Goal: Use online tool/utility: Use online tool/utility

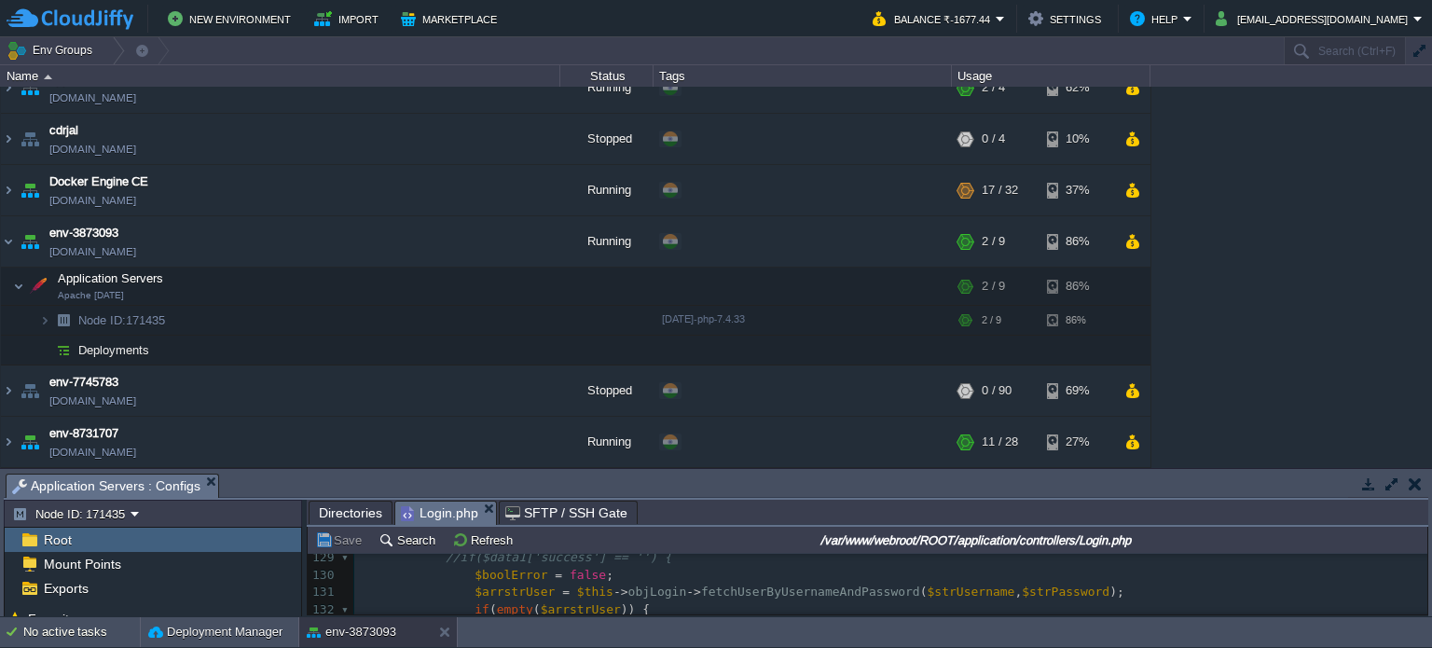
scroll to position [22, 0]
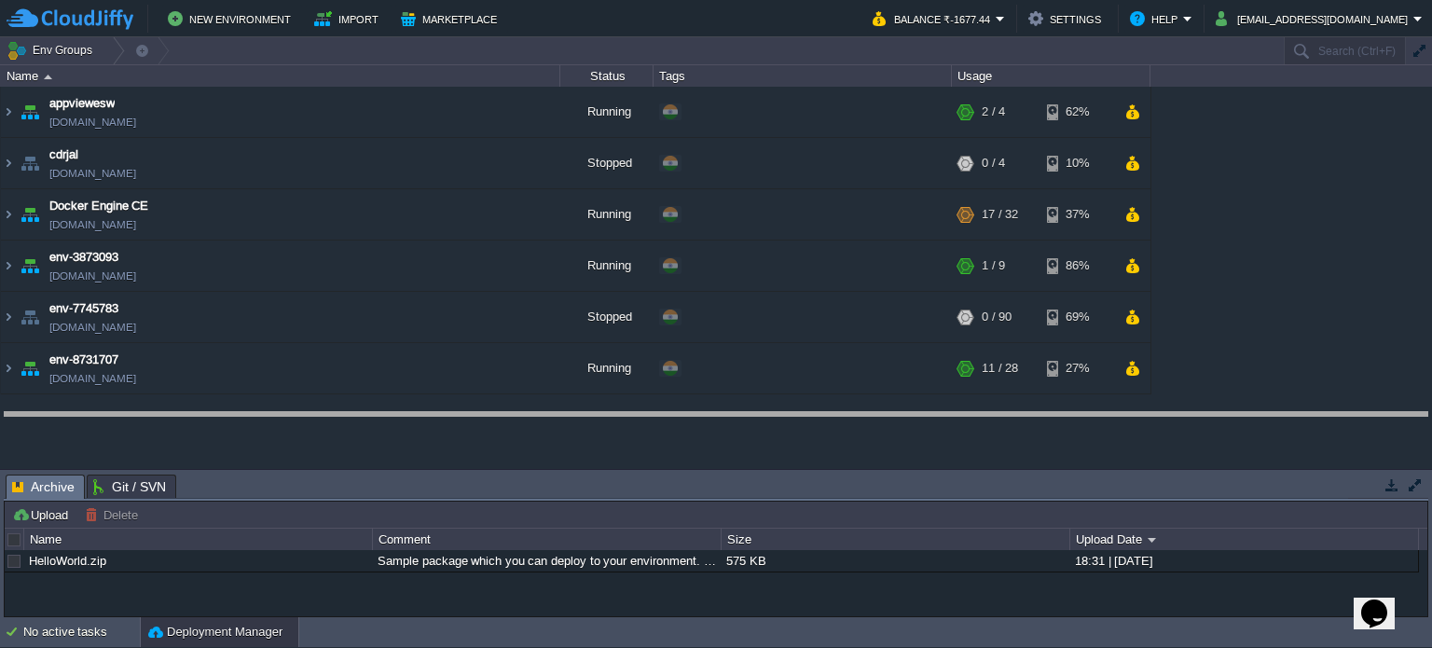
drag, startPoint x: 516, startPoint y: 484, endPoint x: 516, endPoint y: 421, distance: 62.4
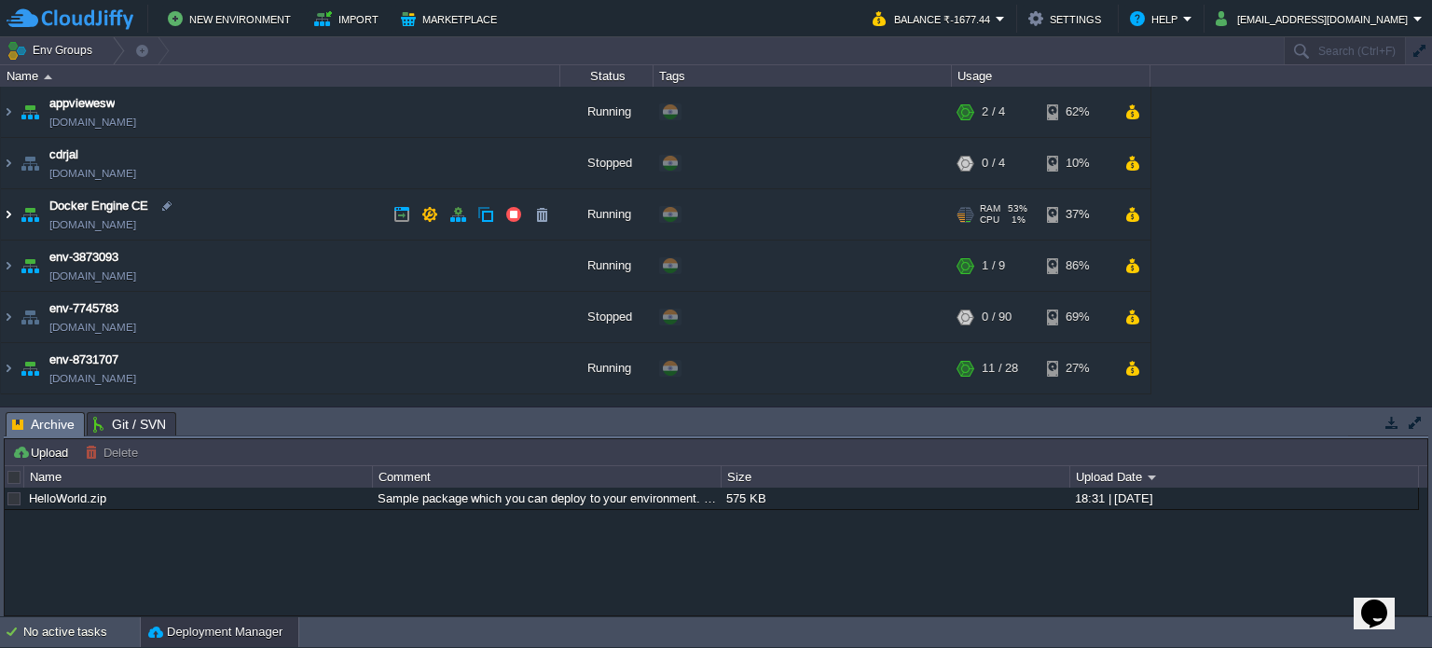
click at [7, 214] on img at bounding box center [8, 214] width 15 height 50
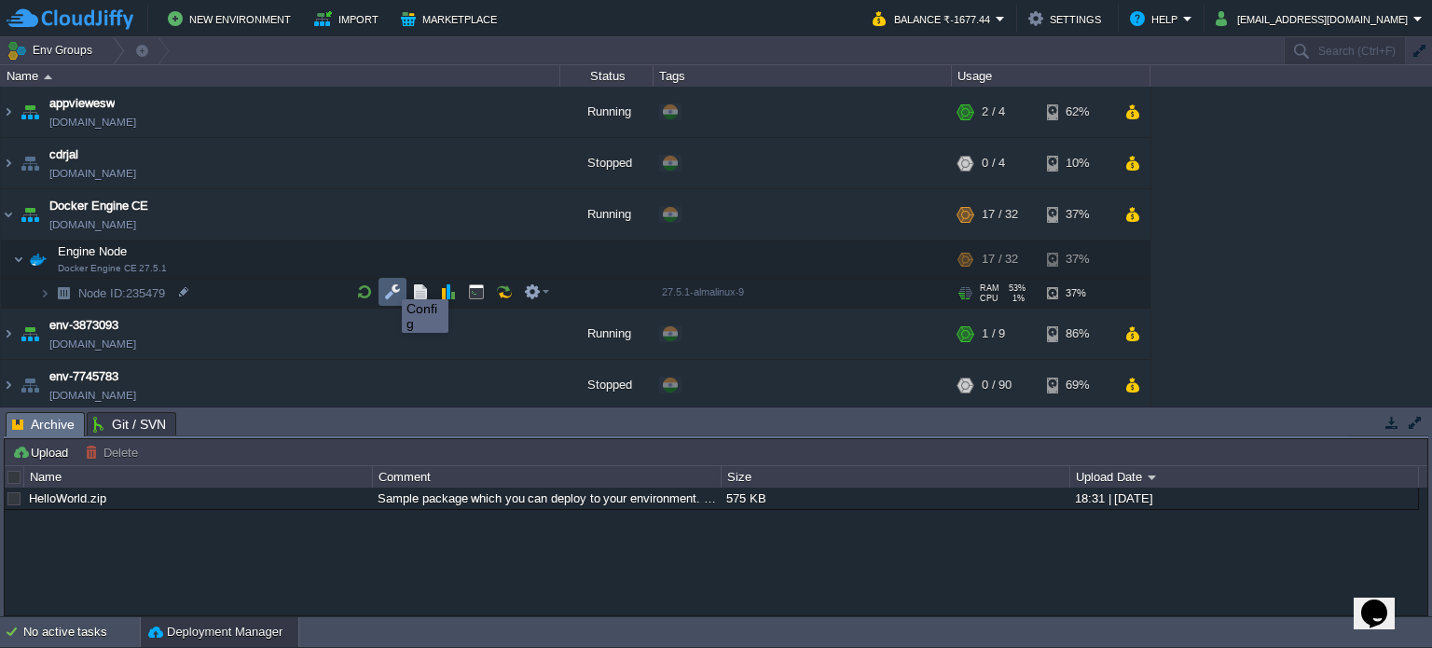
click at [388, 294] on button "button" at bounding box center [392, 291] width 17 height 17
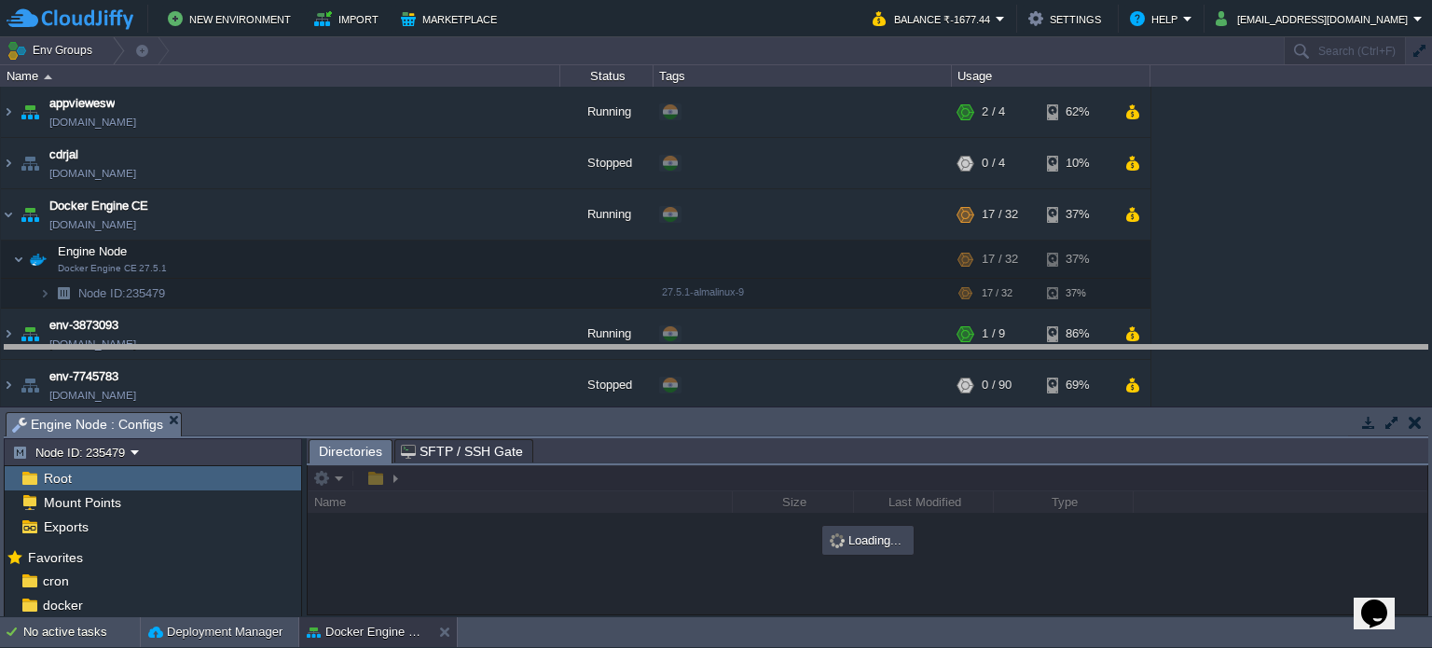
drag, startPoint x: 541, startPoint y: 420, endPoint x: 545, endPoint y: 194, distance: 226.5
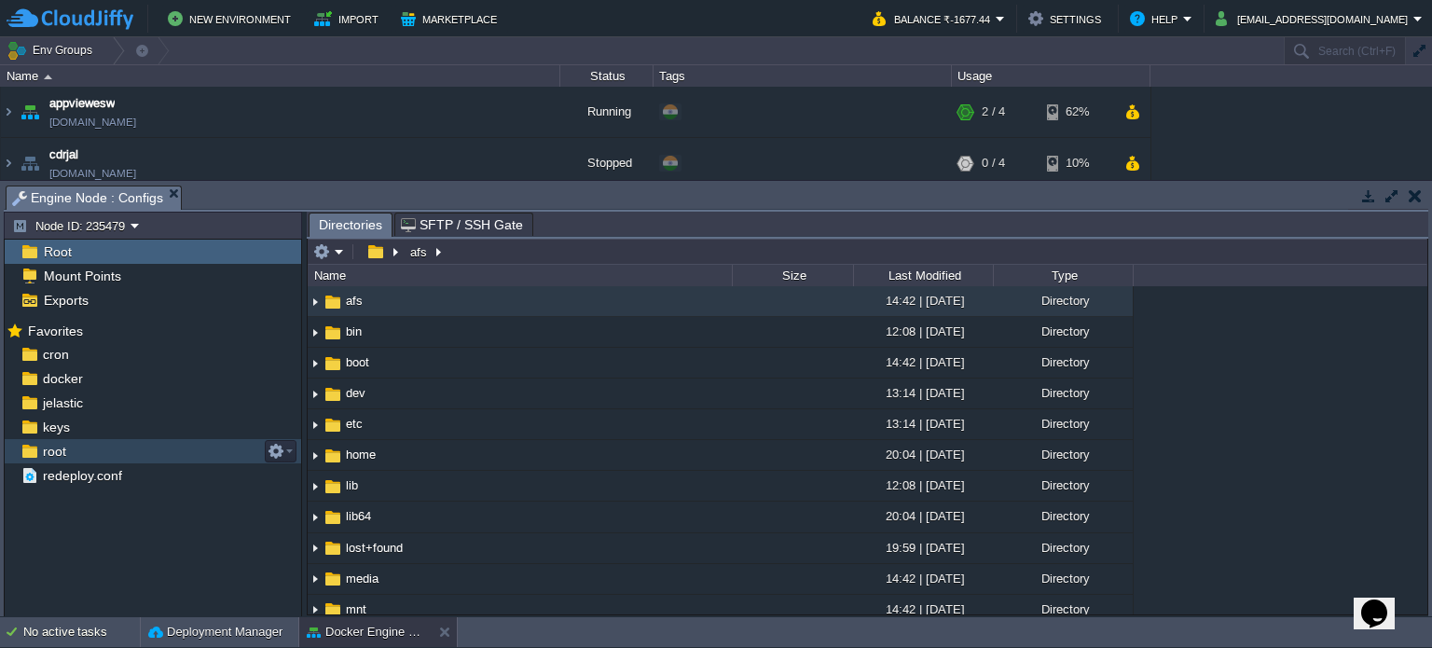
click at [48, 460] on div "root" at bounding box center [153, 451] width 296 height 24
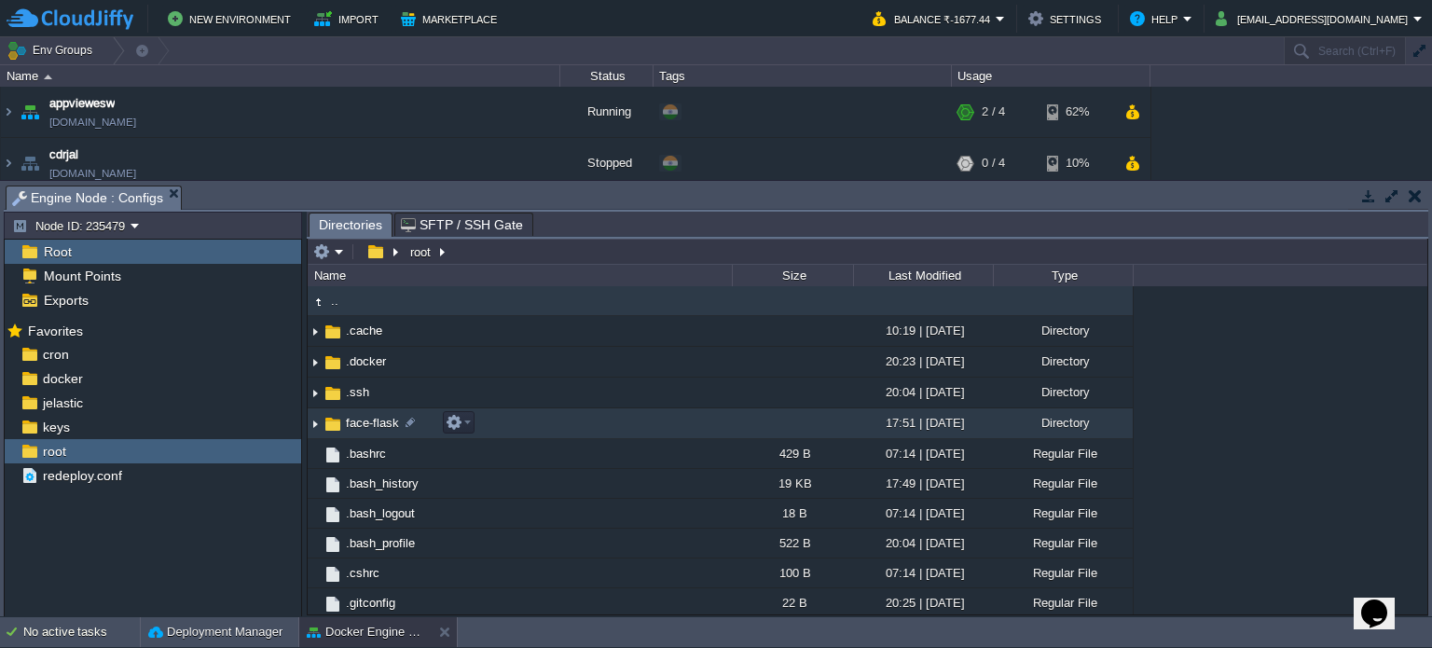
click at [358, 427] on span "face-flask" at bounding box center [372, 423] width 59 height 16
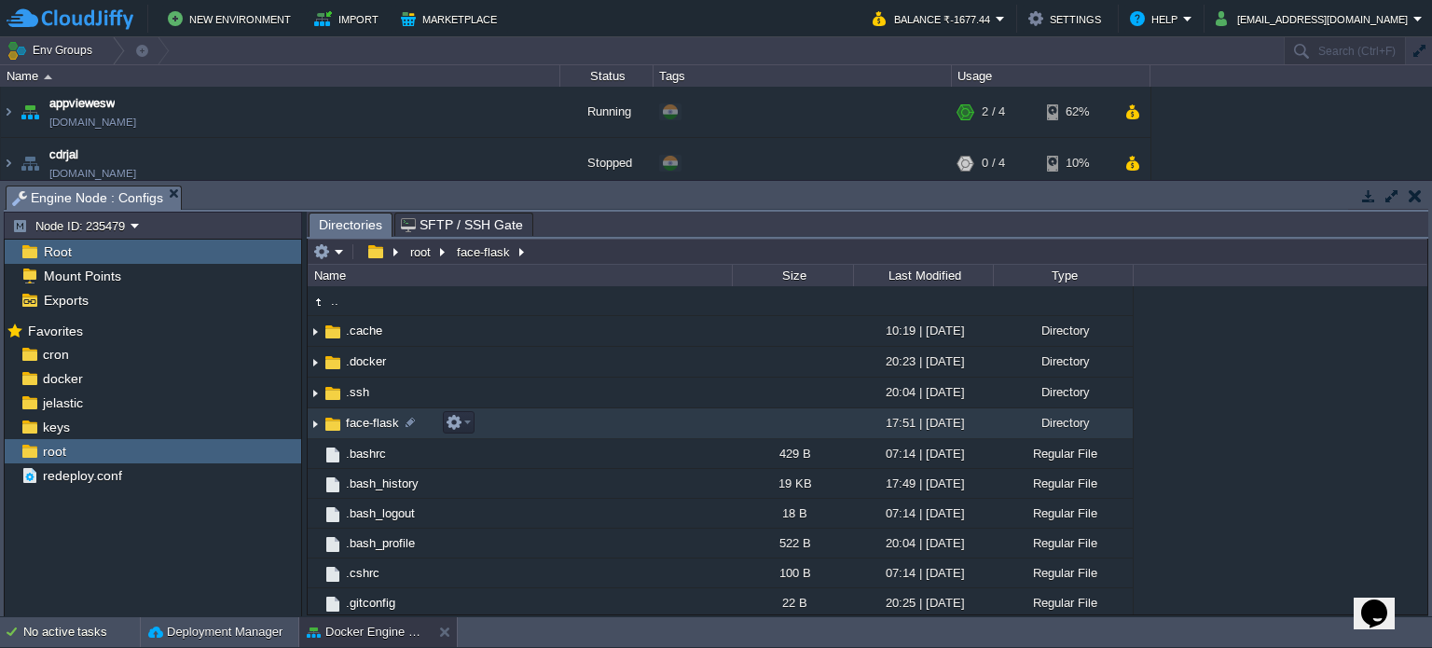
click at [358, 427] on span "face-flask" at bounding box center [372, 423] width 59 height 16
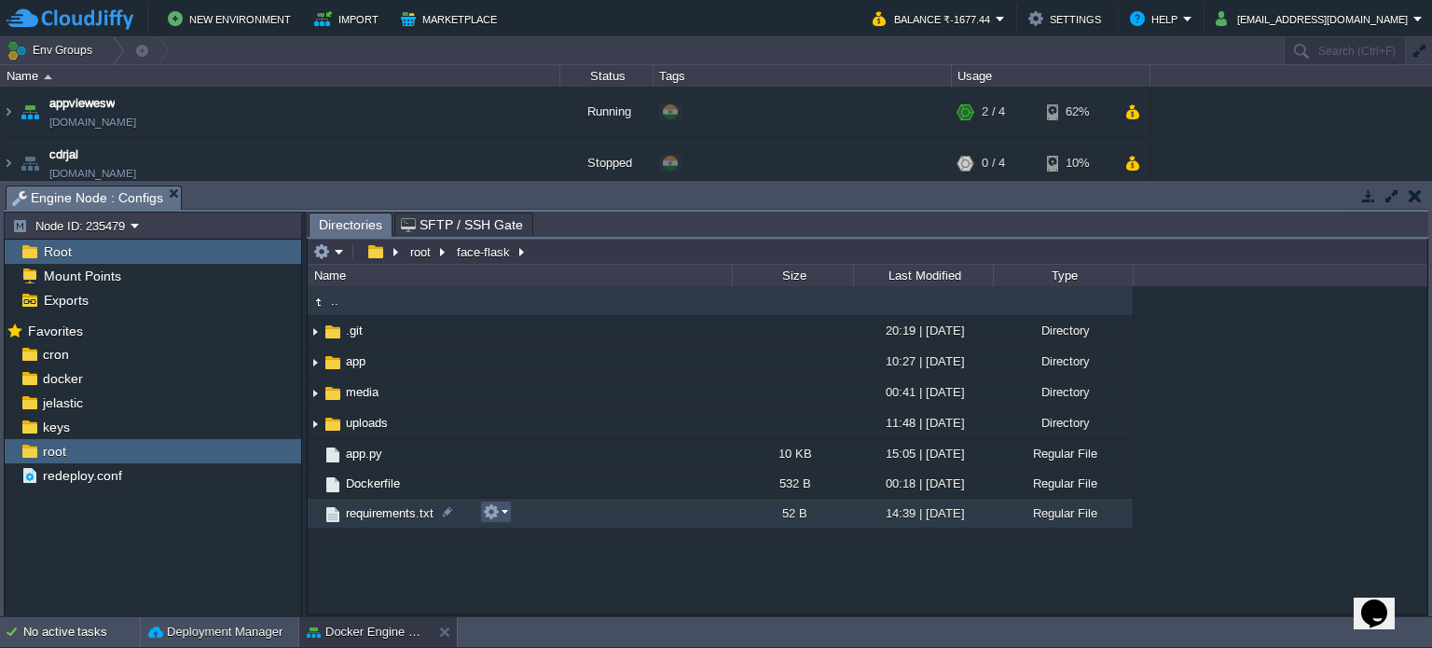
click at [496, 513] on button "button" at bounding box center [491, 511] width 17 height 17
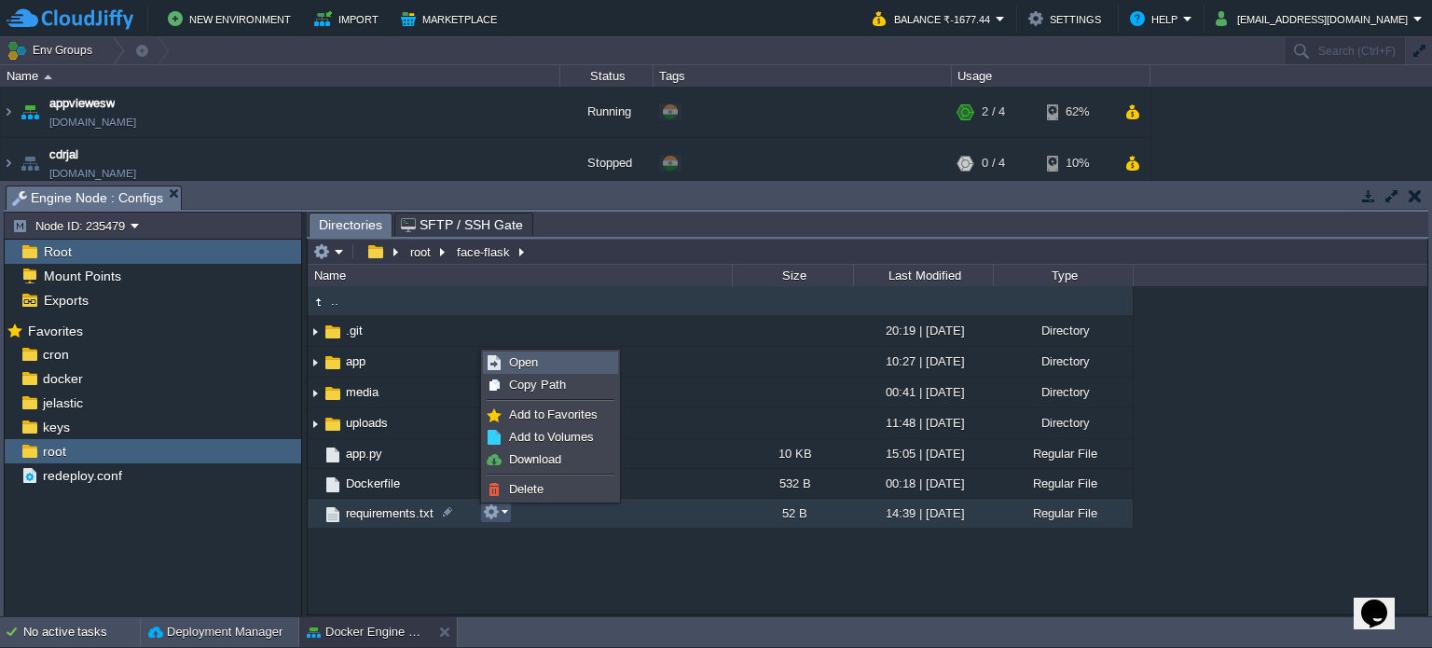
click at [532, 359] on span "Open" at bounding box center [523, 362] width 29 height 14
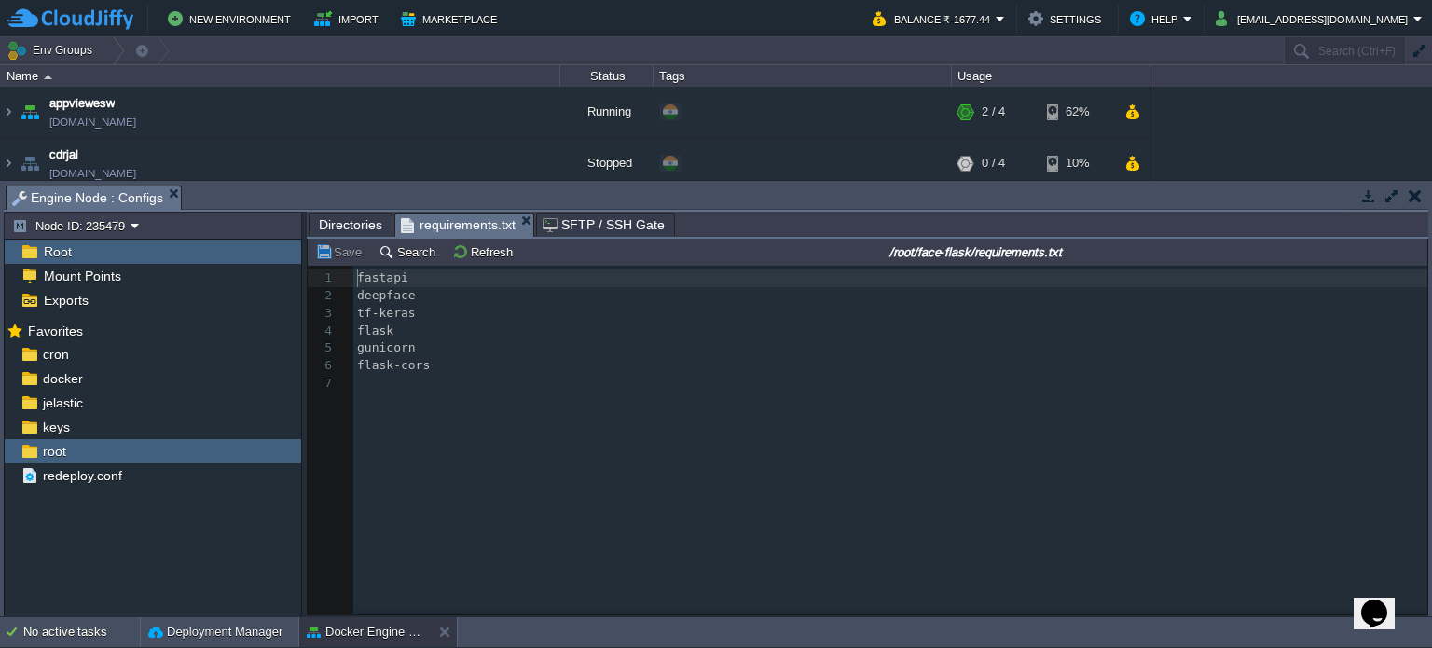
scroll to position [6, 0]
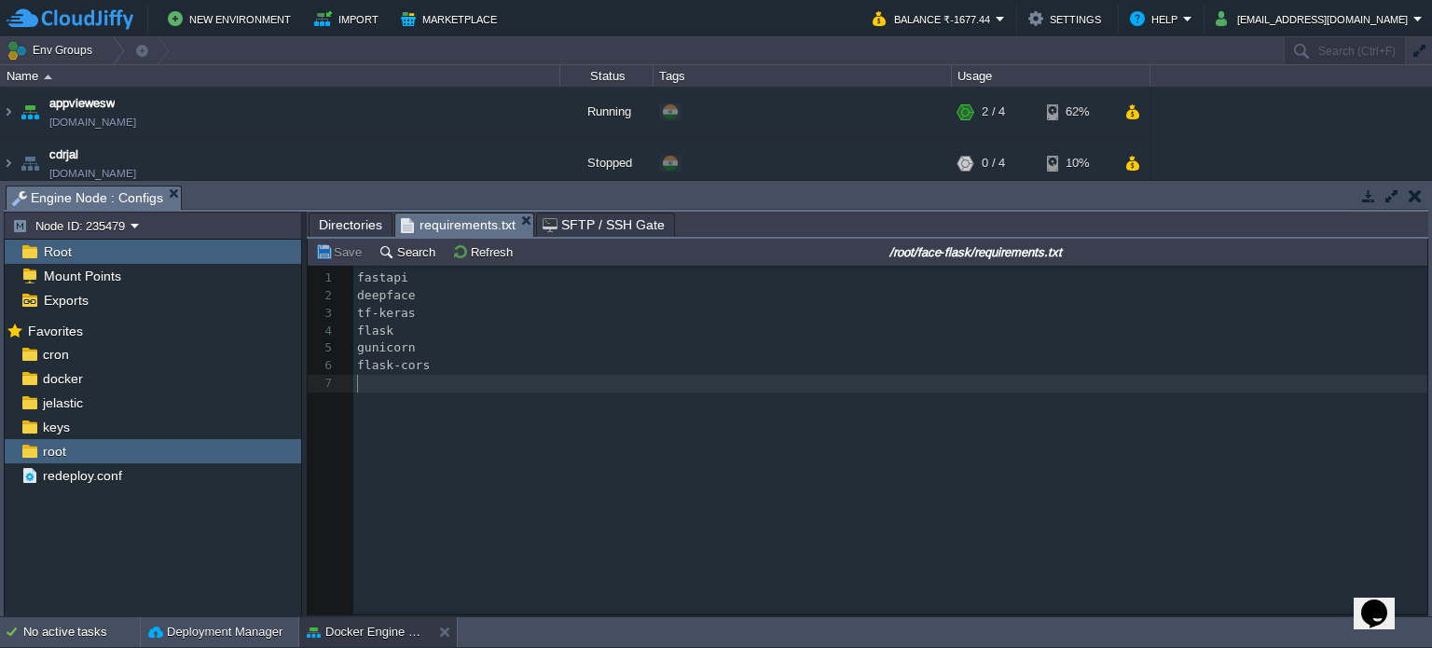
click at [533, 458] on div "7 1 fastapi 2 deepface 3 tf-keras 4 flask 5 gunicorn 6 flask-cors 7 ​" at bounding box center [881, 454] width 1147 height 377
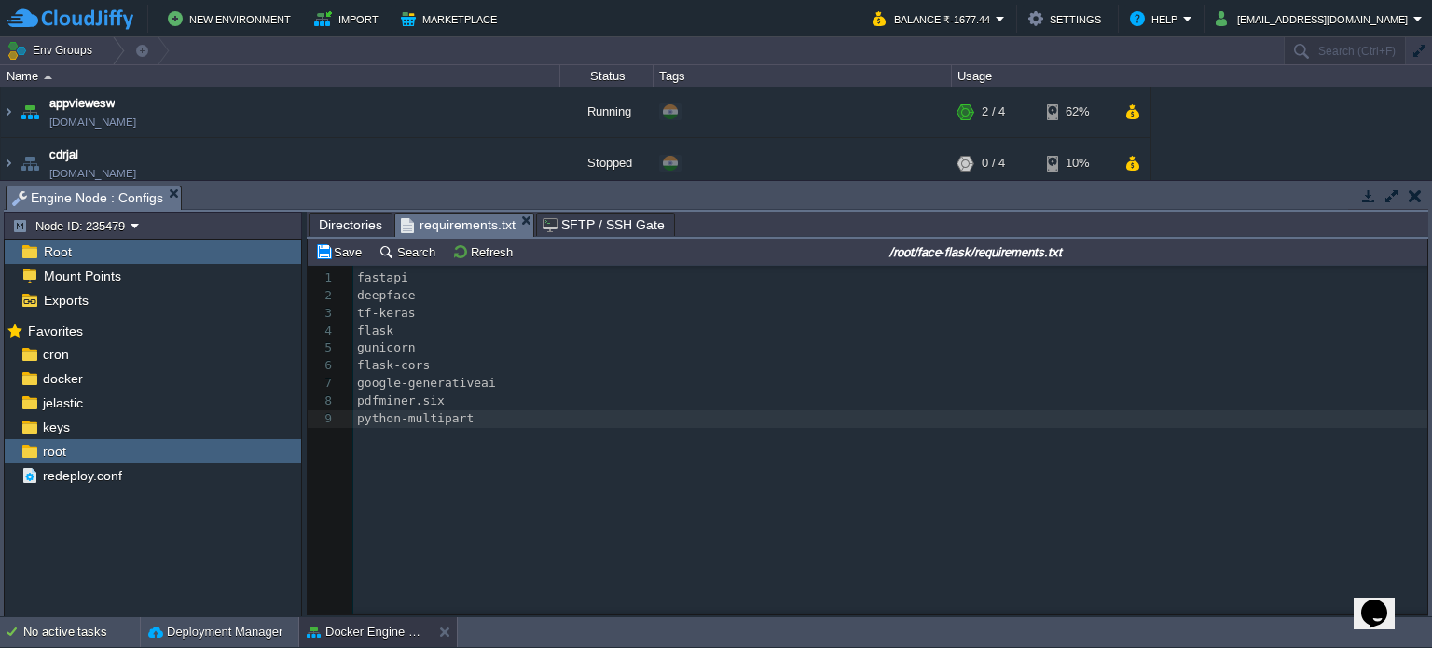
click at [338, 215] on span "Directories" at bounding box center [350, 224] width 63 height 22
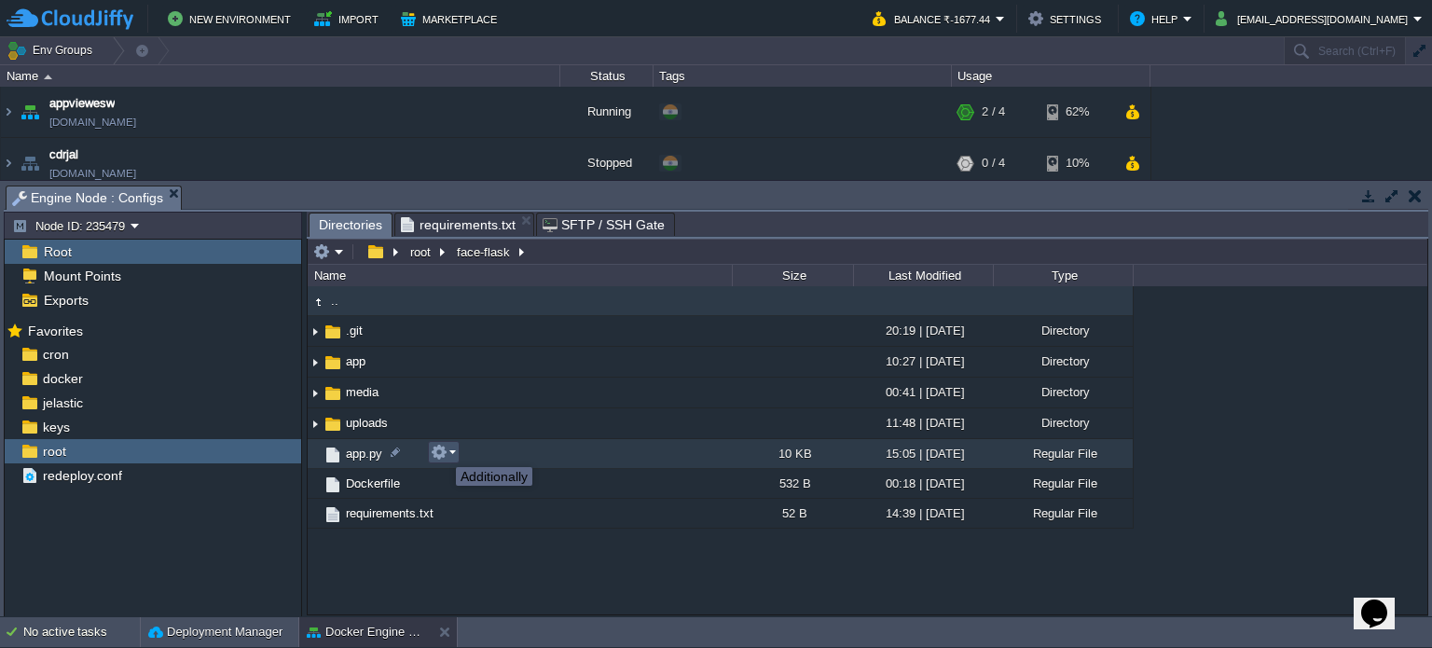
click at [442, 450] on button "button" at bounding box center [439, 452] width 17 height 17
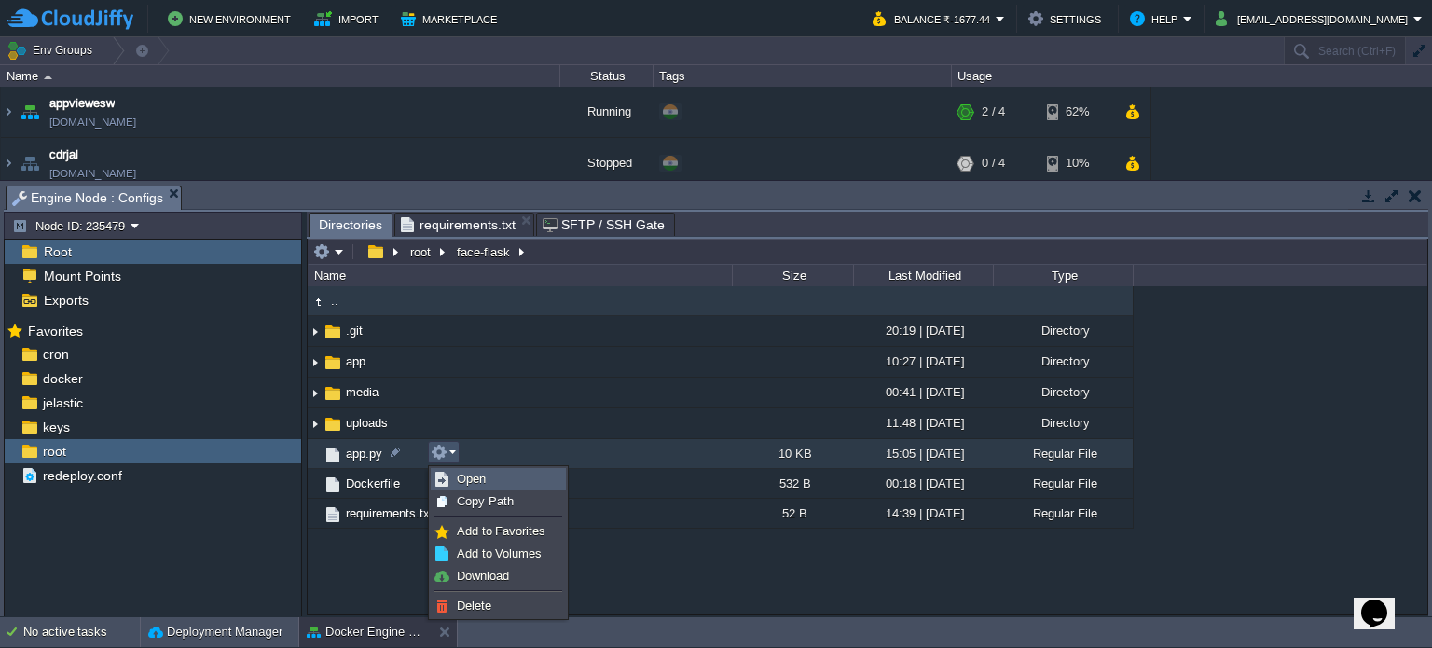
click at [466, 481] on span "Open" at bounding box center [471, 479] width 29 height 14
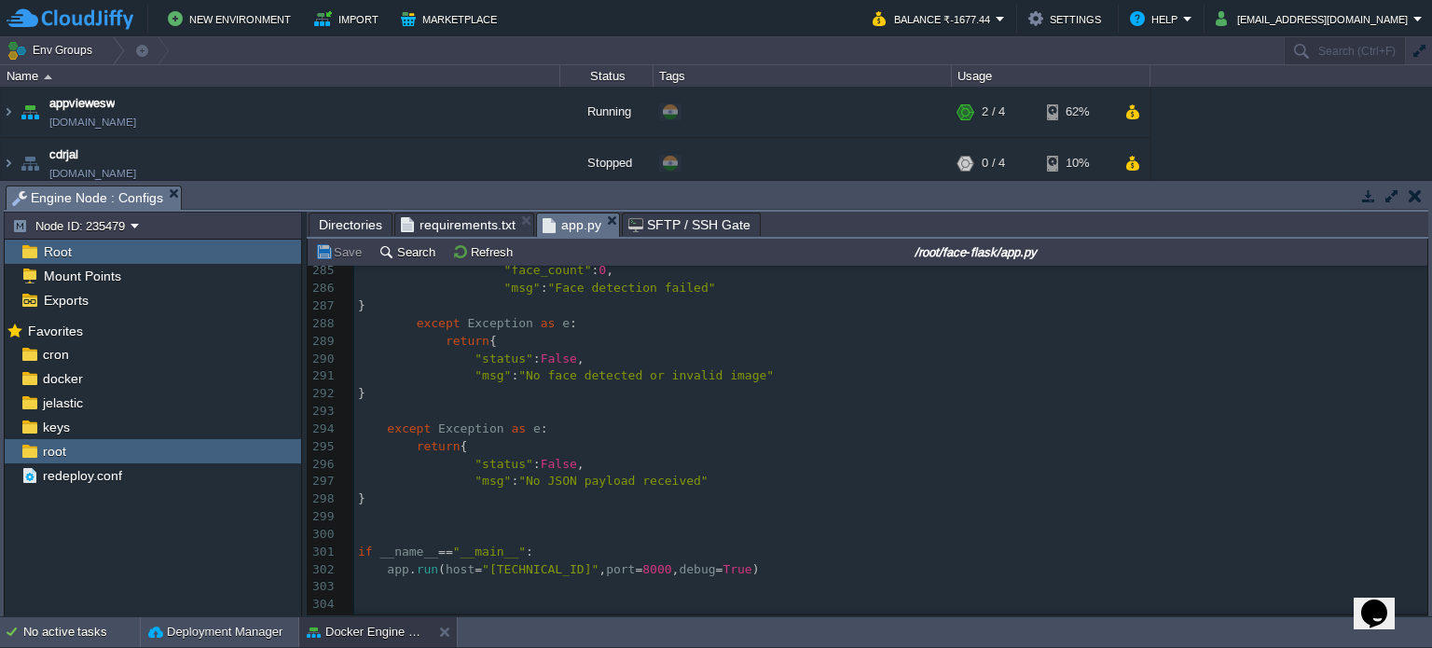
scroll to position [4858, 0]
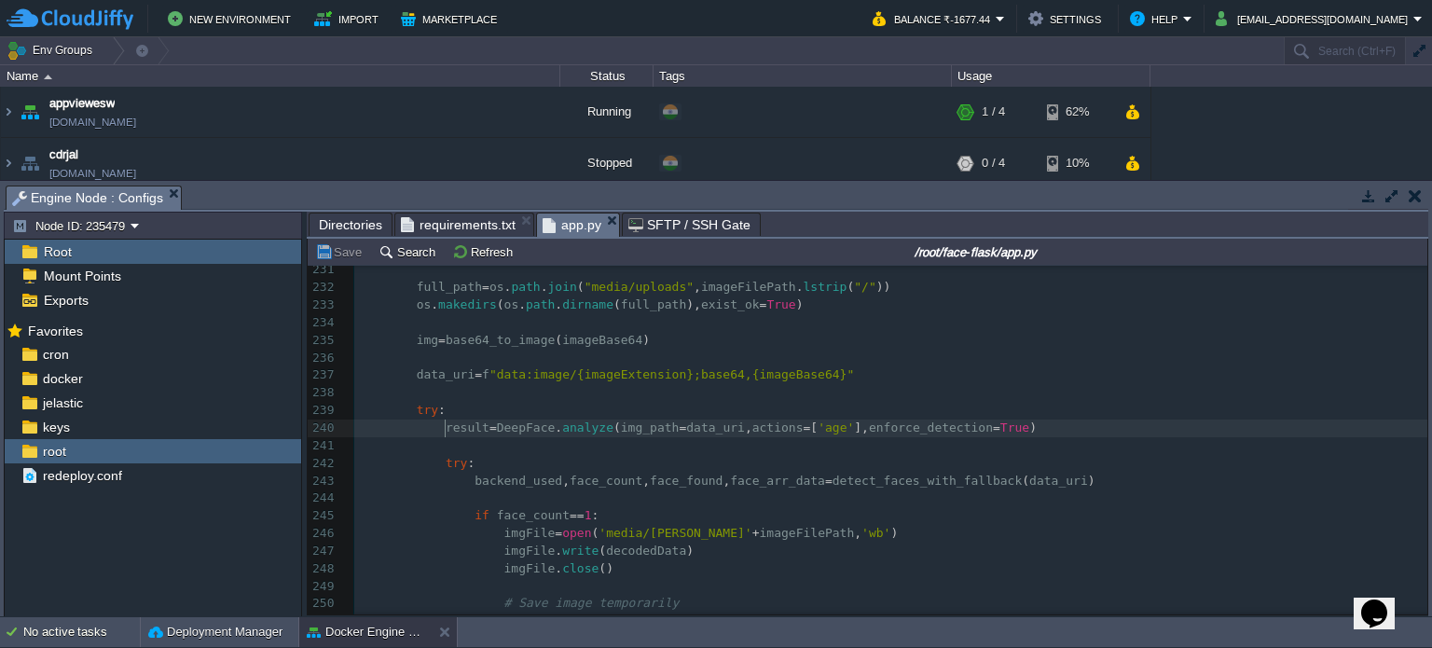
click at [447, 435] on div "309 from flask import Flask , request , jsonify 220 try : 221 imageFilePath = d…" at bounding box center [890, 542] width 1073 height 949
type textarea "result"
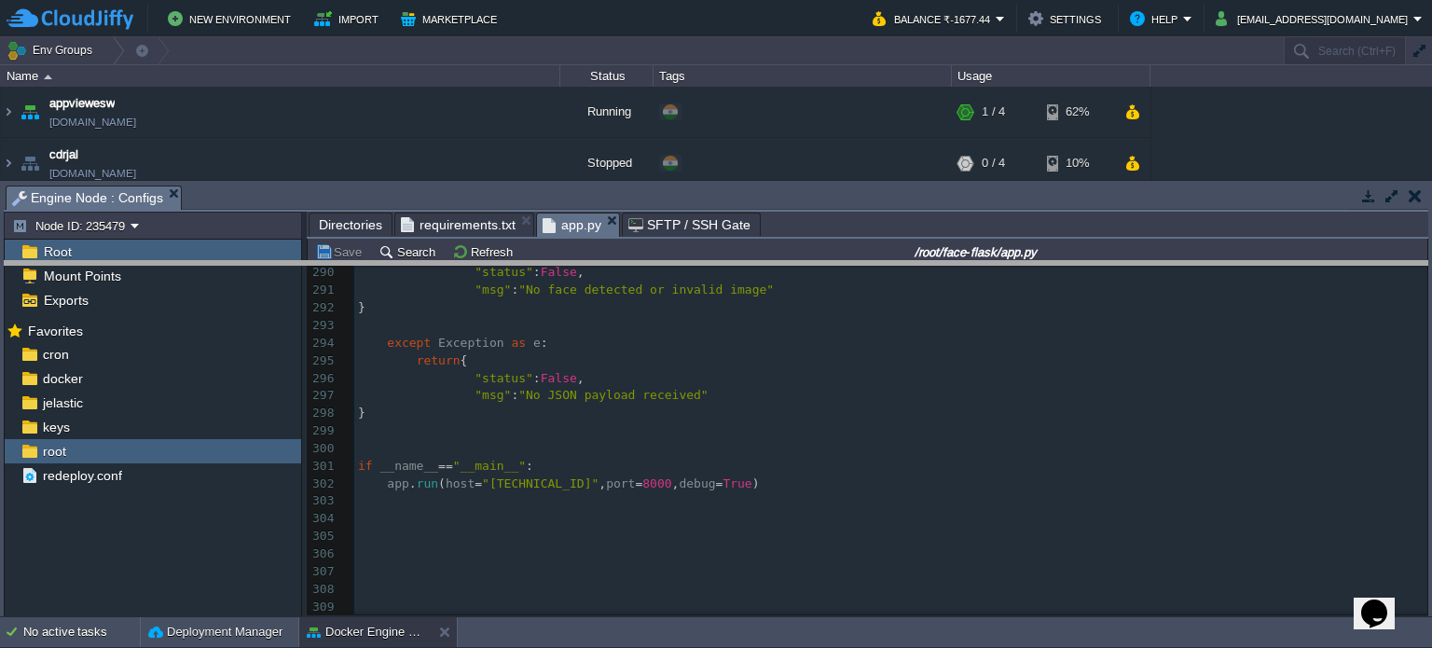
drag, startPoint x: 720, startPoint y: 190, endPoint x: 720, endPoint y: 296, distance: 106.3
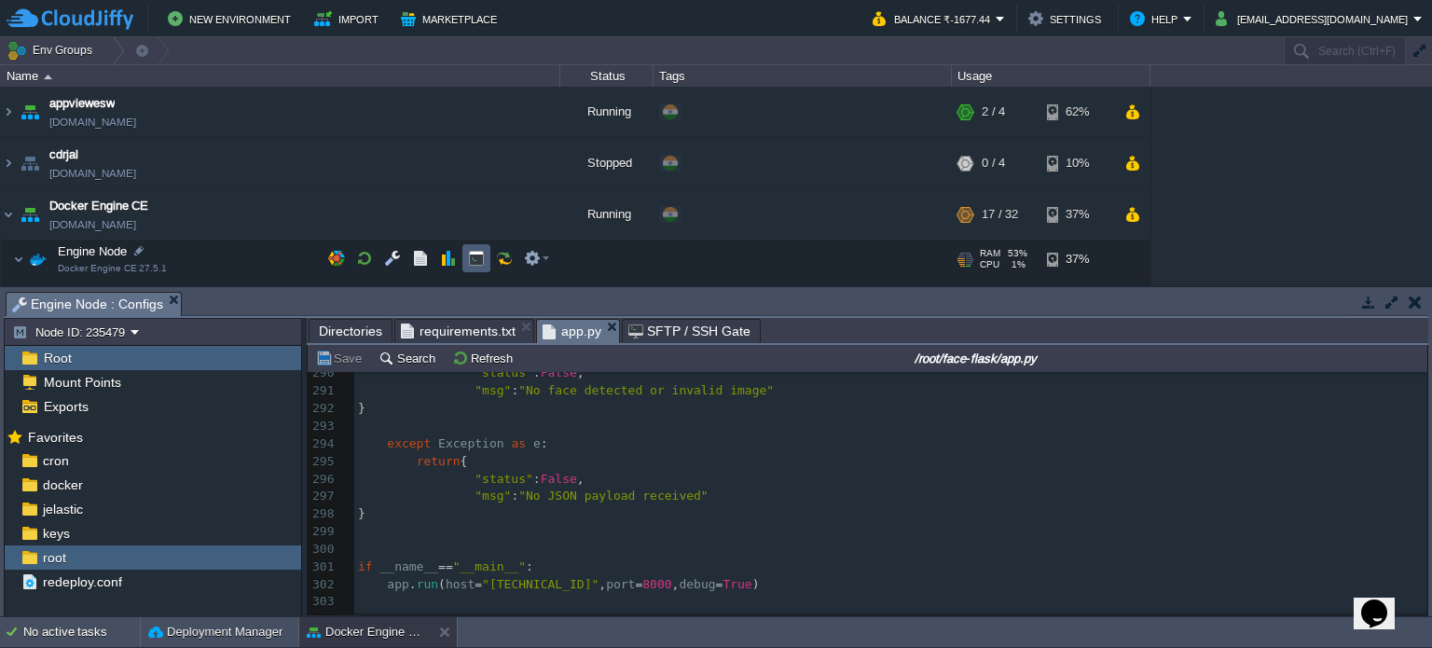
click at [466, 260] on td at bounding box center [476, 258] width 28 height 28
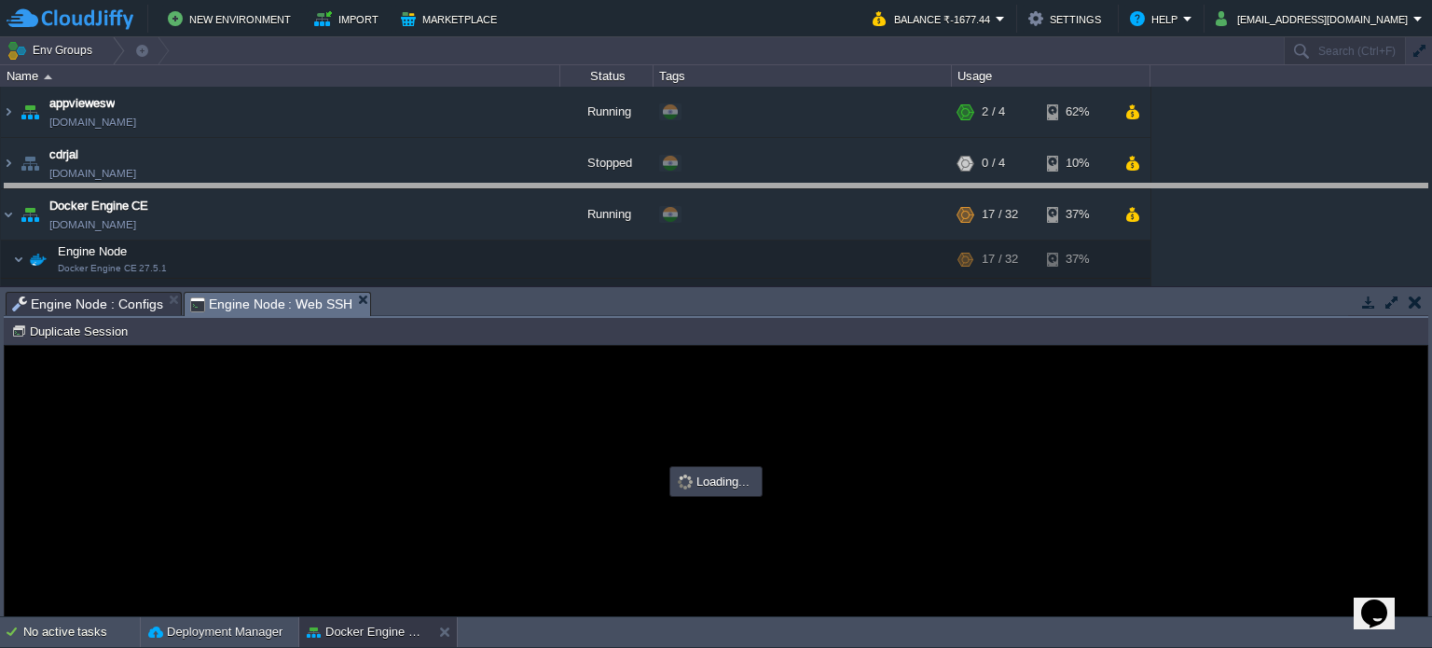
drag, startPoint x: 754, startPoint y: 309, endPoint x: 738, endPoint y: 198, distance: 112.0
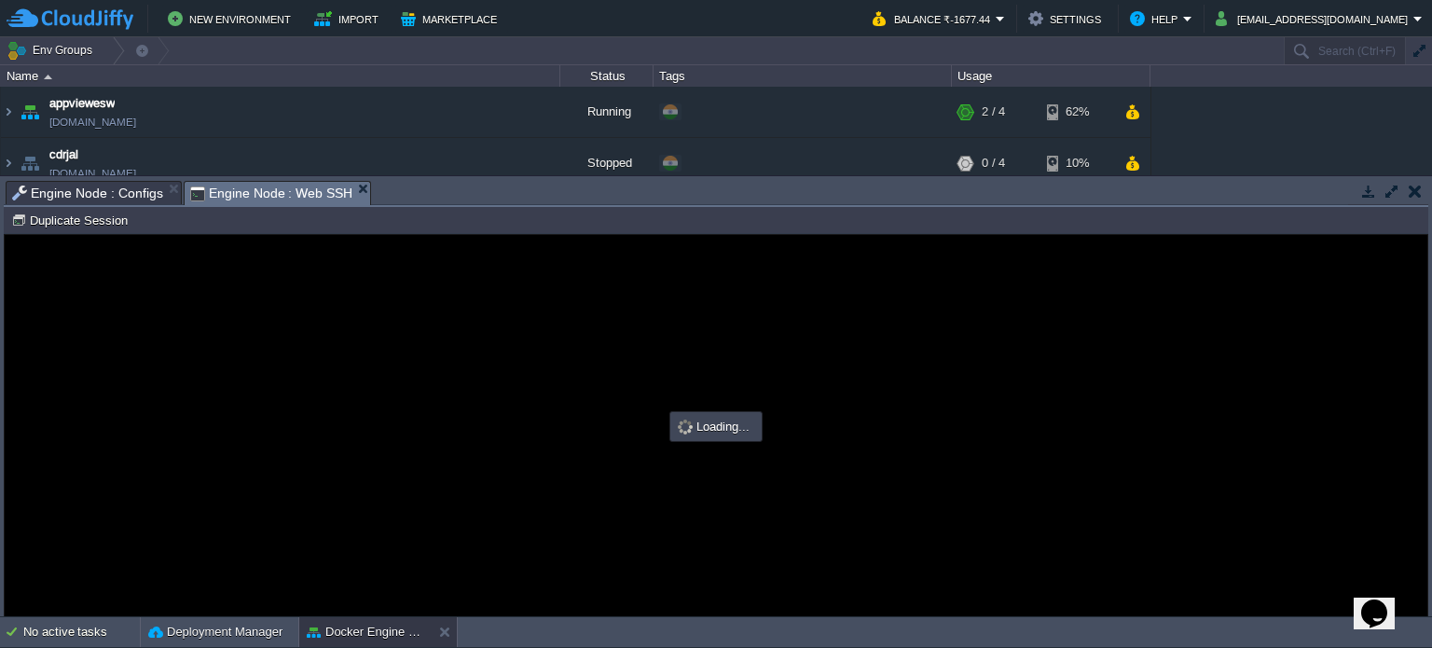
scroll to position [0, 0]
type input "#000000"
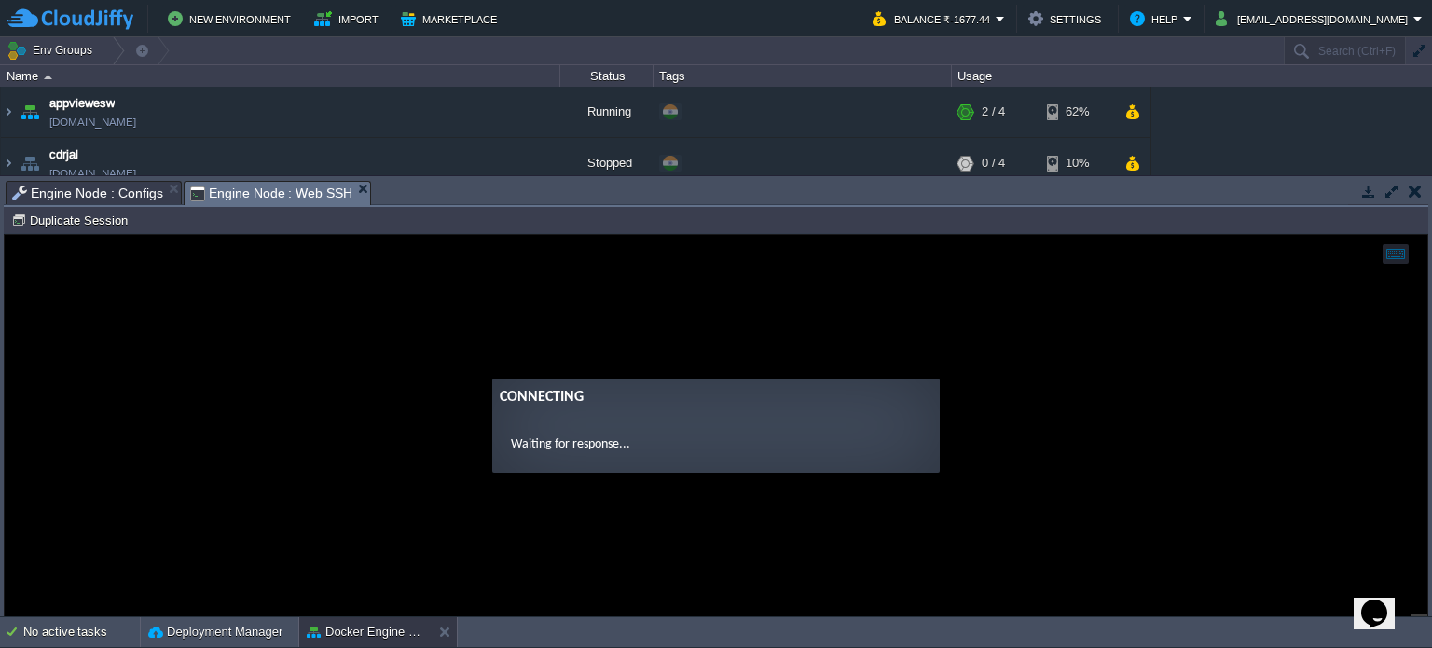
click at [426, 434] on ng-transclude "Connecting Waiting for response..." at bounding box center [716, 425] width 1422 height 94
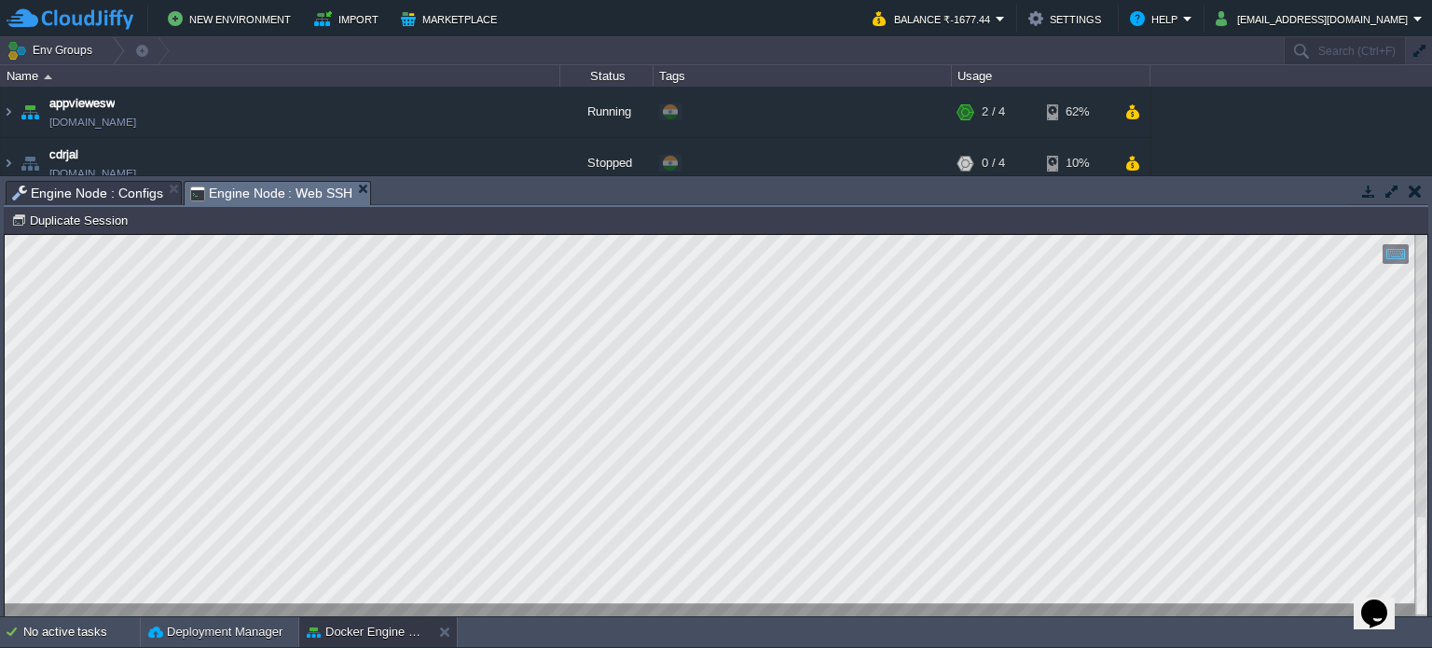
click at [95, 189] on span "Engine Node : Configs" at bounding box center [87, 193] width 151 height 22
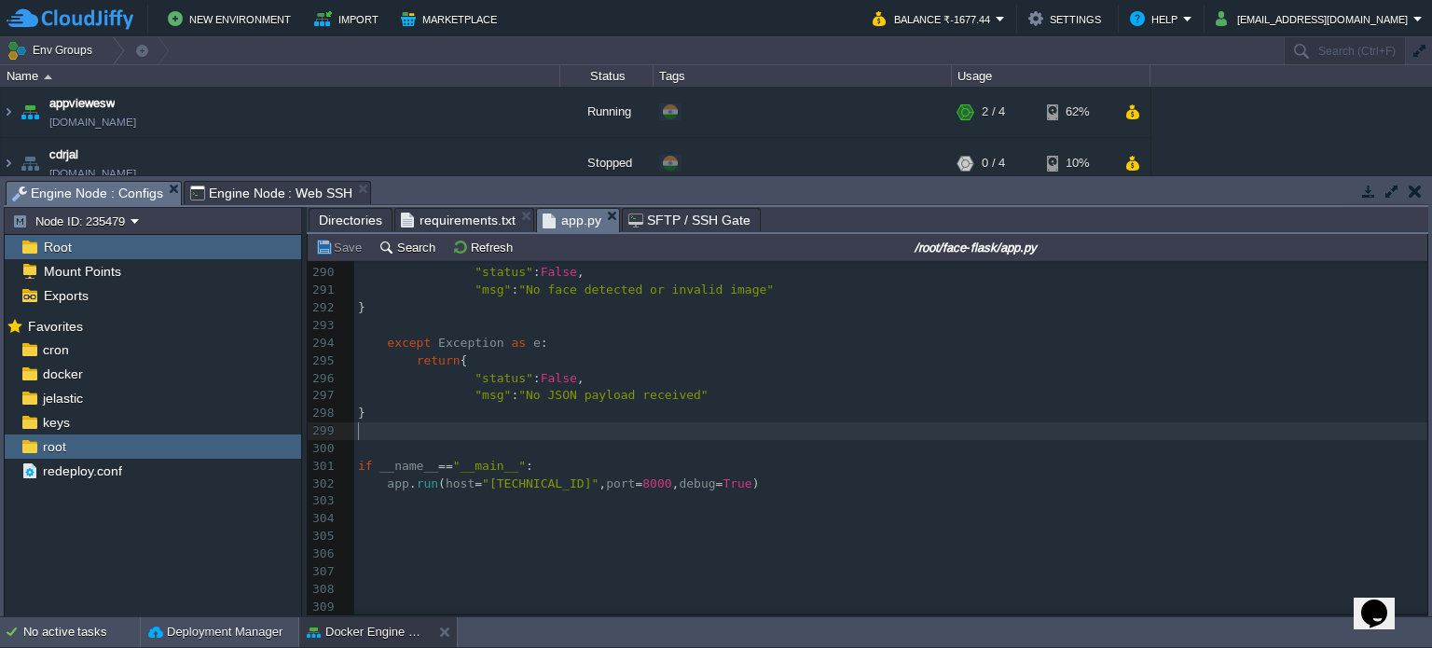
click at [562, 424] on pre "​" at bounding box center [890, 431] width 1073 height 18
click at [587, 422] on pre "​" at bounding box center [890, 431] width 1073 height 18
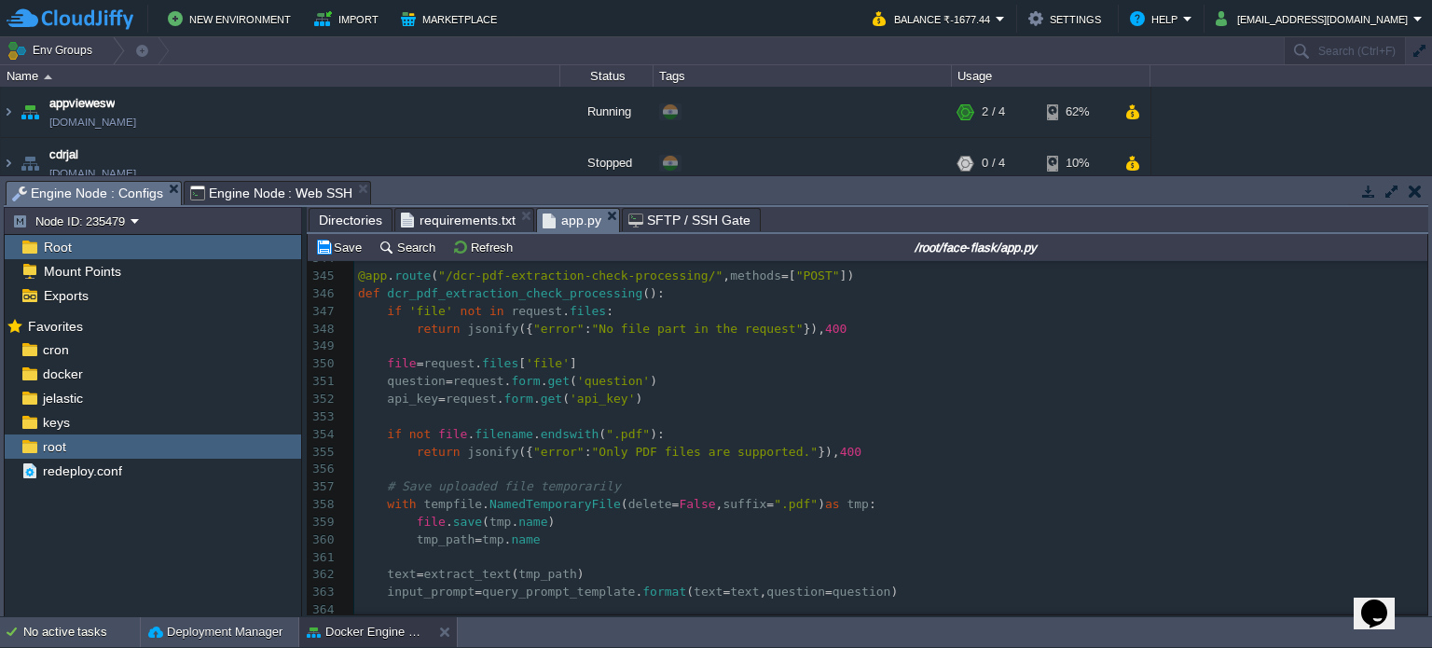
scroll to position [6076, 0]
click at [412, 331] on div "xxxxxxxxxx 324 district 325 complainant (object with `name`, `address`, `contac…" at bounding box center [890, 409] width 1073 height 1054
click at [414, 454] on div "xxxxxxxxxx 324 district 325 complainant (object with `name`, `address`, `contac…" at bounding box center [890, 409] width 1073 height 1054
type textarea "return jsonify({"error": "Only PDF files are supported."}), 400"
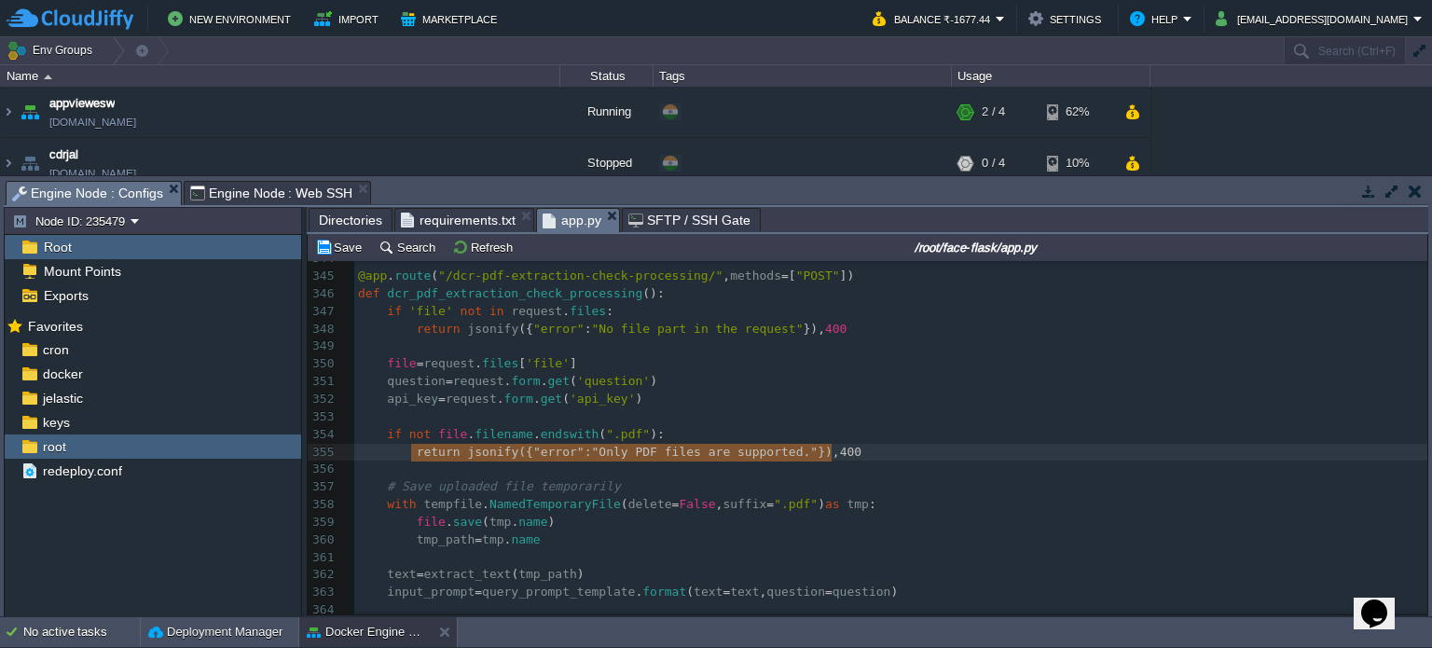
paste textarea
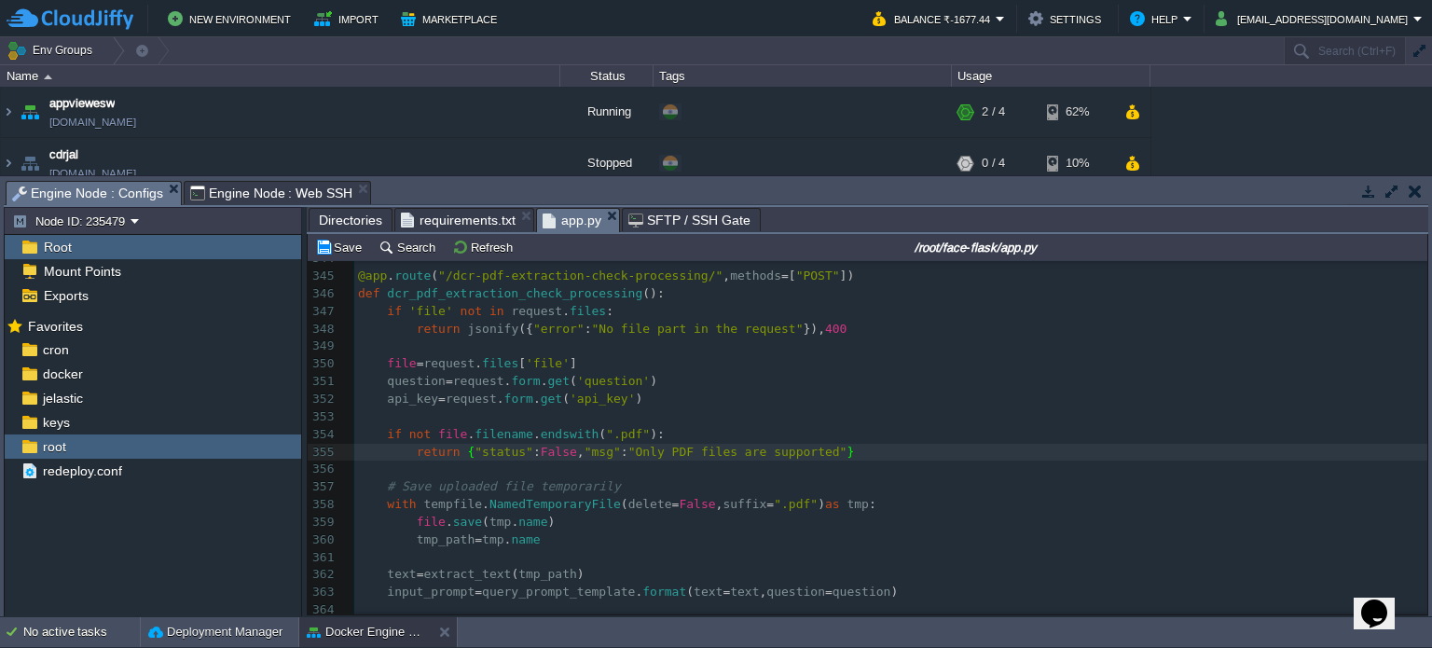
click at [865, 327] on pre "return jsonify ({ "error" : "No file part in the request" }), 400" at bounding box center [890, 330] width 1073 height 18
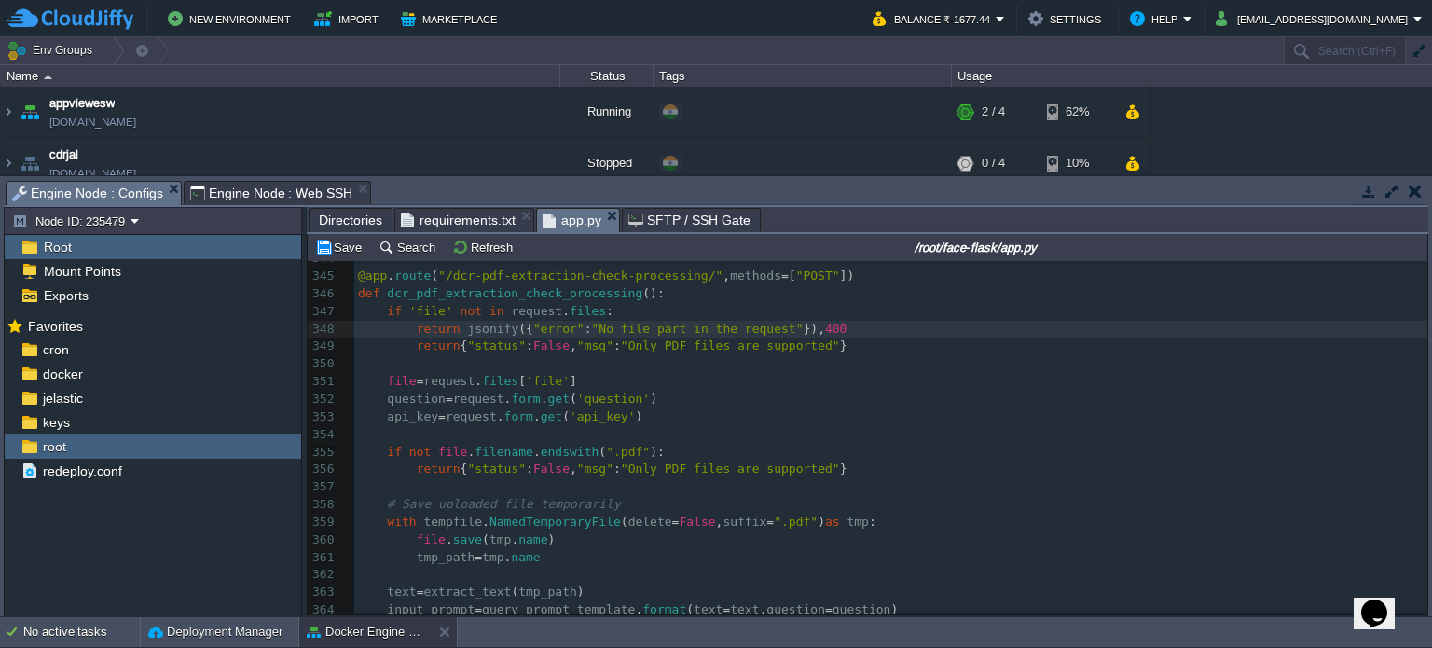
click at [587, 328] on div "xxxxxxxxxx 324 district 325 complainant (object with `name`, `address`, `contac…" at bounding box center [890, 417] width 1073 height 1071
type textarea "No file part in the request"
click at [627, 354] on div "xxxxxxxxxx 324 district 325 complainant (object with `name`, `address`, `contac…" at bounding box center [890, 417] width 1073 height 1071
type textarea "Only PDF files are supporte"
click at [624, 361] on pre at bounding box center [890, 364] width 1073 height 18
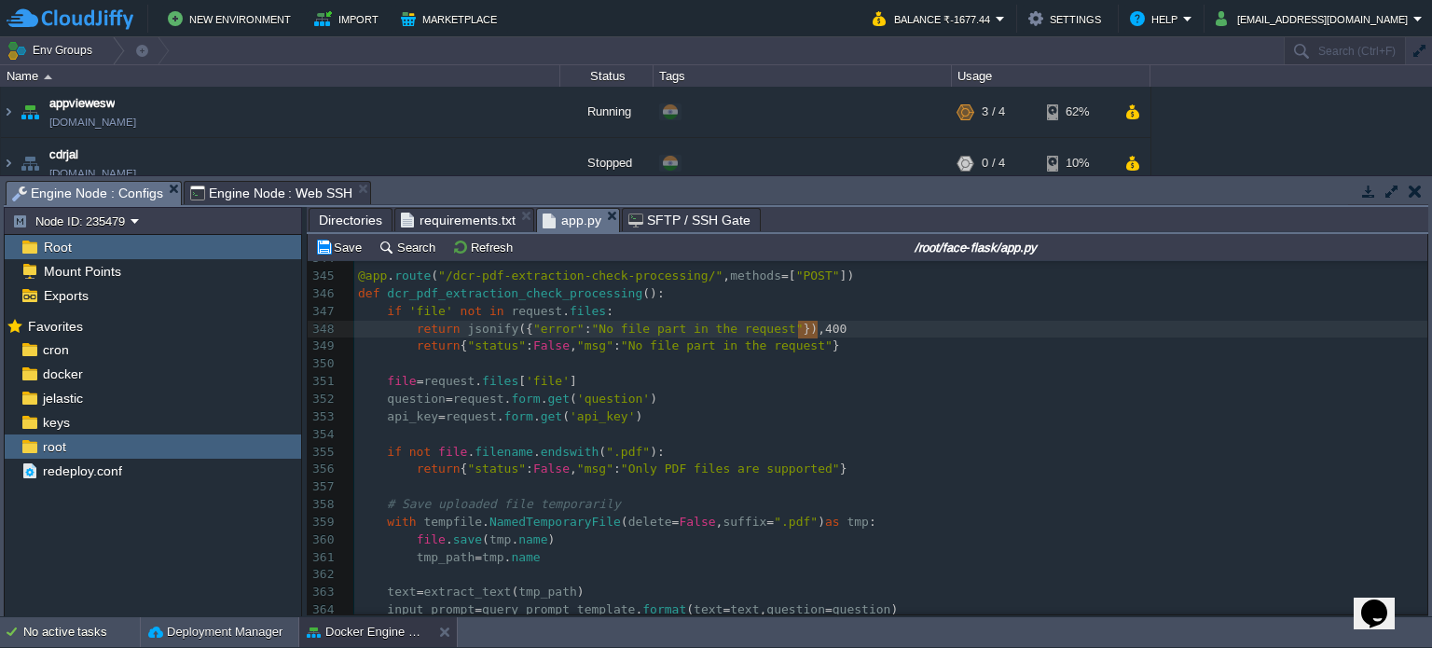
type textarea "return jsonify({"error": "No file part in the request"}), 400"
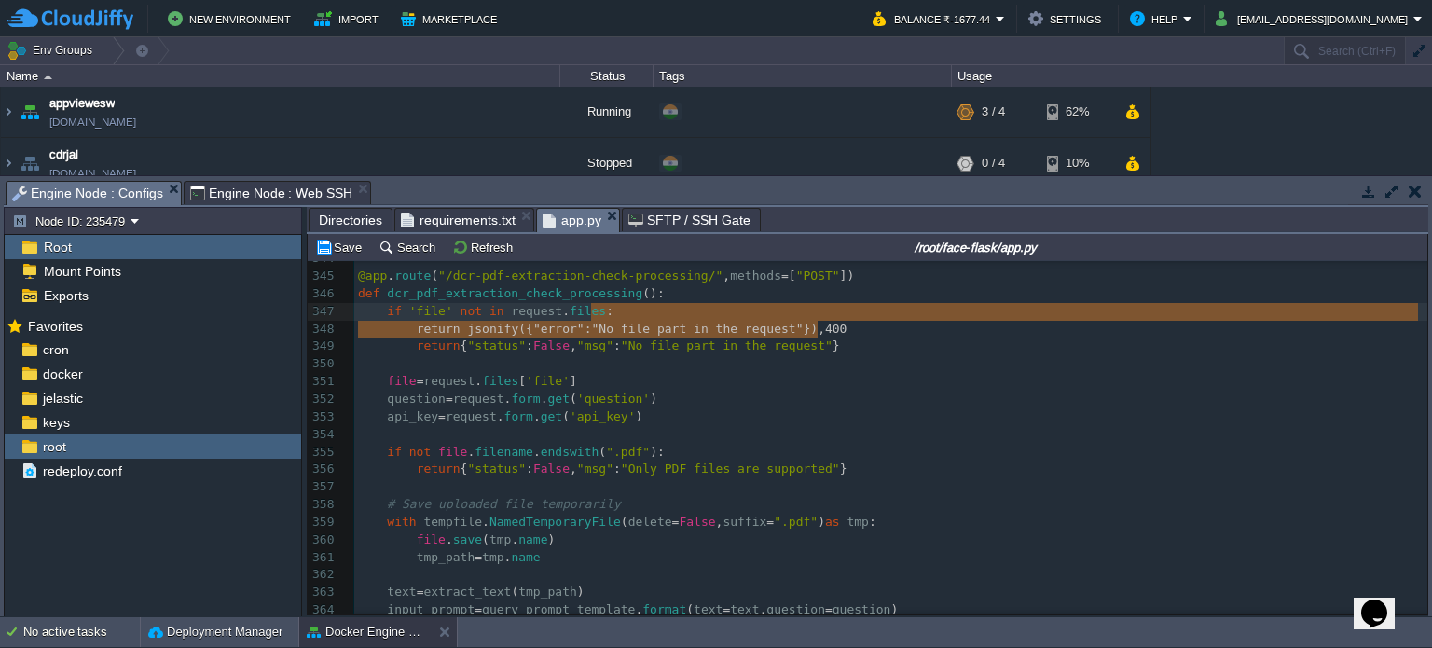
drag, startPoint x: 825, startPoint y: 328, endPoint x: 775, endPoint y: 318, distance: 50.5
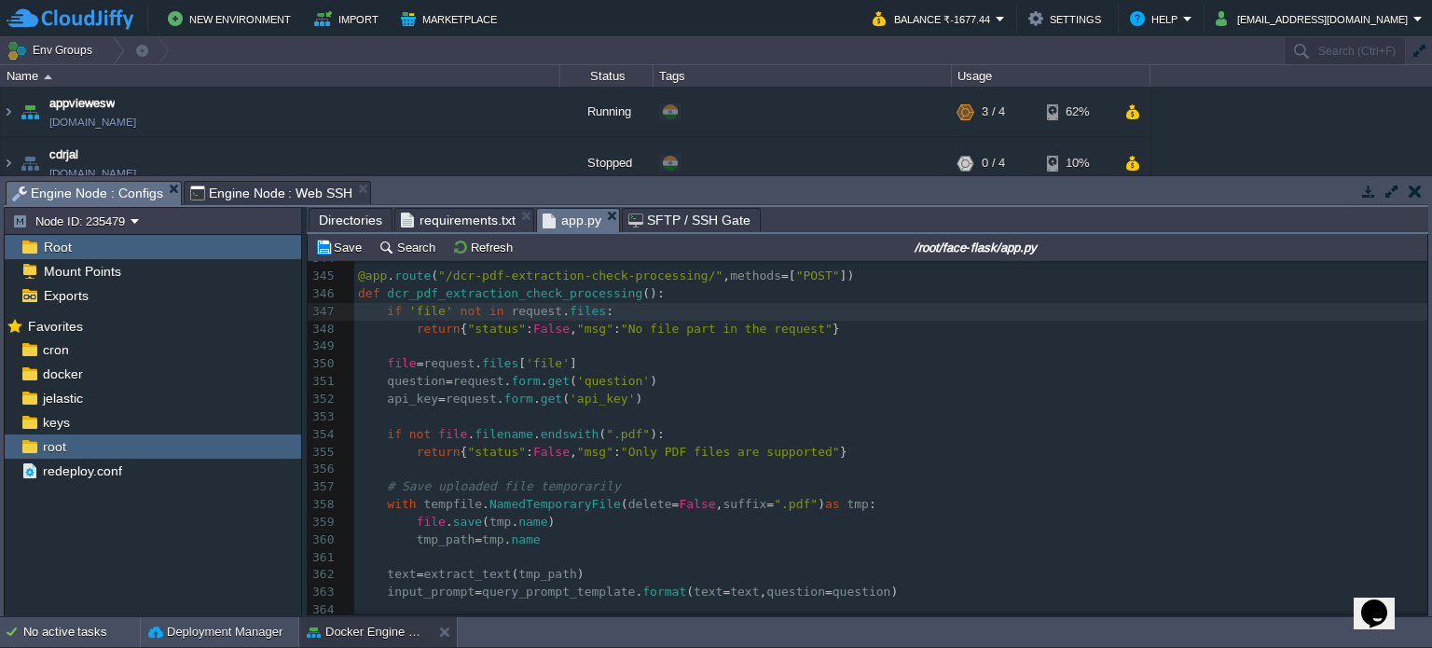
scroll to position [6135, 0]
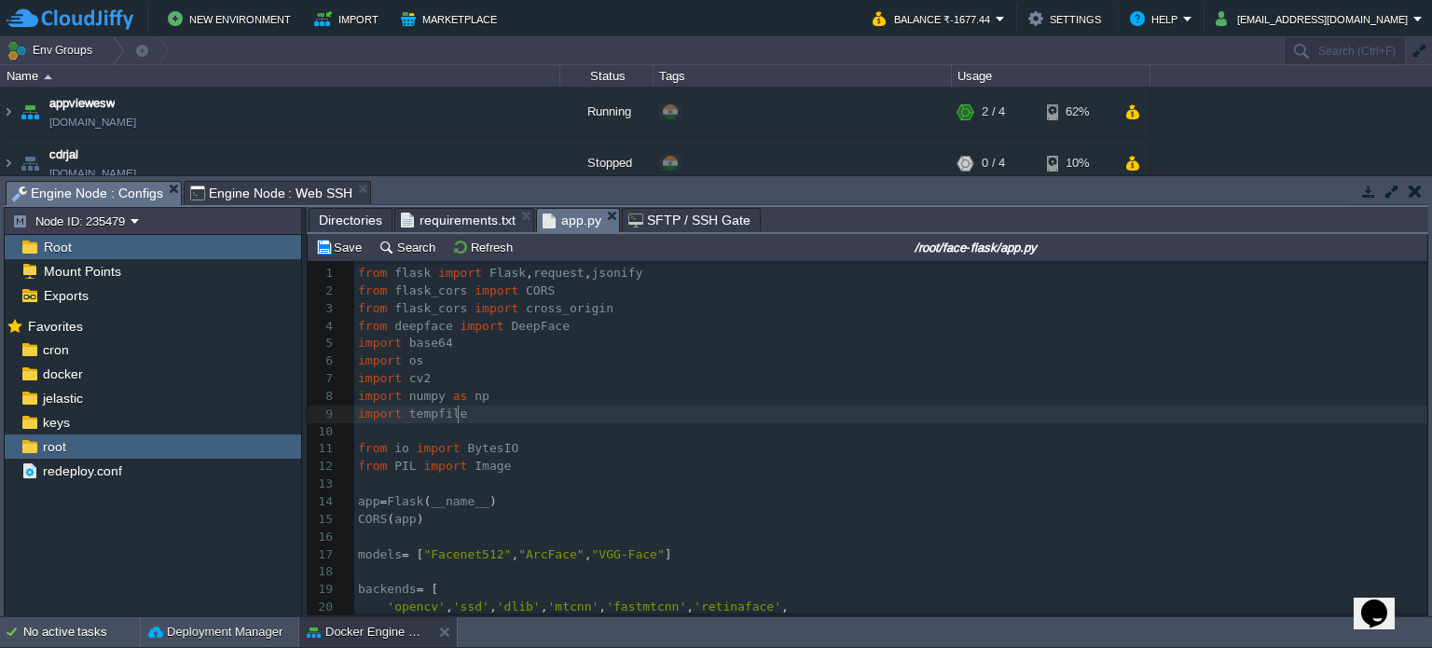
click at [492, 421] on pre "import tempfile" at bounding box center [890, 414] width 1073 height 18
click at [608, 334] on pre "from deepface import DeepFace" at bounding box center [890, 327] width 1073 height 18
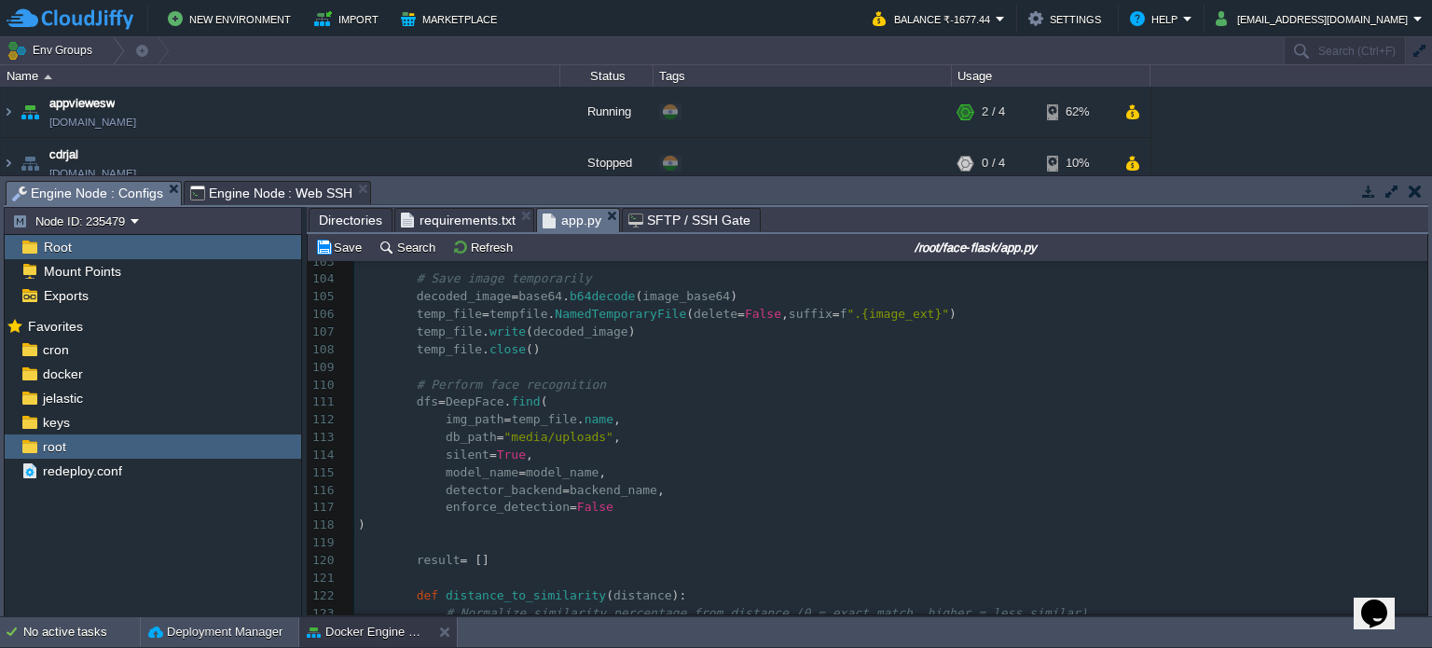
scroll to position [1864, 0]
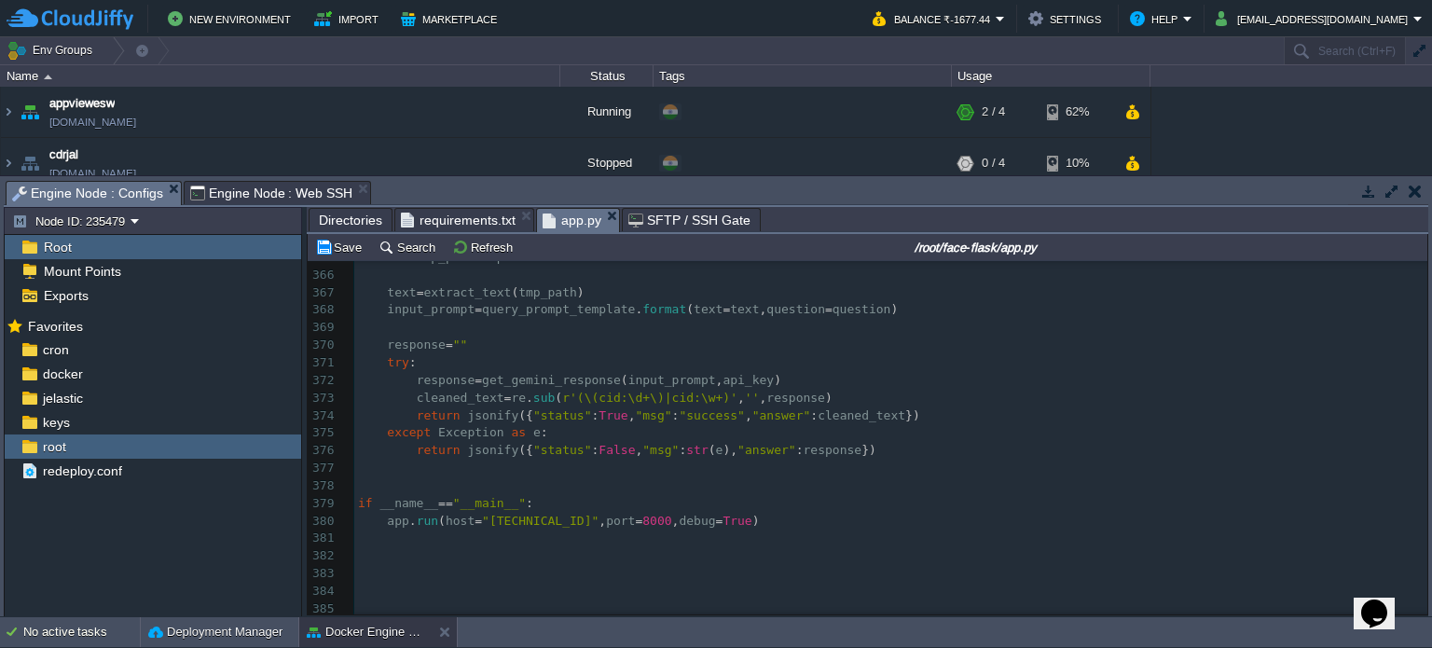
click at [480, 481] on pre "​" at bounding box center [890, 486] width 1073 height 18
click at [537, 473] on pre "​" at bounding box center [890, 468] width 1073 height 18
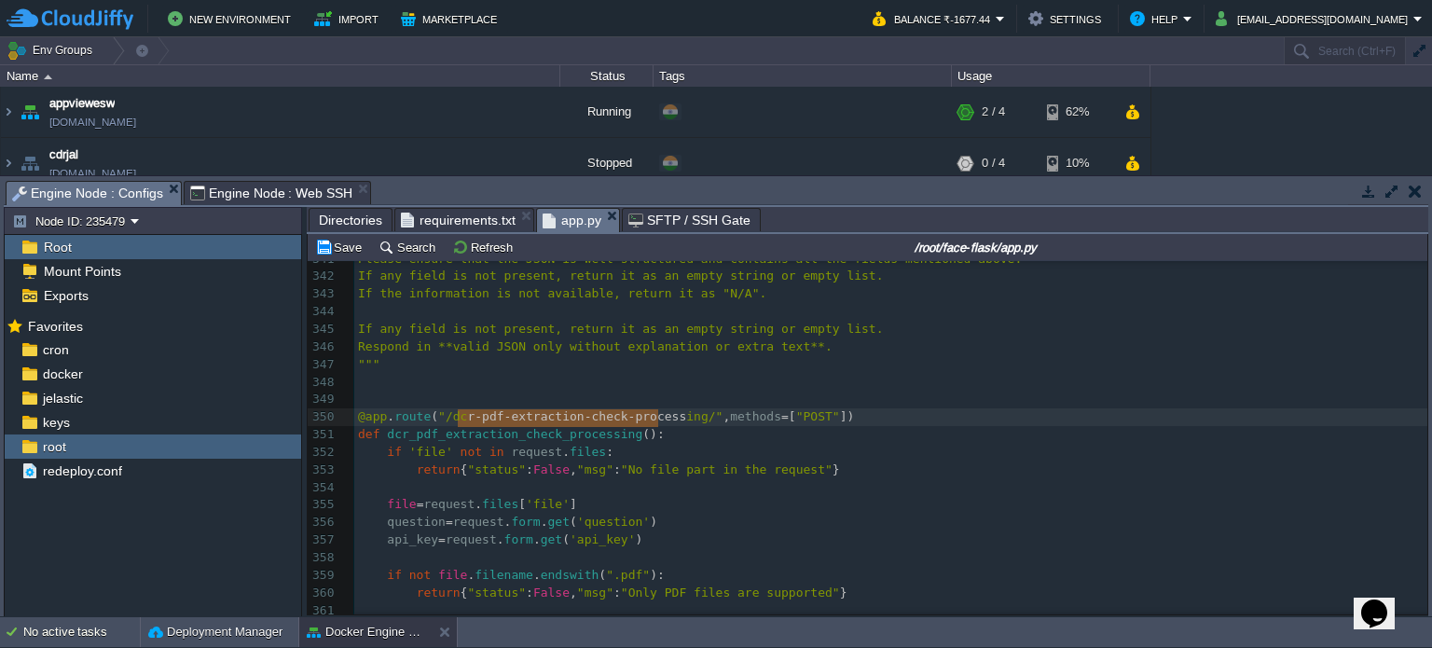
type textarea "r-pdf-extraction-check-processin"
drag, startPoint x: 457, startPoint y: 417, endPoint x: 671, endPoint y: 415, distance: 214.4
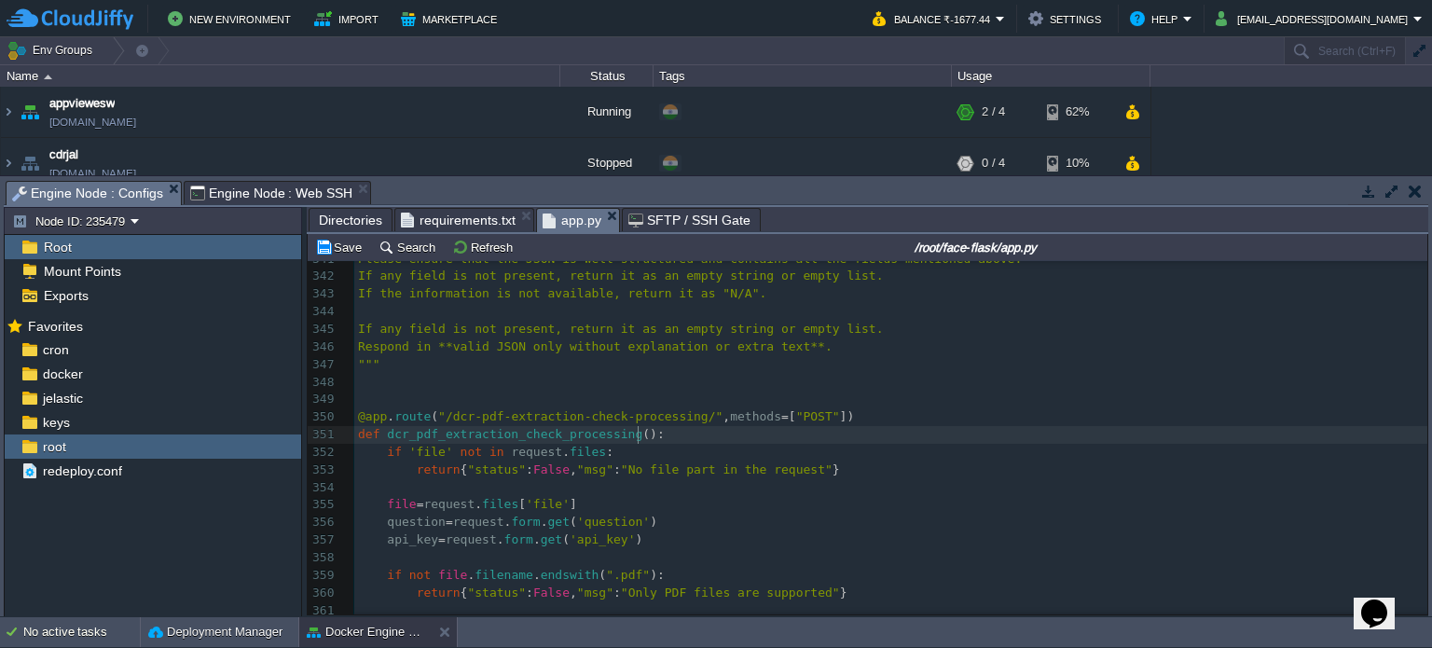
click at [736, 442] on pre "def dcr_pdf_extraction_check_processing ():" at bounding box center [890, 435] width 1073 height 18
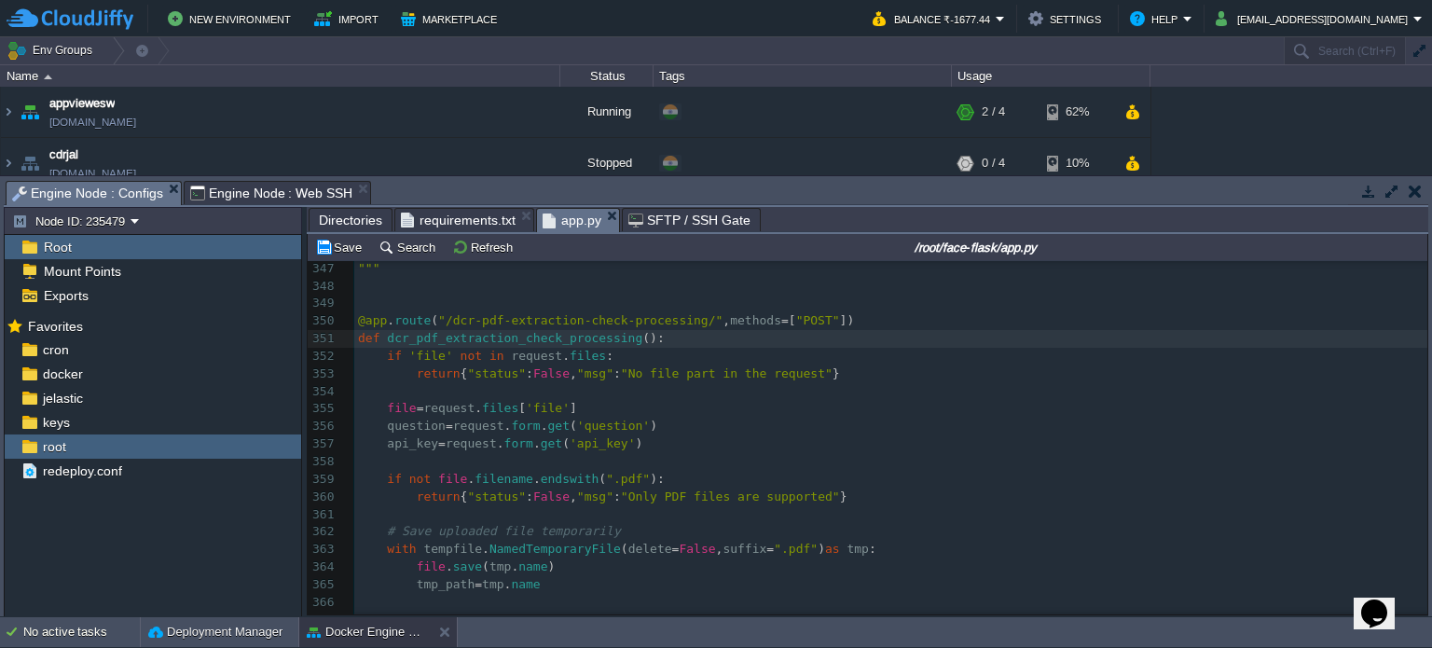
scroll to position [6144, 0]
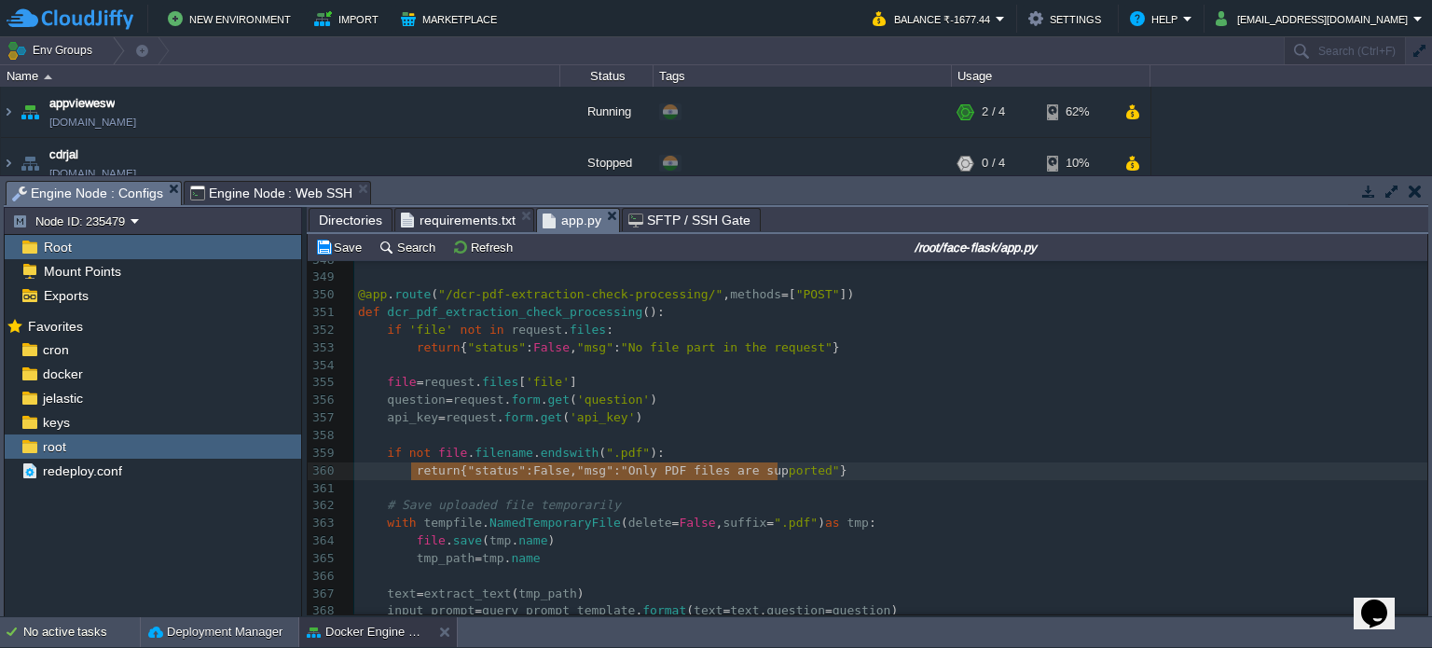
type textarea "return {"status": False, "msg": "Only PDF files are supported""
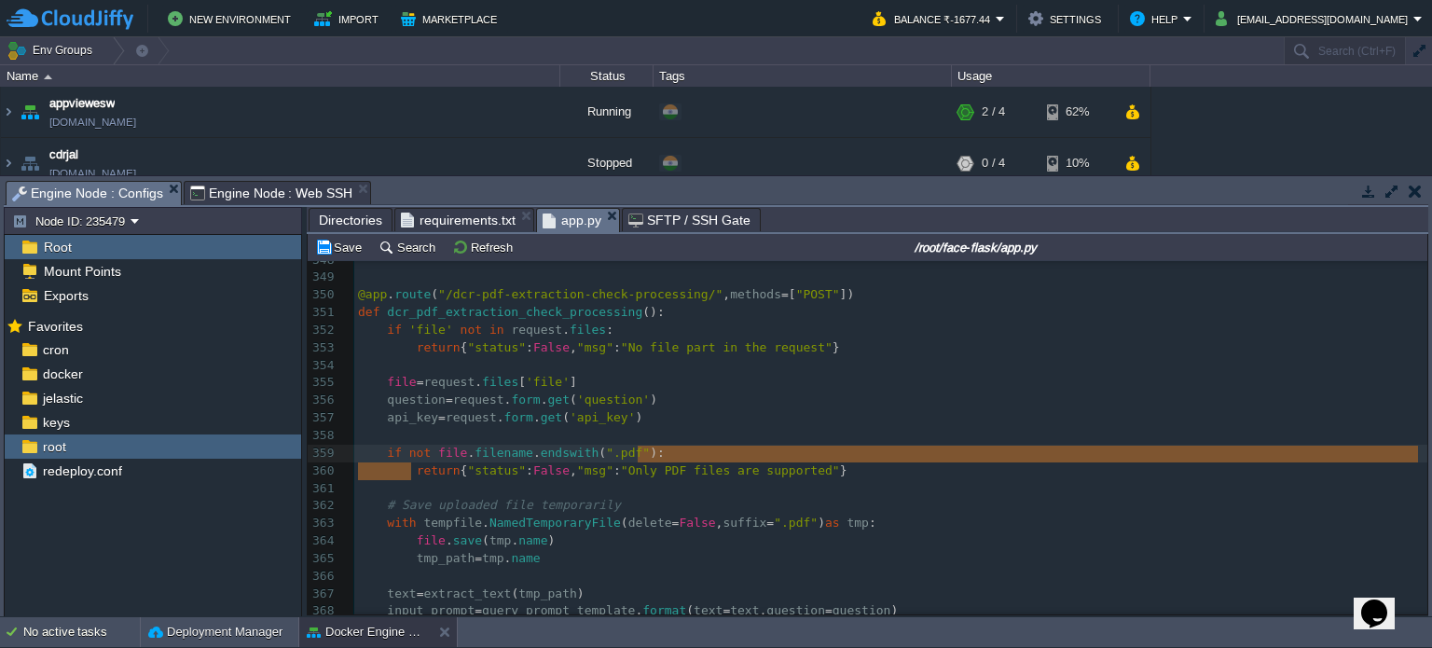
type textarea "return {"status": False, "msg": "Only PDF files are supported"}"
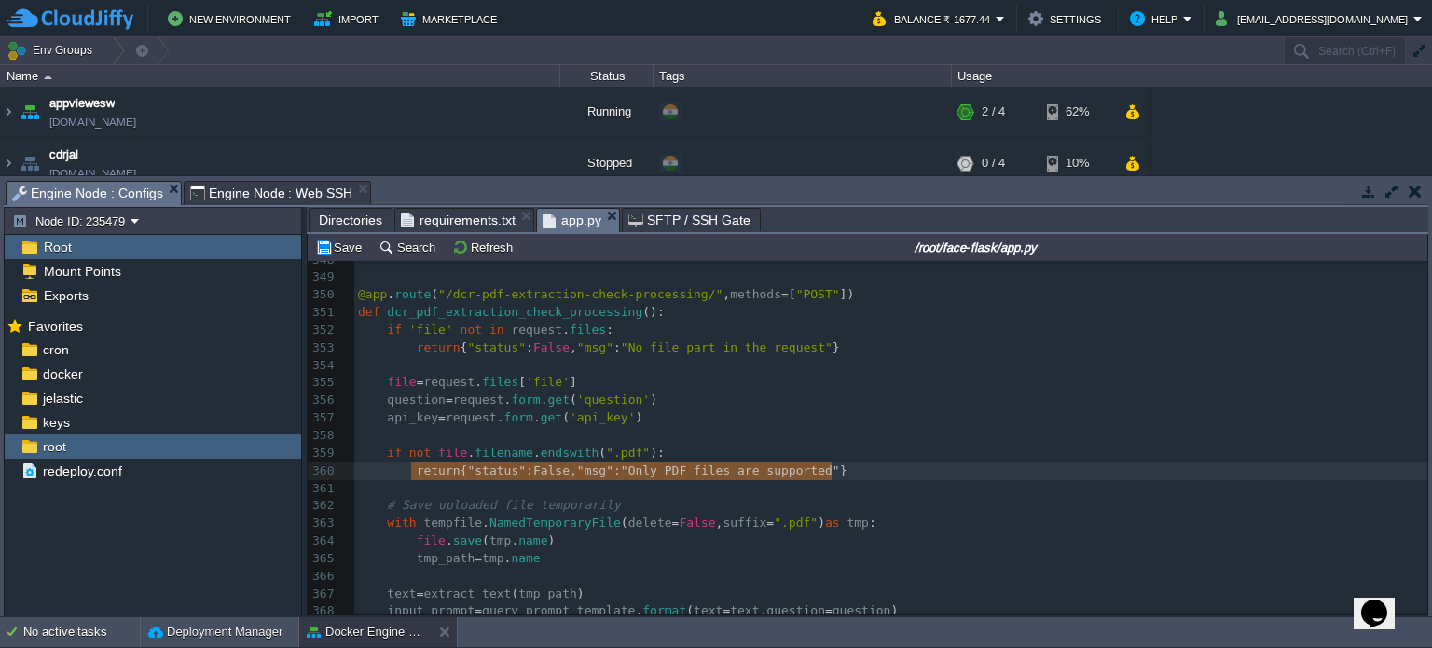
drag, startPoint x: 413, startPoint y: 475, endPoint x: 850, endPoint y: 480, distance: 437.2
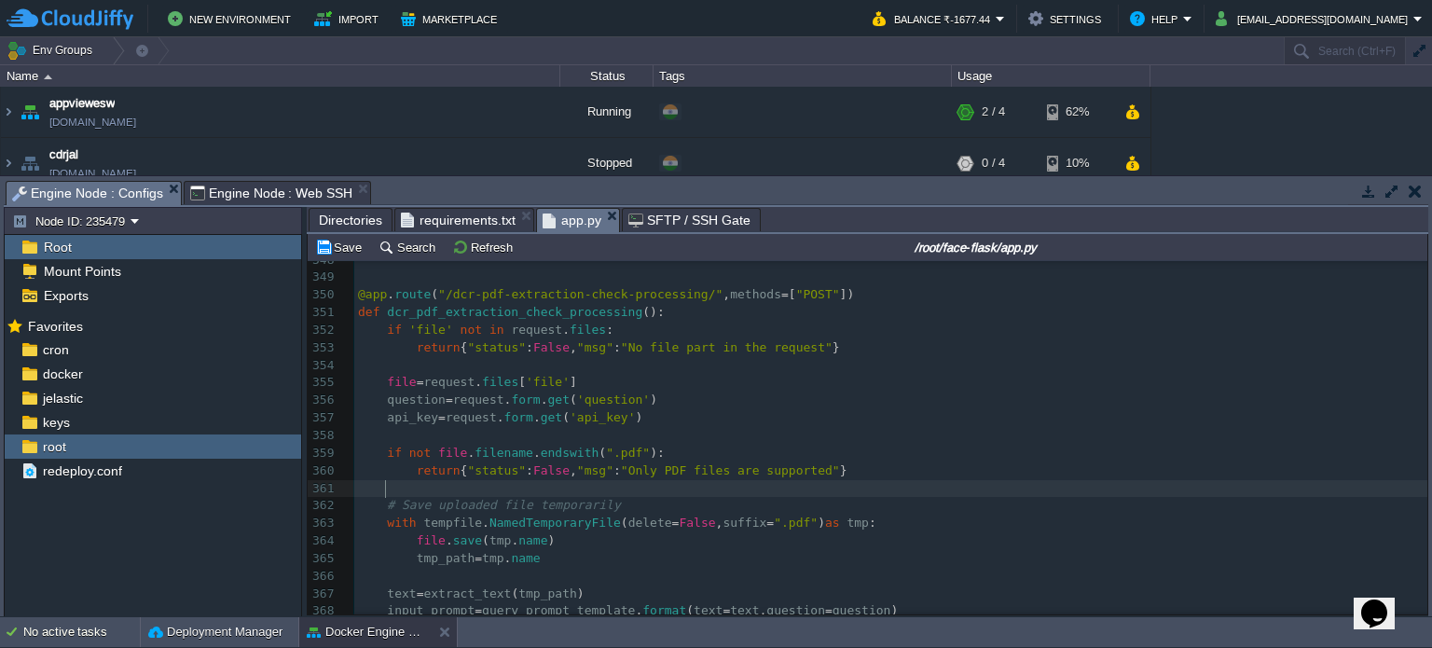
click at [430, 491] on pre at bounding box center [890, 489] width 1073 height 18
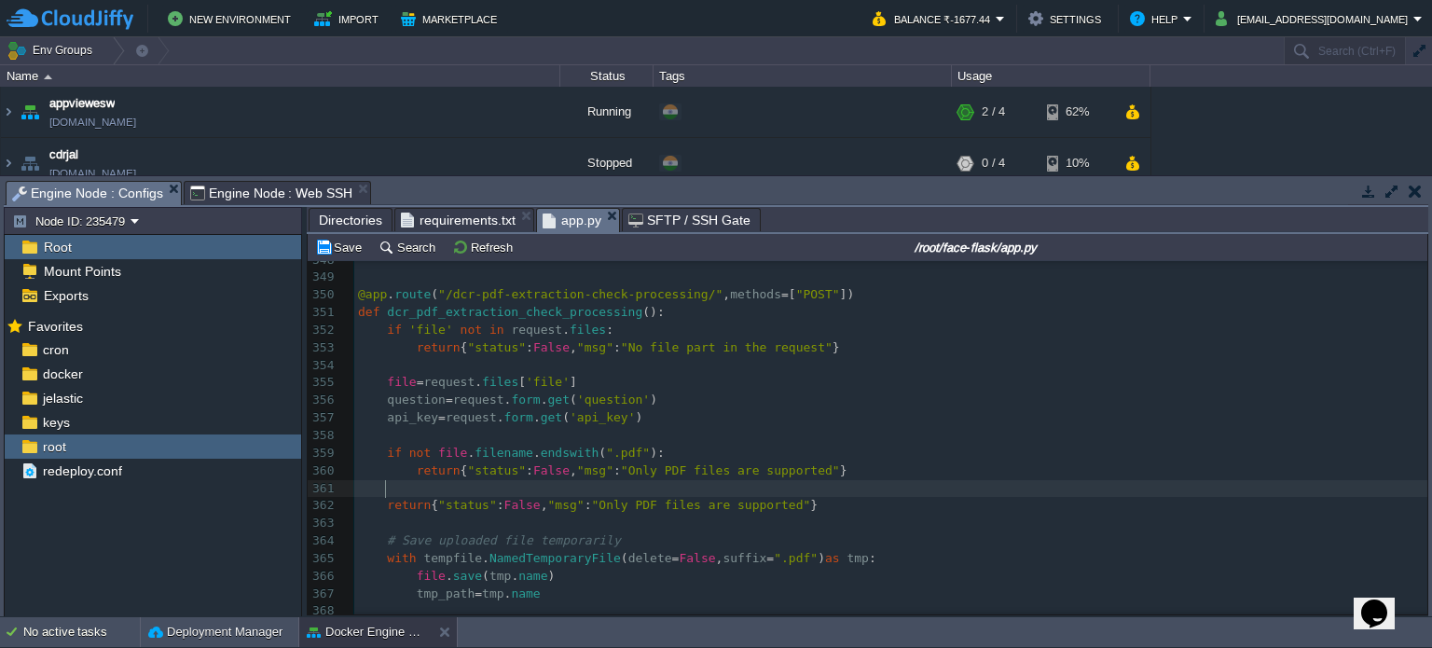
click at [611, 514] on div "xxxxxxxxxx ​ 330 complainant (object with `name`, `address`, `contact`) 331 acc…" at bounding box center [890, 453] width 1073 height 1071
type textarea "get correct data"
click at [539, 498] on pre "return { "status" : False , "msg" : "get correct data" }" at bounding box center [890, 506] width 1073 height 18
click at [753, 497] on pre at bounding box center [890, 489] width 1073 height 18
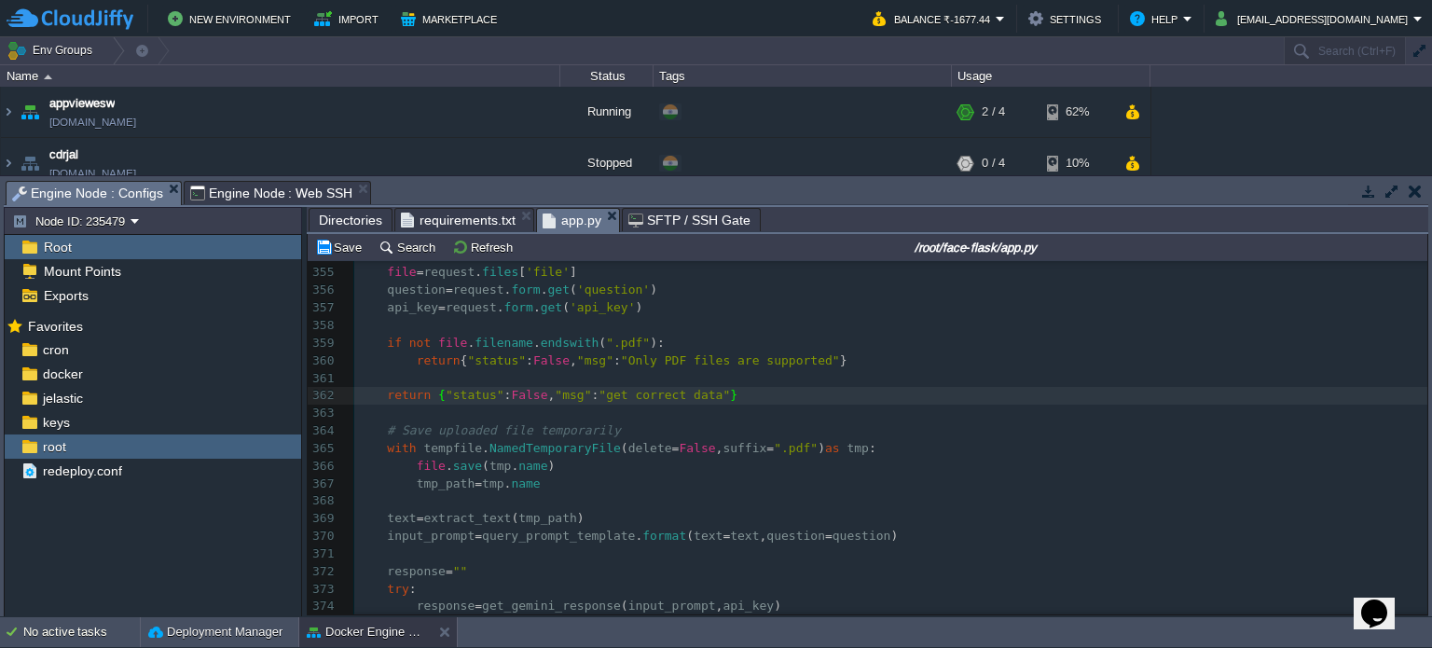
scroll to position [6226, 0]
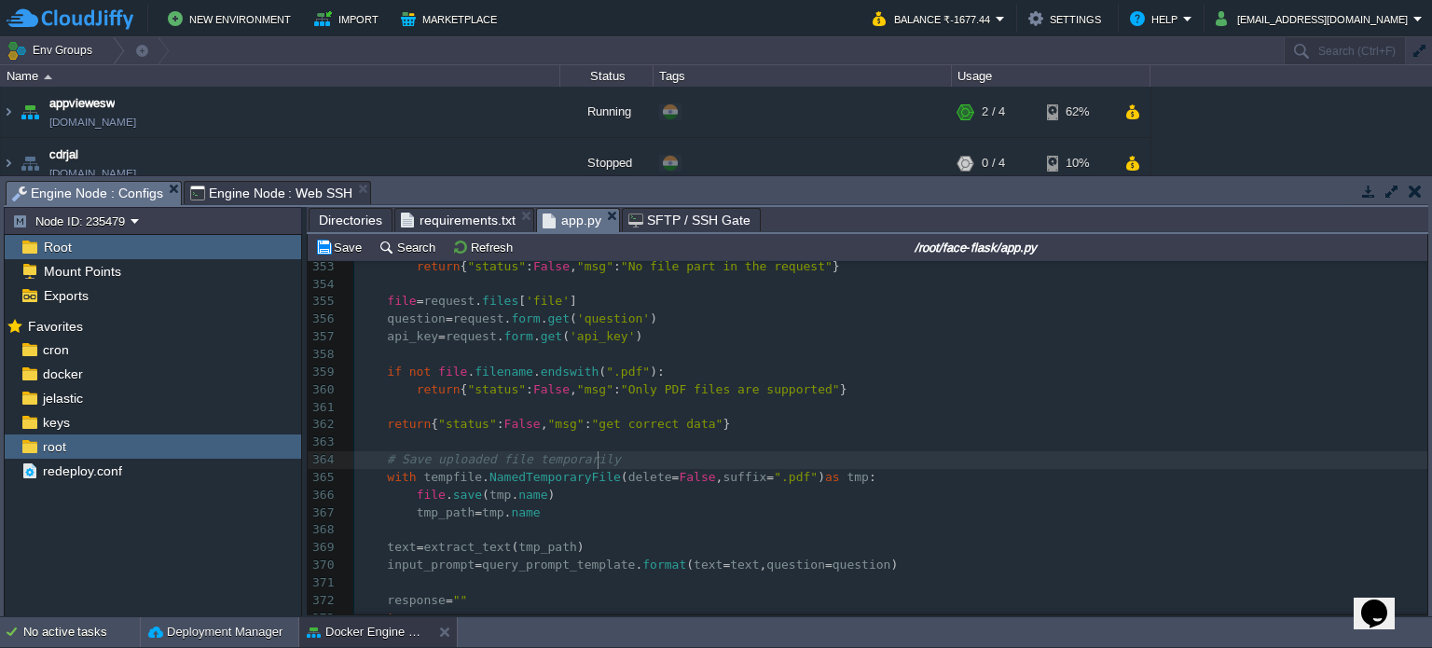
click at [647, 465] on pre "# Save uploaded file temporarily" at bounding box center [890, 460] width 1073 height 18
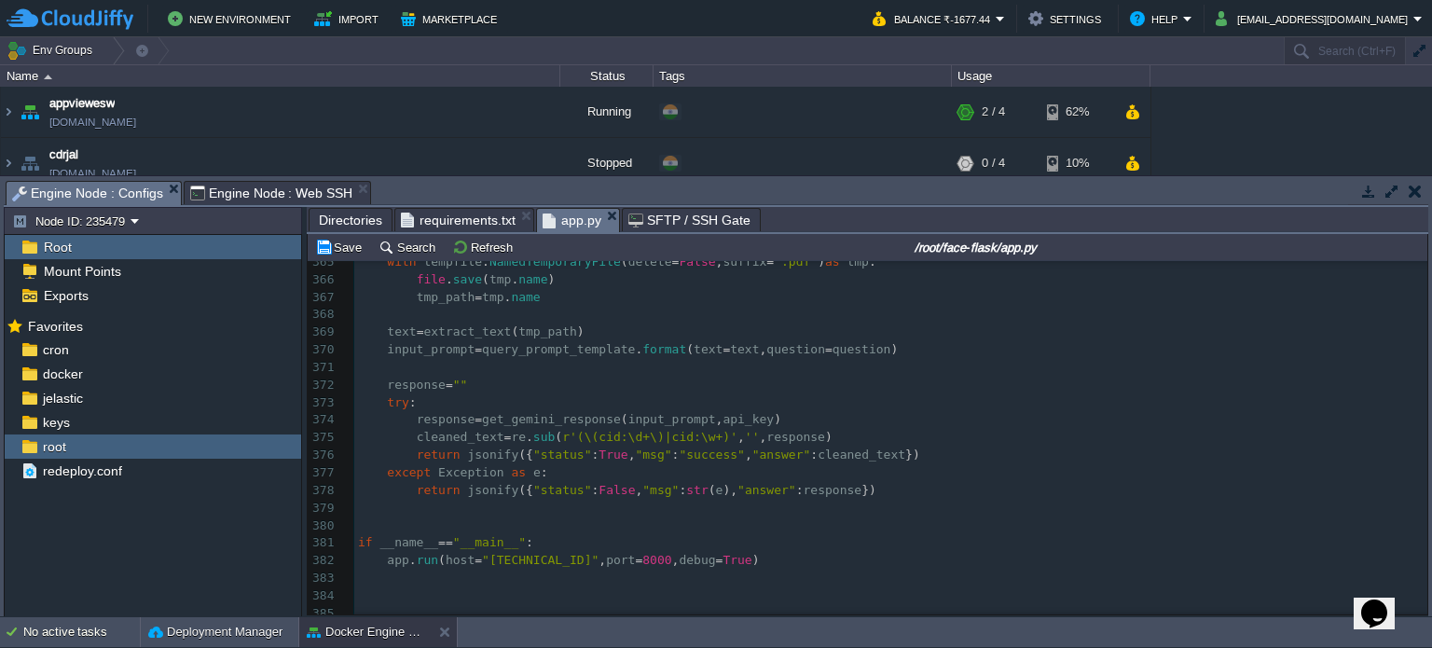
scroll to position [6440, 0]
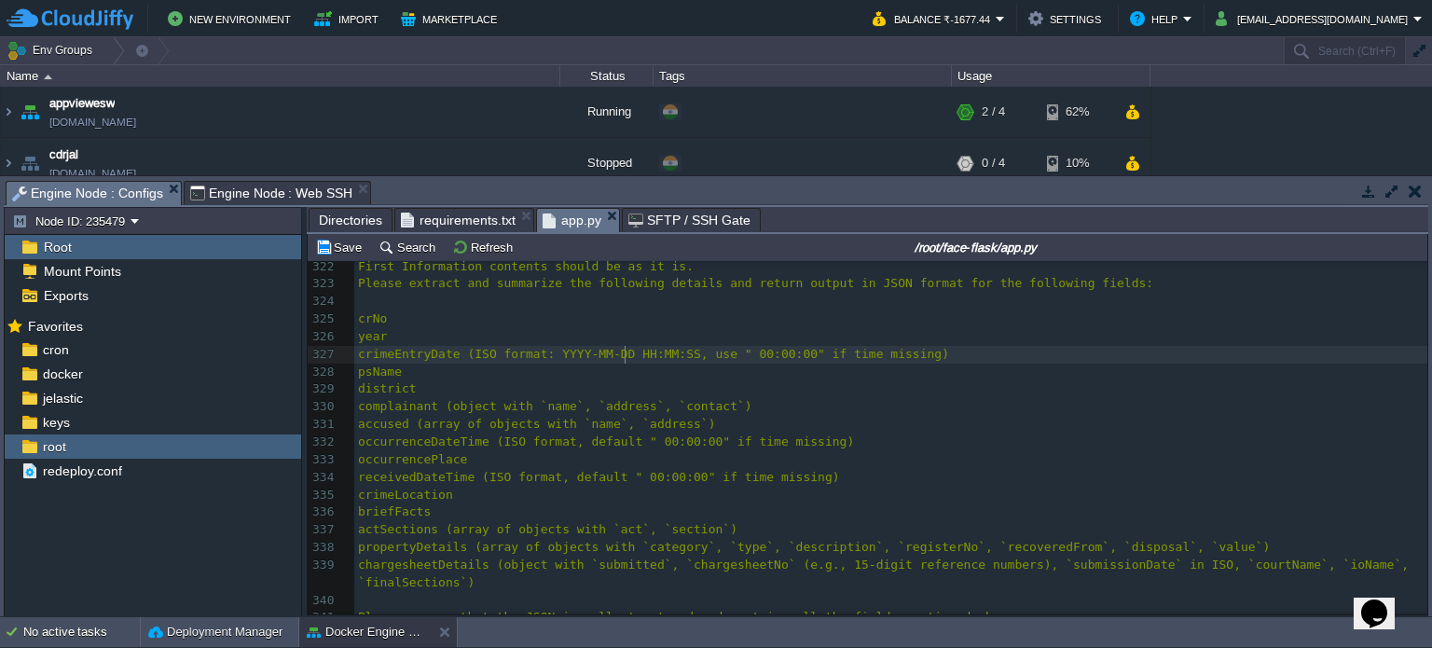
click at [624, 354] on div "xxxxxxxxxx # Save uploaded file temporarily 301 "status" : False , 302 "msg" : …" at bounding box center [890, 345] width 1073 height 949
type textarea "format"
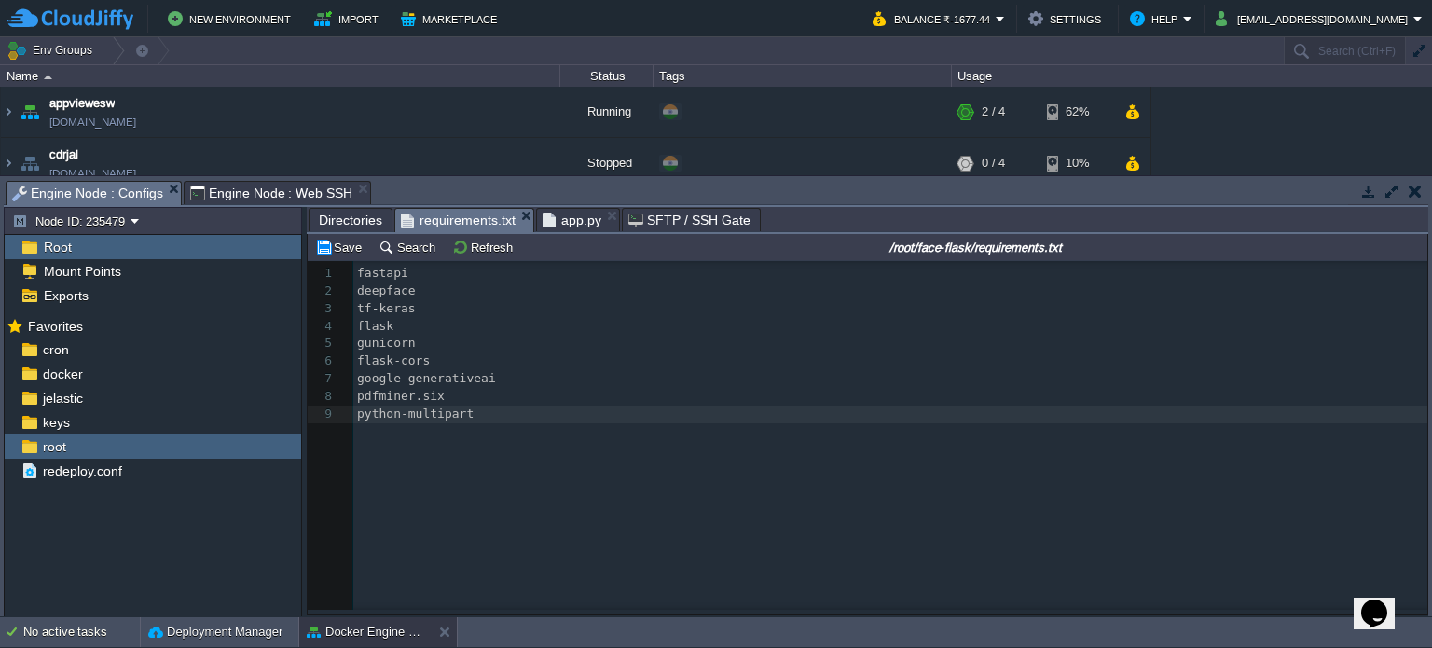
click at [466, 226] on span "requirements.txt" at bounding box center [458, 220] width 115 height 23
click at [533, 425] on div "xxxxxxxxxx 1 fastapi 2 deepface 3 tf-keras 4 flask 5 gunicorn 6 flask-cors 7 go…" at bounding box center [892, 344] width 1079 height 166
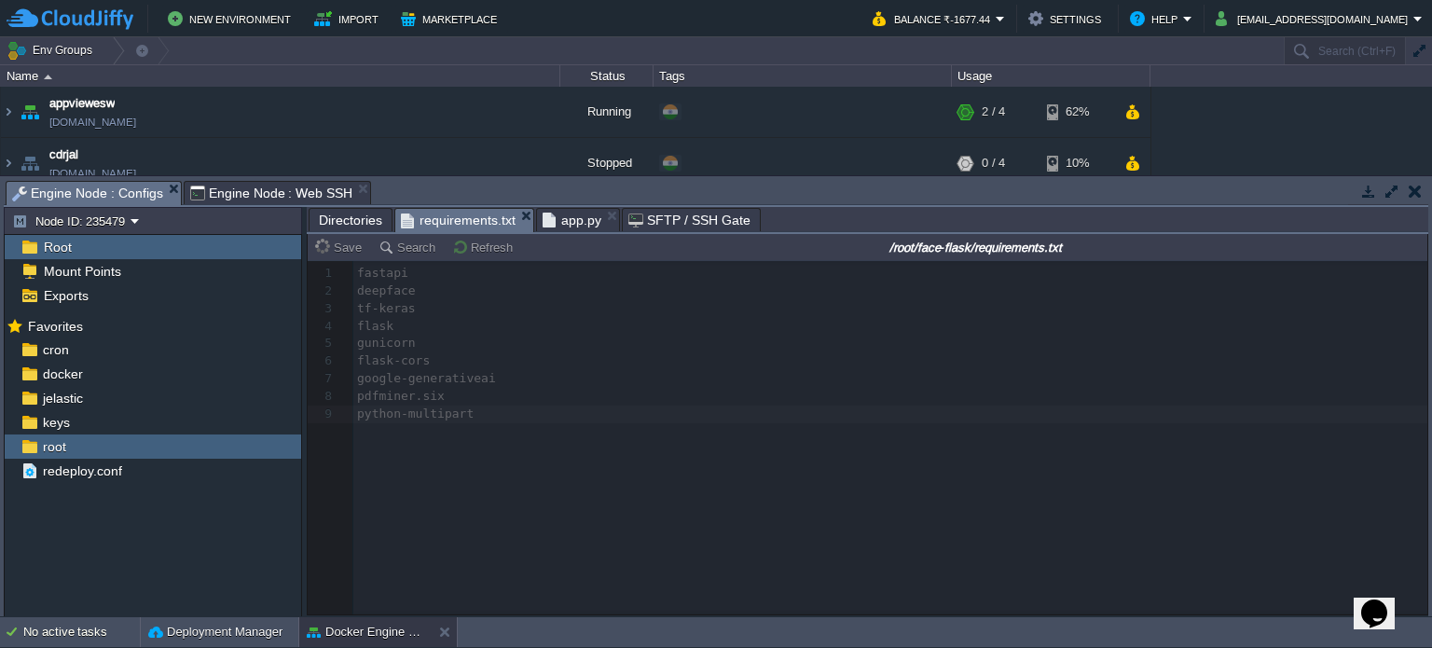
click at [557, 224] on span "app.py" at bounding box center [571, 220] width 59 height 22
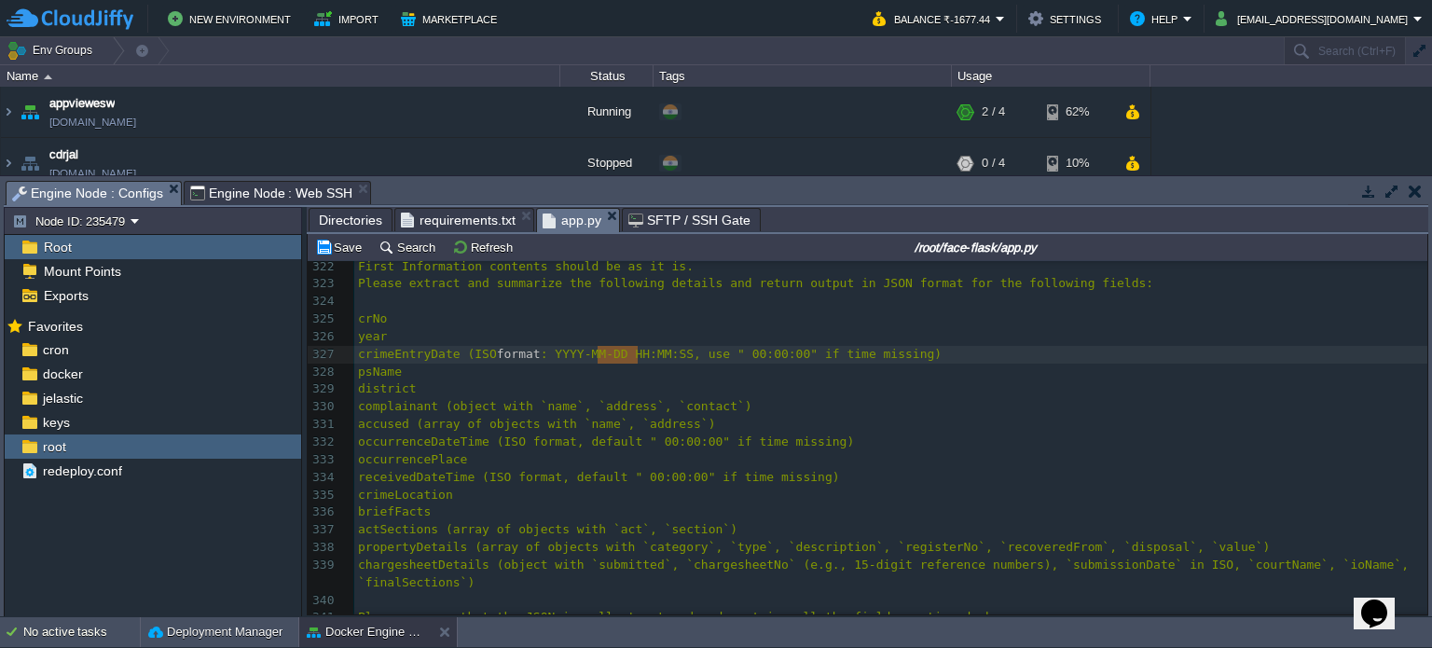
click at [535, 385] on div "xxxxxxxxxx # Save uploaded file temporarily 301 "status" : False , 302 "msg" : …" at bounding box center [890, 345] width 1073 height 949
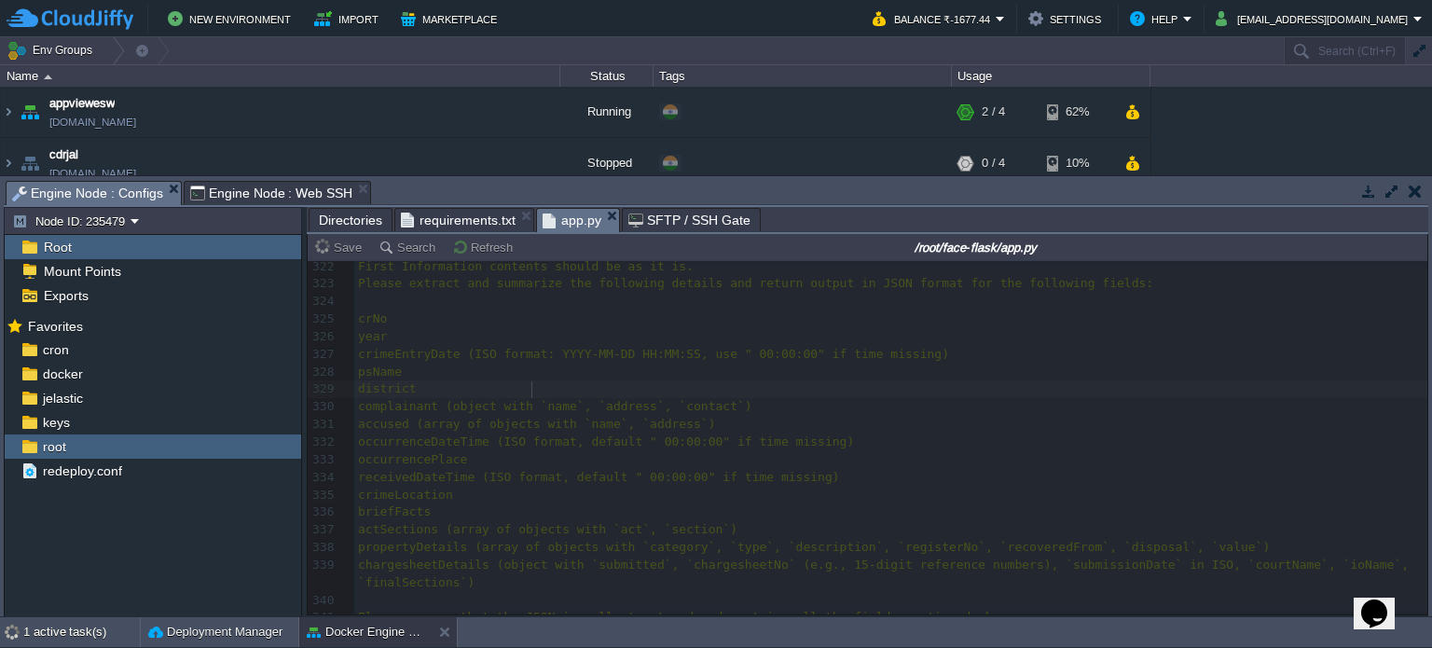
click at [451, 224] on span "requirements.txt" at bounding box center [458, 220] width 115 height 22
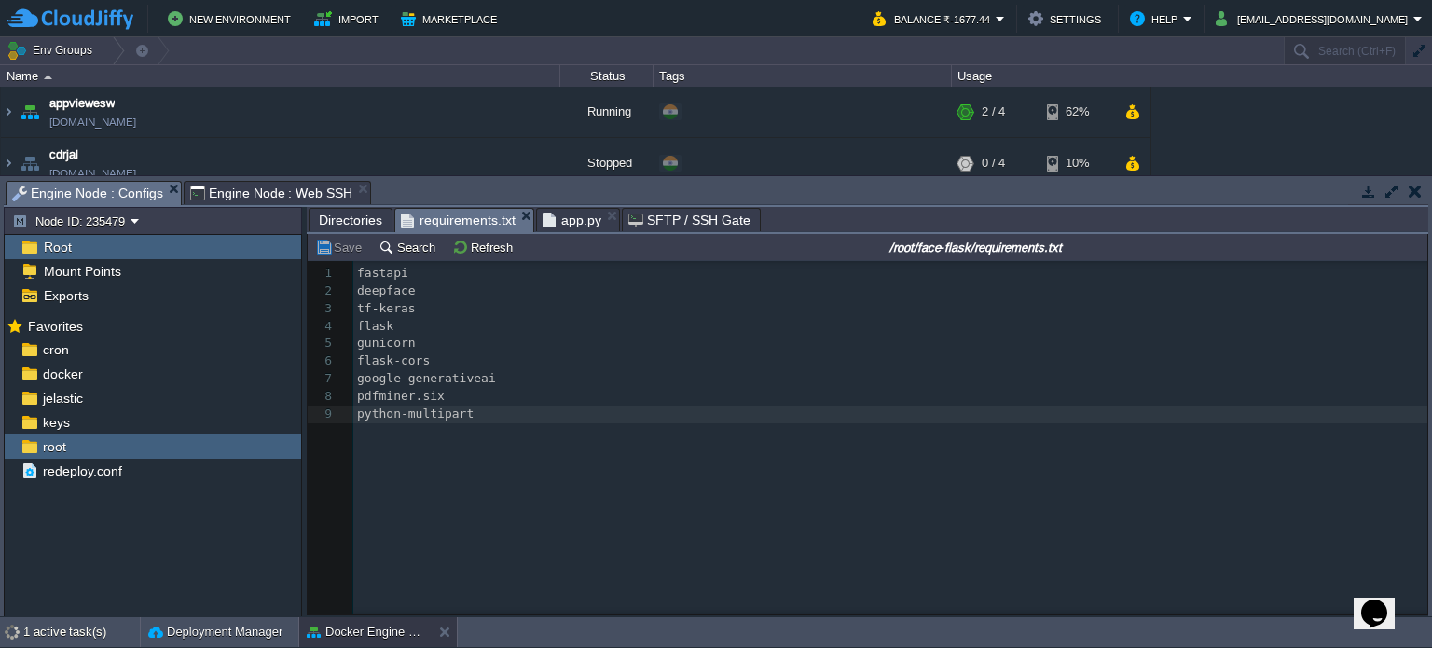
click at [556, 215] on span "app.py" at bounding box center [571, 220] width 59 height 22
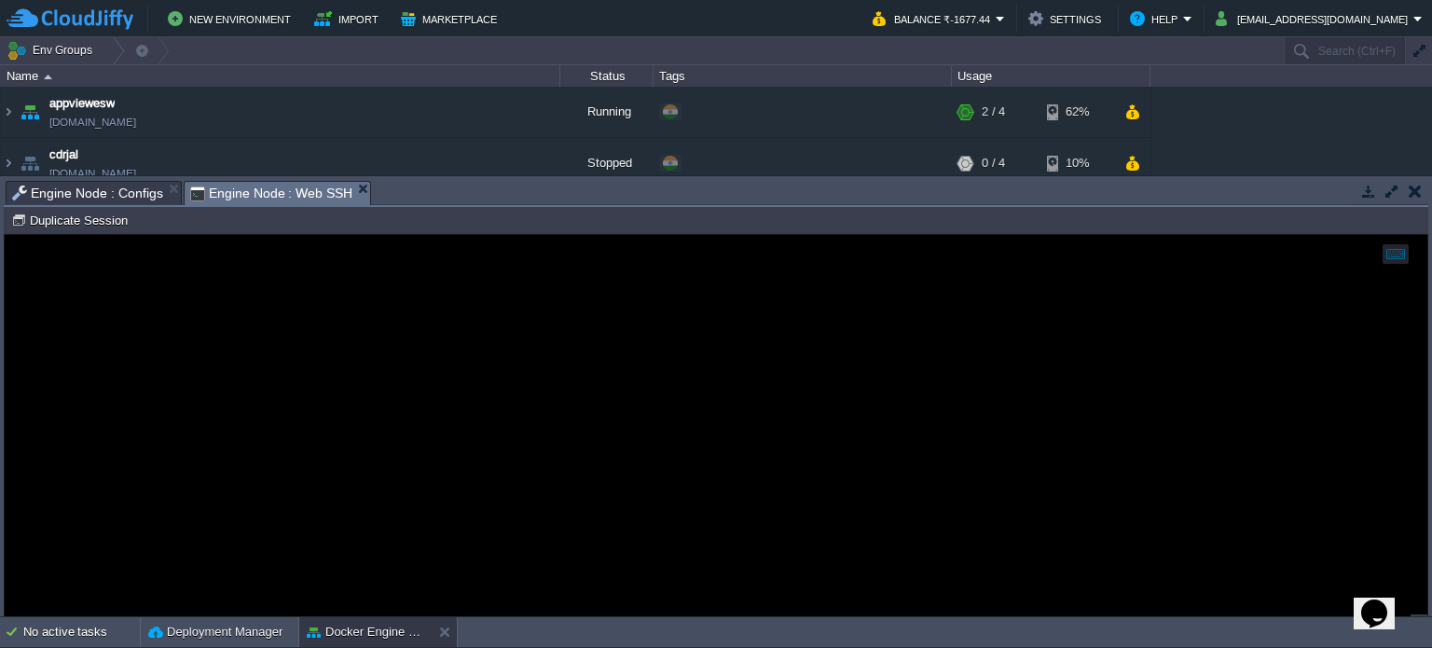
click at [272, 196] on span "Engine Node : Web SSH" at bounding box center [271, 193] width 163 height 23
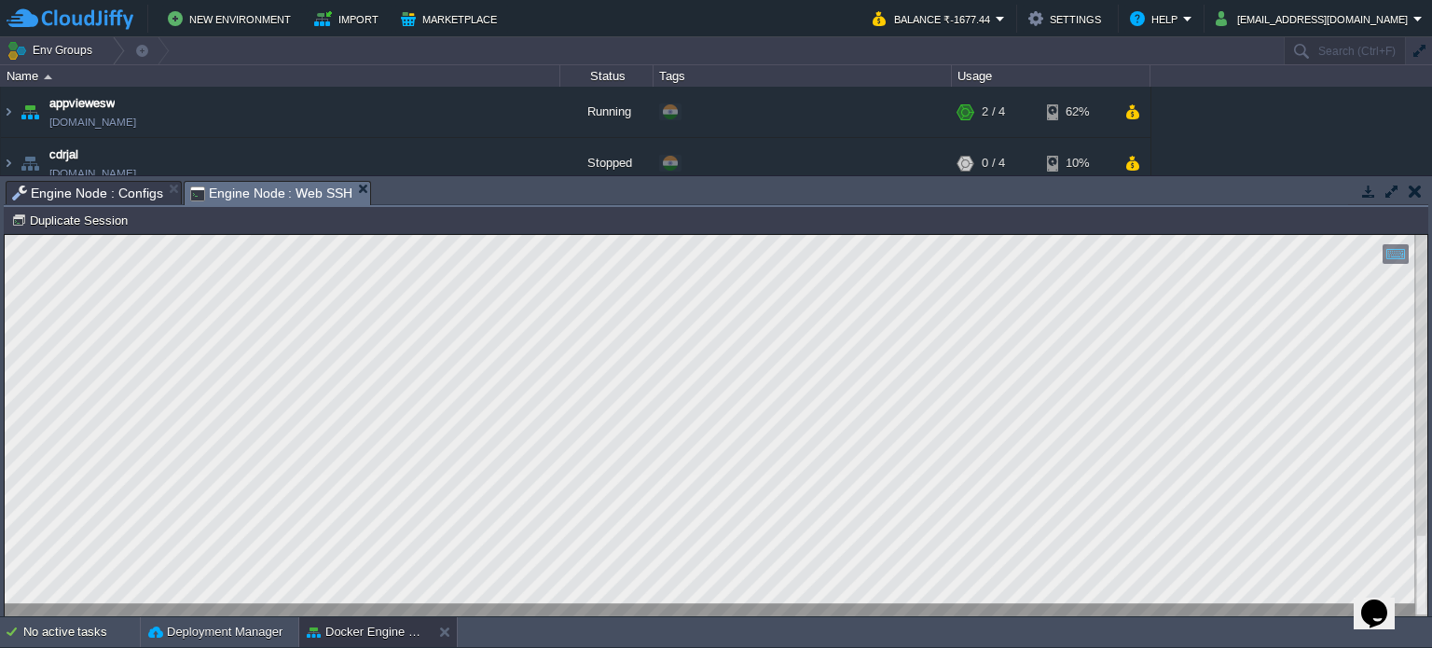
click at [459, 604] on div at bounding box center [716, 425] width 1422 height 381
click at [75, 191] on span "Engine Node : Configs" at bounding box center [87, 193] width 151 height 22
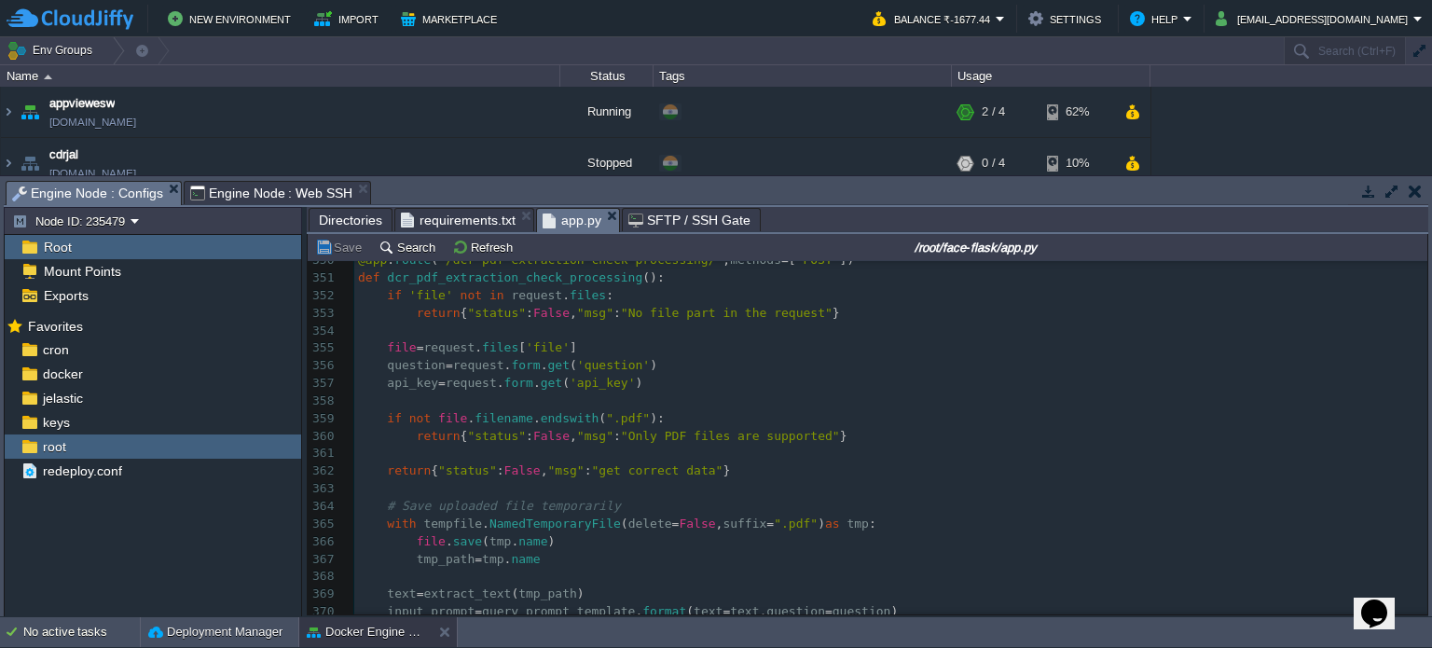
scroll to position [6, 0]
type textarea "retu"
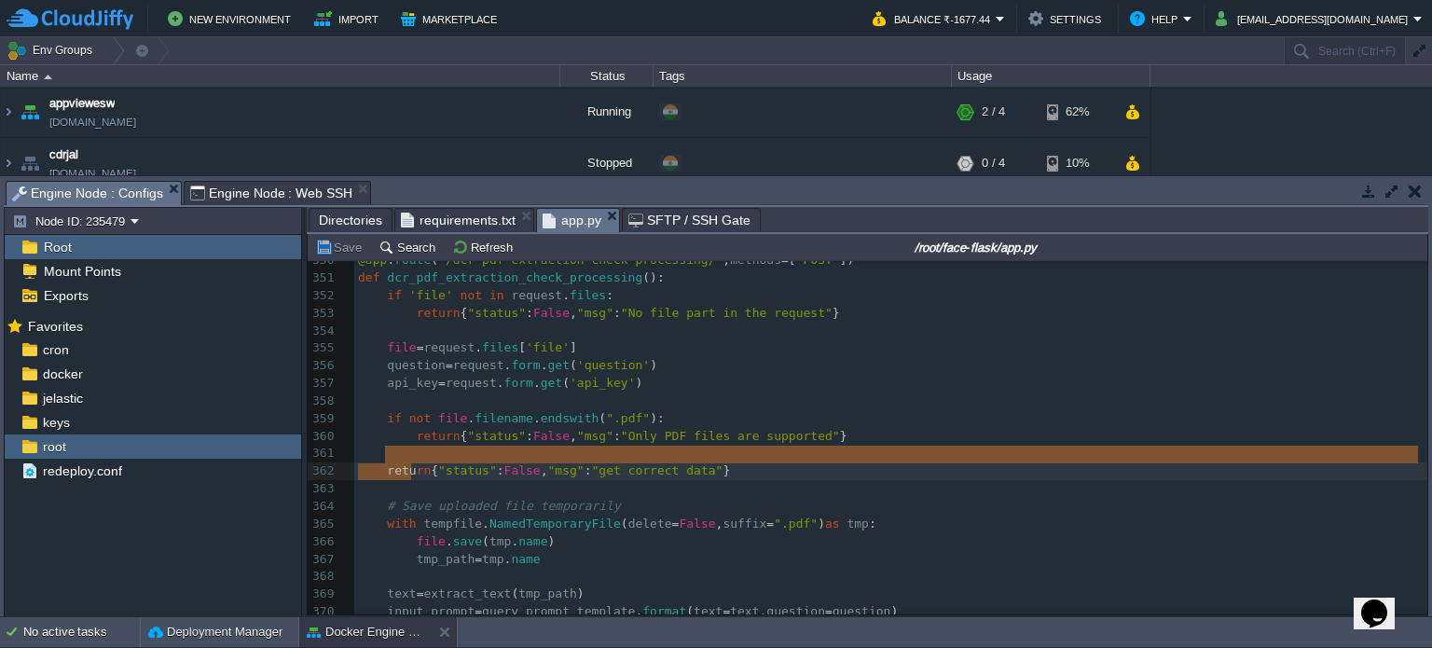
drag, startPoint x: 405, startPoint y: 459, endPoint x: 410, endPoint y: 477, distance: 18.3
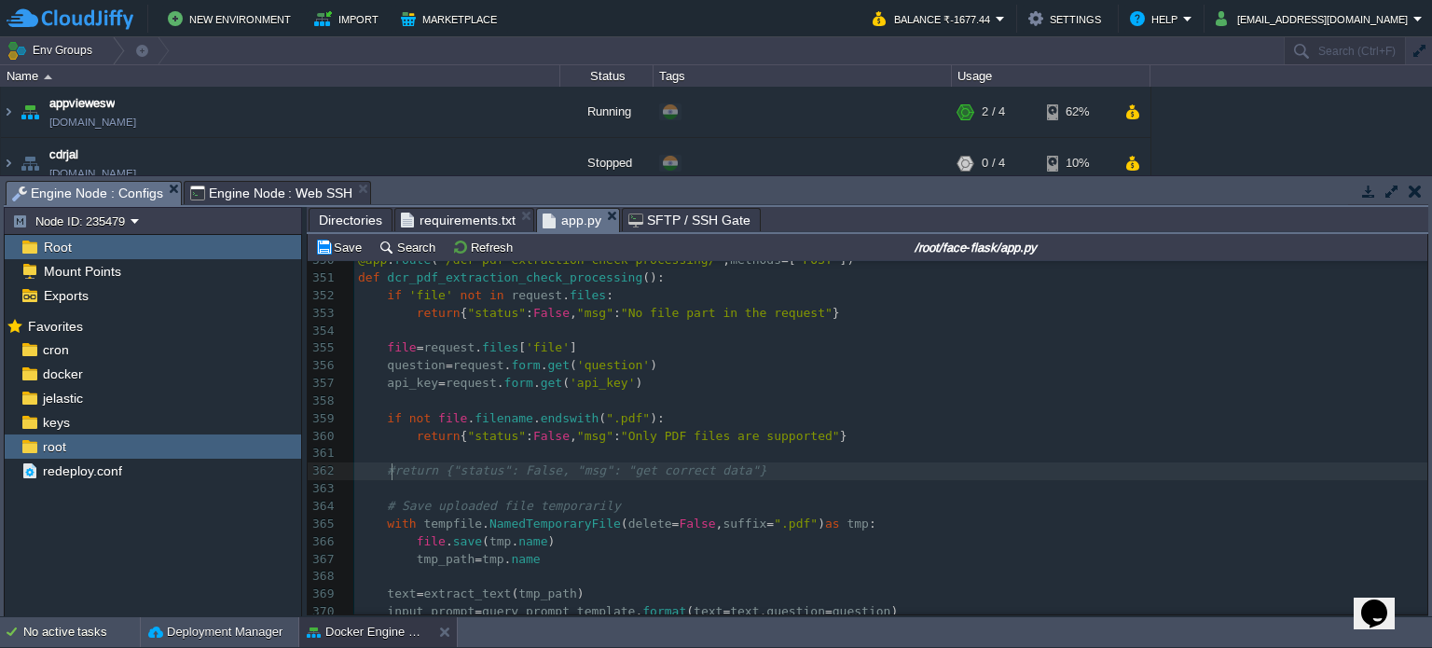
scroll to position [6, 6]
type textarea "#"
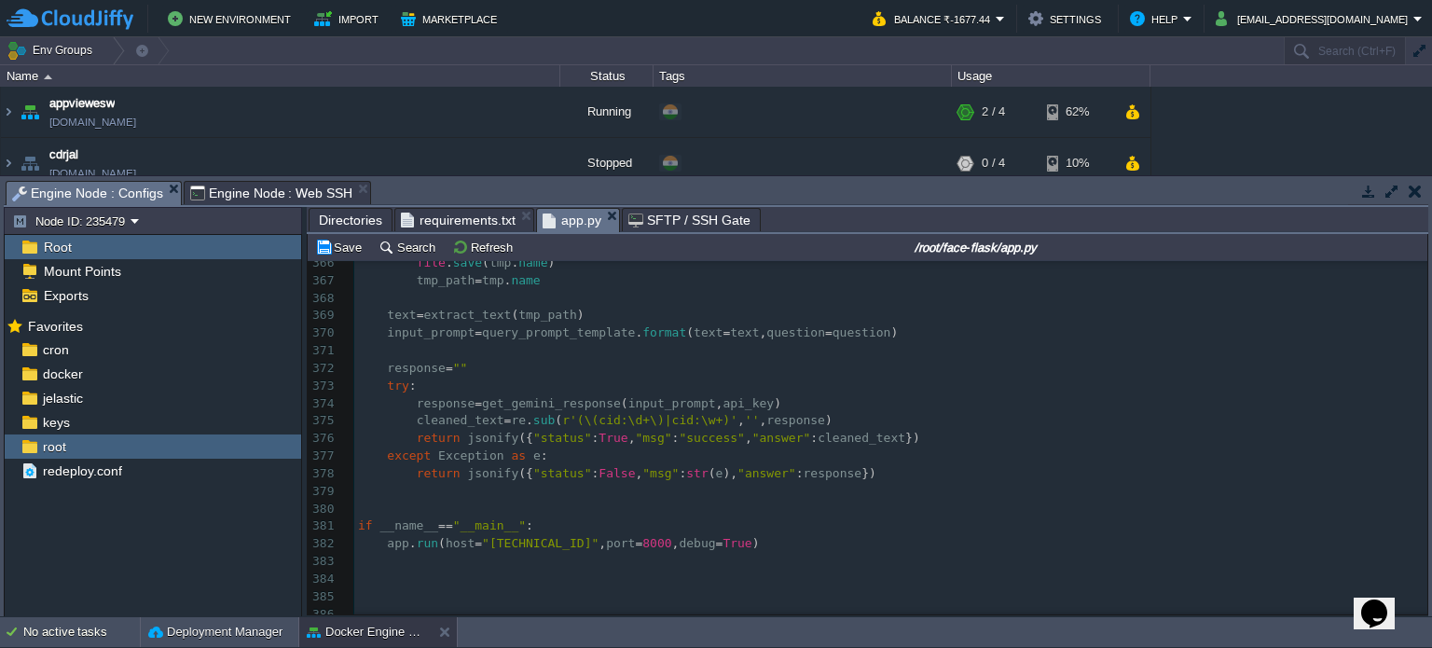
scroll to position [6507, 0]
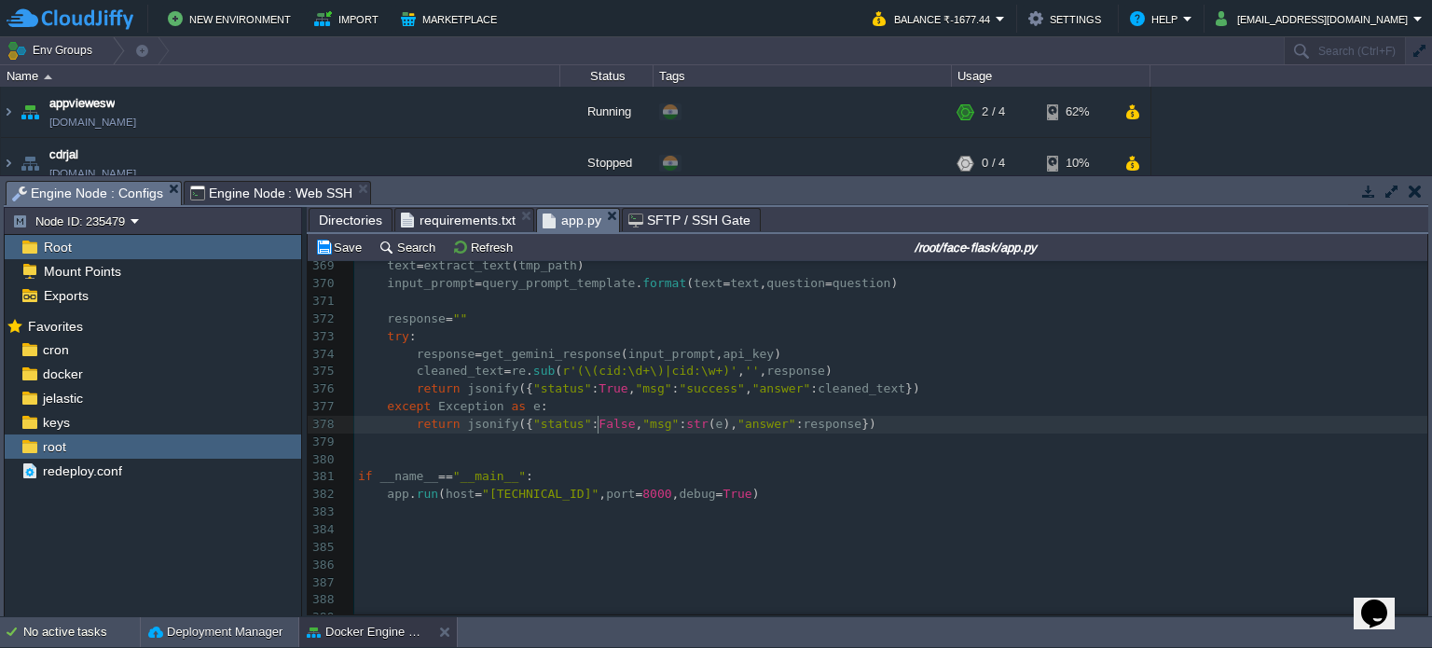
click at [597, 419] on div "xxxxxxxxxx # Save uploaded file temporarily 348 ​ 349 ​ 350 @app . route ( "/dc…" at bounding box center [890, 257] width 1073 height 737
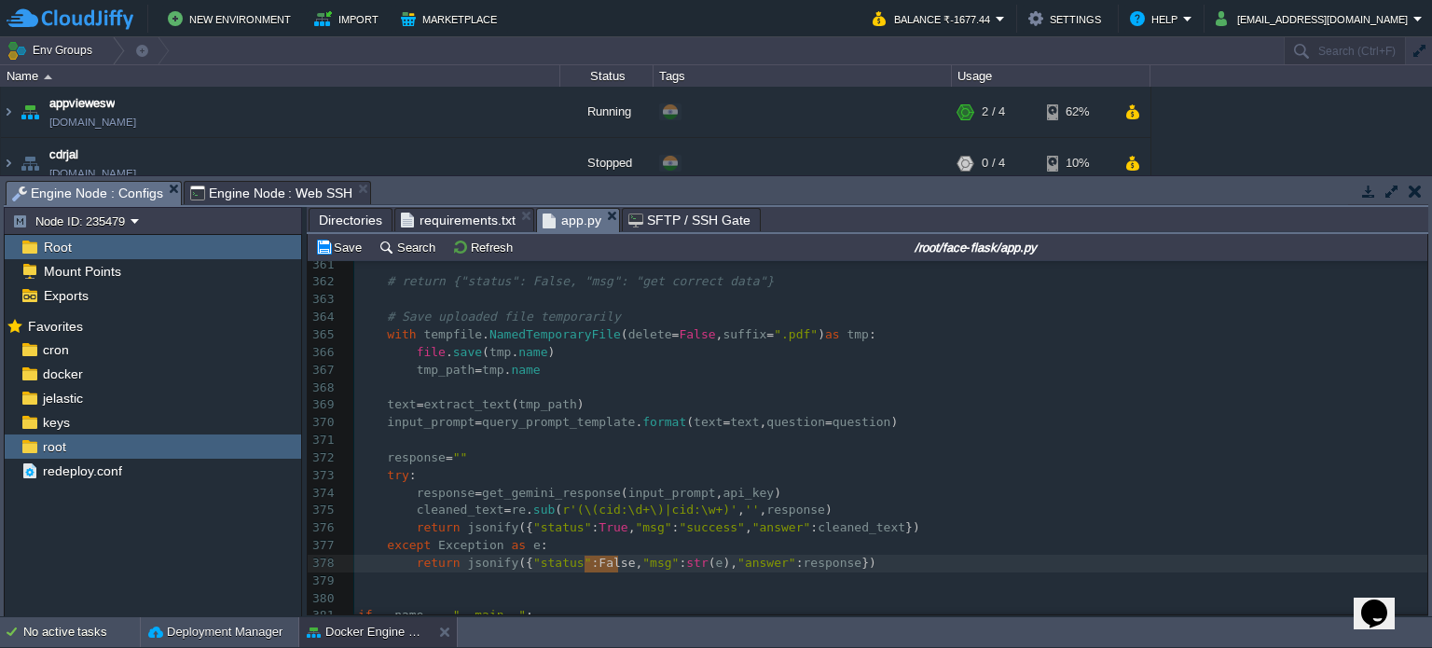
scroll to position [6297, 0]
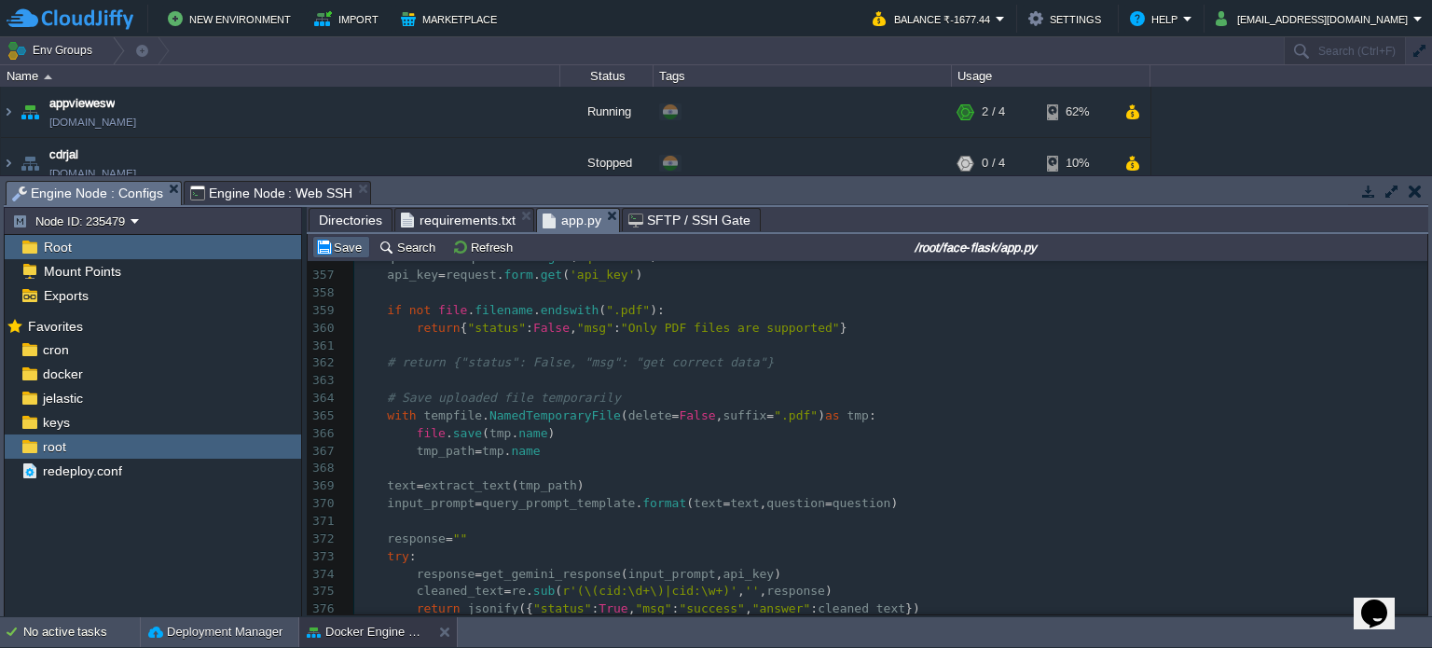
type textarea "False"
click at [333, 248] on button "Save" at bounding box center [341, 247] width 52 height 17
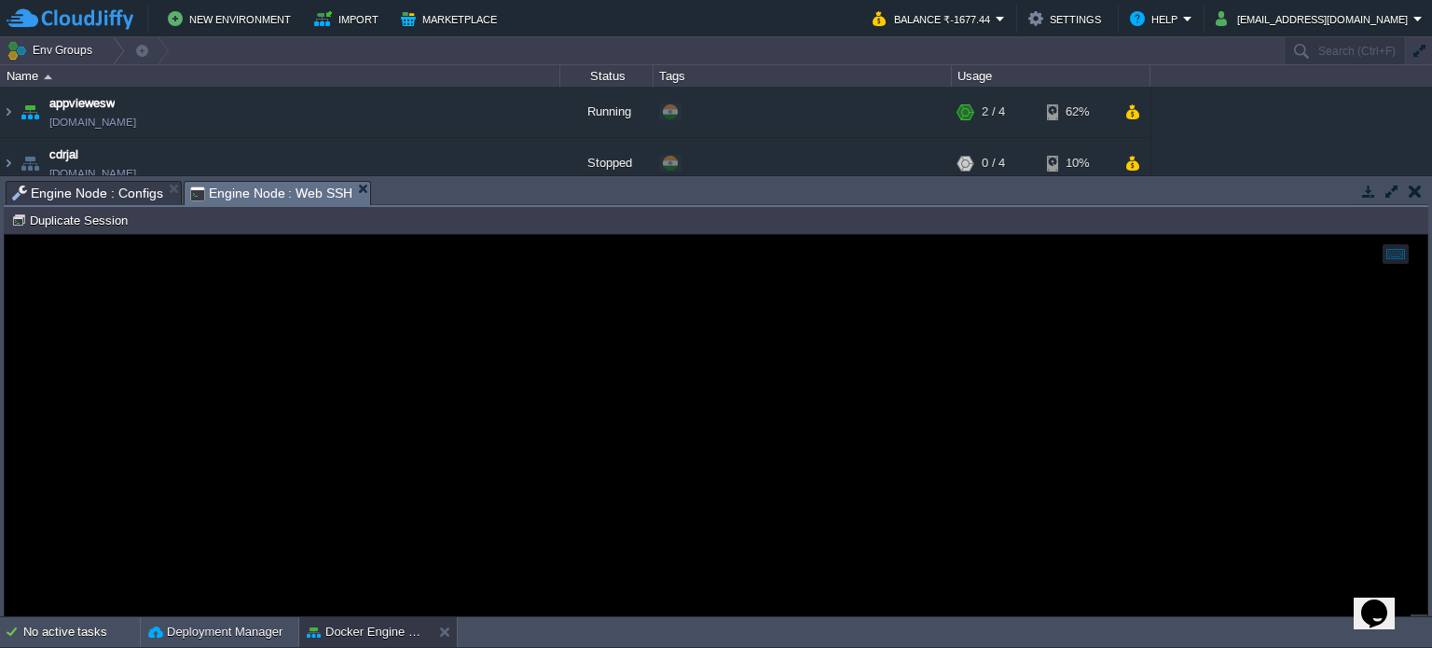
click at [254, 185] on span "Engine Node : Web SSH" at bounding box center [271, 193] width 163 height 23
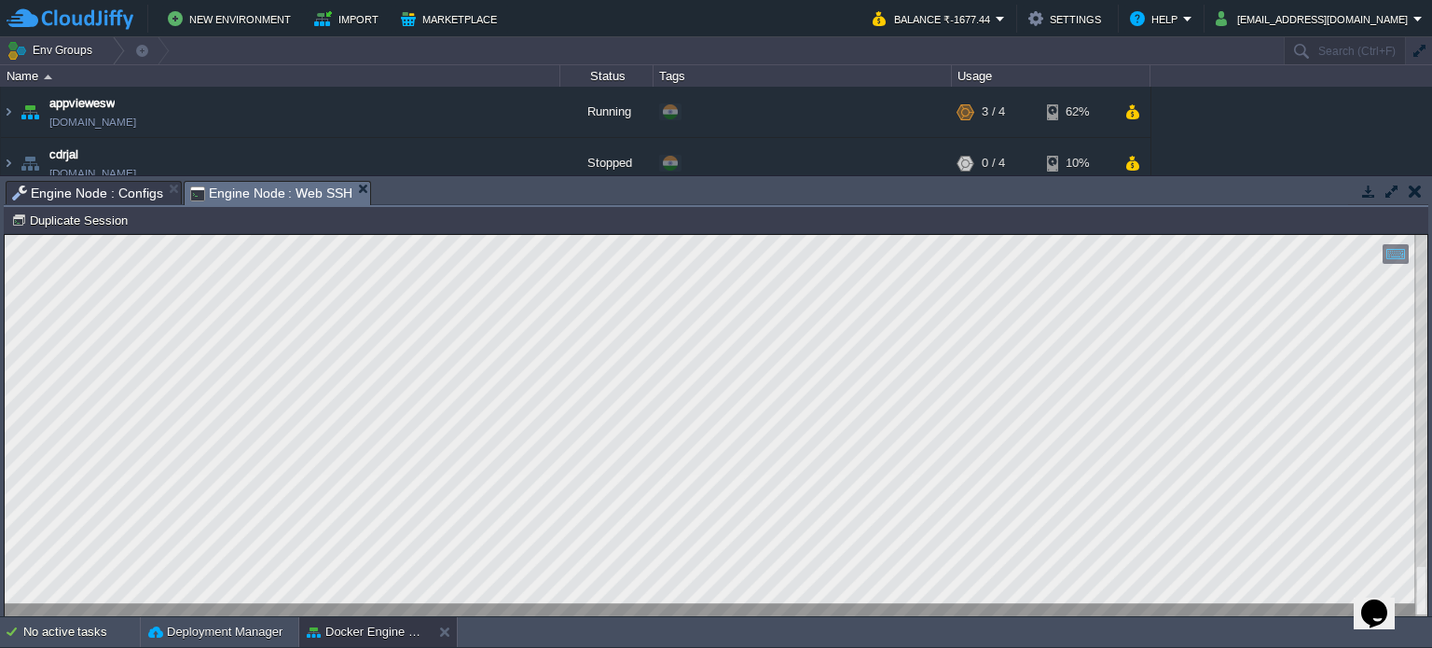
click at [109, 182] on span "Engine Node : Configs" at bounding box center [87, 193] width 151 height 22
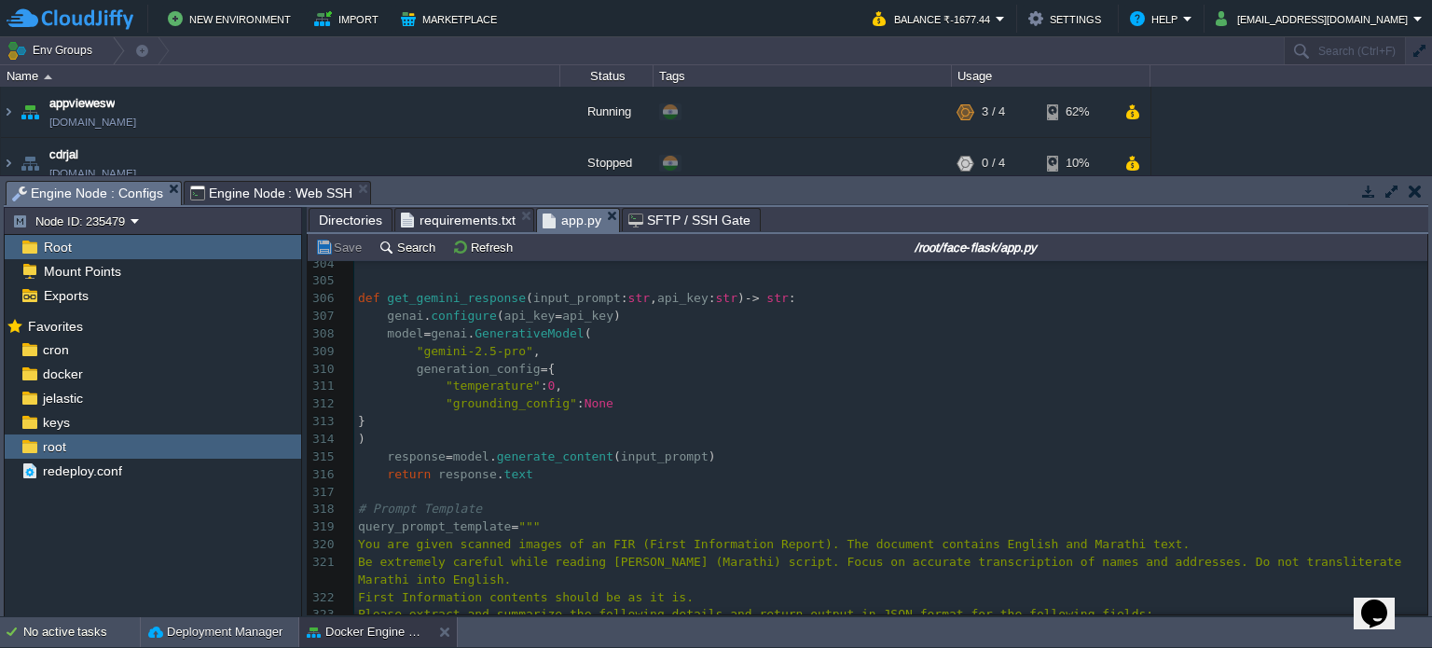
scroll to position [5293, 0]
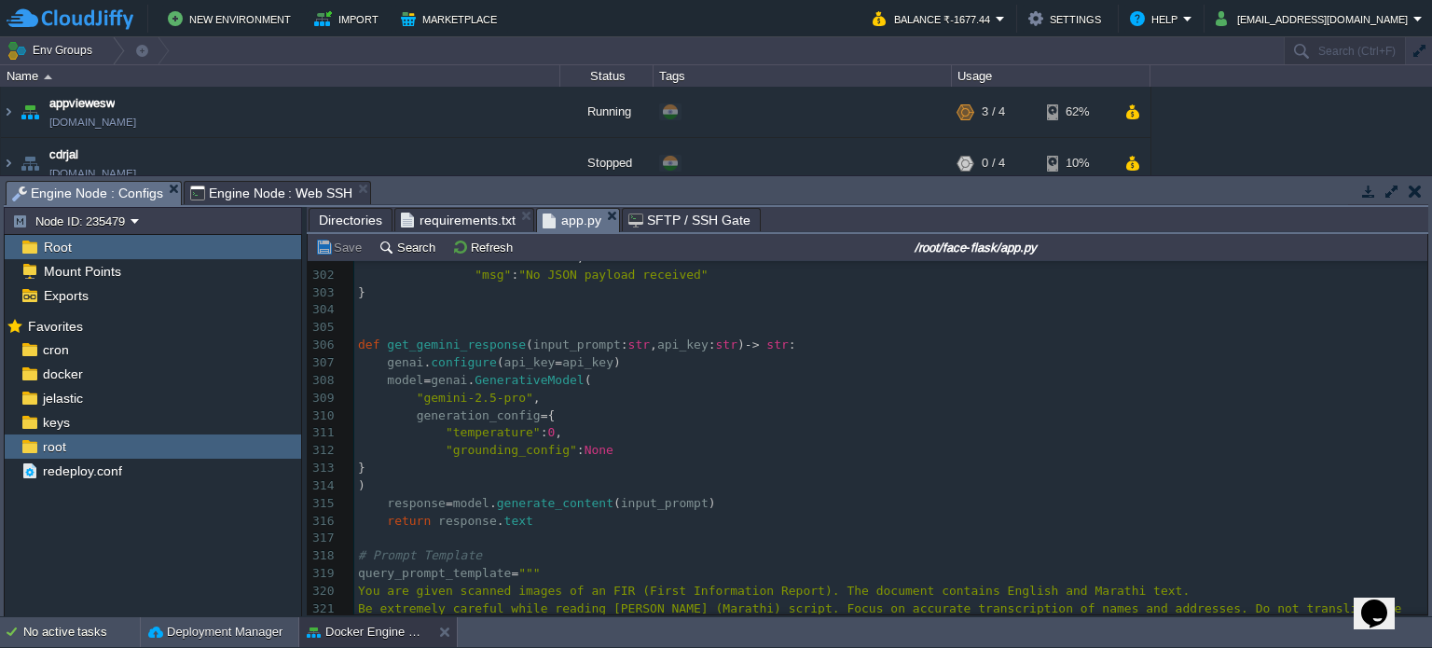
click at [577, 447] on span ":" at bounding box center [580, 450] width 7 height 14
click at [608, 447] on pre ""grounding_config" : None" at bounding box center [890, 451] width 1073 height 18
type textarea ""grounding_config": None"
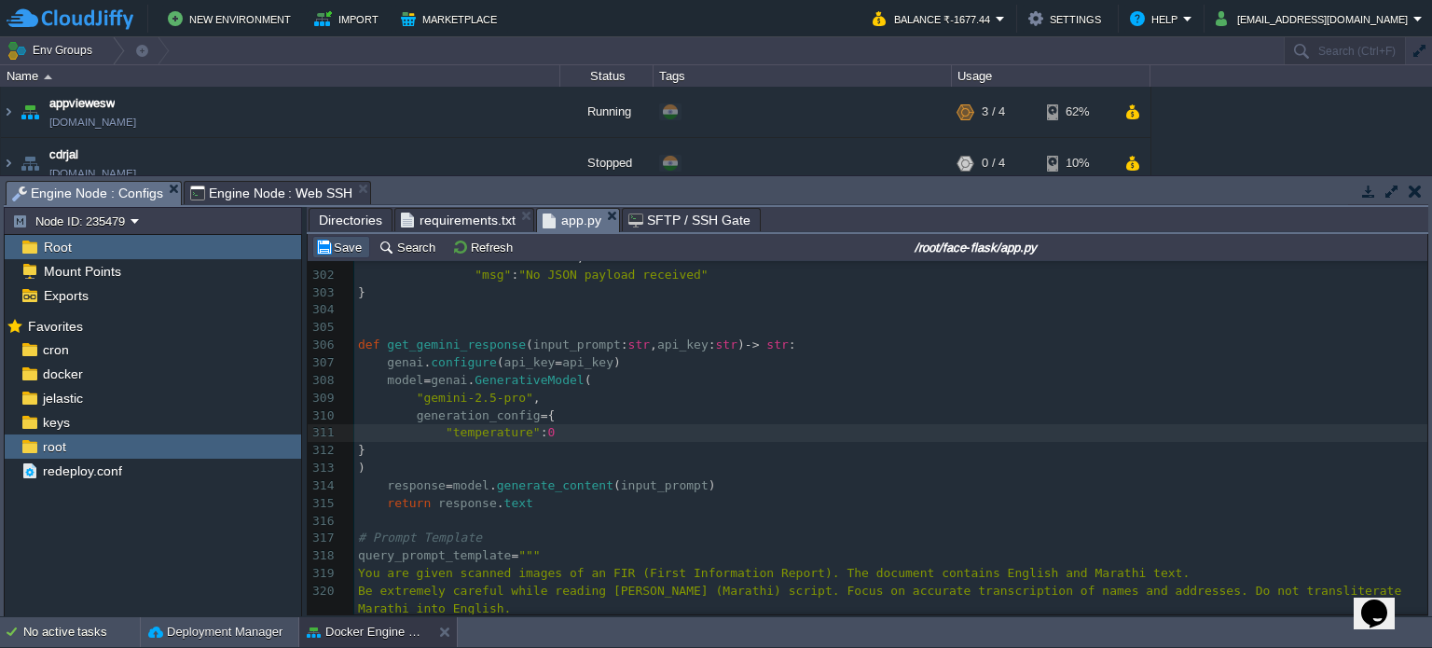
click at [354, 241] on button "Save" at bounding box center [341, 247] width 52 height 17
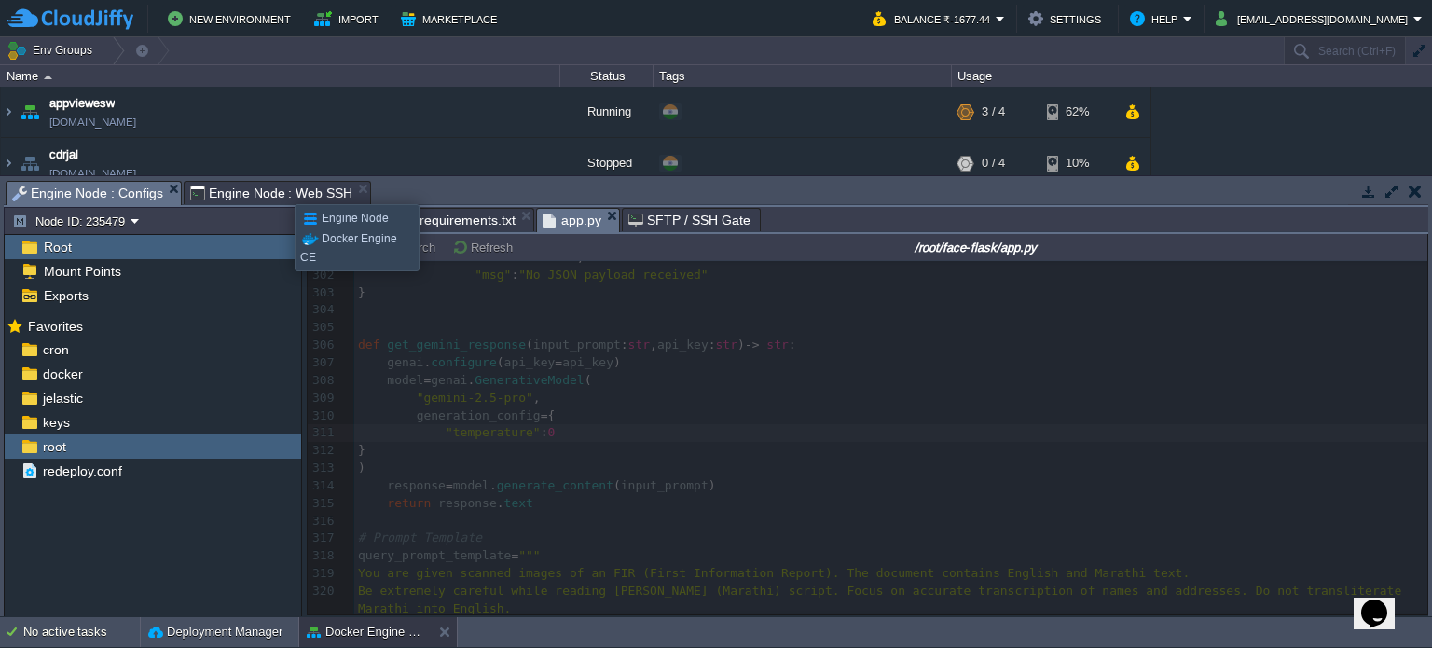
click at [281, 187] on span "Engine Node : Web SSH" at bounding box center [271, 193] width 163 height 22
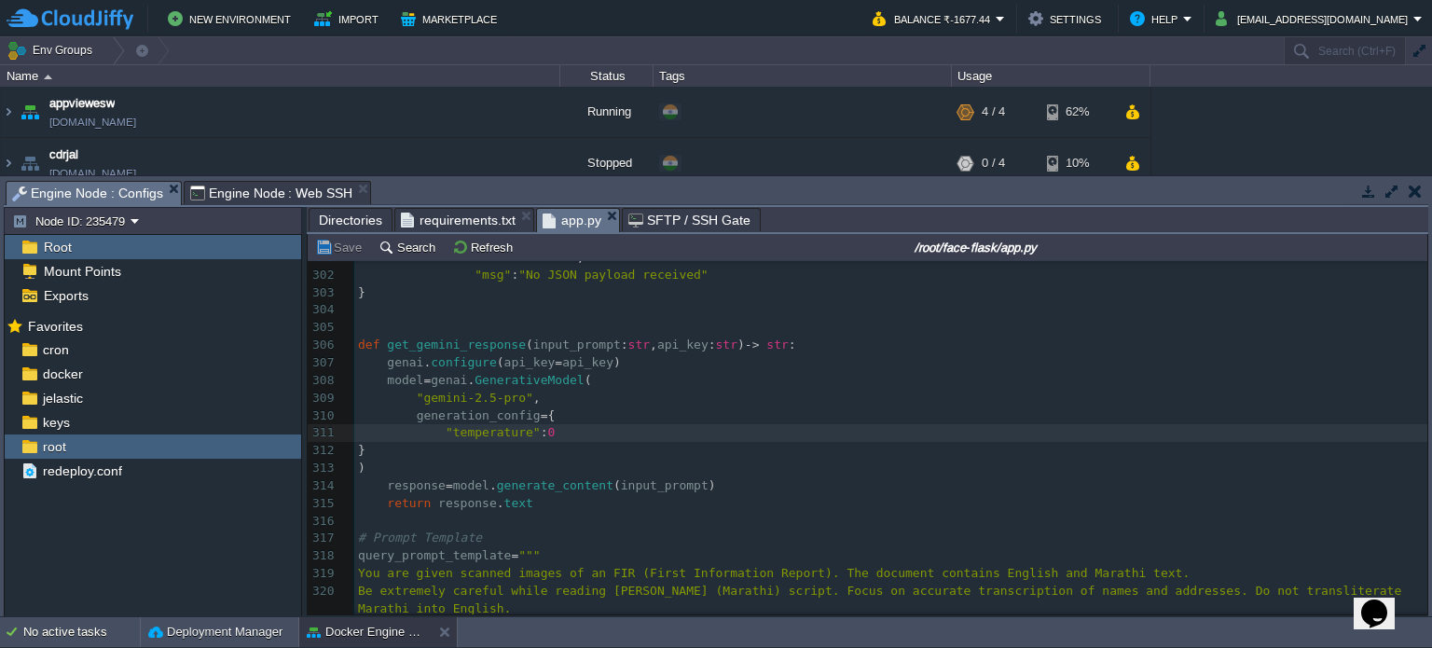
click at [104, 197] on span "Engine Node : Configs" at bounding box center [87, 193] width 151 height 23
click at [236, 186] on span "Engine Node : Web SSH" at bounding box center [271, 193] width 163 height 22
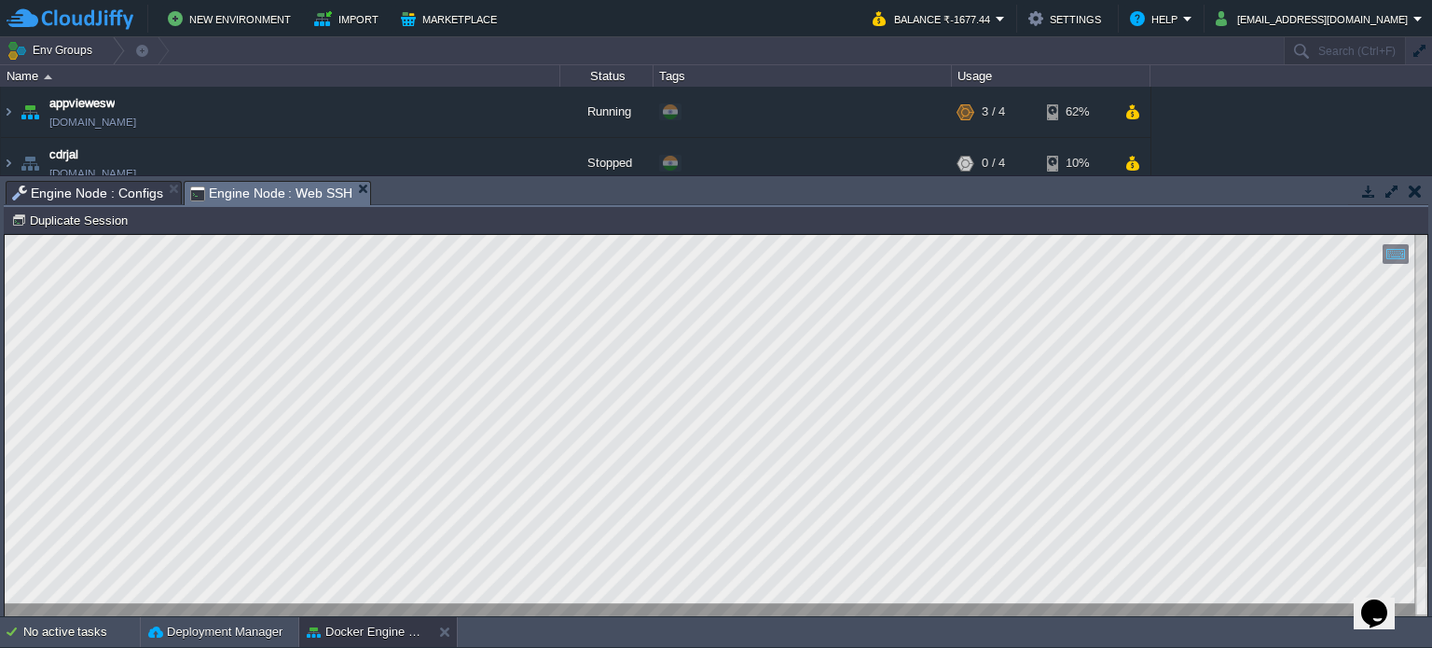
click at [90, 194] on span "Engine Node : Configs" at bounding box center [87, 193] width 151 height 22
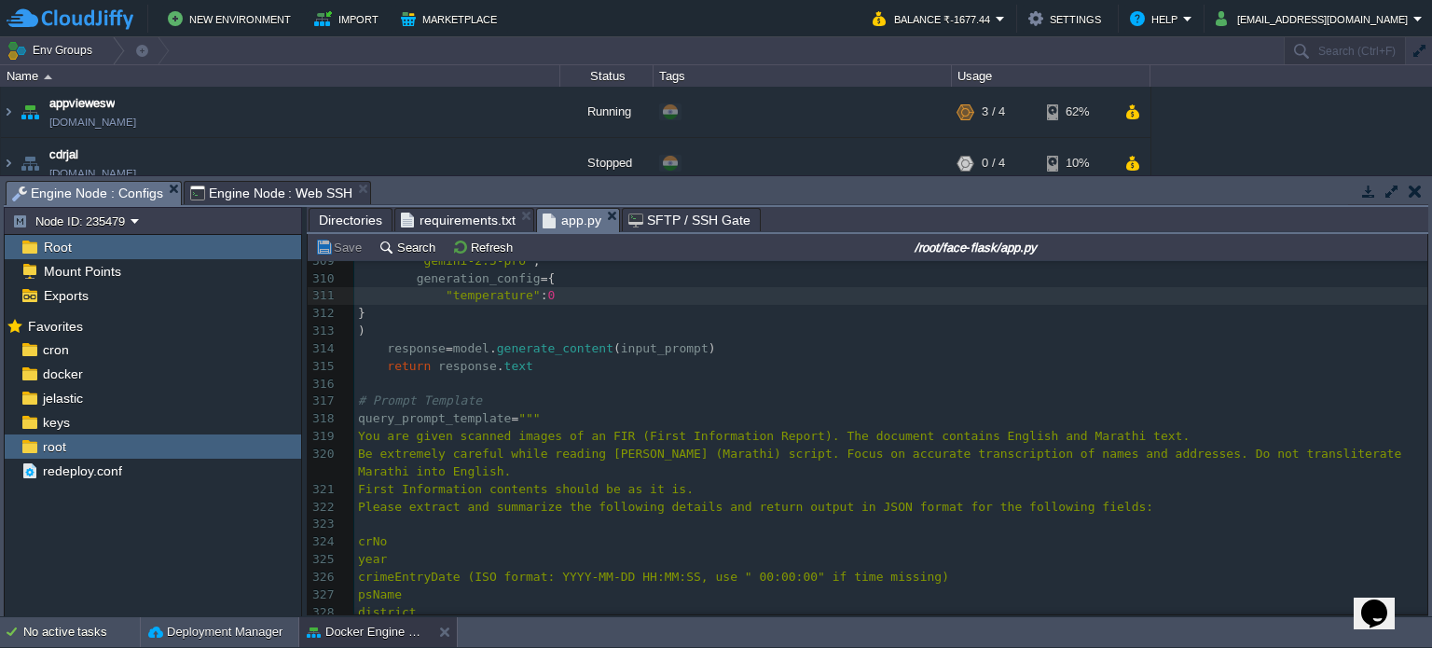
scroll to position [5465, 0]
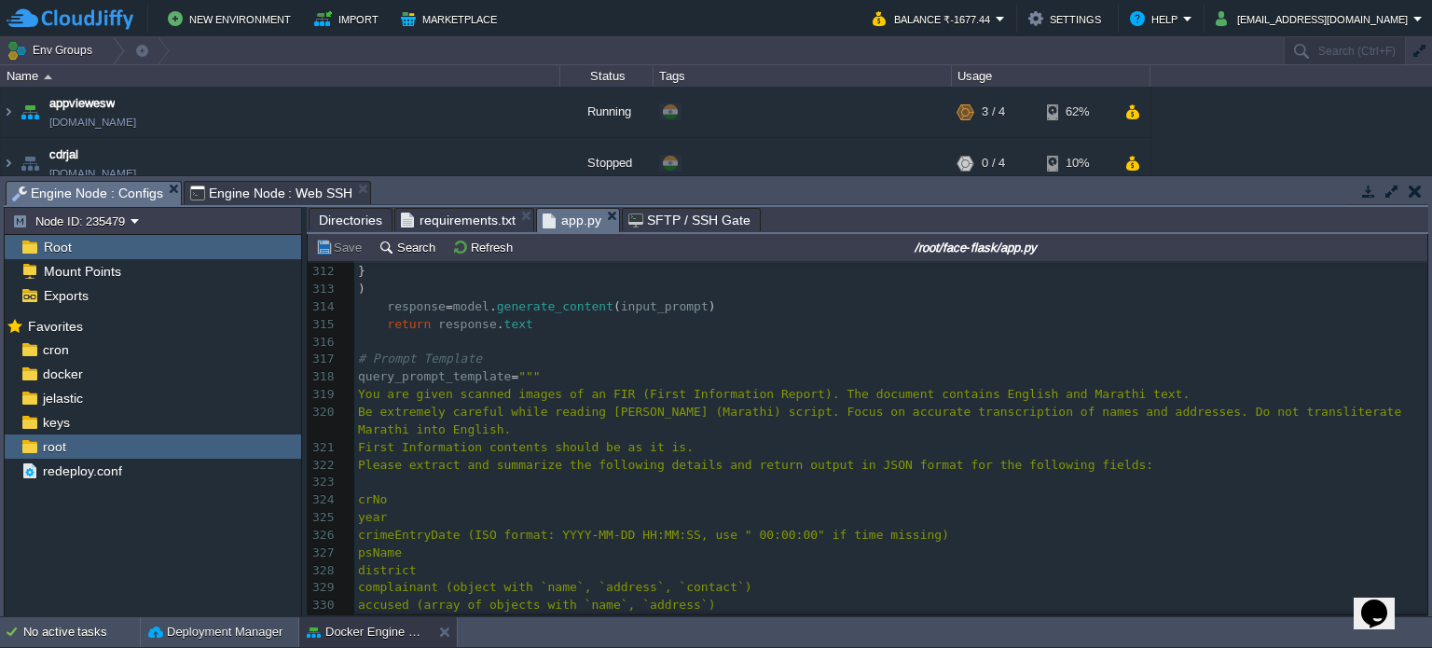
click at [557, 381] on pre "query_prompt_template = """" at bounding box center [890, 377] width 1073 height 18
type textarea "You are given scanned images of an FIR (First Information Report). The document…"
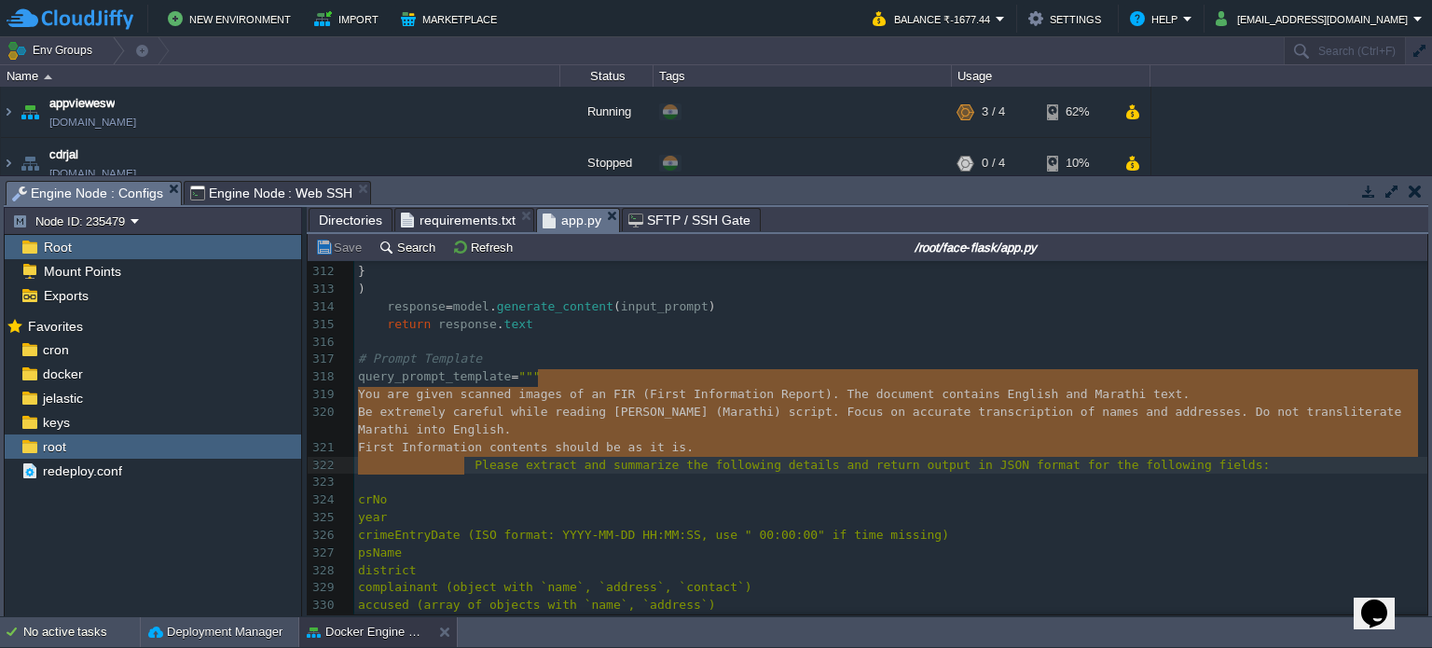
paste textarea
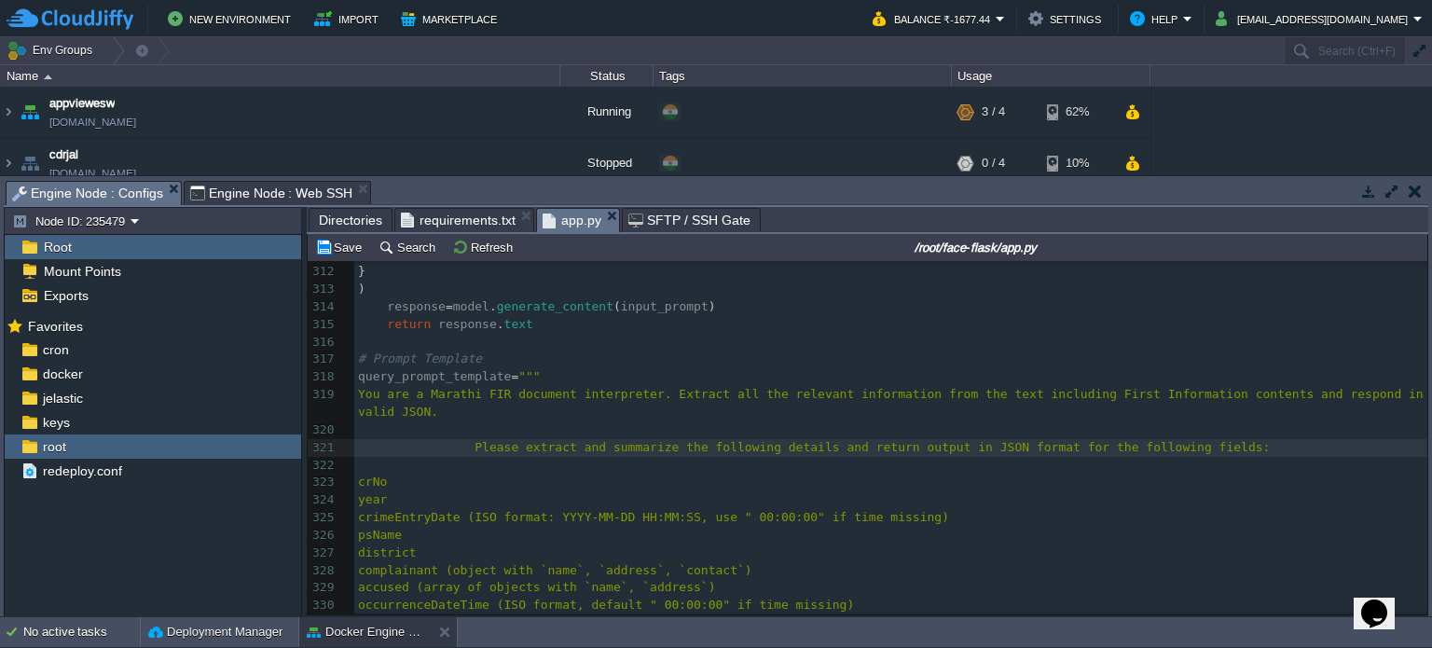
click at [436, 421] on pre "​" at bounding box center [890, 430] width 1073 height 18
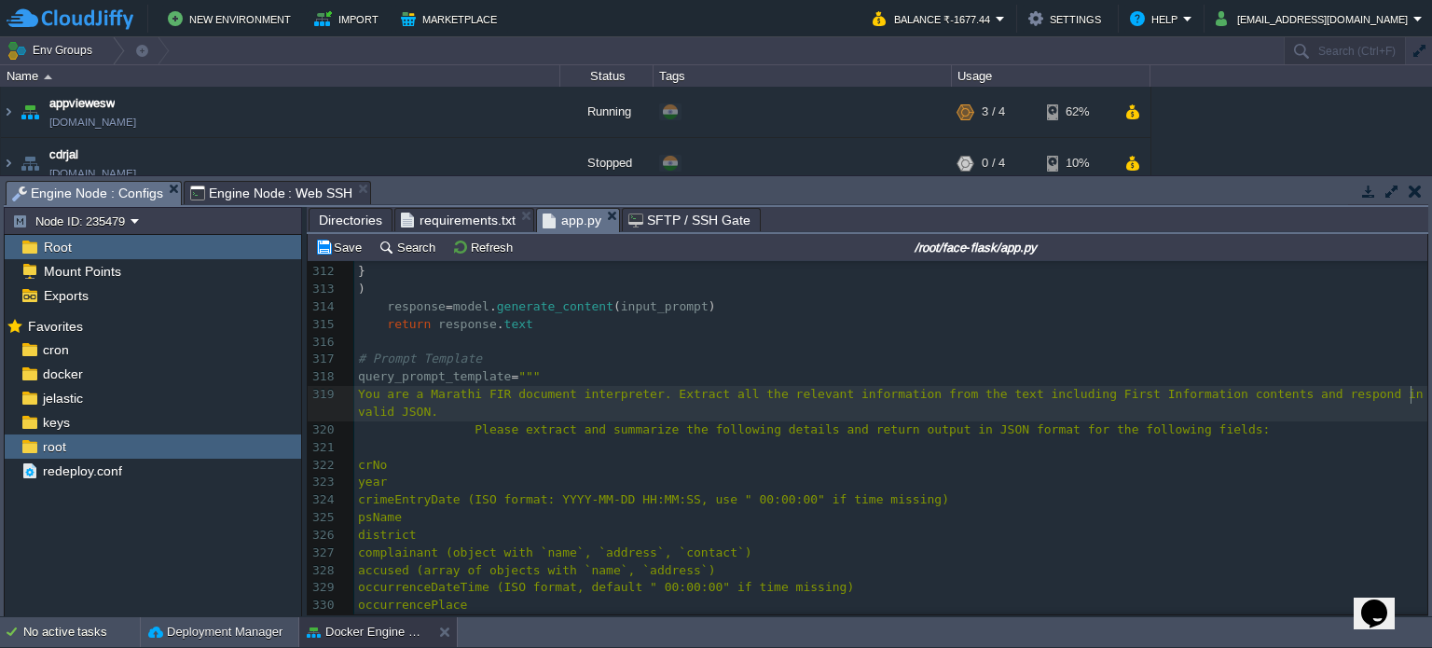
click at [358, 395] on div "xxxxxxxxxx return jsonify ({ "status" : False , "msg" : str ( e ), "answer" : r…" at bounding box center [890, 360] width 1073 height 931
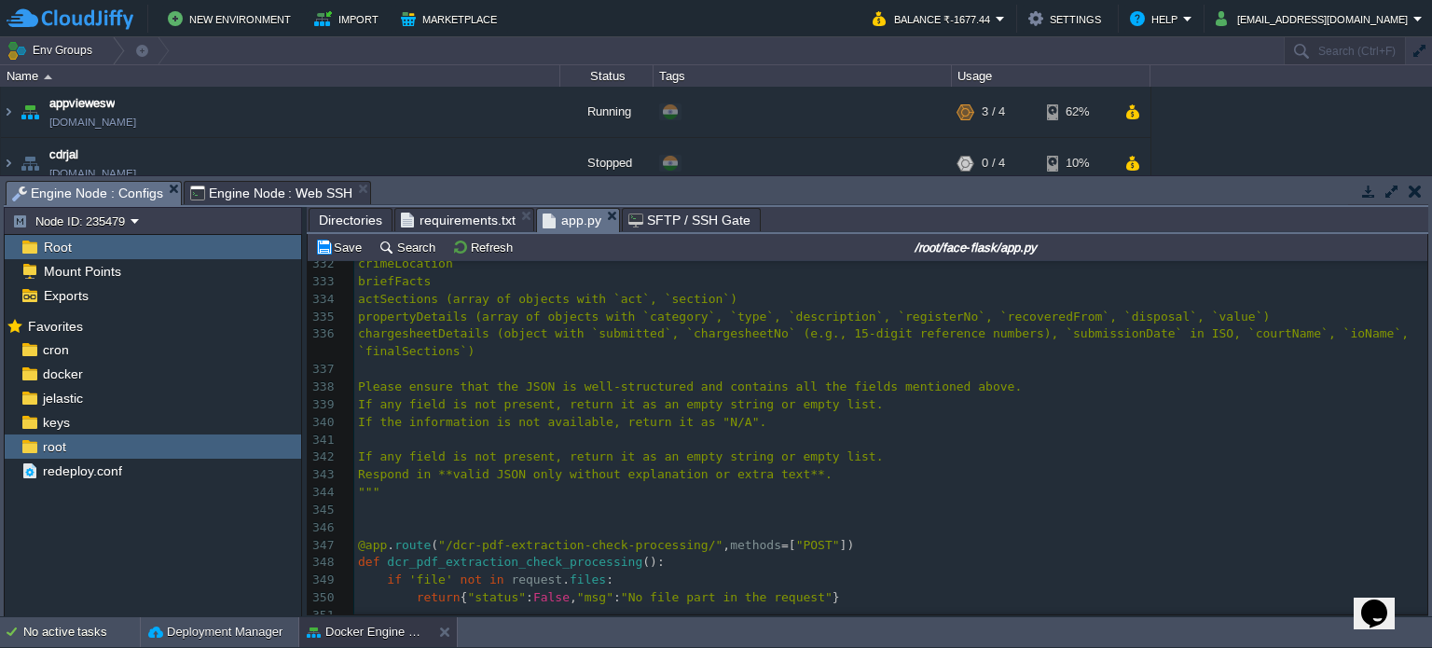
scroll to position [5847, 0]
click at [766, 421] on span "If the information is not available, return it as "N/A"." at bounding box center [562, 417] width 408 height 14
click at [323, 249] on button "Save" at bounding box center [341, 247] width 52 height 17
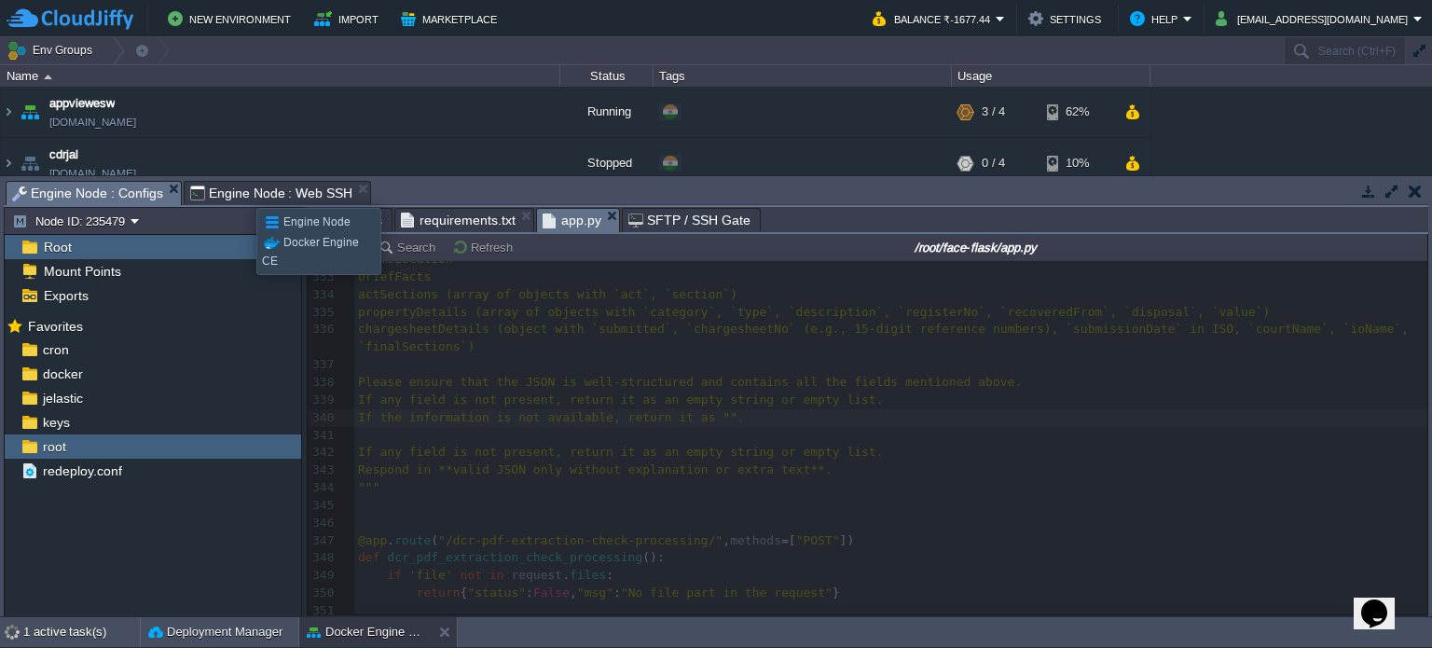
click at [242, 191] on span "Engine Node : Web SSH" at bounding box center [271, 193] width 163 height 22
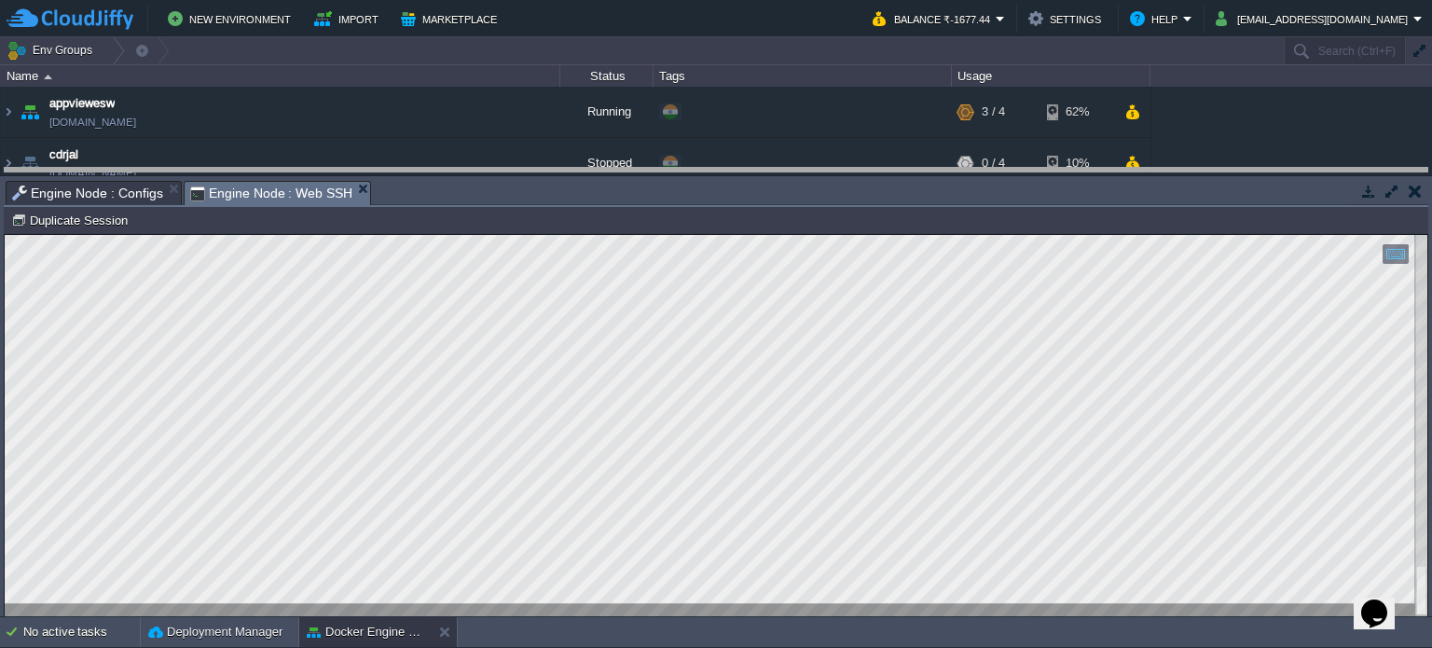
drag, startPoint x: 787, startPoint y: 194, endPoint x: 783, endPoint y: 100, distance: 94.2
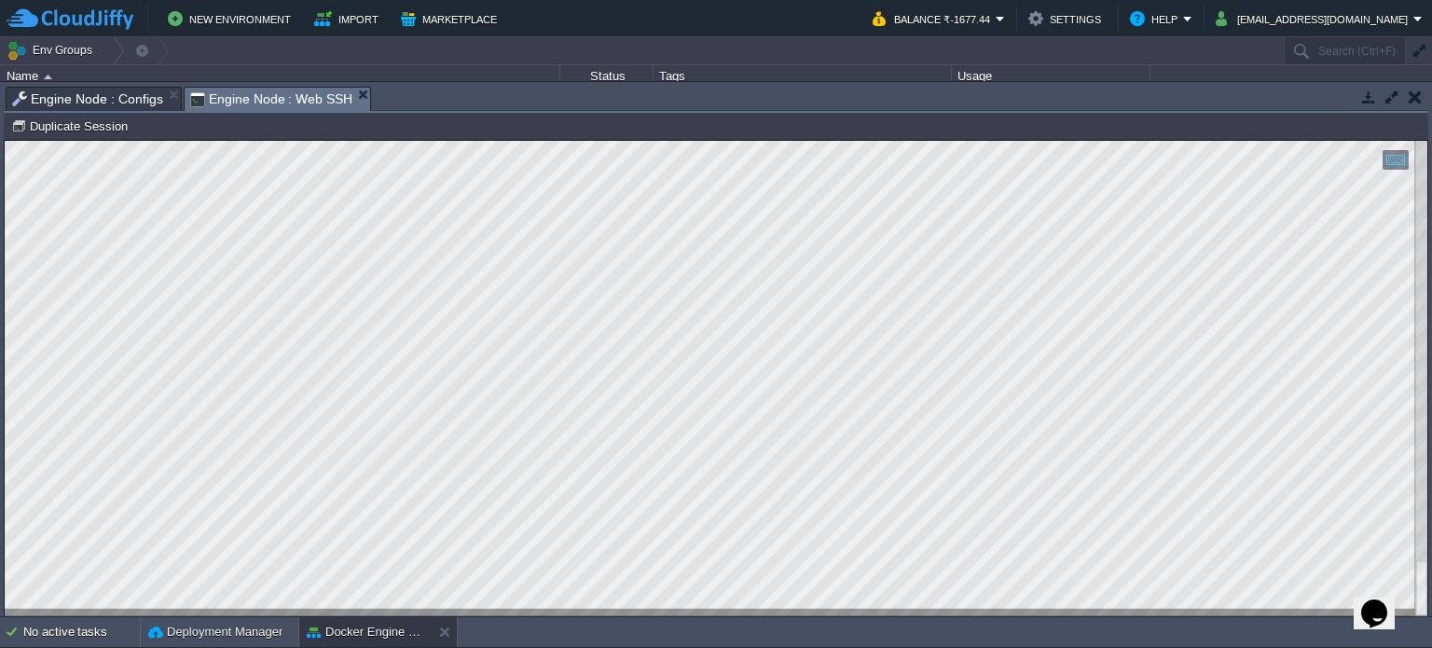
click at [5, 141] on html "Copy: Ctrl + Shift + C Paste: Ctrl + V Settings: Ctrl + Shift + Alt 0" at bounding box center [716, 141] width 1422 height 0
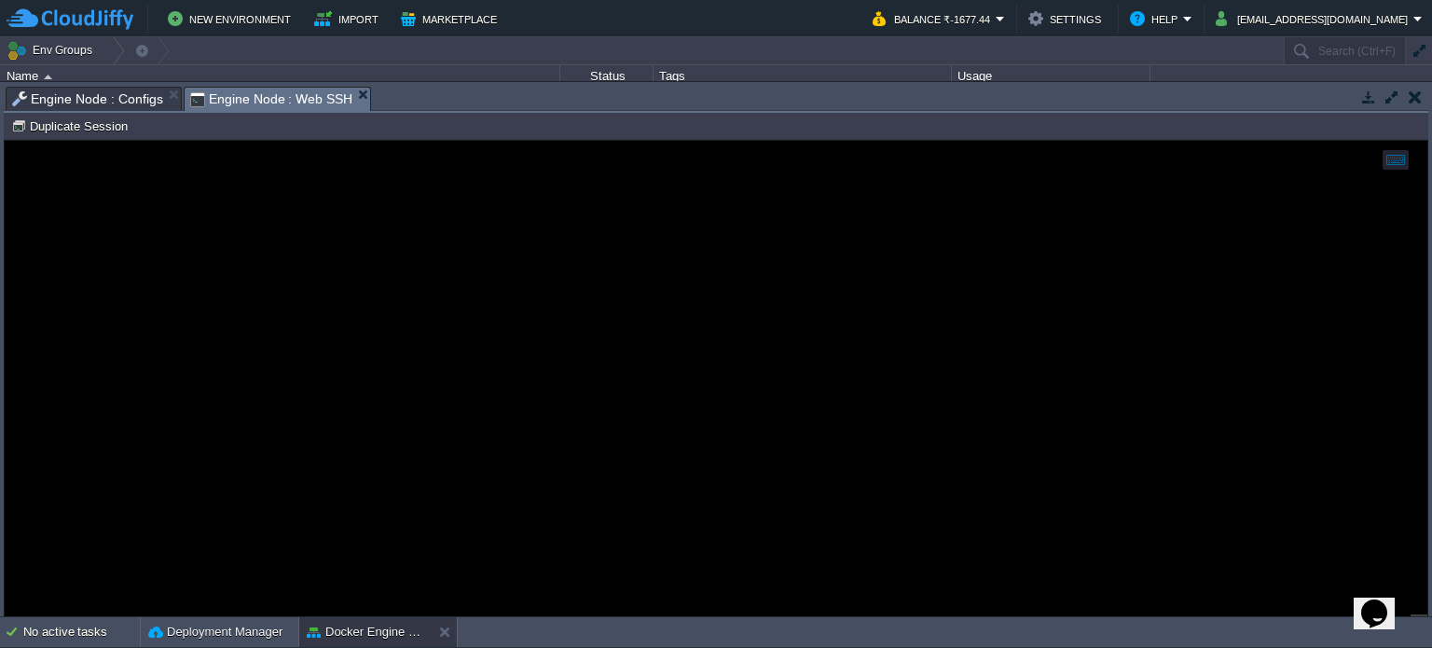
click at [108, 99] on span "Engine Node : Configs" at bounding box center [87, 99] width 151 height 22
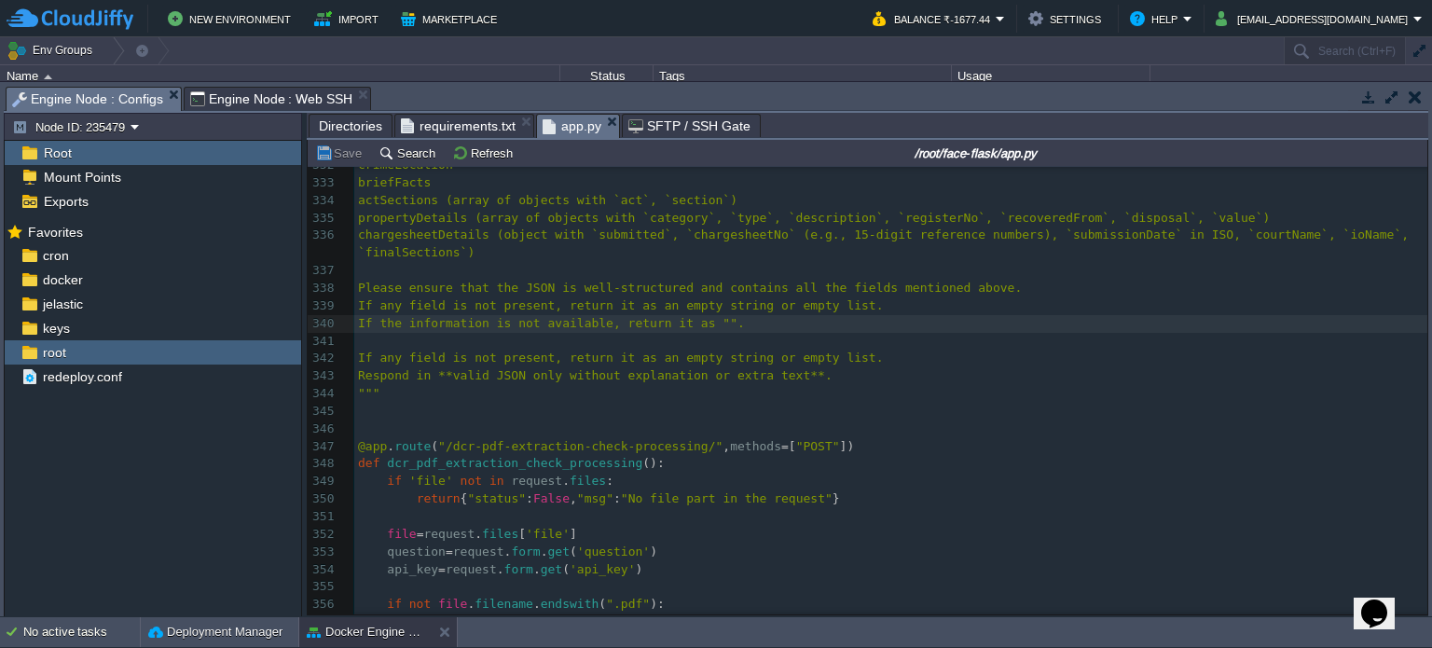
click at [548, 265] on pre "​" at bounding box center [890, 271] width 1073 height 18
type textarea "Please ensure that the JSON is well-structured and contains all the fields ment…"
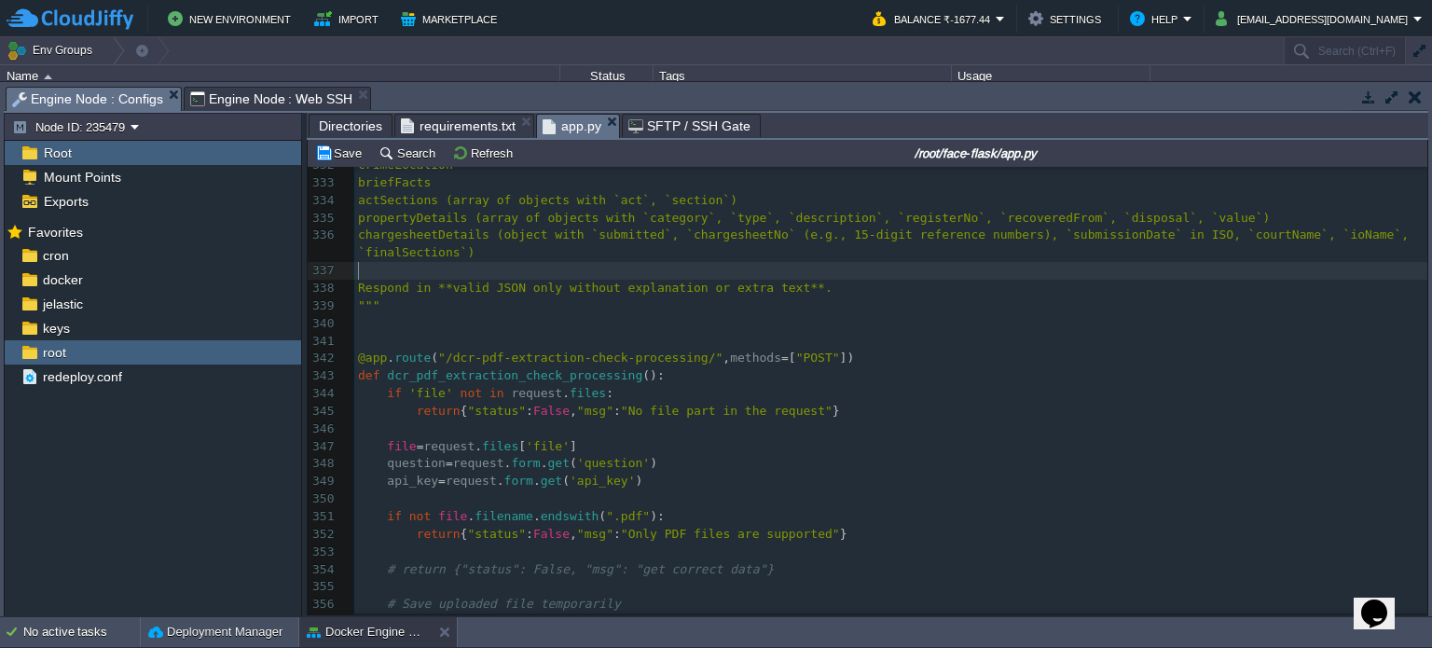
type textarea "Please ensure that the JSON is well-structured and contains all the fields ment…"
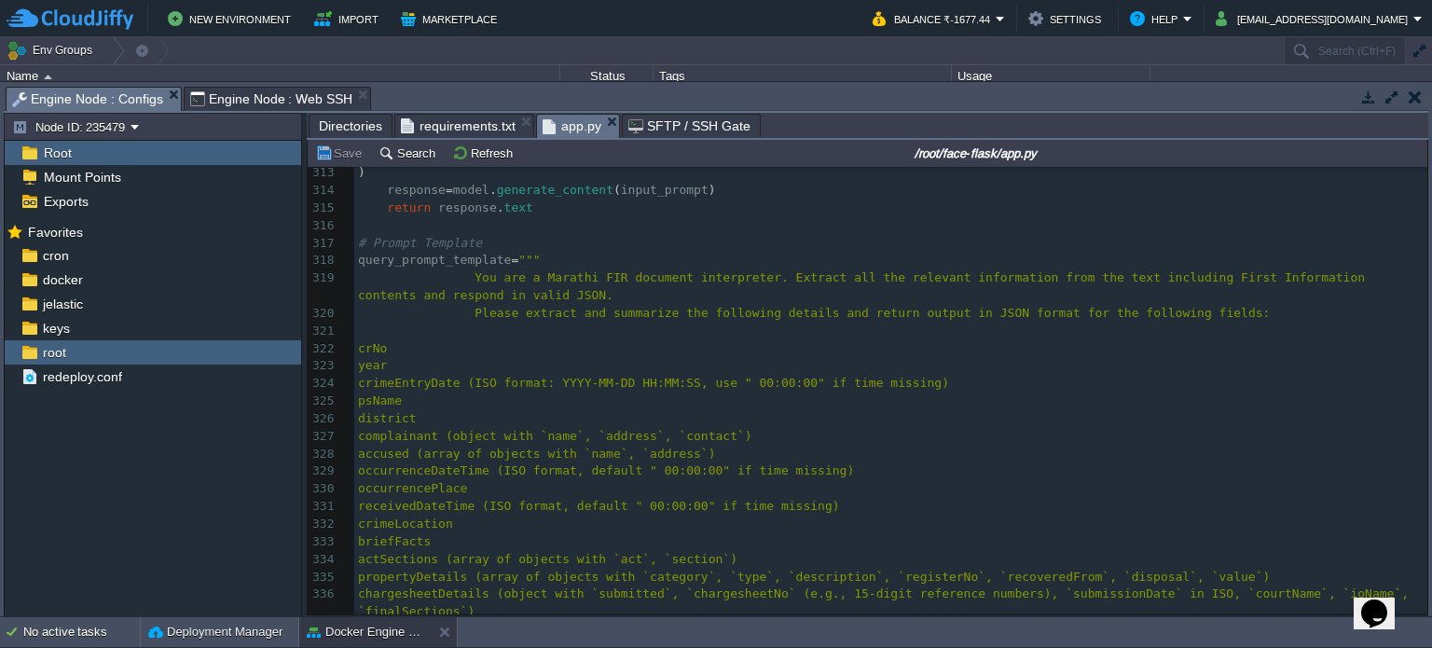
scroll to position [5464, 0]
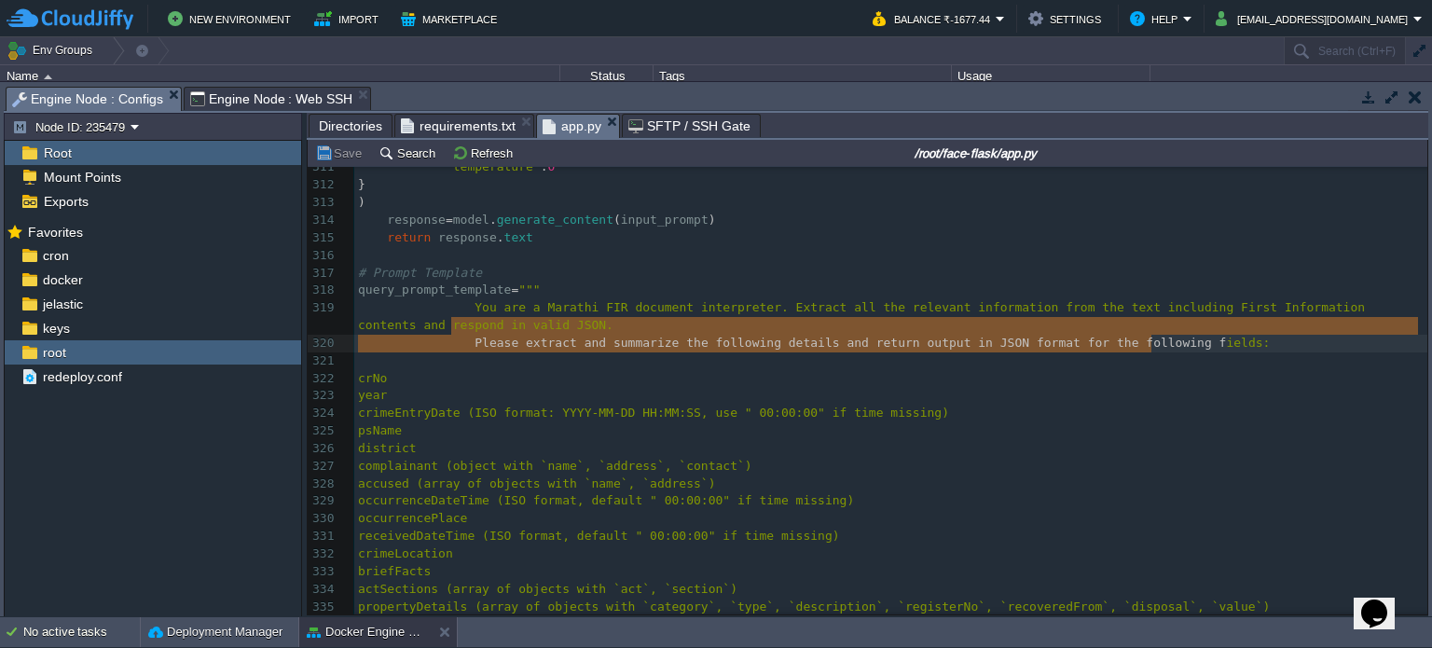
type textarea "Please extract and summarize the following details and return output in JSON fo…"
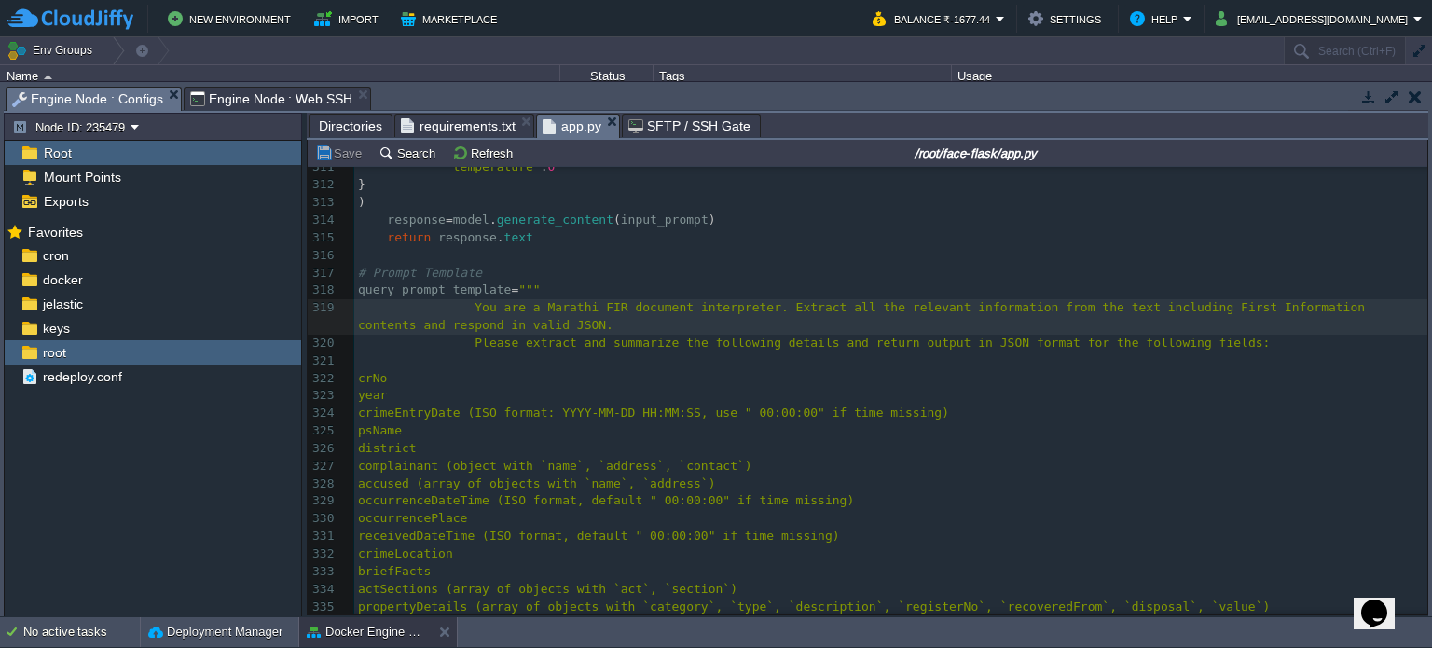
type textarea "Please extract and summarize the following details and return output in JSON fo…"
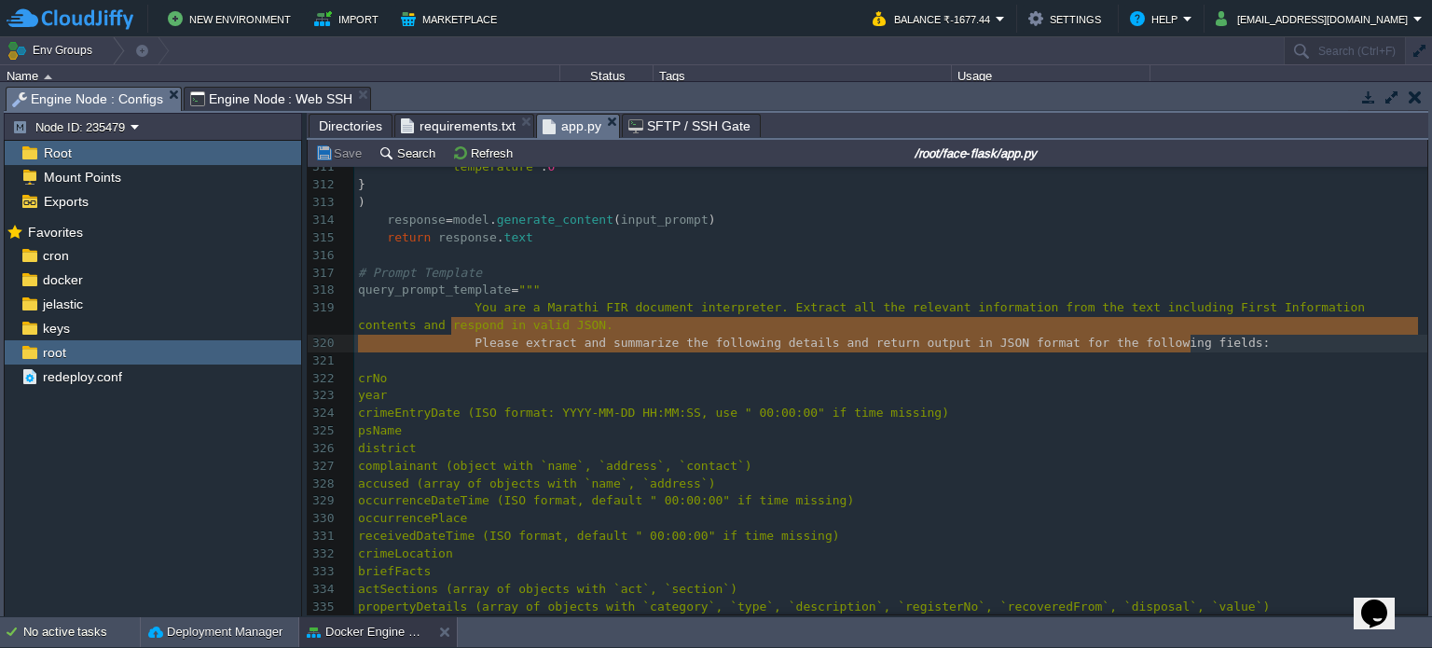
drag, startPoint x: 500, startPoint y: 331, endPoint x: 1204, endPoint y: 345, distance: 704.8
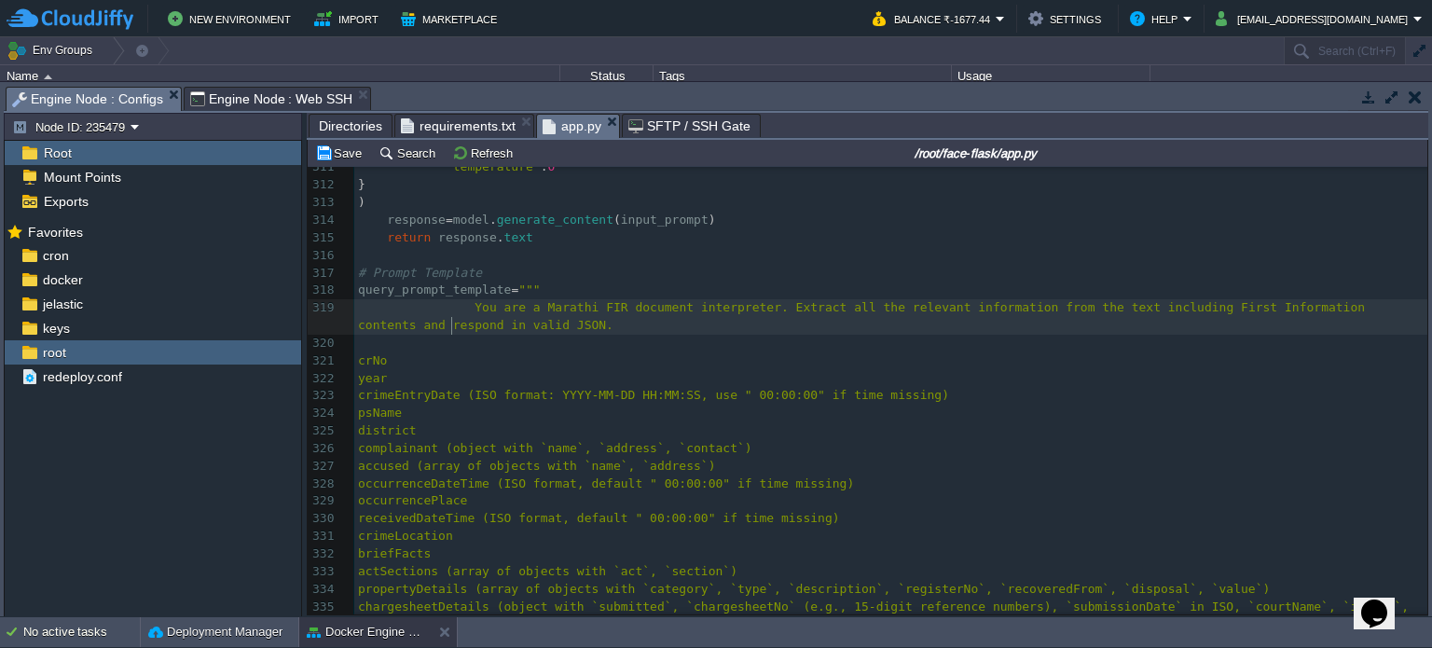
click at [680, 369] on pre "crNo" at bounding box center [890, 361] width 1073 height 18
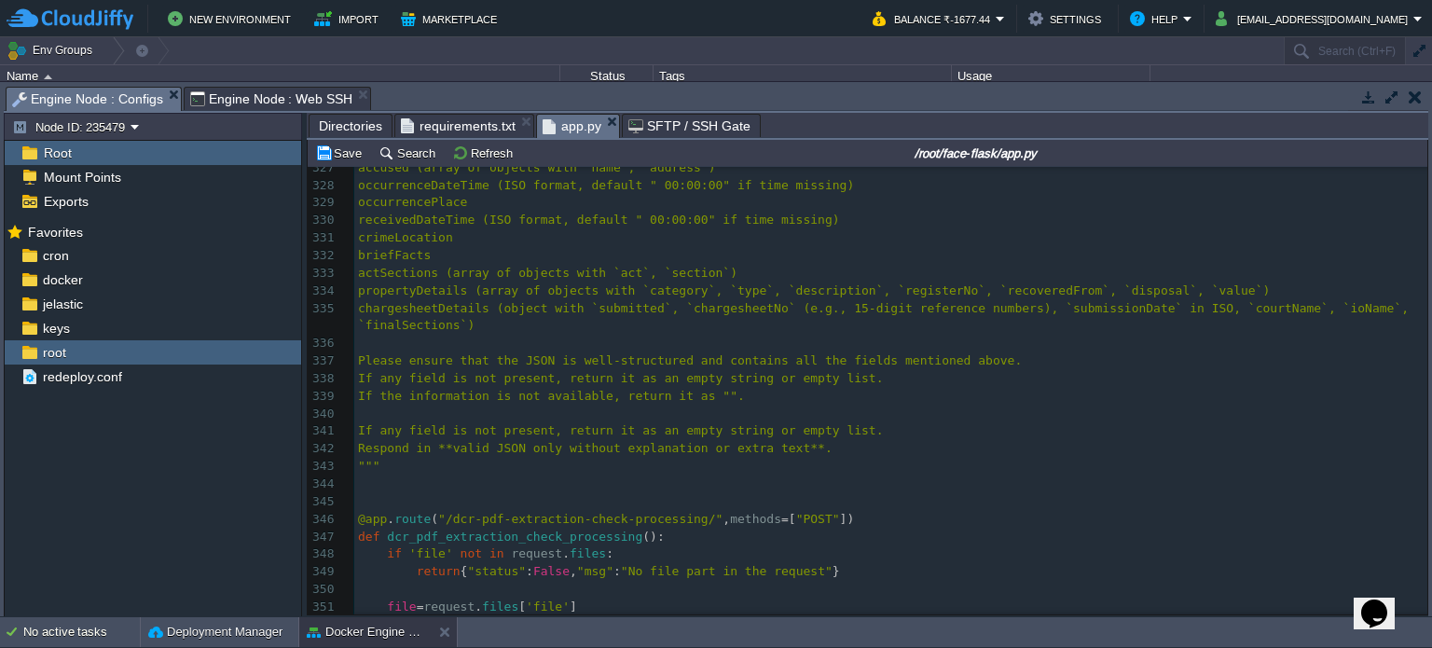
scroll to position [5760, 0]
click at [664, 484] on pre "​" at bounding box center [890, 481] width 1073 height 18
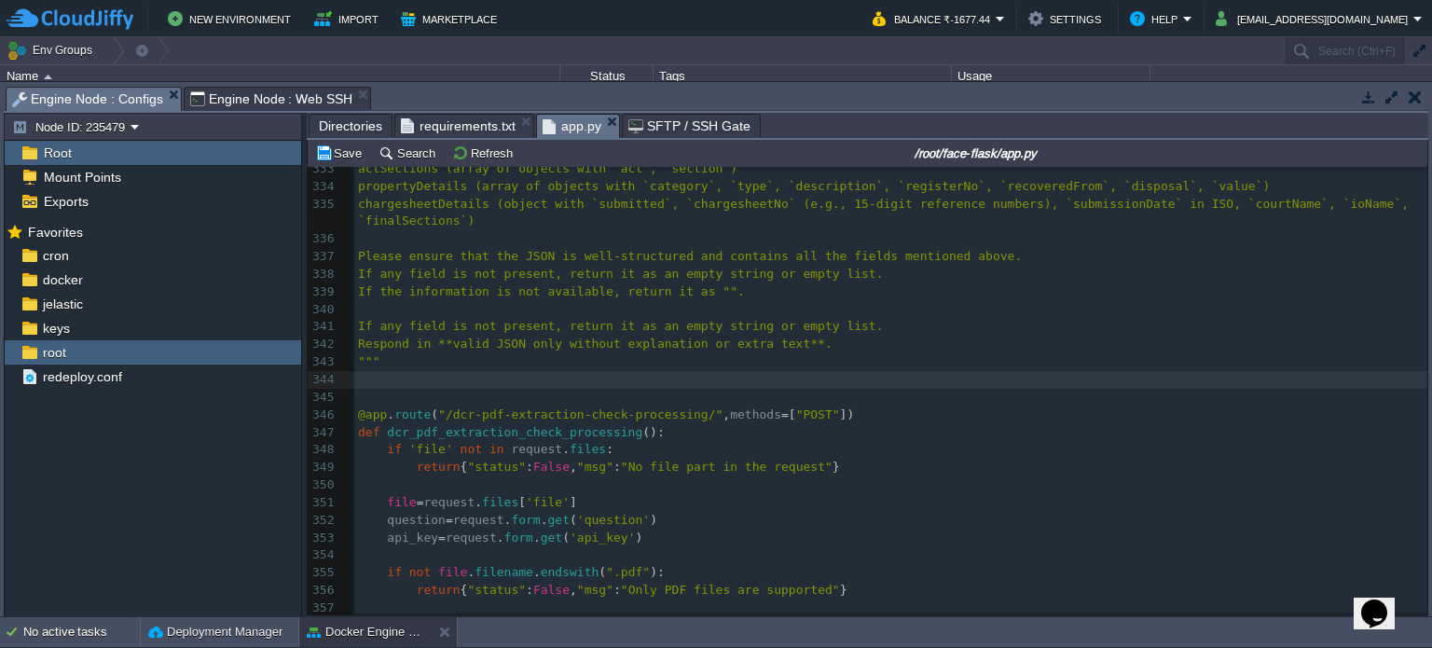
scroll to position [5864, 0]
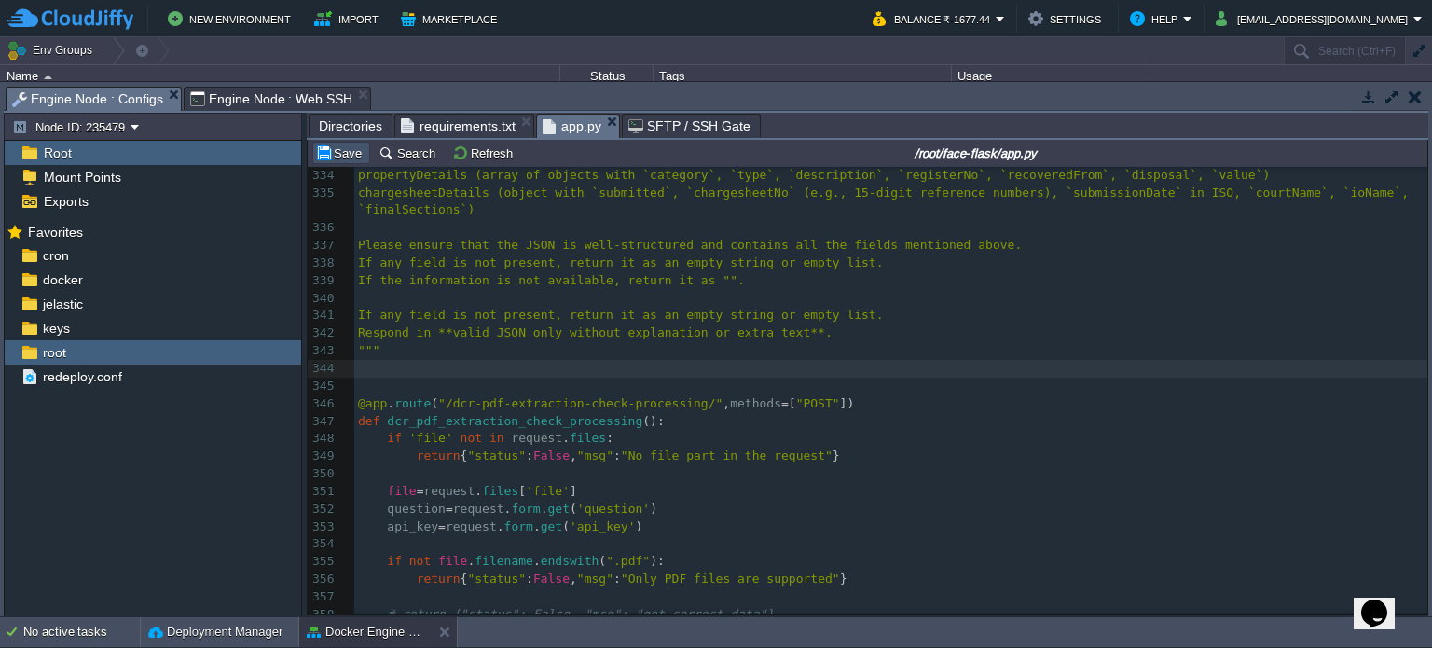
click at [327, 161] on button "Save" at bounding box center [341, 152] width 52 height 17
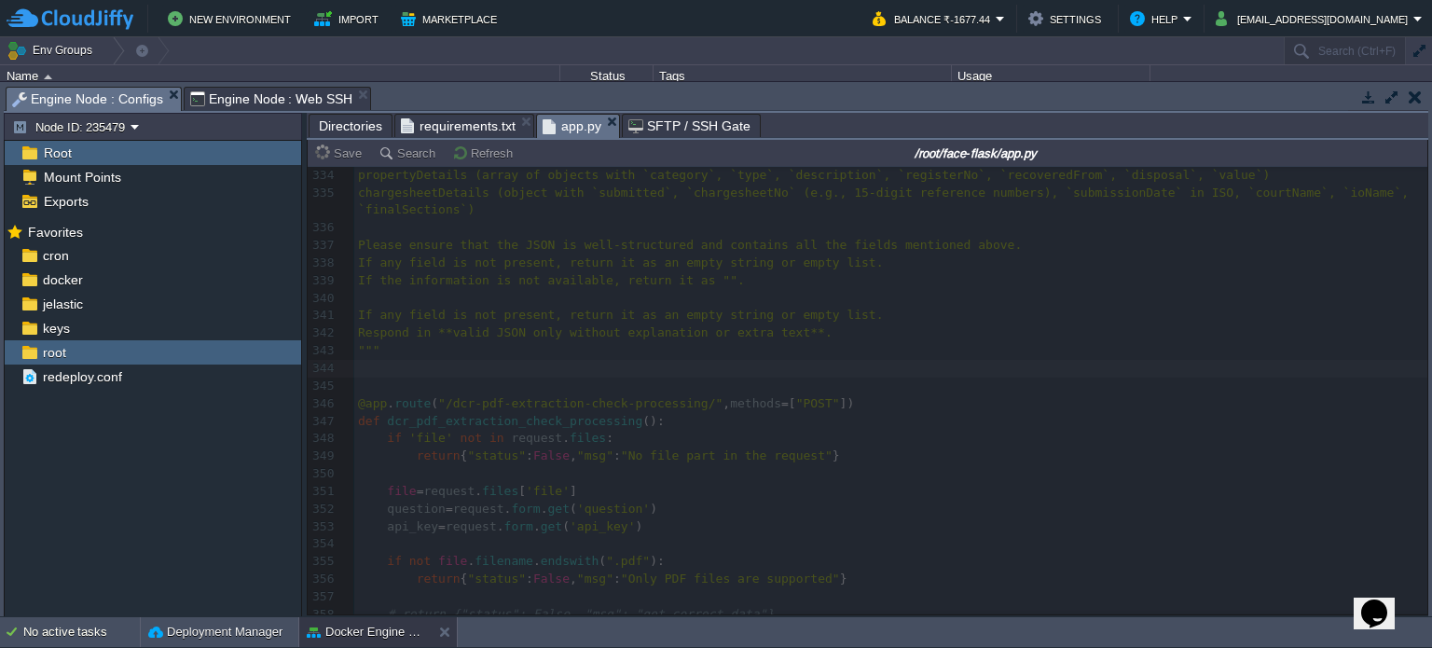
click at [245, 92] on span "Engine Node : Web SSH" at bounding box center [271, 99] width 163 height 22
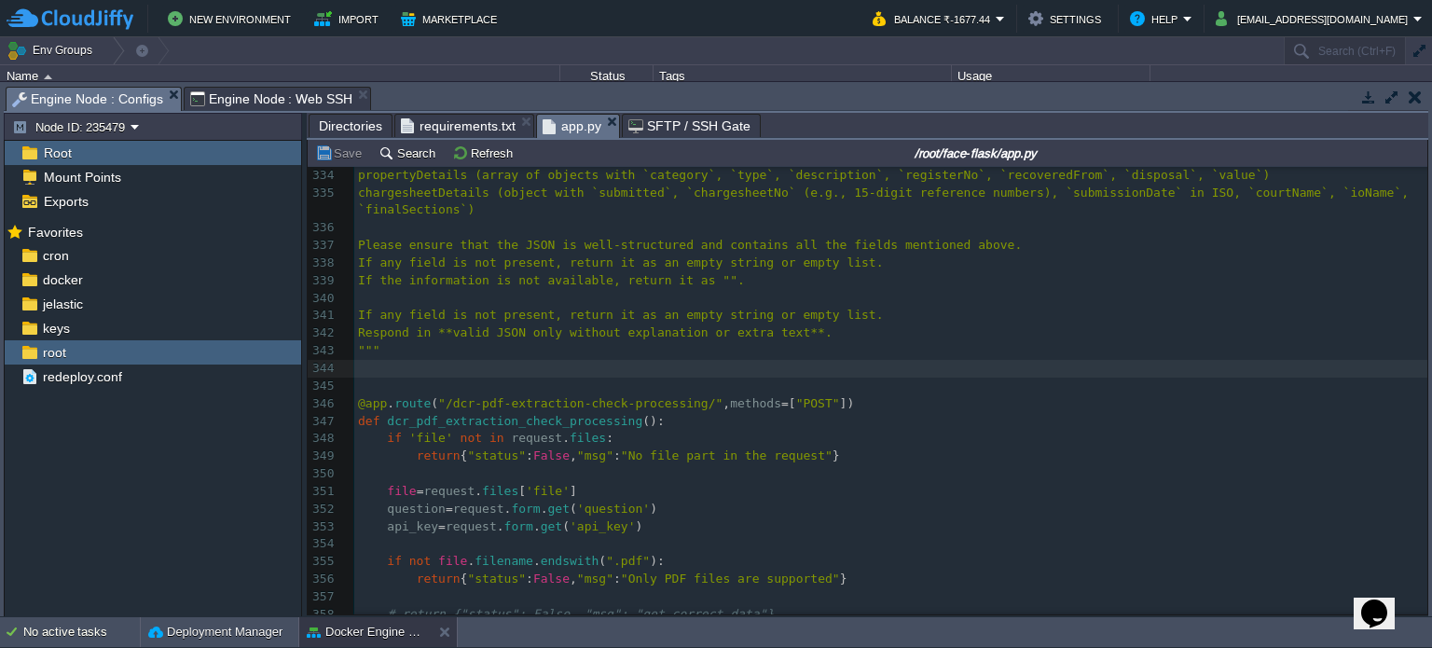
click at [81, 96] on span "Engine Node : Configs" at bounding box center [87, 99] width 151 height 23
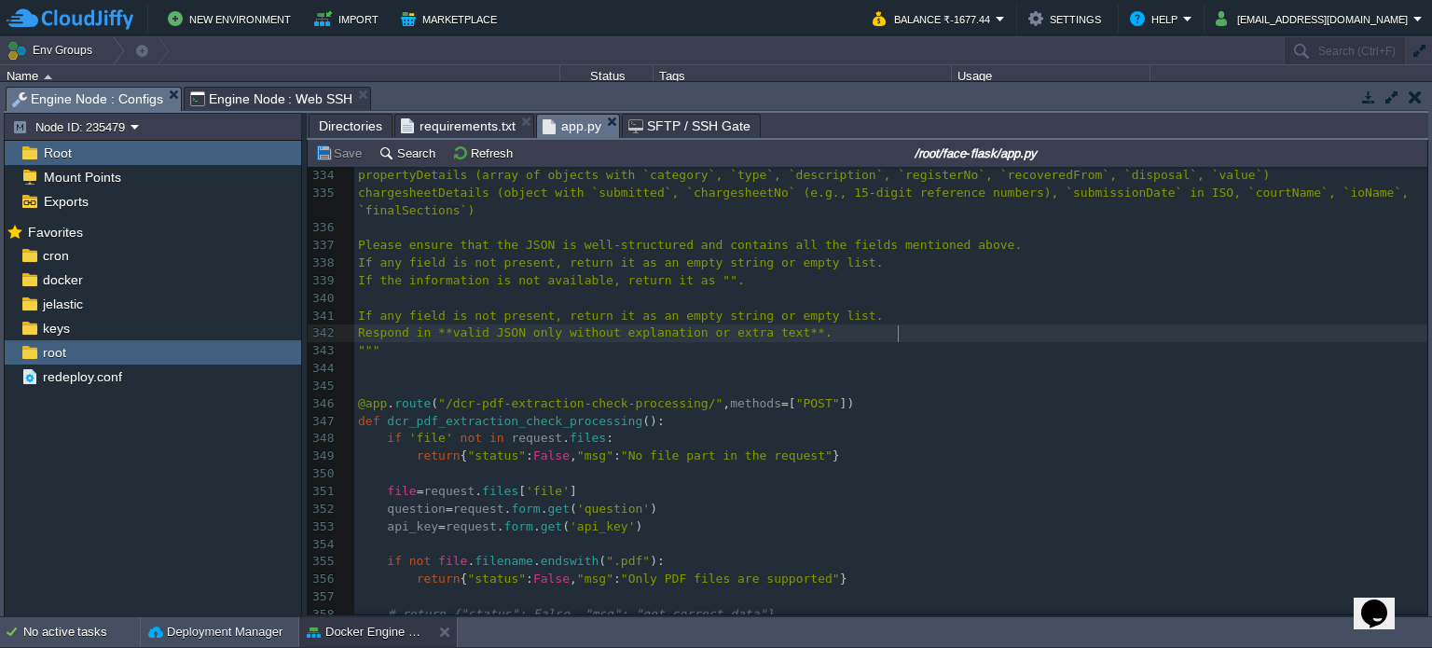
click at [907, 335] on pre "Respond in **valid JSON only without explanation or extra text**." at bounding box center [890, 333] width 1073 height 18
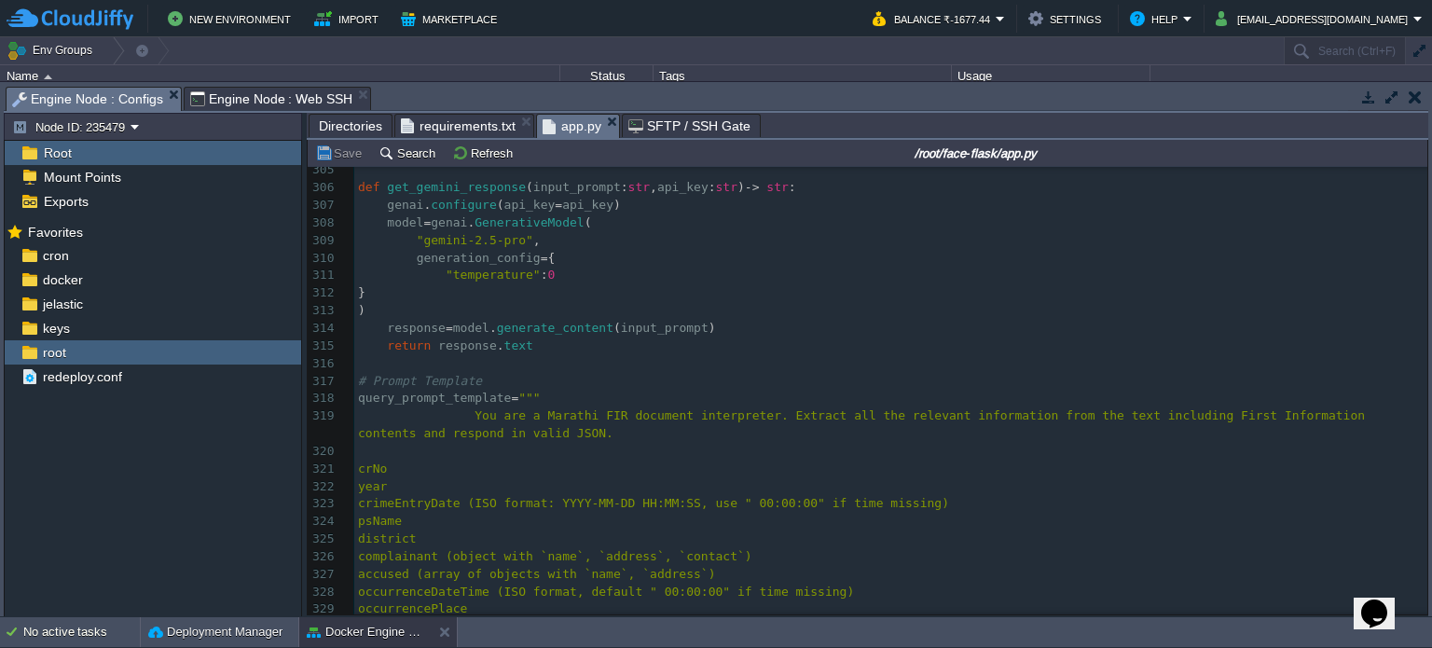
scroll to position [5346, 0]
type textarea "-"
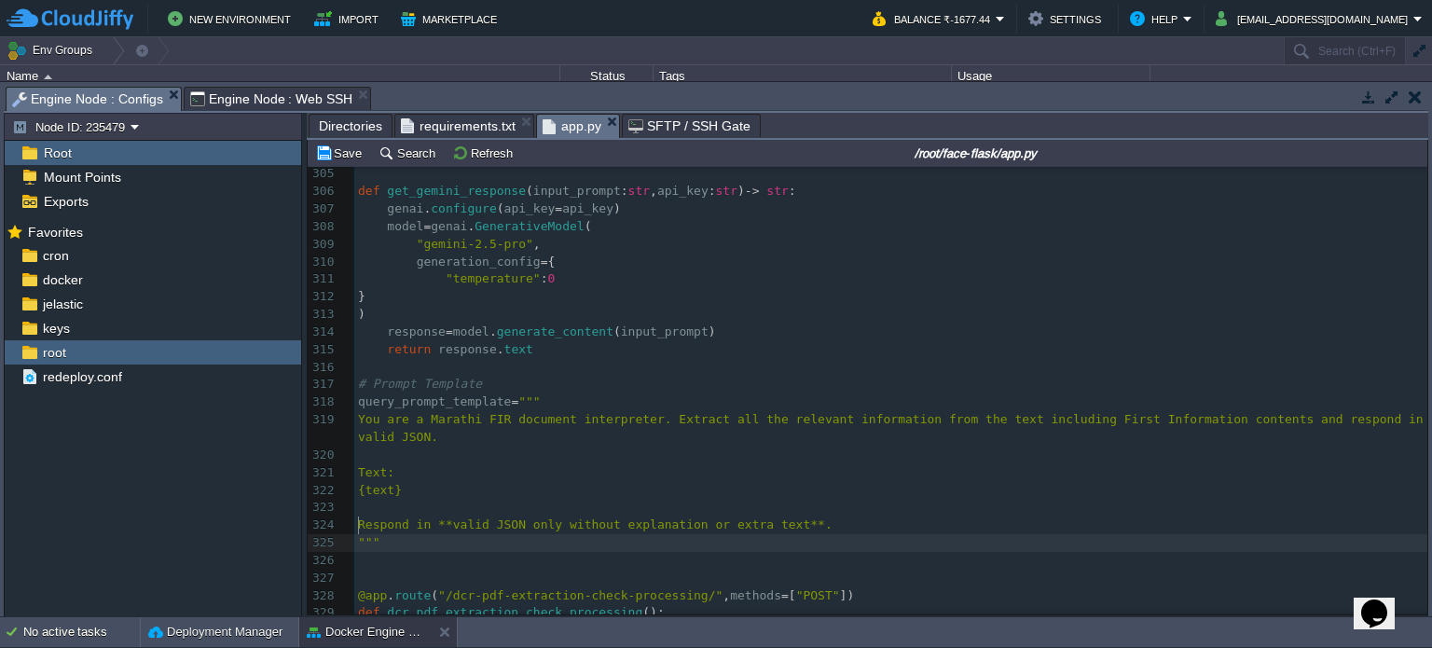
click at [484, 499] on pre "​" at bounding box center [890, 508] width 1073 height 18
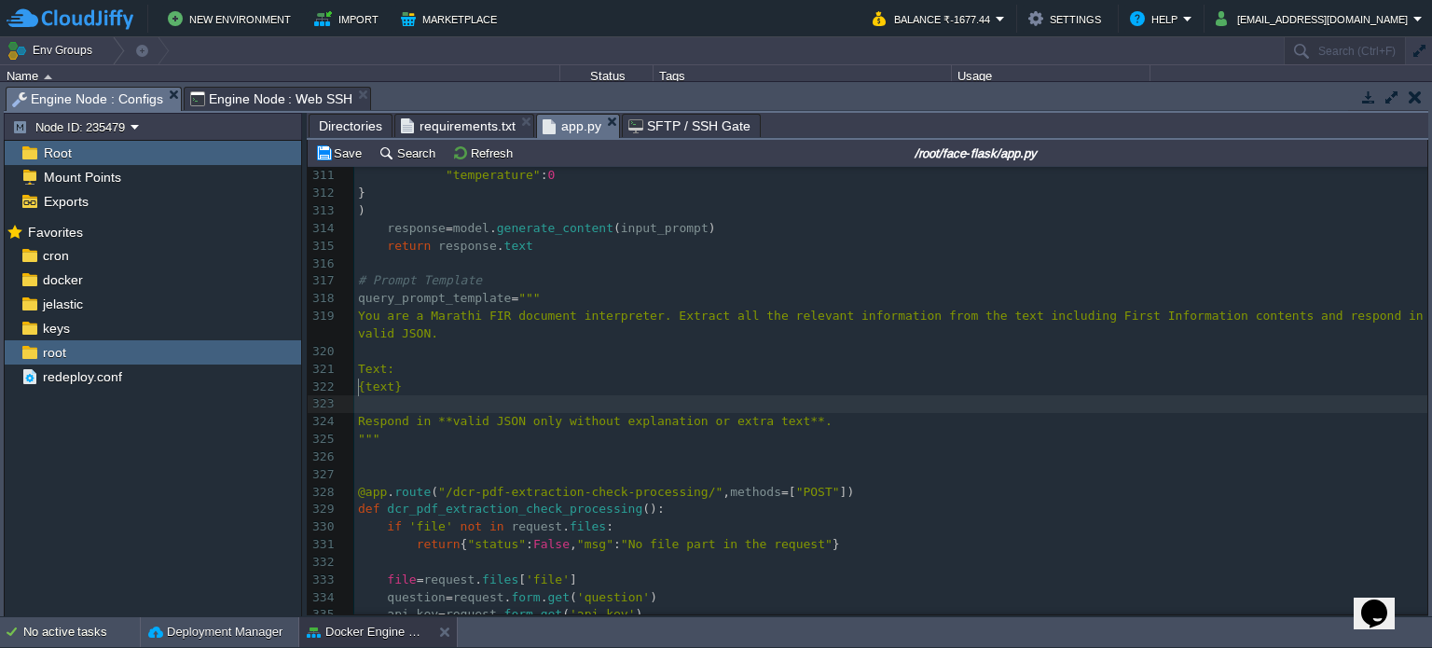
scroll to position [5451, 0]
click at [328, 149] on button "Save" at bounding box center [341, 152] width 52 height 17
click at [280, 99] on span "Engine Node : Web SSH" at bounding box center [271, 99] width 163 height 22
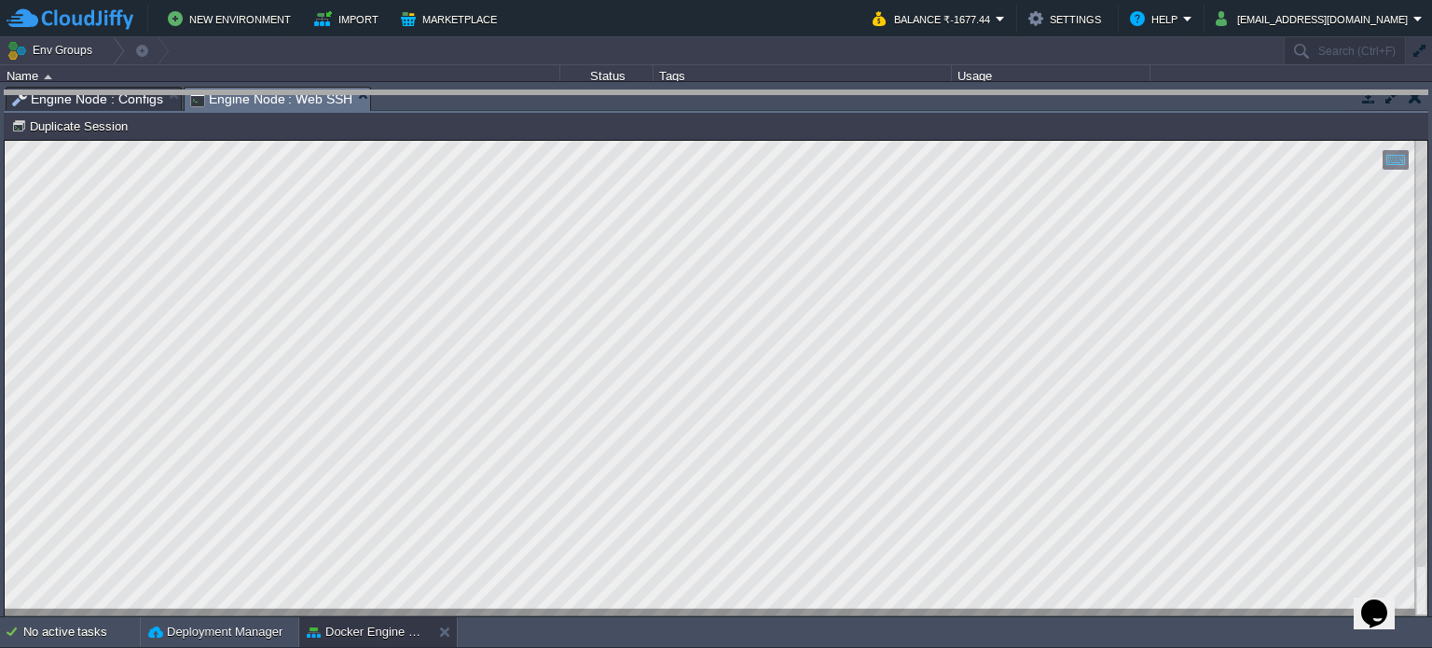
drag, startPoint x: 759, startPoint y: 90, endPoint x: 773, endPoint y: 243, distance: 153.5
click at [773, 243] on body "New Environment Import Marketplace Bonus ₹0.00 Upgrade Account Balance ₹-1677.4…" at bounding box center [716, 324] width 1432 height 648
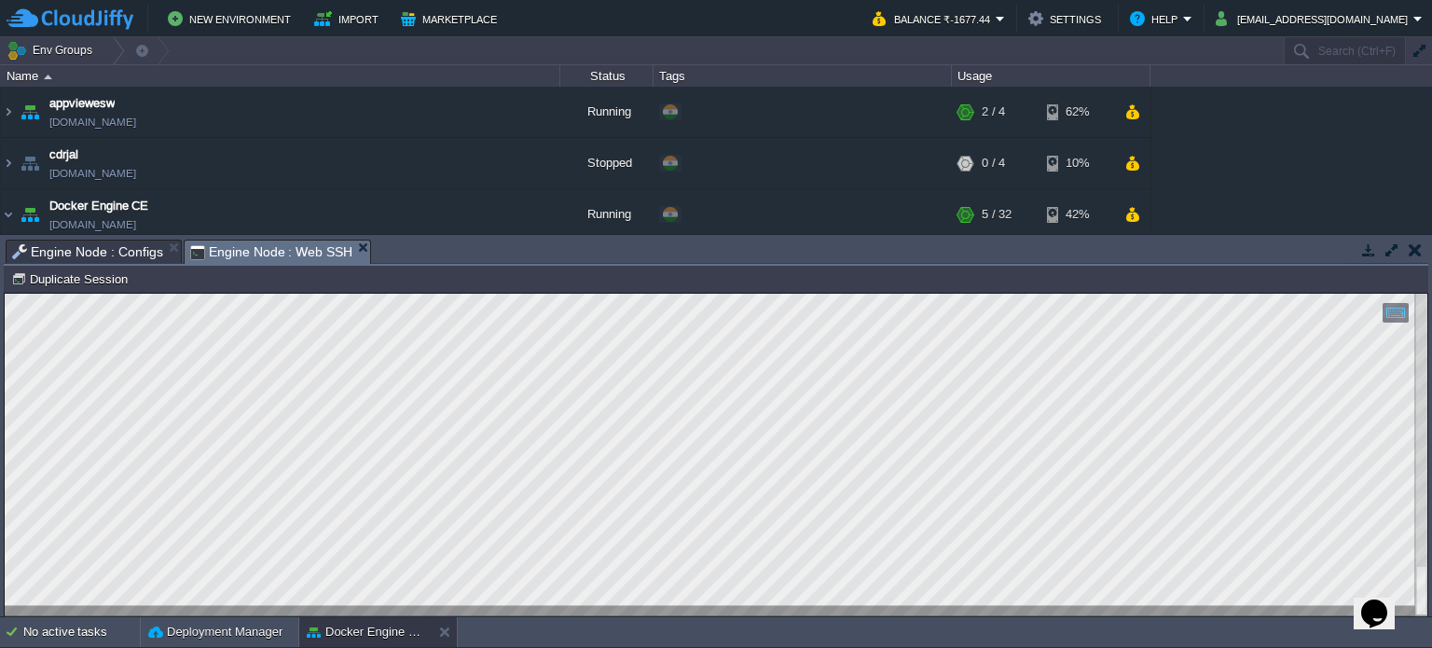
click at [99, 252] on span "Engine Node : Configs" at bounding box center [87, 251] width 151 height 22
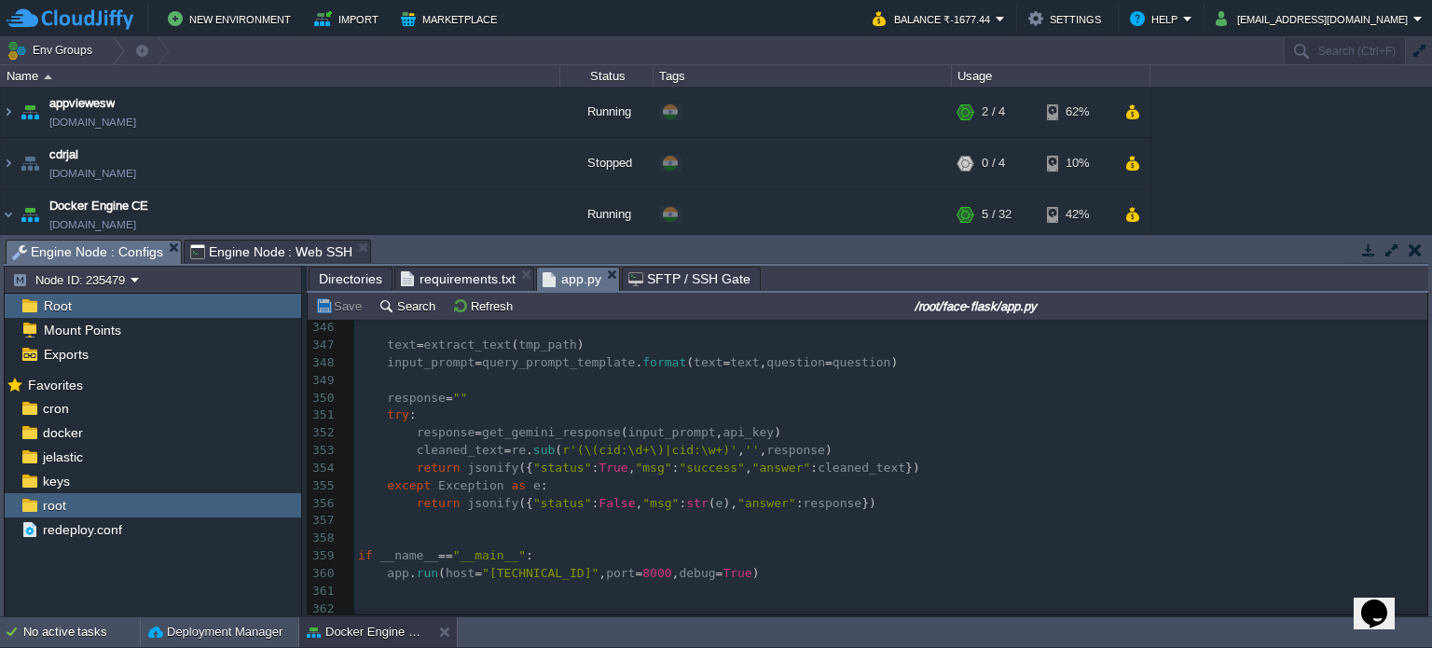
scroll to position [6067, 0]
type textarea "e), "answer": response})"
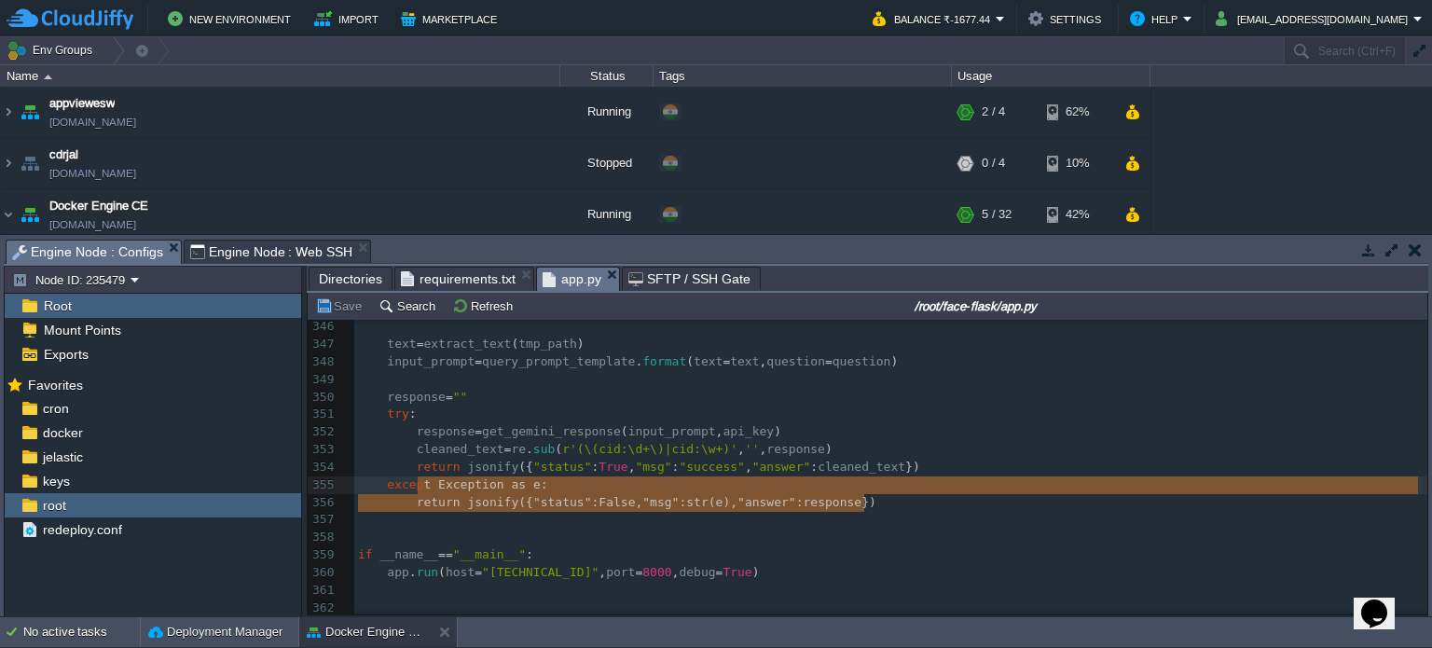
type textarea "return jsonify({"status": True, "msg": "success", "answer": cleaned_text}) exce…"
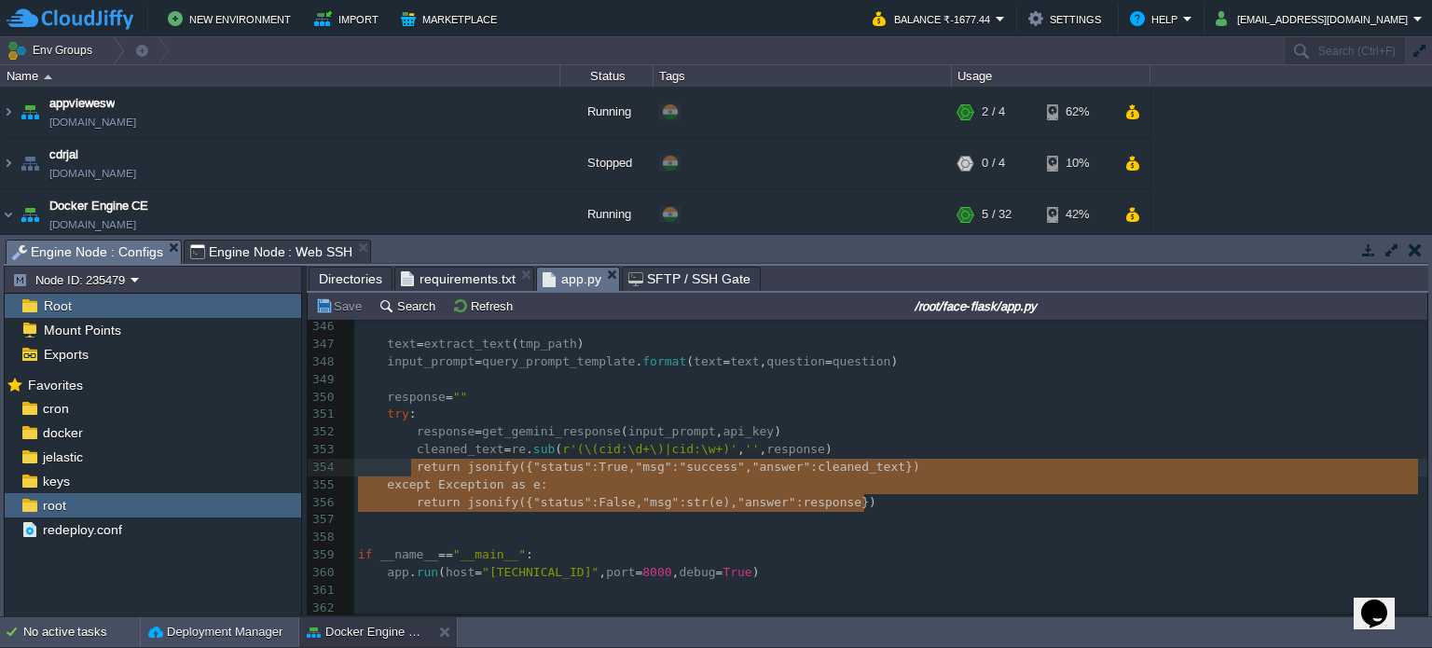
drag, startPoint x: 897, startPoint y: 501, endPoint x: 411, endPoint y: 473, distance: 486.5
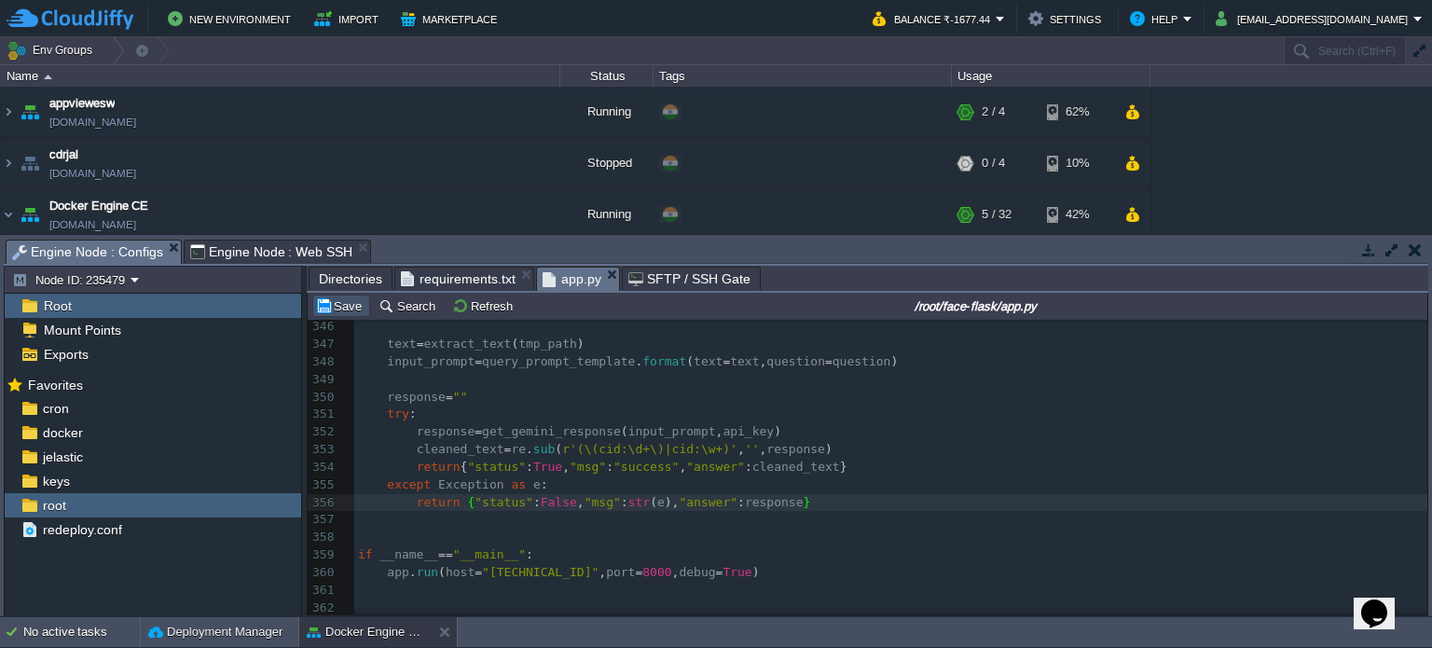
click at [323, 308] on button "Save" at bounding box center [341, 305] width 52 height 17
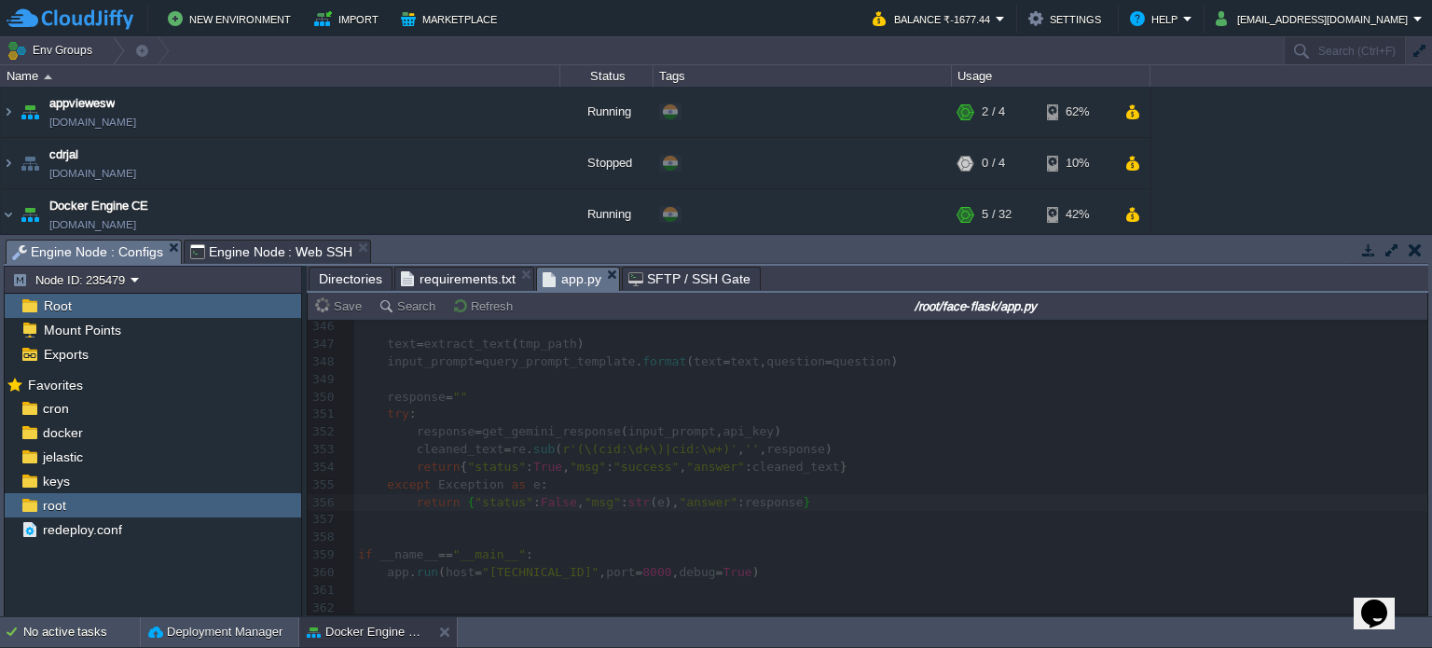
click at [246, 244] on span "Engine Node : Web SSH" at bounding box center [271, 251] width 163 height 22
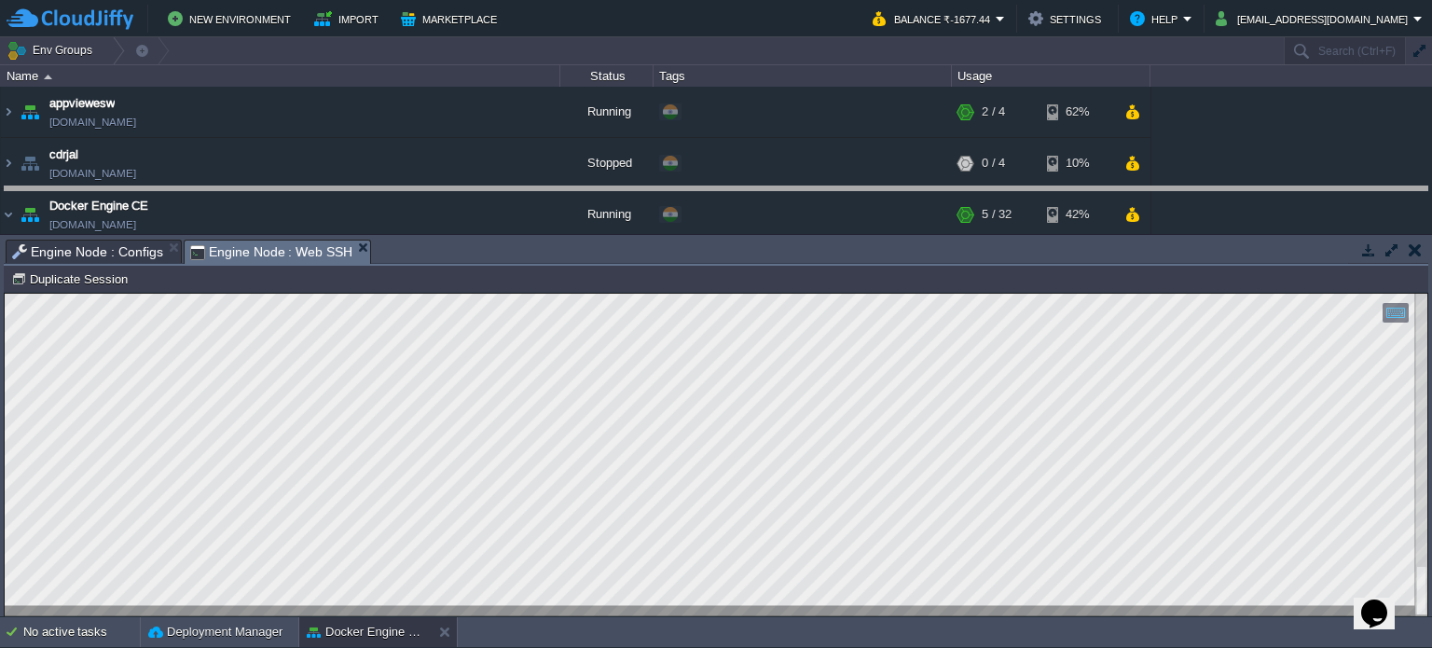
drag, startPoint x: 666, startPoint y: 261, endPoint x: 683, endPoint y: 207, distance: 56.6
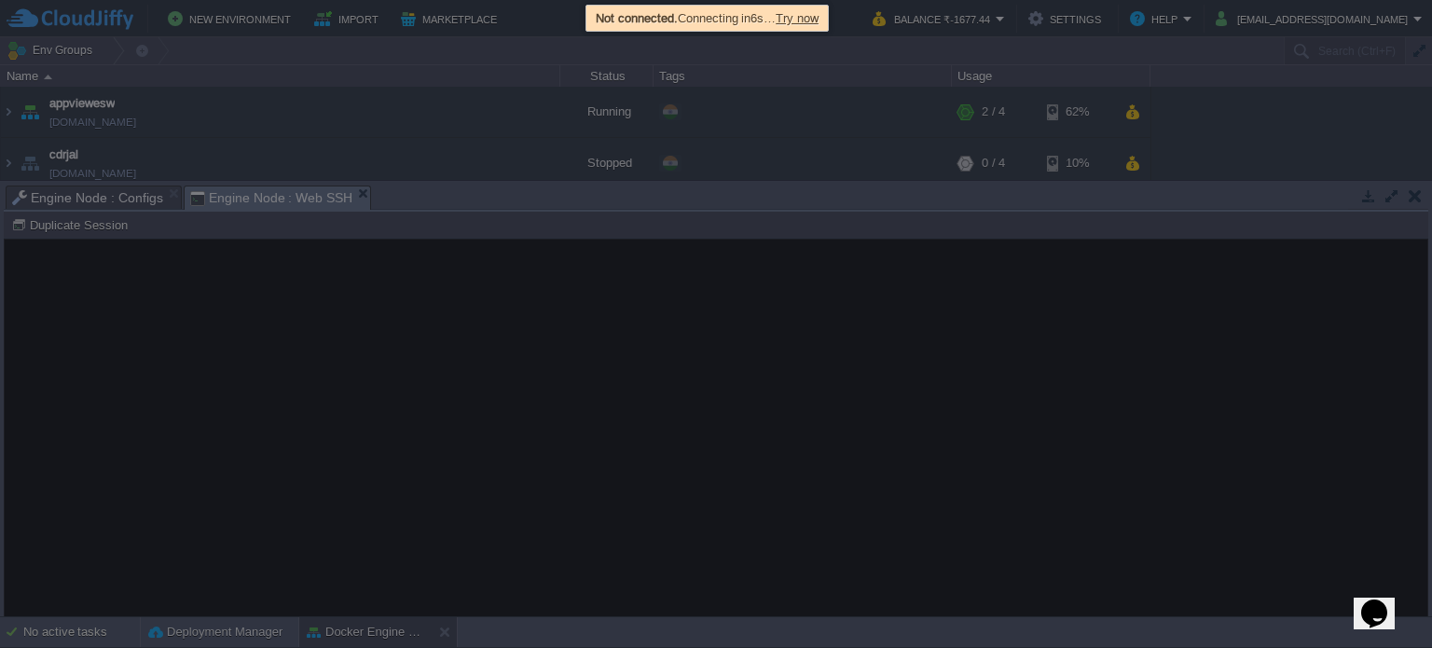
click at [810, 20] on span "Try now" at bounding box center [796, 18] width 43 height 14
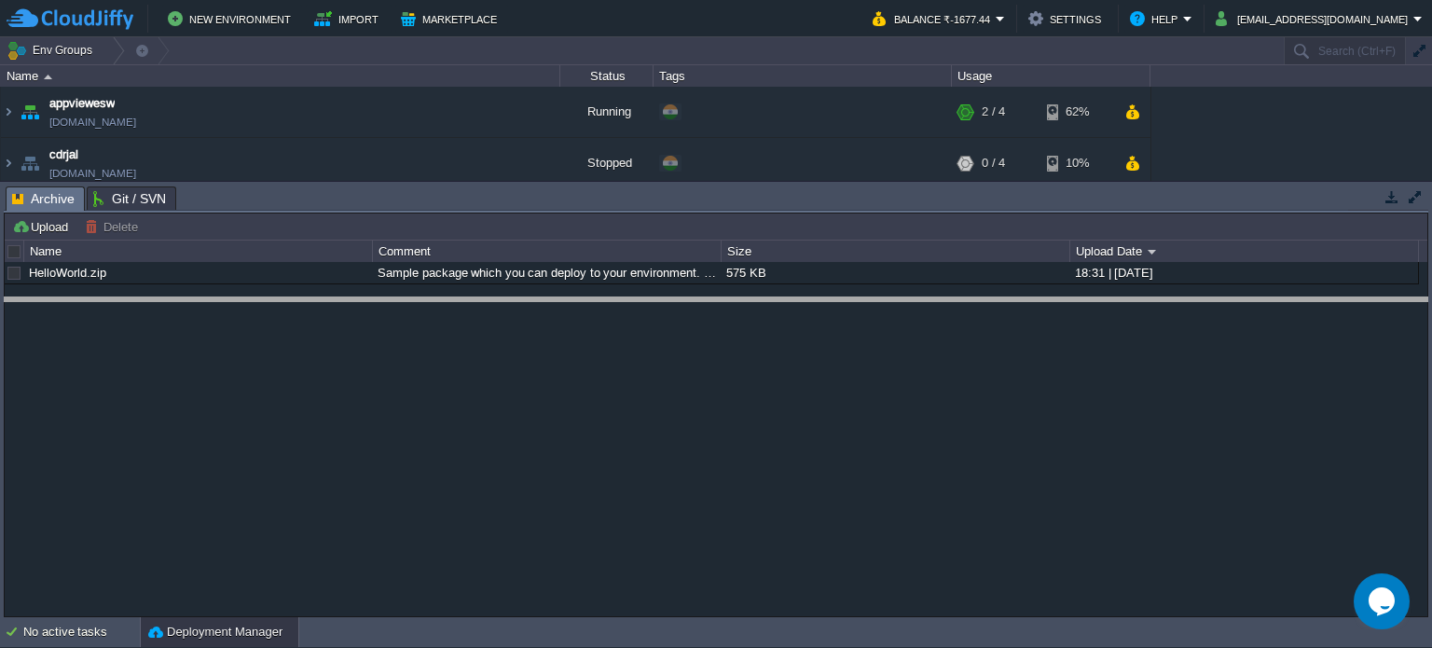
drag, startPoint x: 466, startPoint y: 197, endPoint x: 465, endPoint y: 320, distance: 123.0
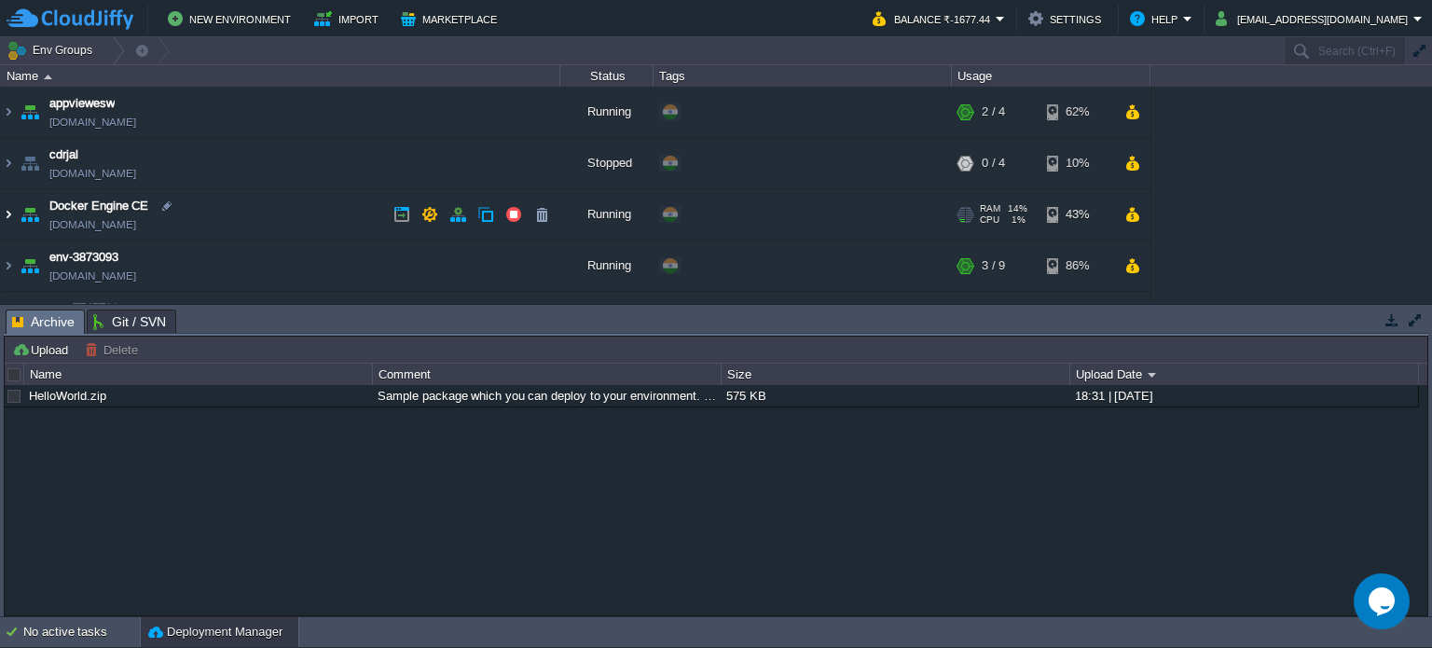
click at [11, 208] on img at bounding box center [8, 214] width 15 height 50
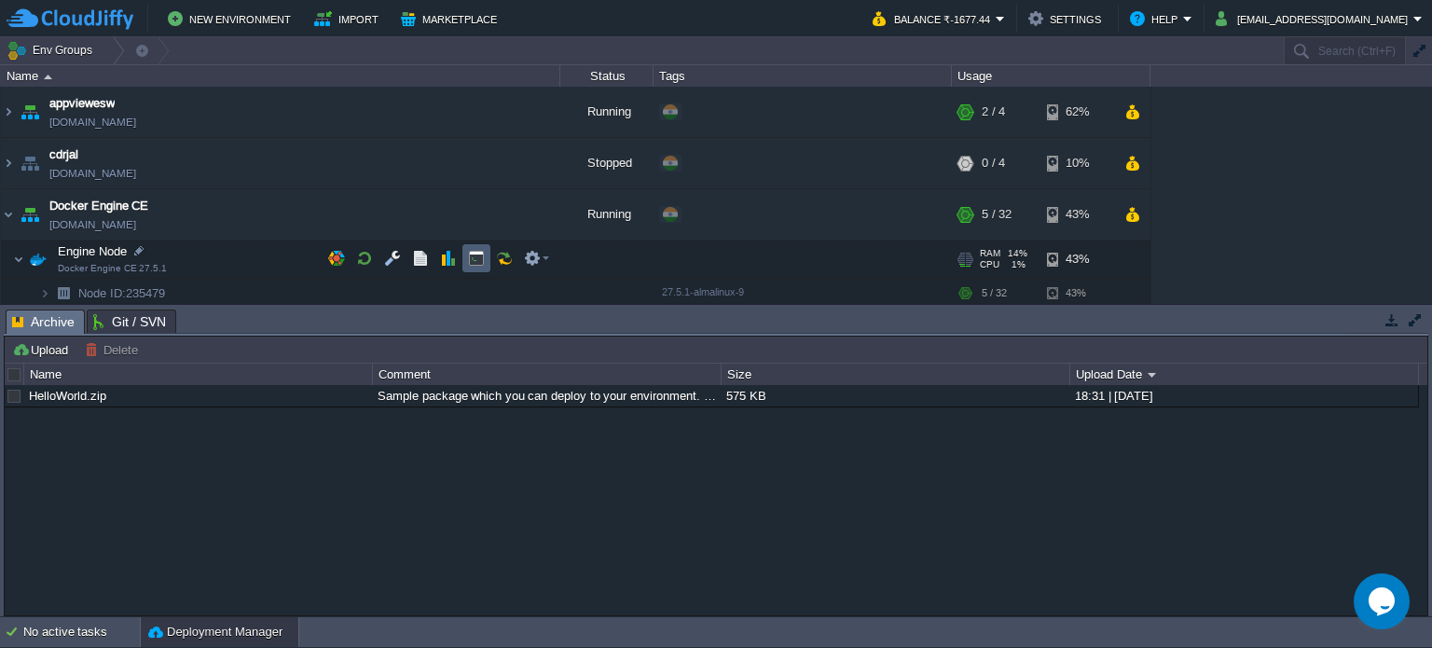
click at [465, 260] on td at bounding box center [476, 258] width 28 height 28
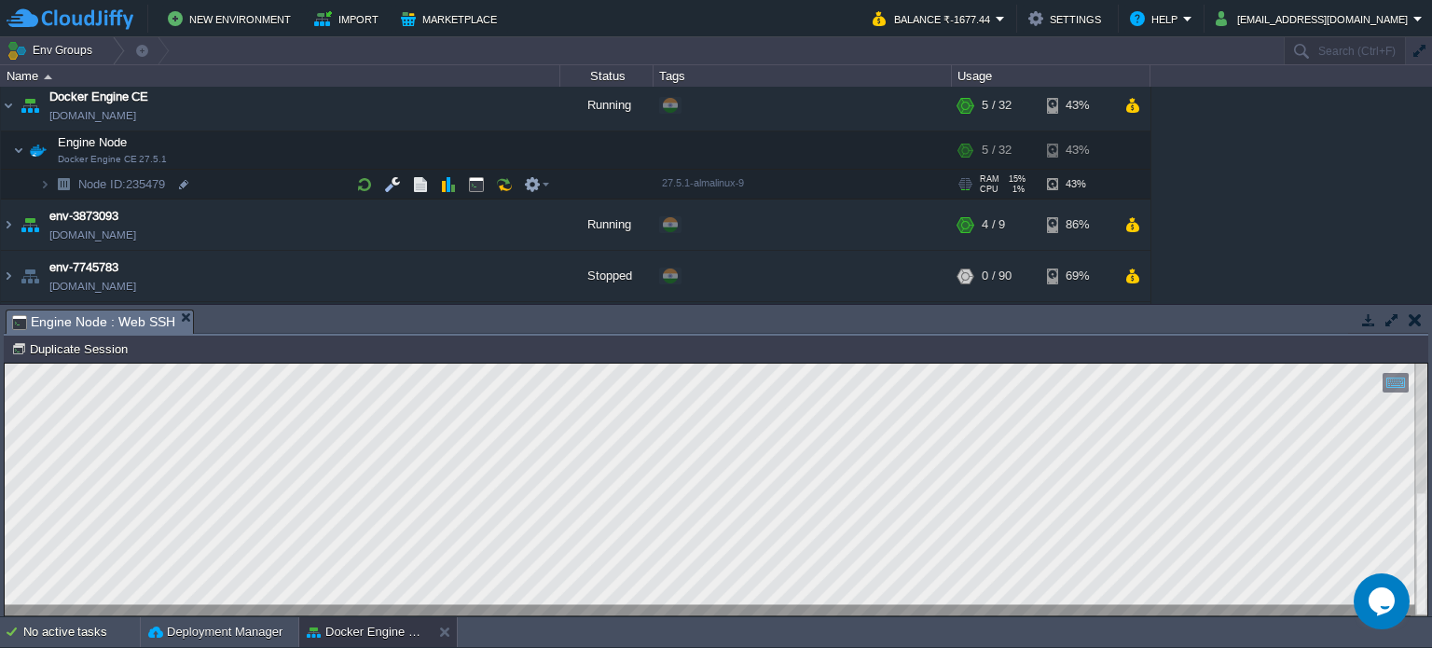
scroll to position [106, 0]
click at [382, 184] on td at bounding box center [392, 185] width 28 height 28
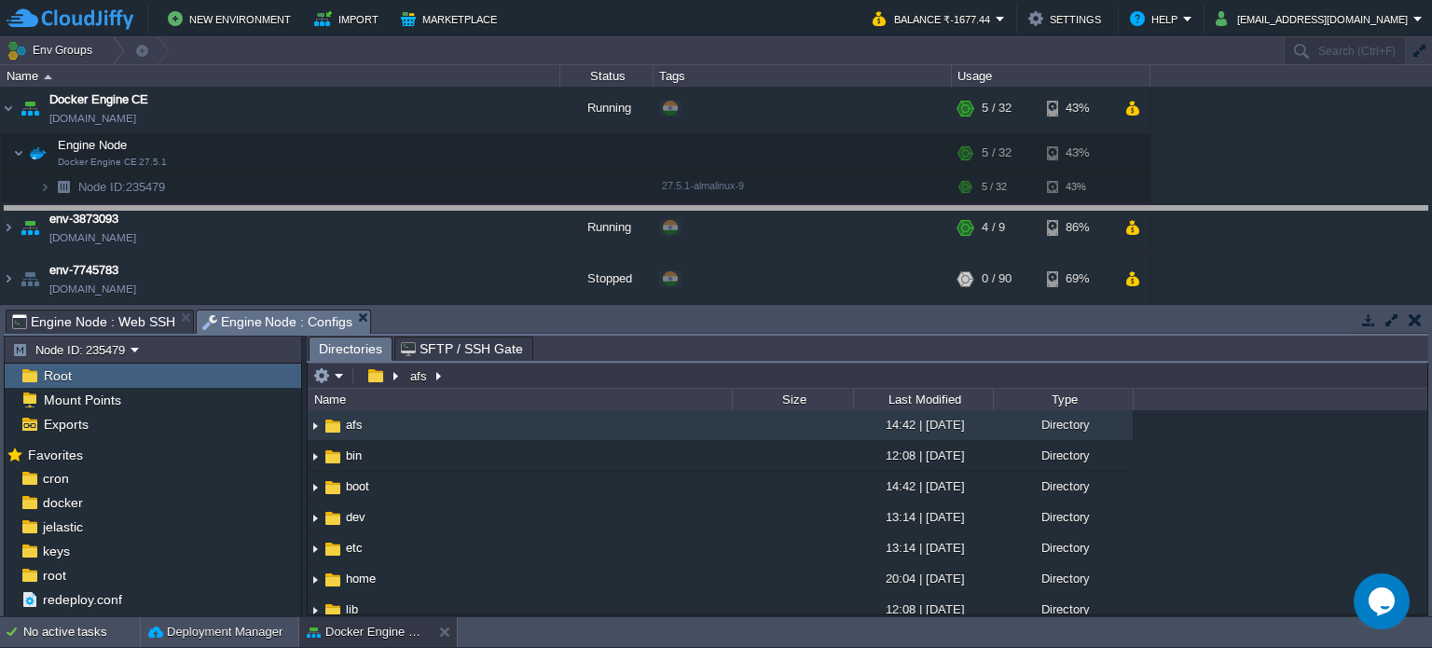
drag, startPoint x: 664, startPoint y: 325, endPoint x: 668, endPoint y: 219, distance: 106.4
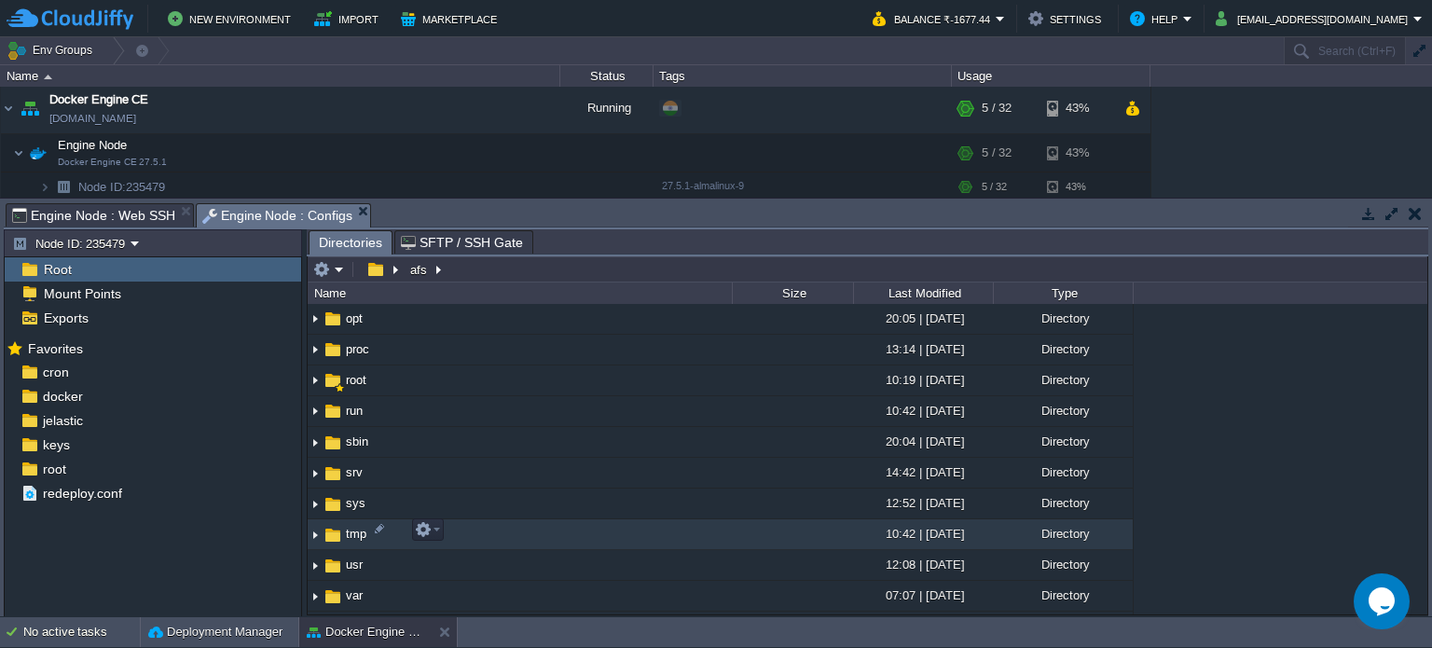
scroll to position [347, 0]
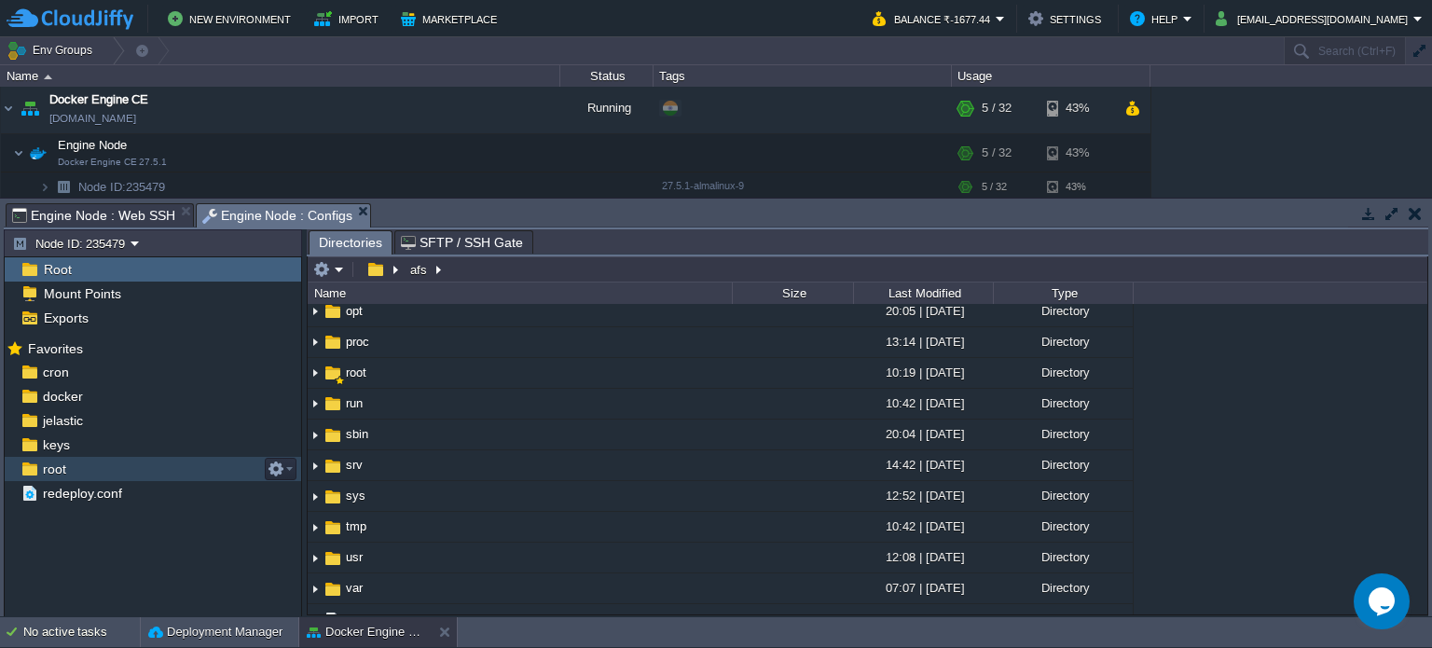
click at [47, 471] on span "root" at bounding box center [54, 468] width 30 height 17
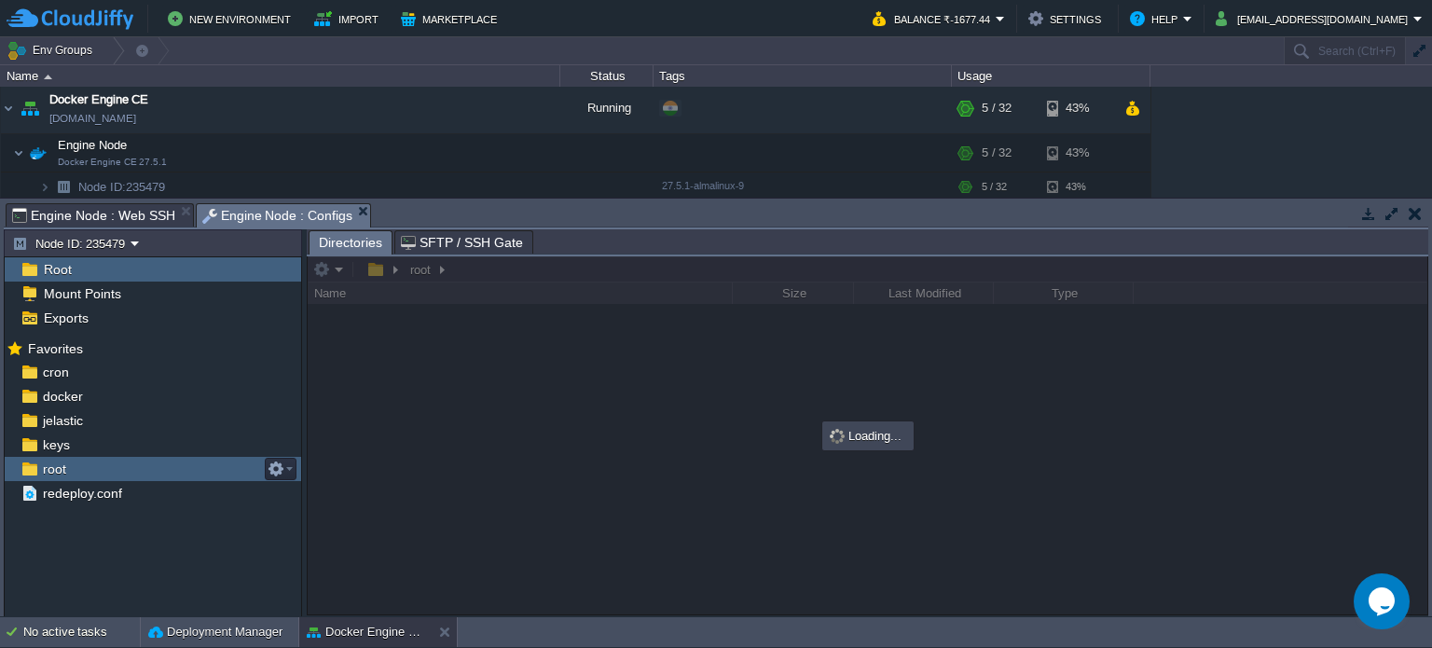
scroll to position [0, 0]
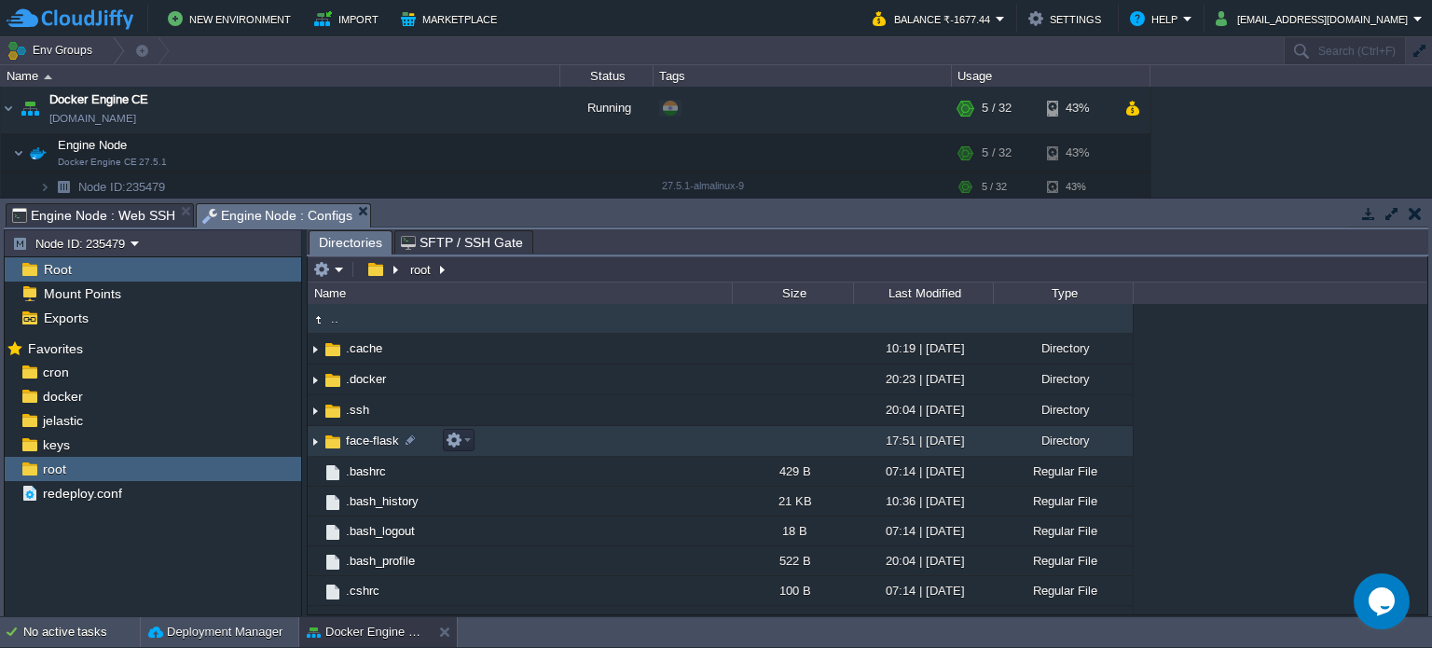
click at [356, 446] on span "face-flask" at bounding box center [372, 440] width 59 height 16
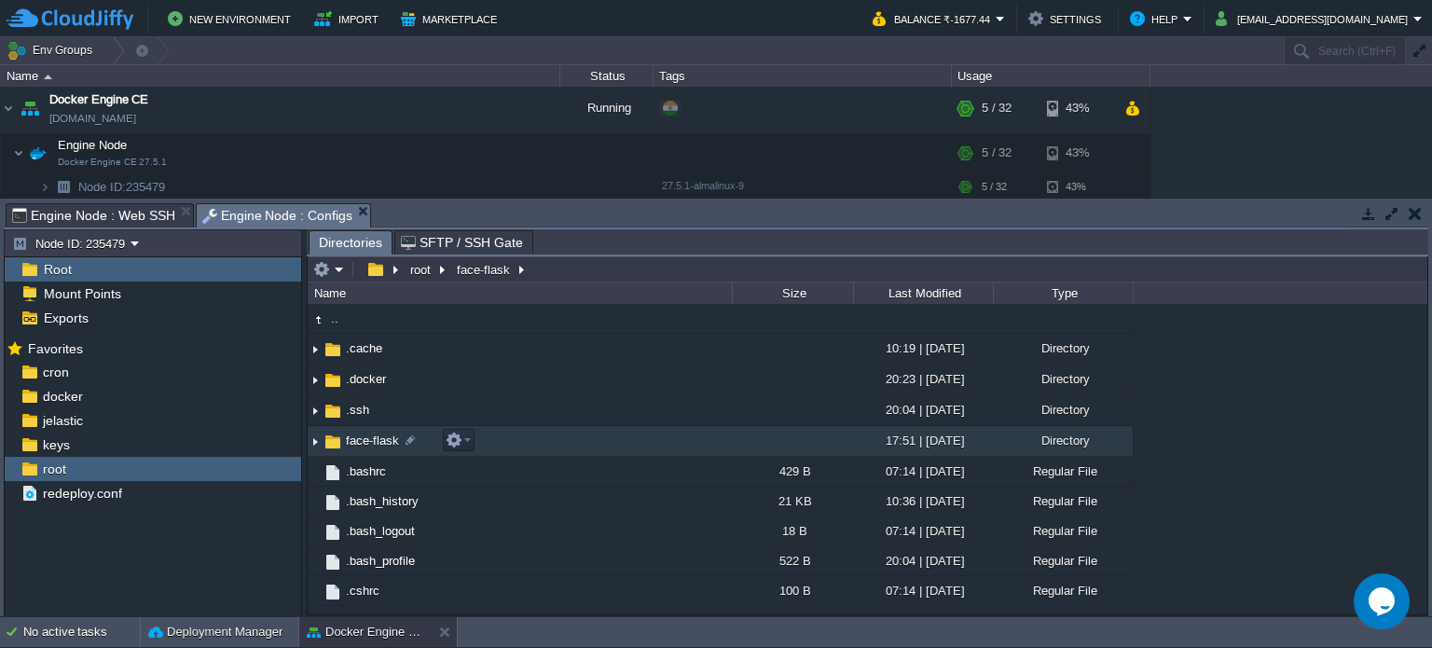
click at [356, 446] on span "face-flask" at bounding box center [372, 440] width 59 height 16
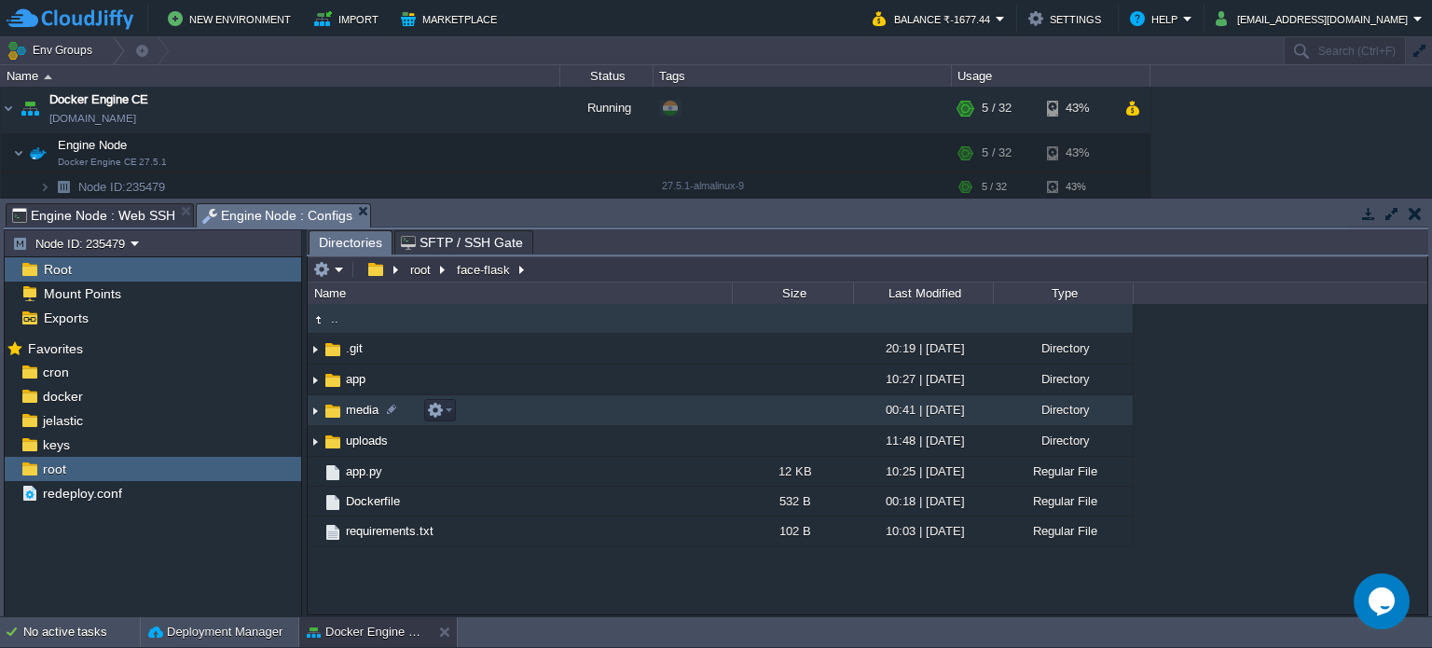
click at [316, 413] on img at bounding box center [315, 410] width 15 height 29
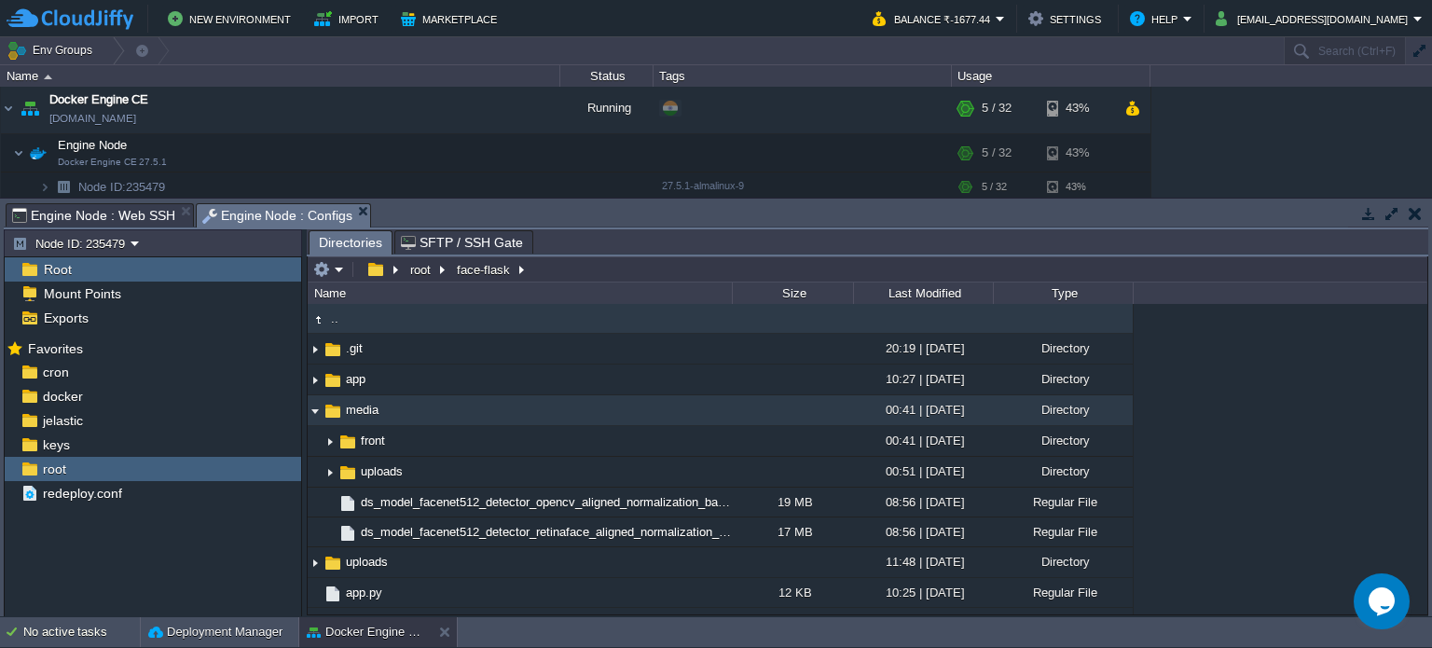
click at [316, 413] on img at bounding box center [315, 410] width 15 height 29
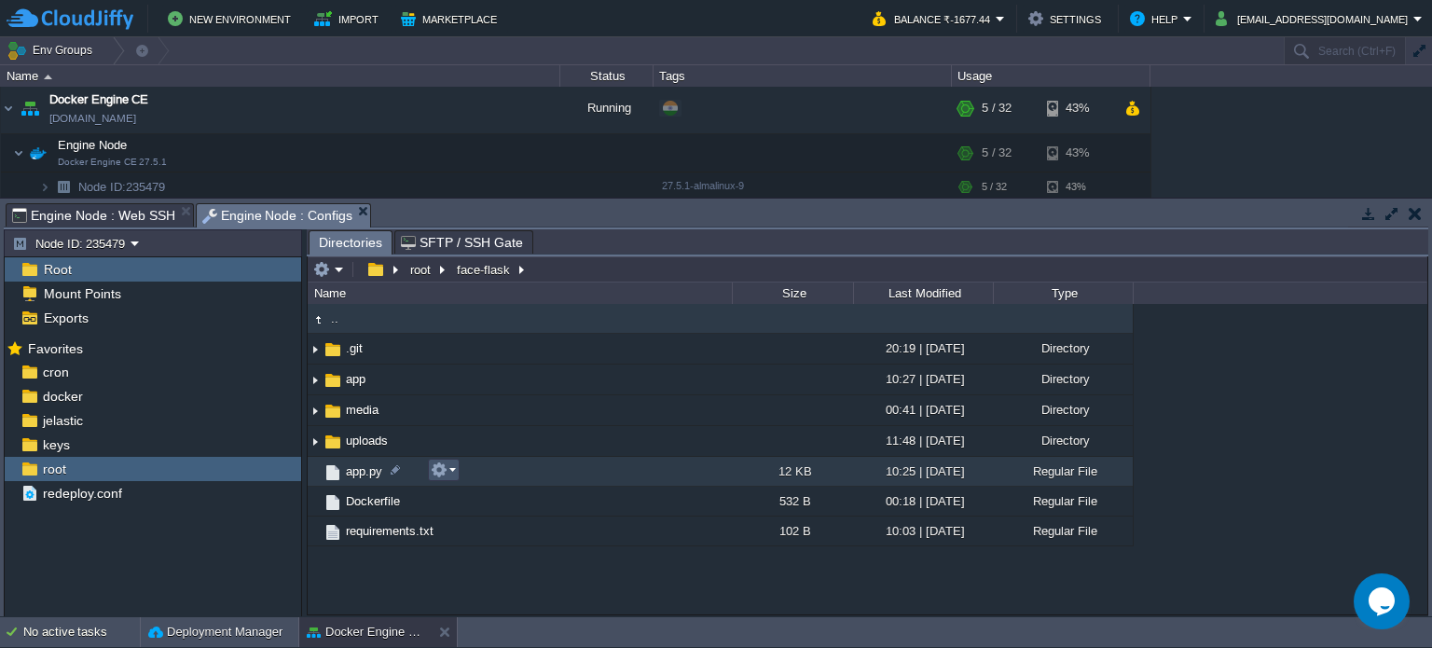
click at [435, 473] on button "button" at bounding box center [439, 469] width 17 height 17
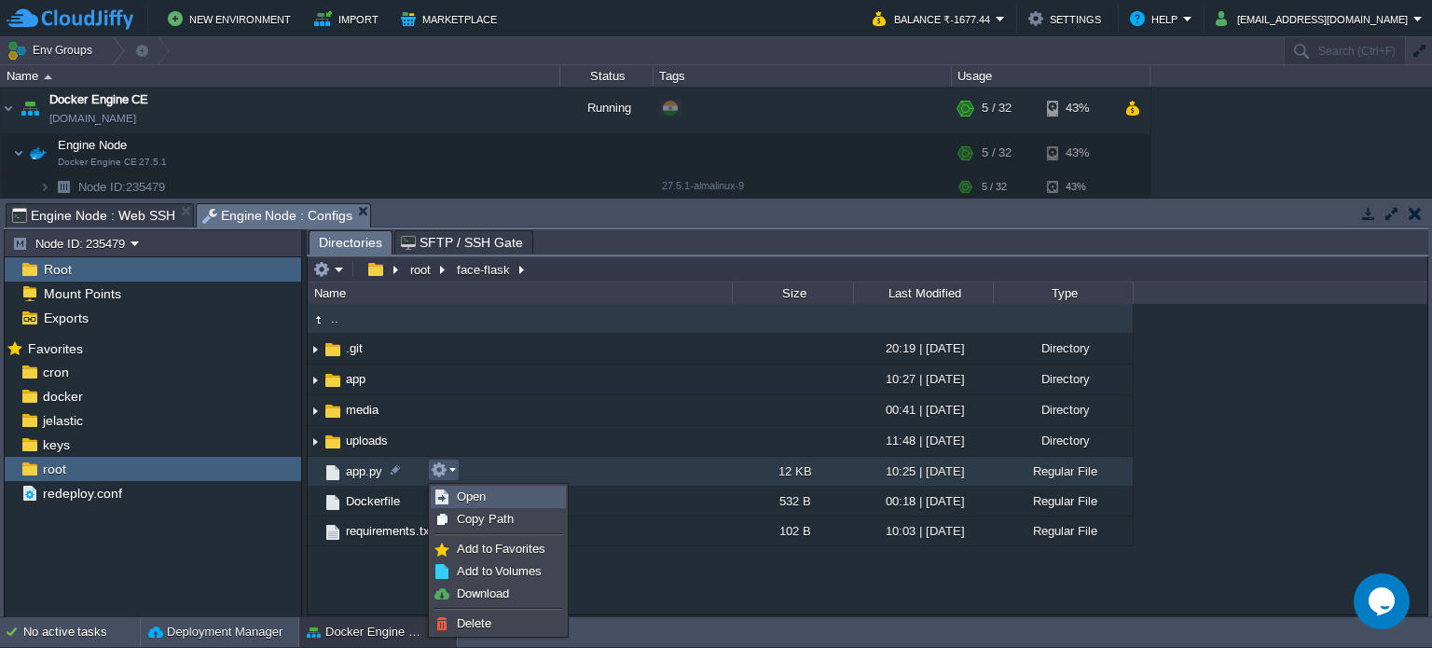
click at [459, 490] on span "Open" at bounding box center [471, 496] width 29 height 14
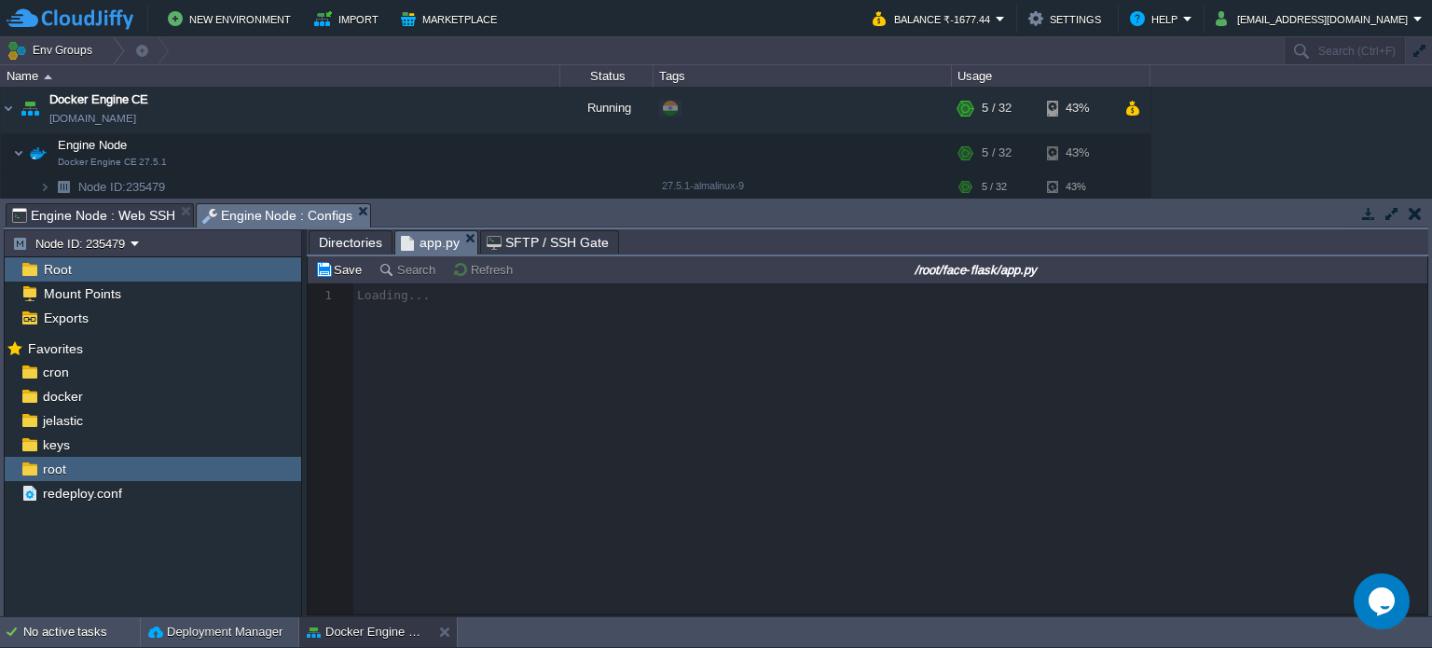
scroll to position [6, 0]
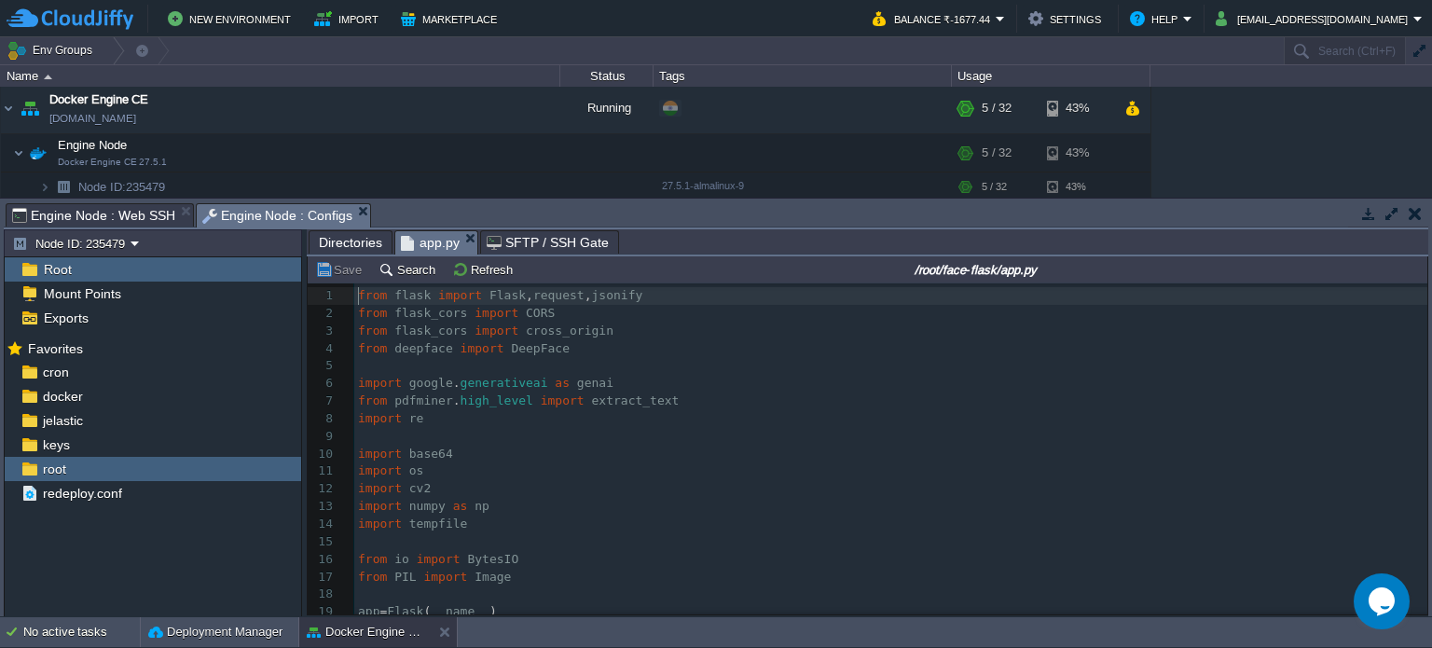
click at [632, 350] on pre "from deepface import DeepFace" at bounding box center [890, 349] width 1073 height 18
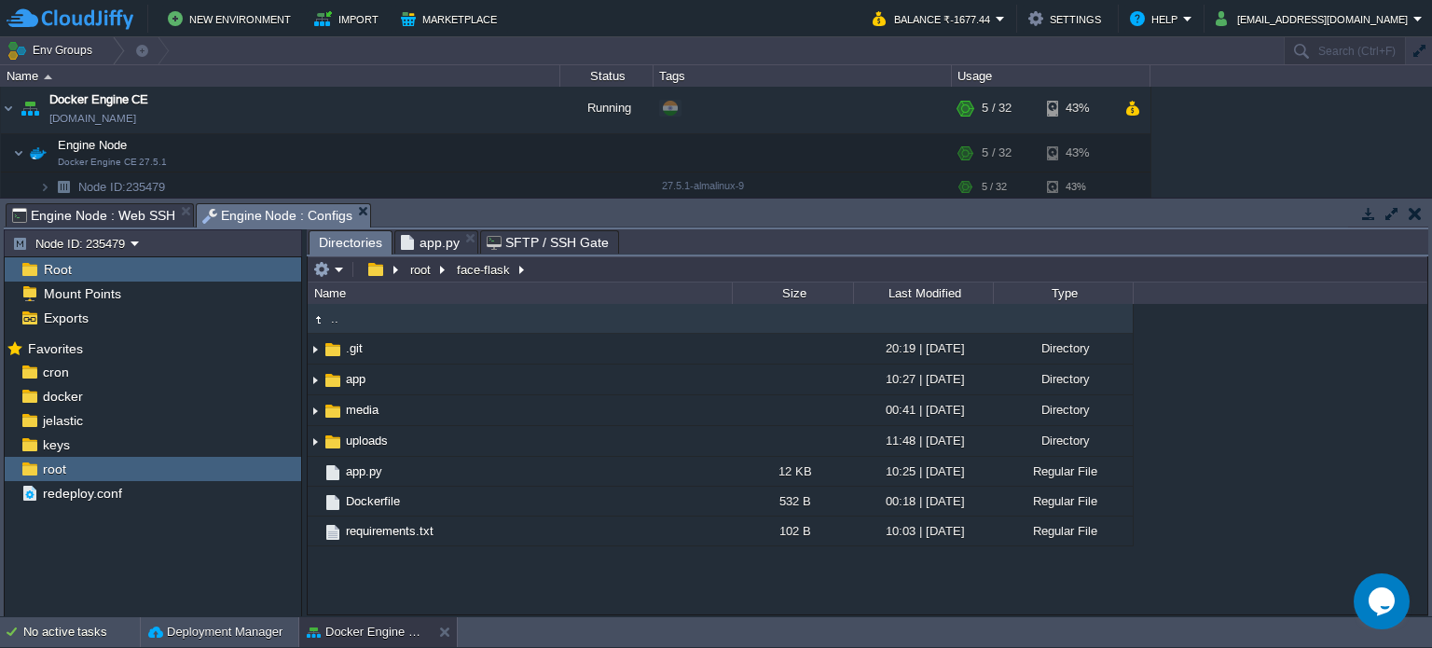
click at [352, 245] on span "Directories" at bounding box center [350, 242] width 63 height 23
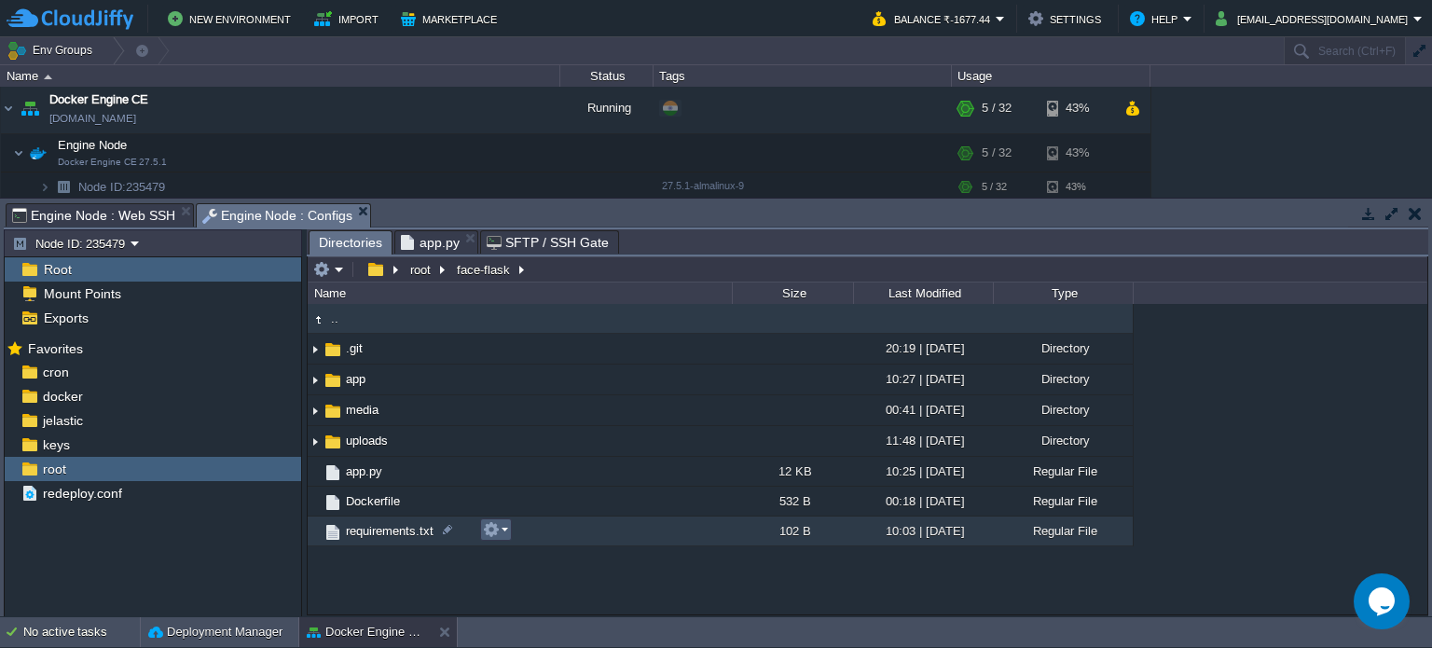
click at [502, 533] on em at bounding box center [495, 529] width 25 height 17
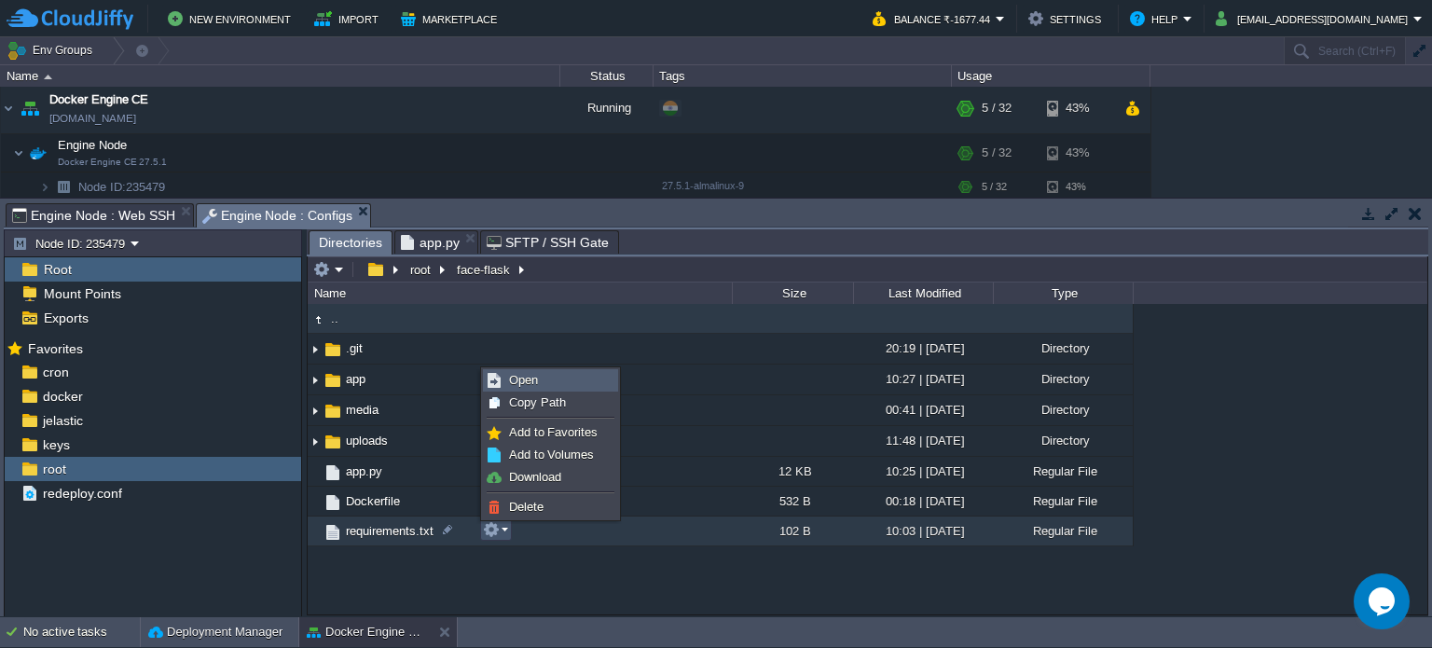
click at [526, 373] on span "Open" at bounding box center [523, 380] width 29 height 14
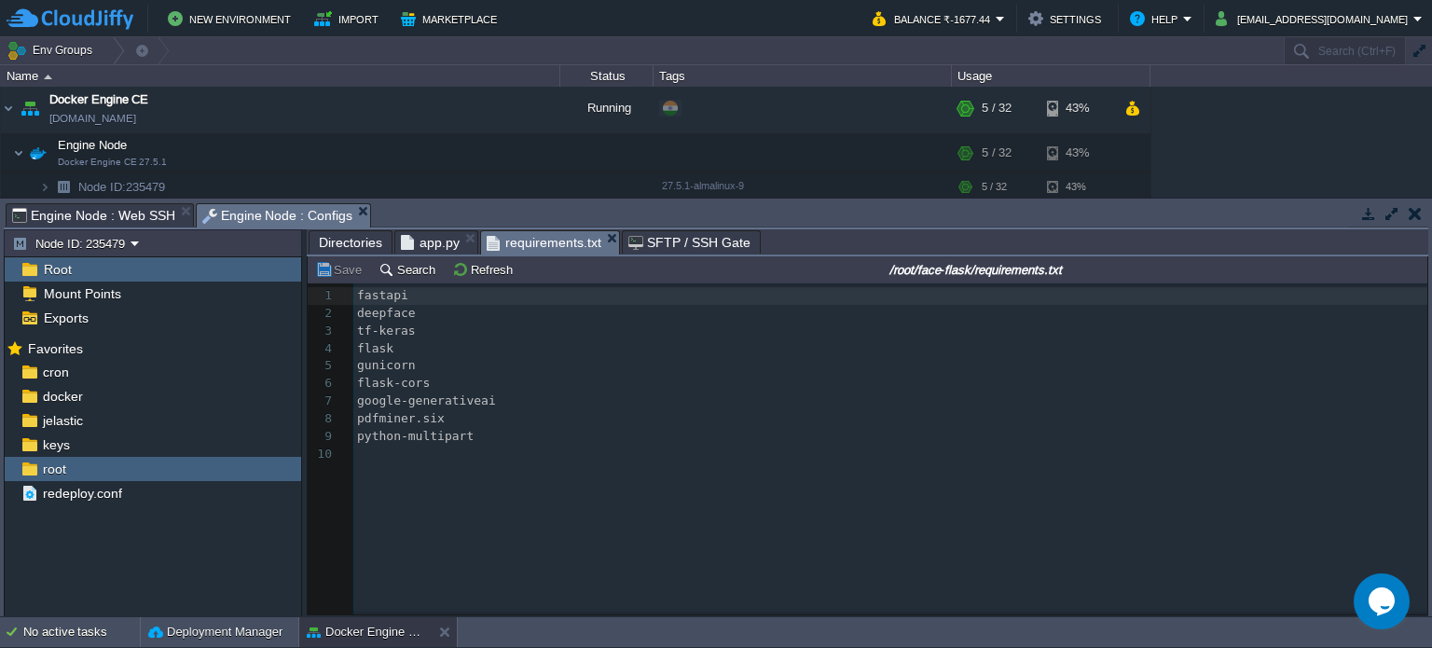
click at [496, 435] on pre "python-multipart" at bounding box center [892, 437] width 1079 height 18
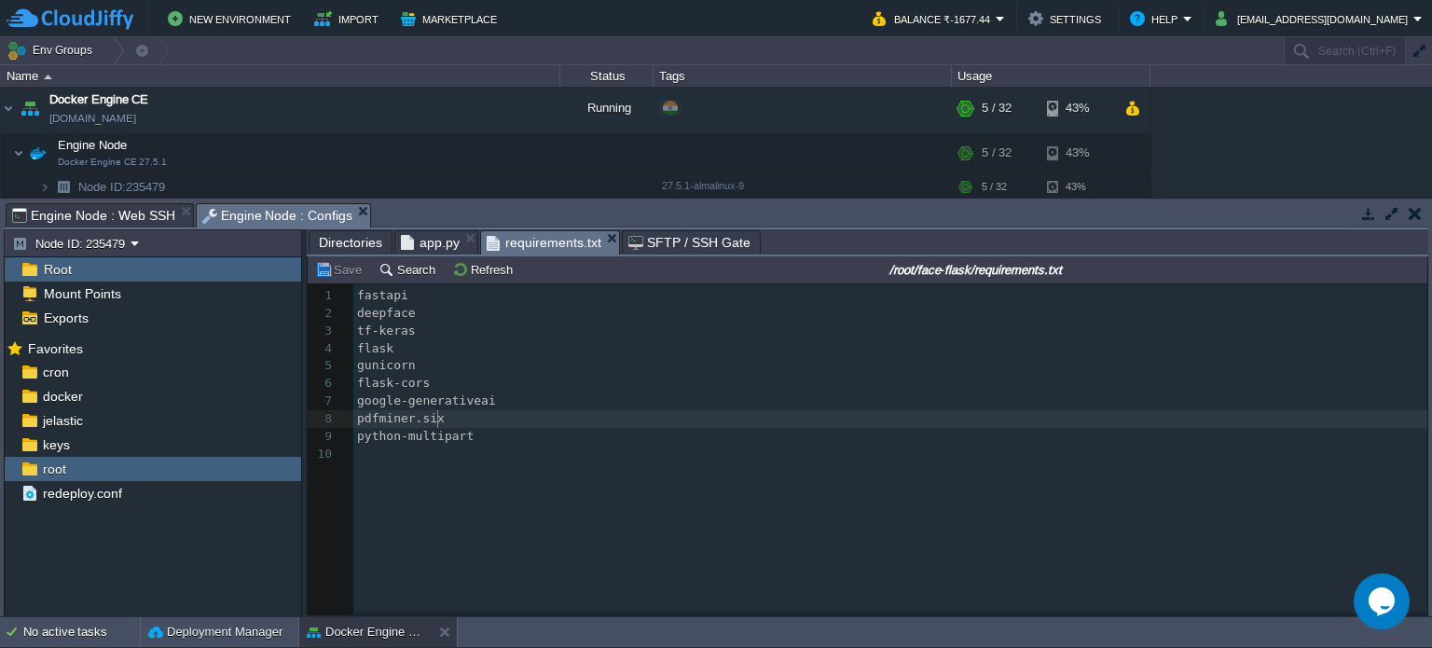
type textarea "pdfminer.six"
drag, startPoint x: 449, startPoint y: 417, endPoint x: 339, endPoint y: 421, distance: 110.1
click at [471, 468] on div "xxxxxxxxxx 9 1 fastapi 2 deepface 3 tf-keras 4 flask 5 gunicorn 6 flask-cors 7 …" at bounding box center [881, 462] width 1147 height 359
type textarea "pdfminer.six"
click at [496, 434] on pre "python-multipart" at bounding box center [892, 437] width 1079 height 18
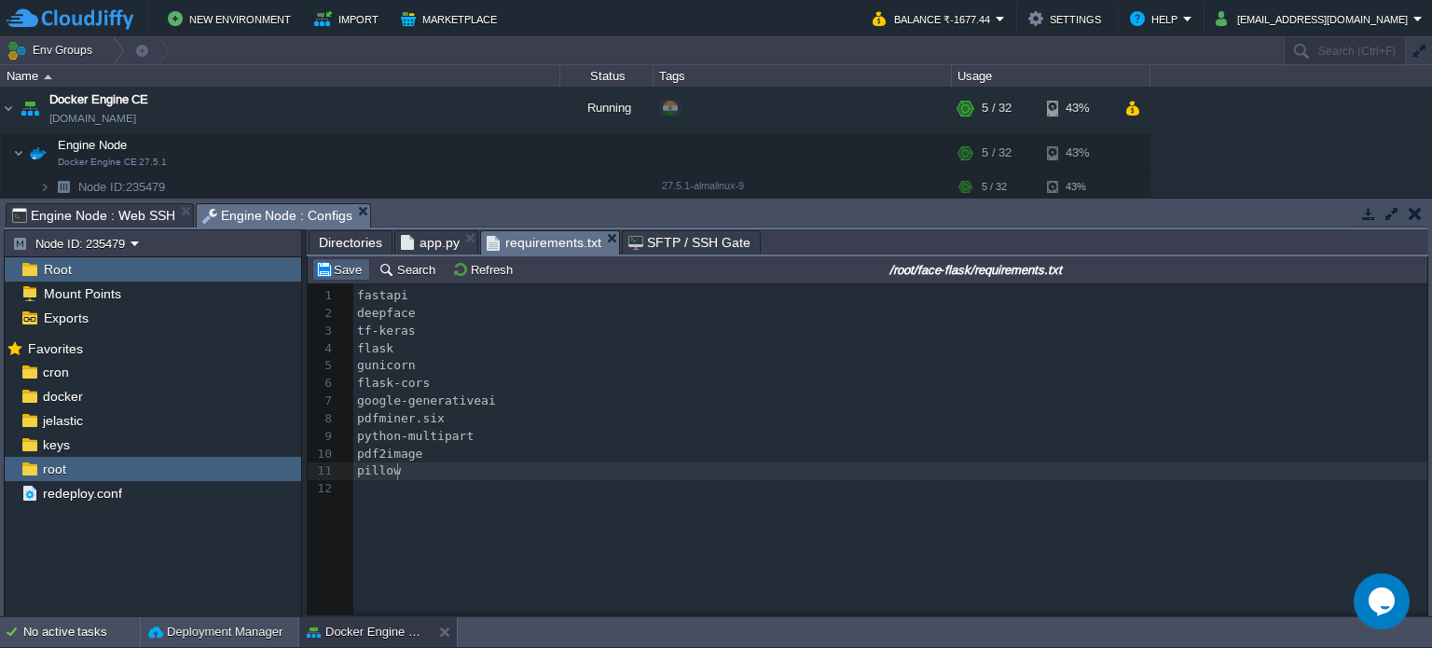
click at [336, 271] on button "Save" at bounding box center [341, 269] width 52 height 17
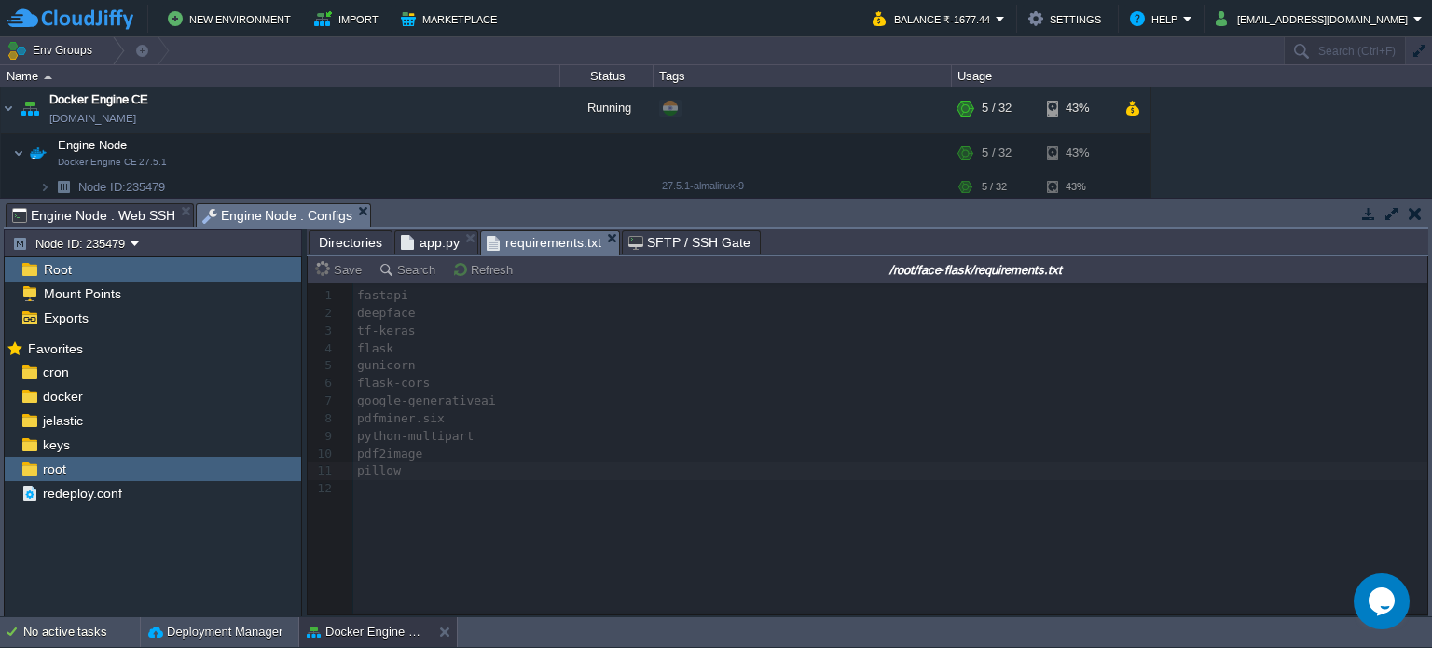
click at [428, 252] on span "app.py" at bounding box center [430, 242] width 59 height 22
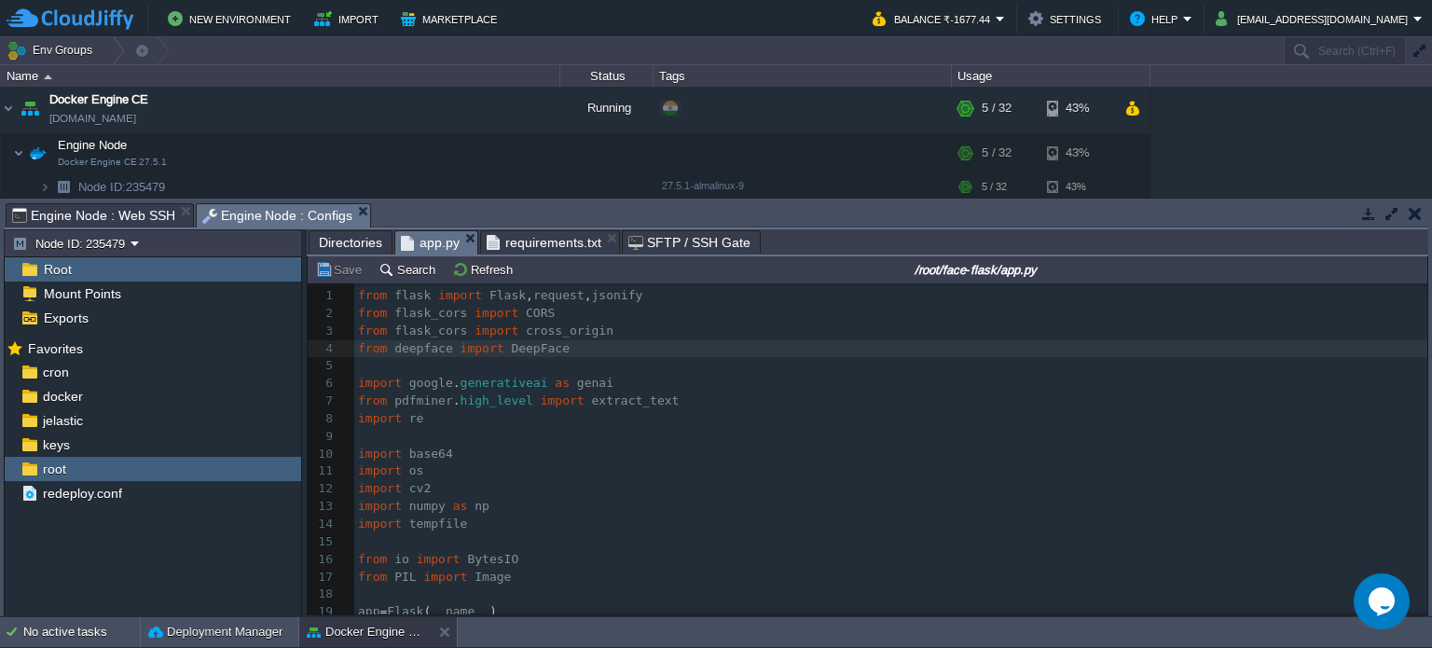
click at [665, 403] on pre "from pdfminer . high_level import extract_text" at bounding box center [890, 401] width 1073 height 18
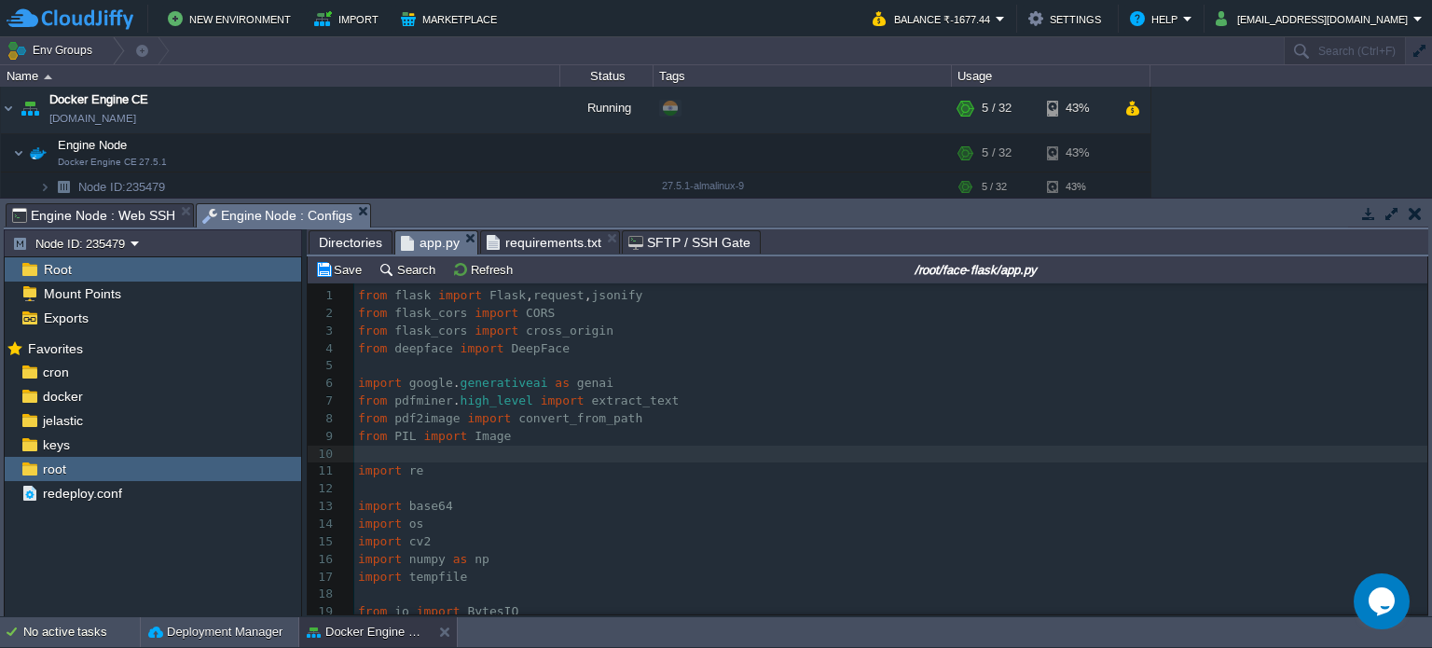
click at [356, 404] on pre "from pdfminer . high_level import extract_text" at bounding box center [890, 401] width 1073 height 18
type textarea "#"
click at [569, 443] on pre "from PIL import Image" at bounding box center [890, 437] width 1073 height 18
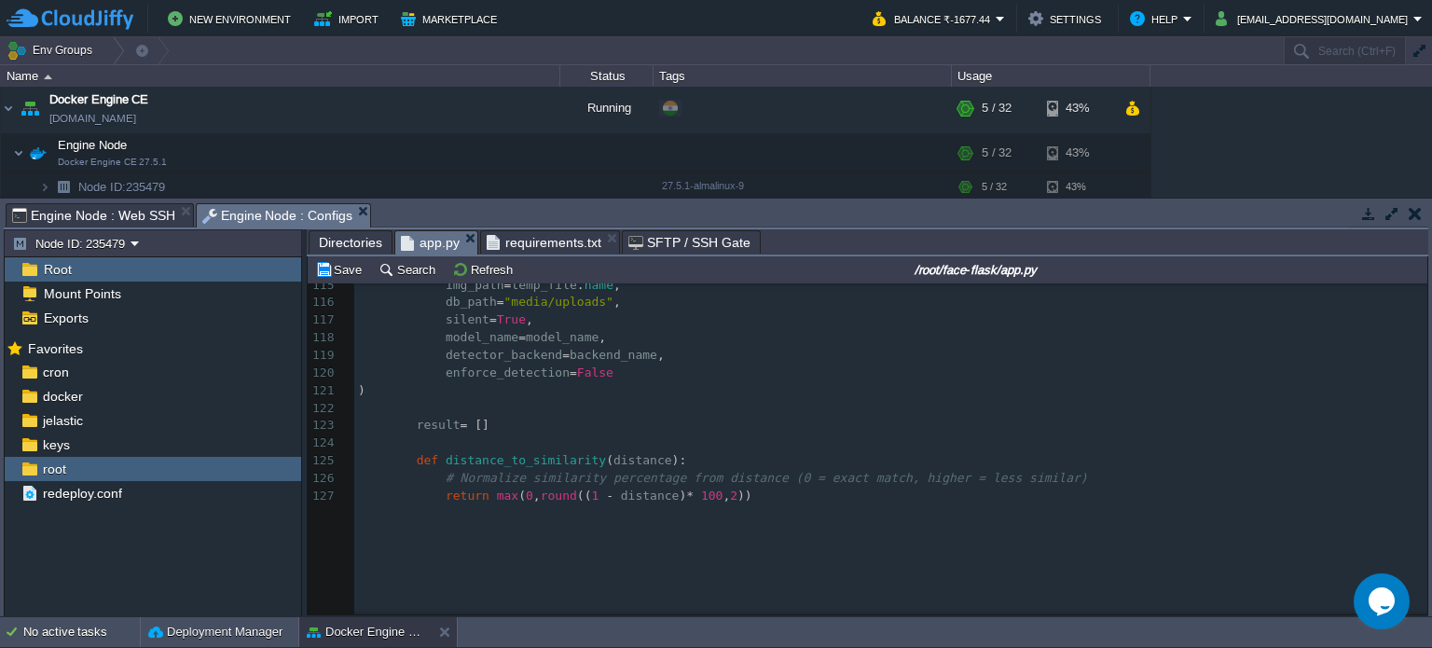
scroll to position [2146, 0]
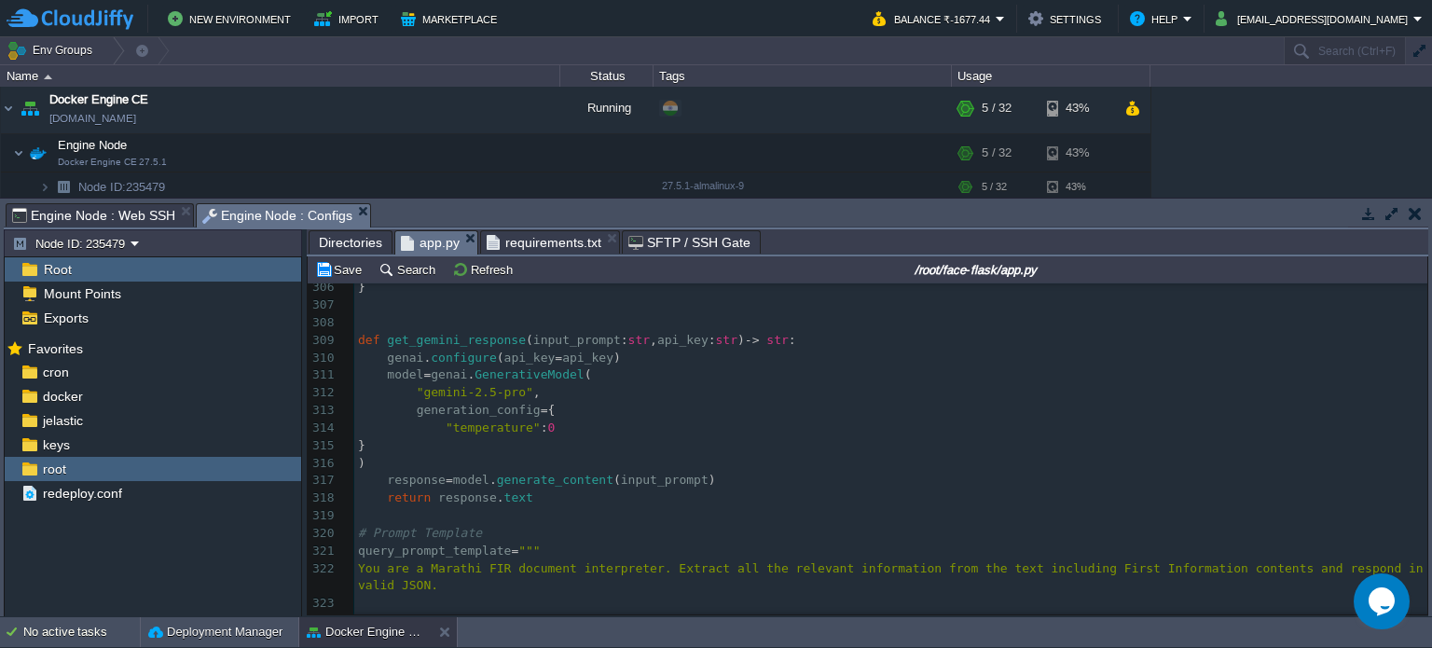
click at [358, 343] on div "xxxxxxxxxx from PIL import Image 288 } 289 ​ 290 except Exception as e : 291 re…" at bounding box center [890, 428] width 1073 height 931
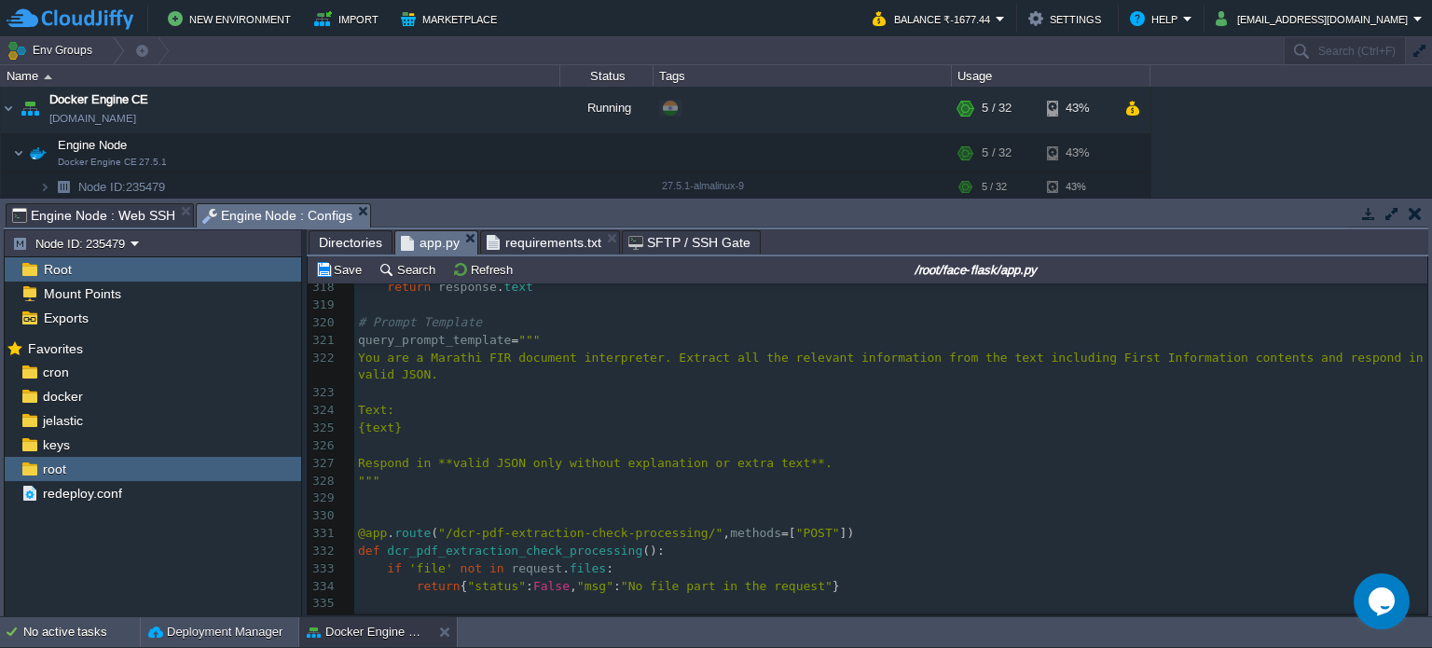
type textarea "def get_gemini_response(input_prompt: str, api_key: str) -> str: genai.configur…"
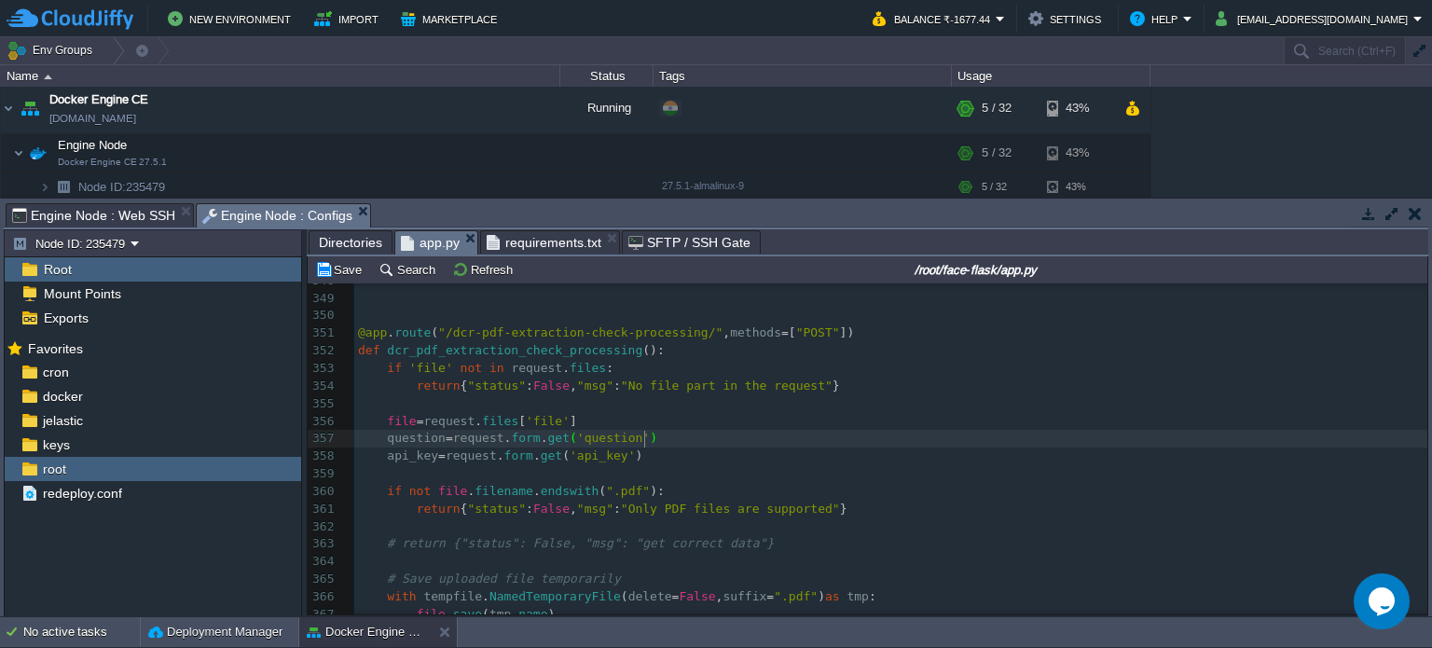
type textarea "api_key = request.form.get('api_key')"
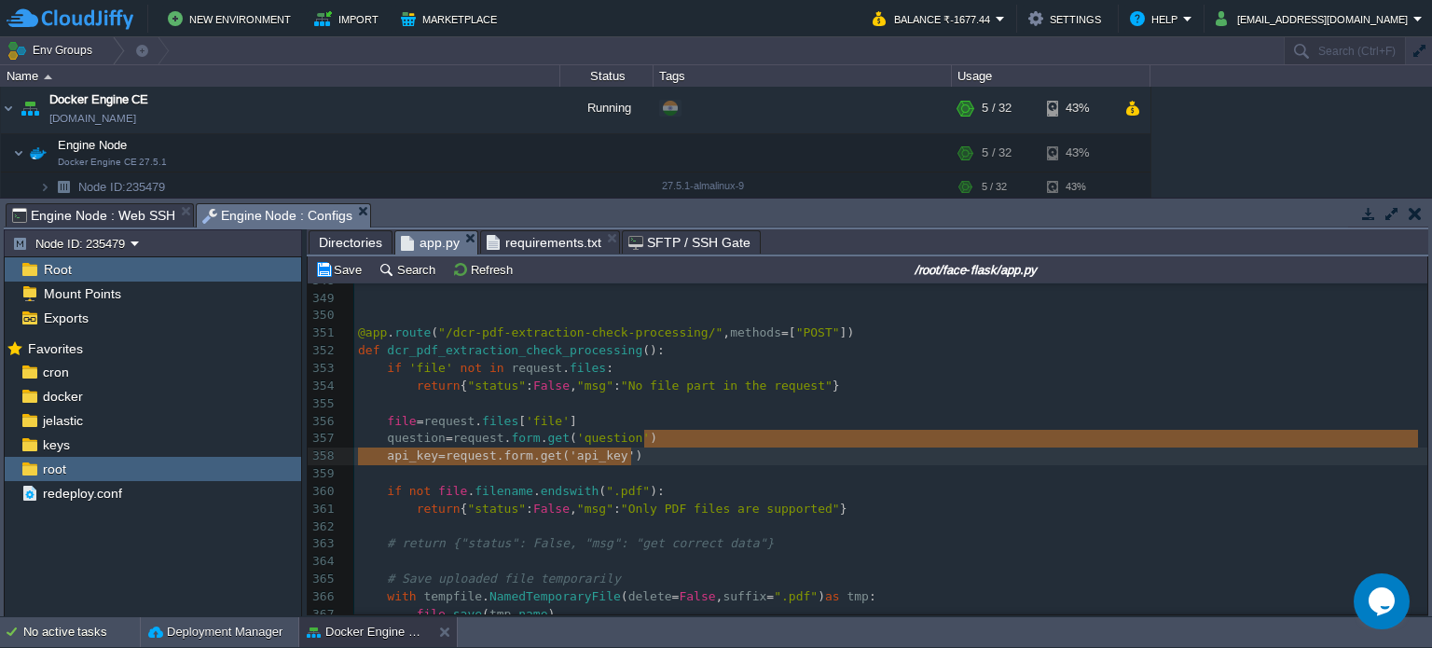
drag, startPoint x: 673, startPoint y: 445, endPoint x: 656, endPoint y: 458, distance: 21.3
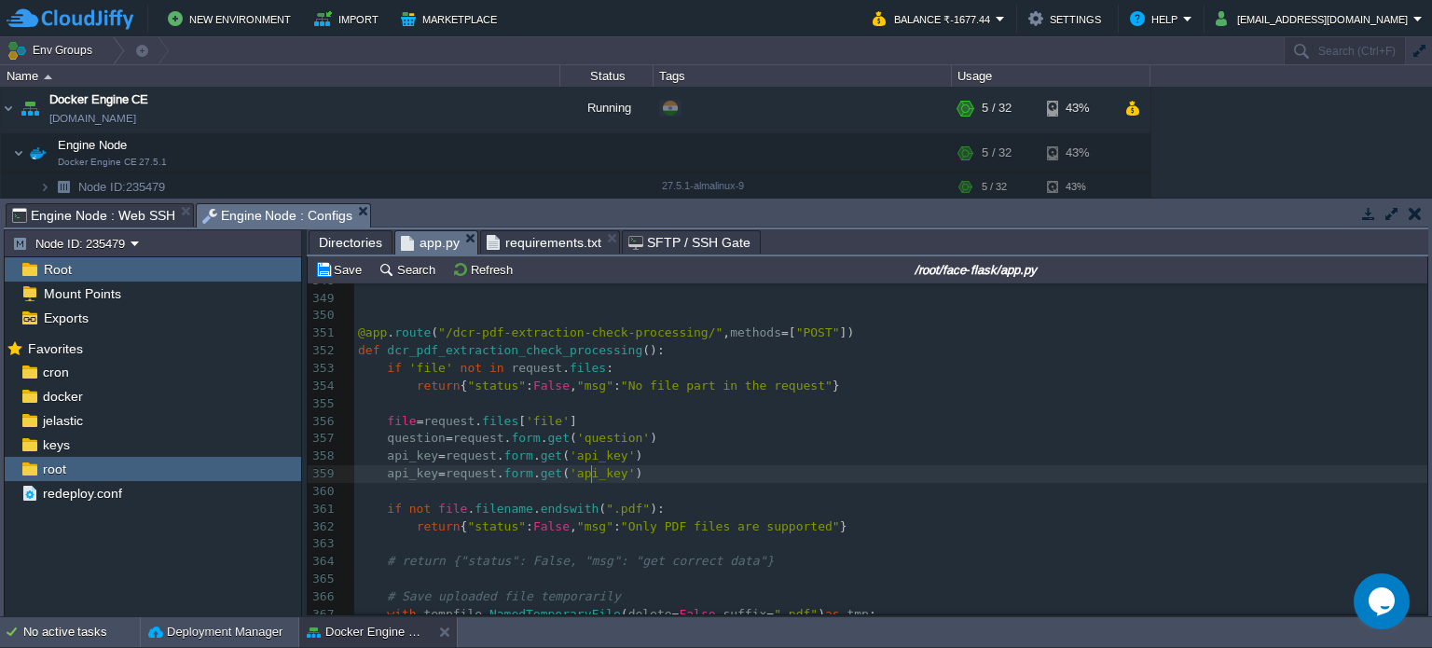
type textarea "api_key"
paste textarea
click at [406, 476] on div "x 320 os . makedirs ( output_folder ) 321 ​ 322 for filename in os . listdir ( …" at bounding box center [890, 289] width 1073 height 1019
type textarea "api_key"
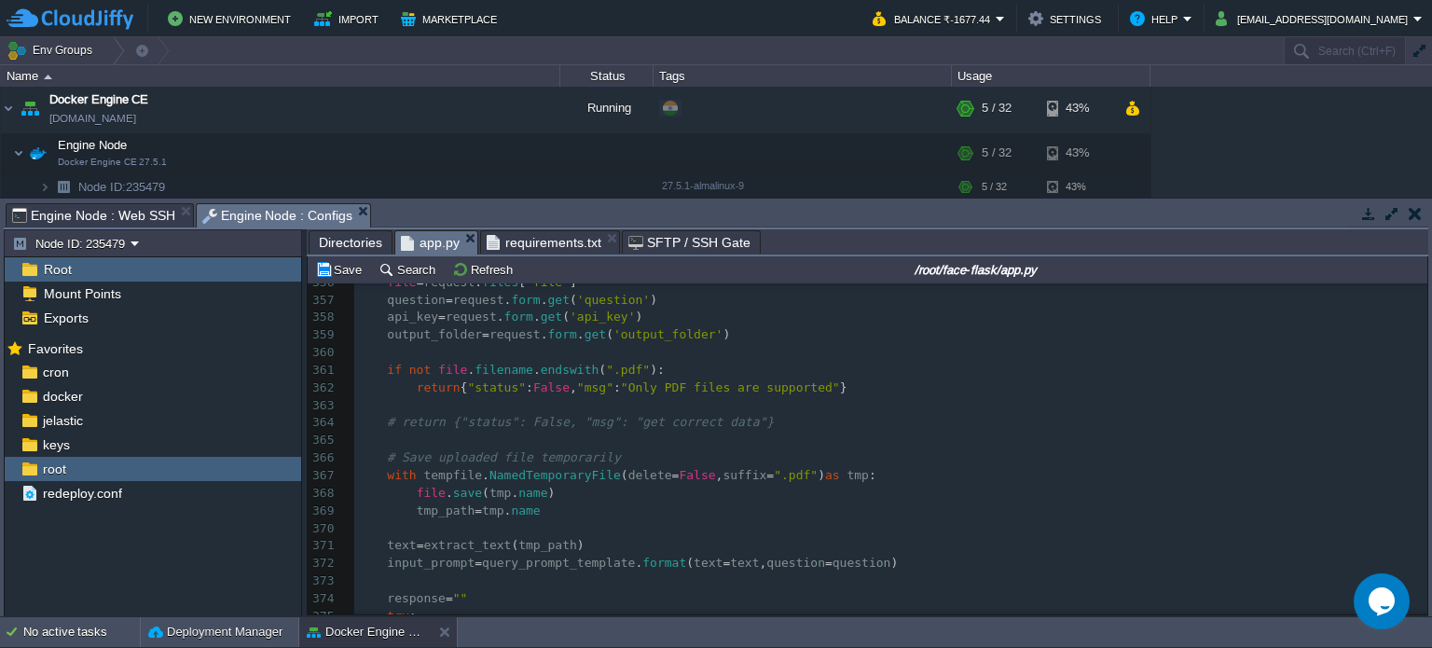
type textarea "# Save uploaded file temporarily with tempfile.NamedTemporaryFile(delete=False,…"
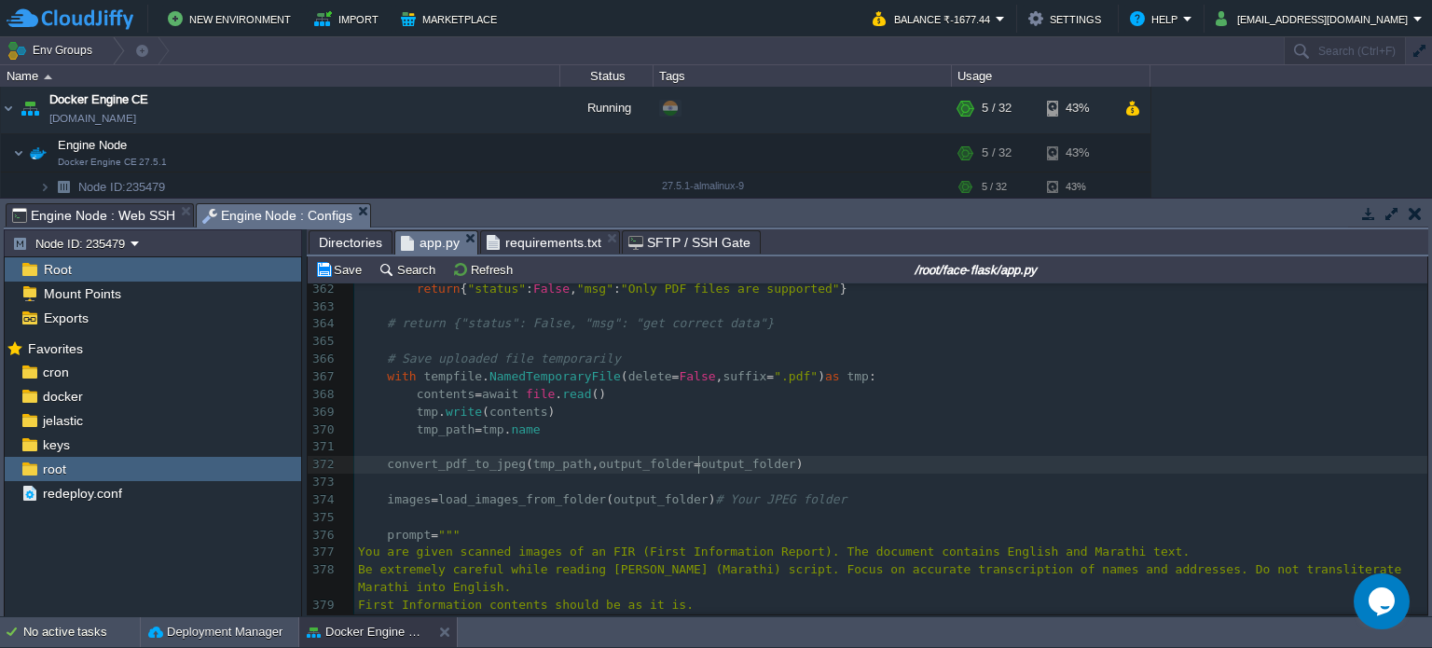
click at [697, 465] on div "x return { "status" : True , "msg" : "success" , "answer" : response . text } 3…" at bounding box center [890, 579] width 1073 height 1019
type textarea "output_folder"
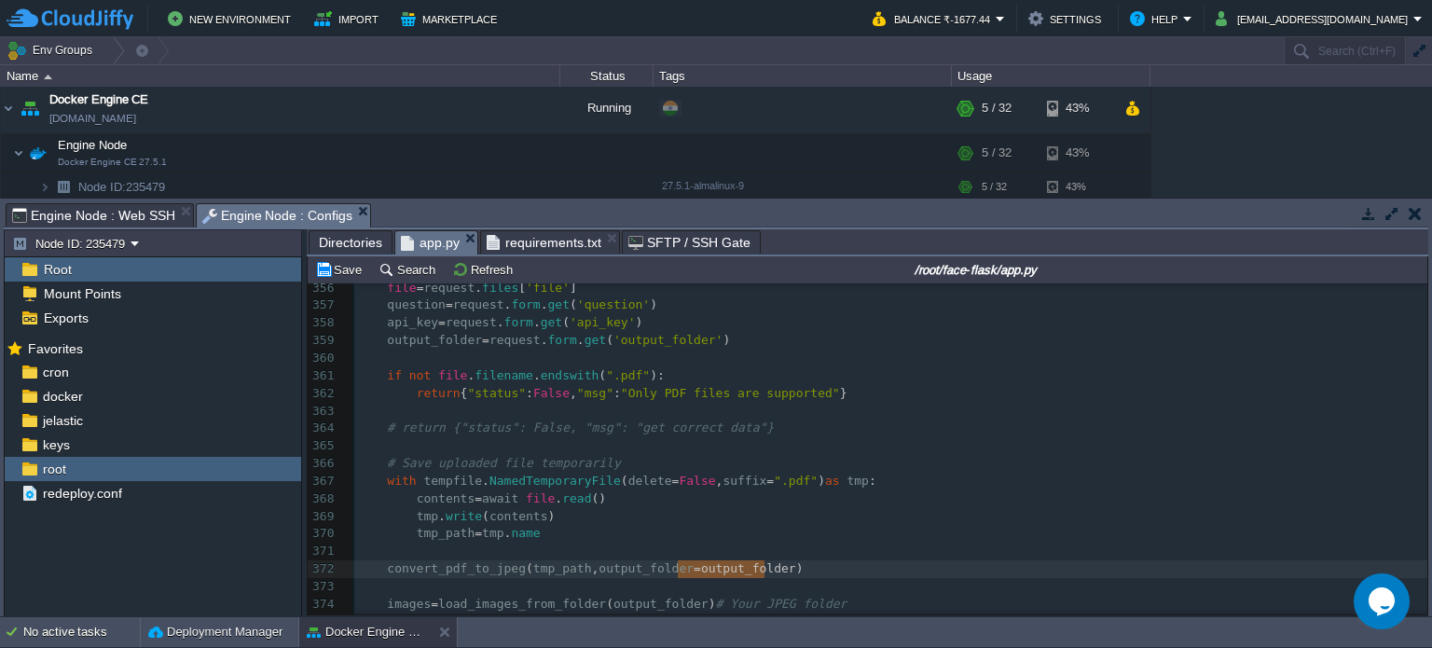
click at [436, 346] on div "x return { "status" : True , "msg" : "success" , "answer" : response . text } 3…" at bounding box center [890, 324] width 1073 height 826
type textarea "output_folder"
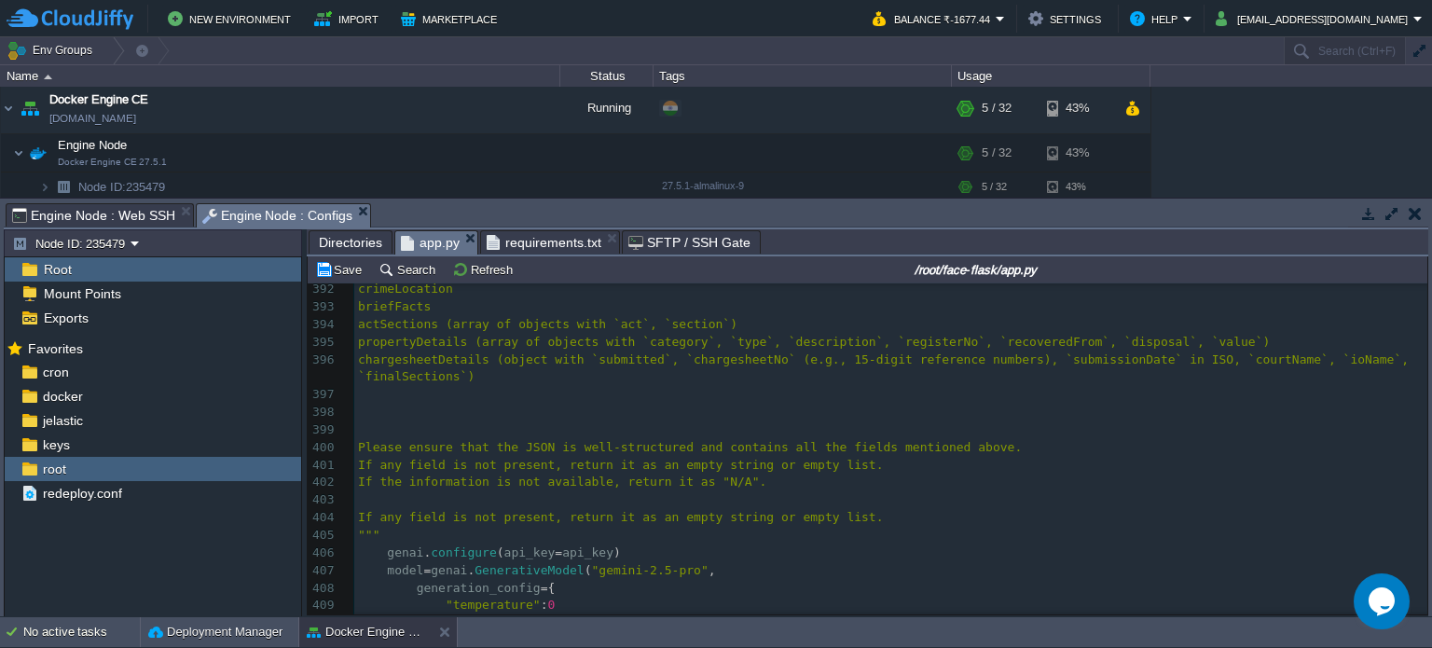
click at [497, 433] on pre "​" at bounding box center [890, 430] width 1073 height 18
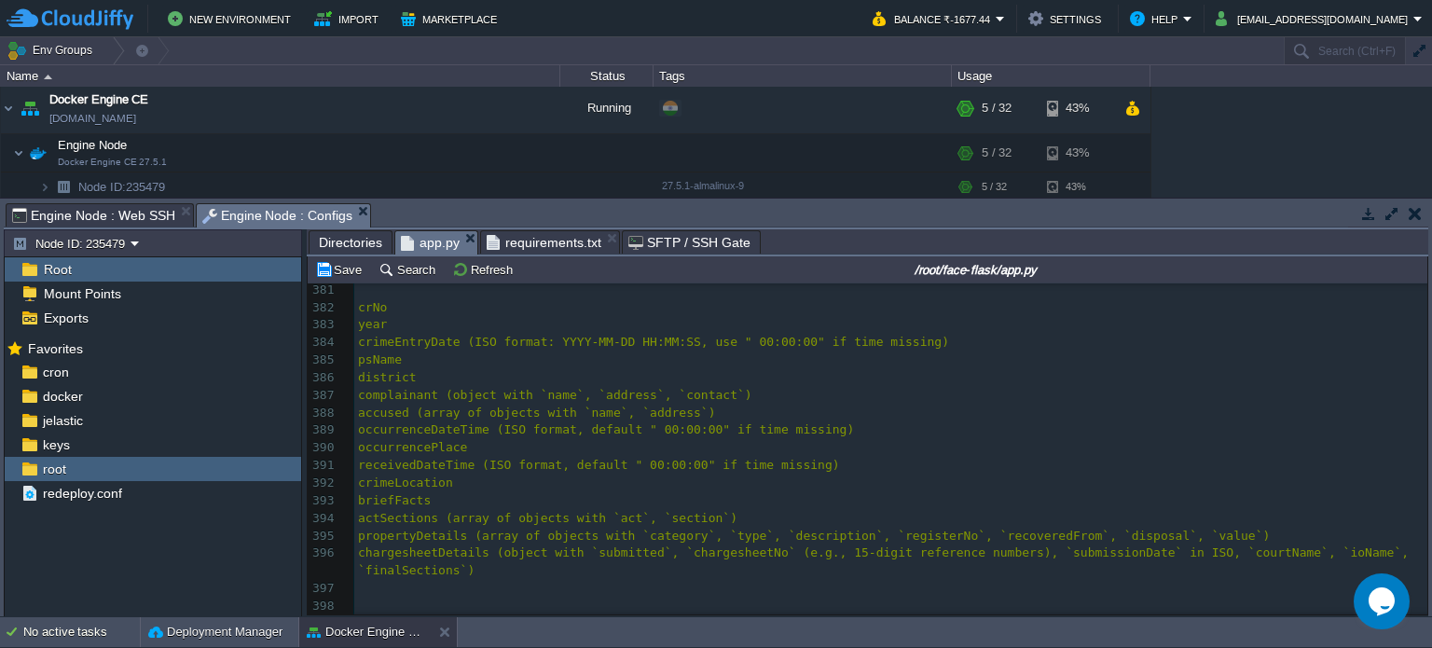
click at [522, 467] on span "receivedDateTime (ISO format, default " 00:00:00" if time missing)" at bounding box center [599, 465] width 482 height 14
type textarea "receivedDateTime"
click at [506, 432] on div "x output_folder = request . form . get ( 'output_folder' ) 360 ​ 361 if not fil…" at bounding box center [890, 334] width 1073 height 878
type textarea "occurrenceDateTime"
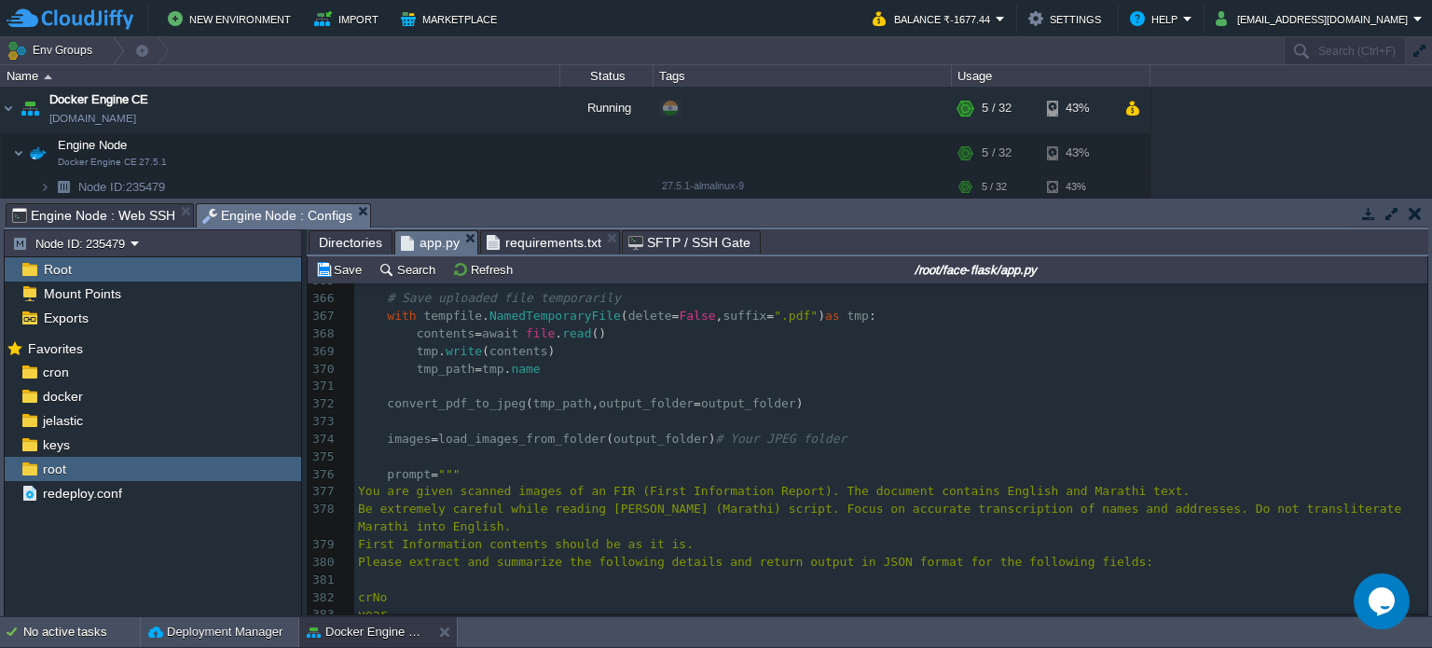
scroll to position [6260, 0]
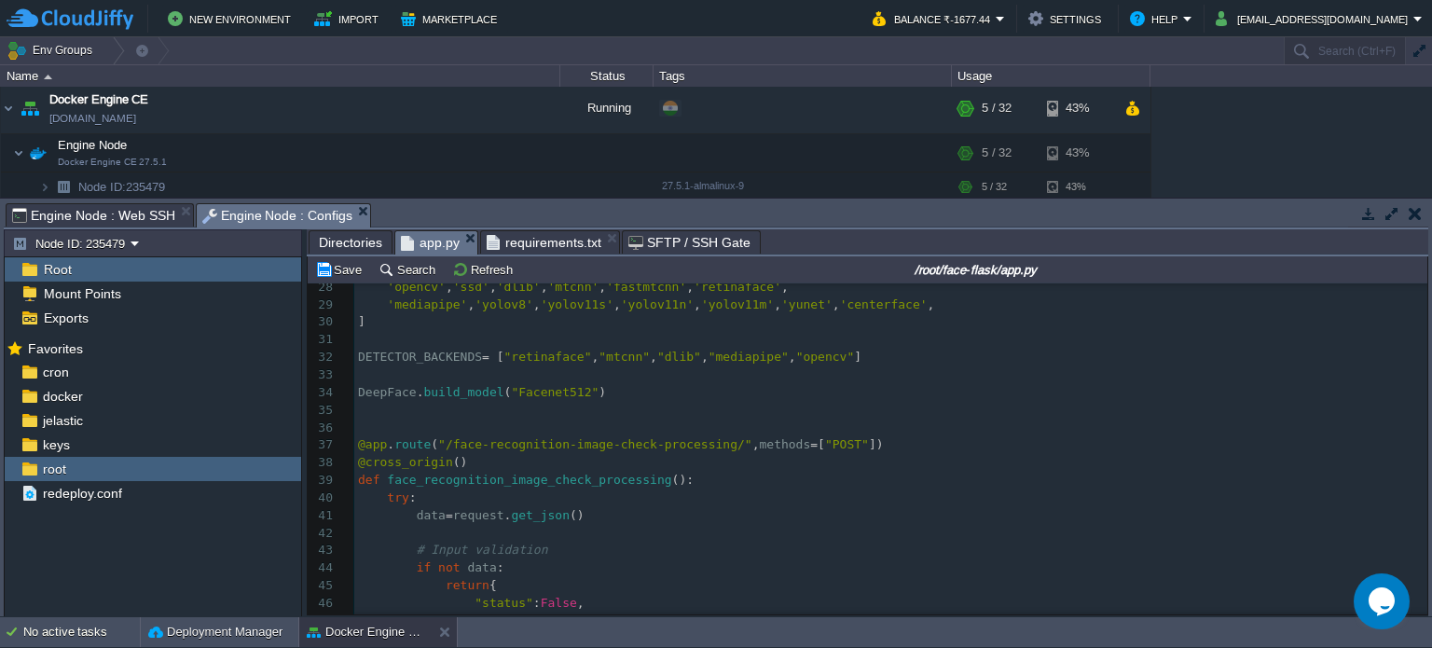
click at [462, 484] on span "face_recognition_image_check_processing" at bounding box center [529, 480] width 284 height 14
click at [487, 495] on pre "try :" at bounding box center [890, 498] width 1073 height 18
click at [483, 501] on pre "try :" at bounding box center [890, 498] width 1073 height 18
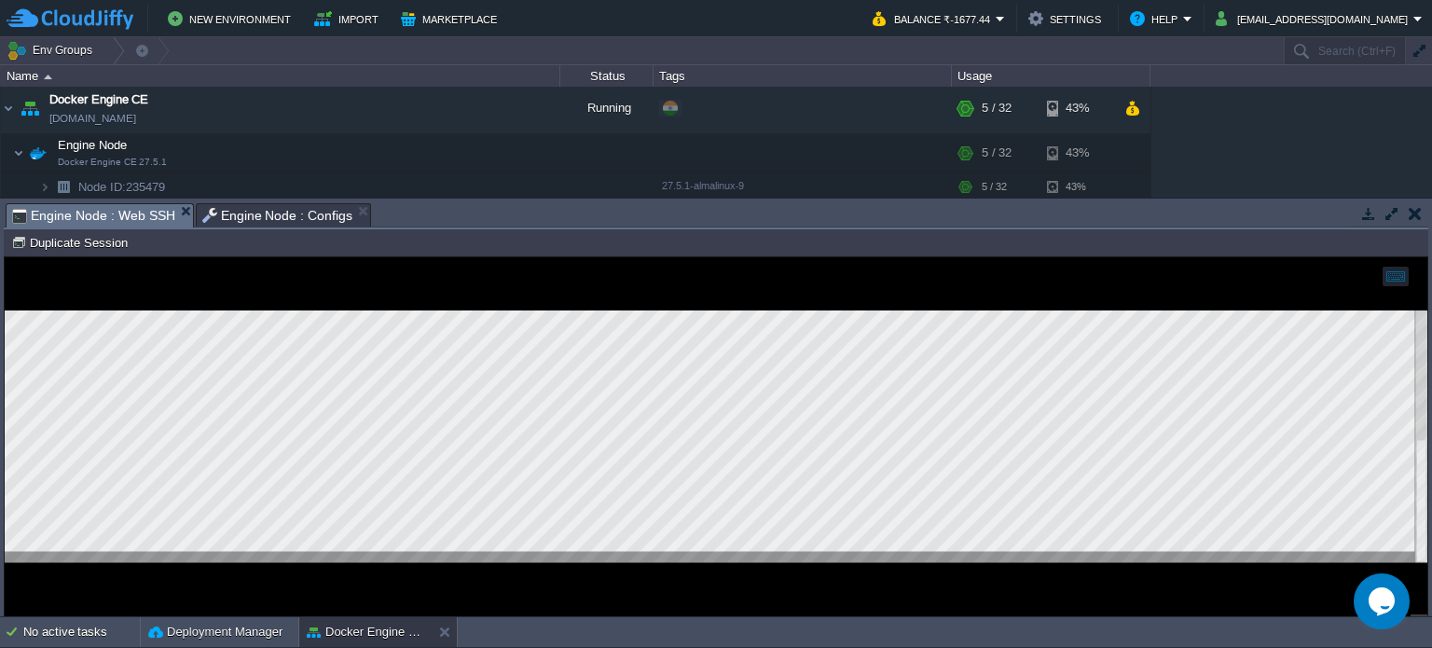
click at [88, 218] on span "Engine Node : Web SSH" at bounding box center [93, 215] width 163 height 23
click at [374, 554] on div at bounding box center [716, 436] width 1422 height 252
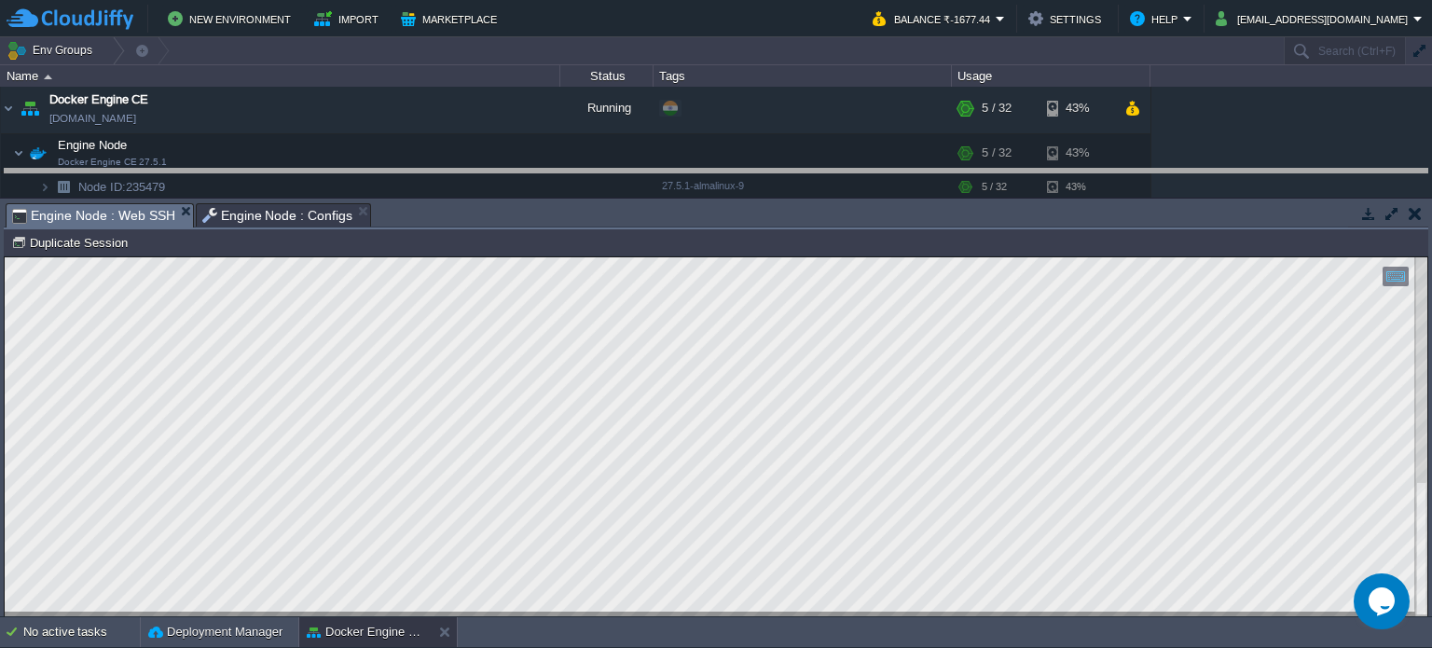
drag, startPoint x: 619, startPoint y: 214, endPoint x: 621, endPoint y: 142, distance: 72.7
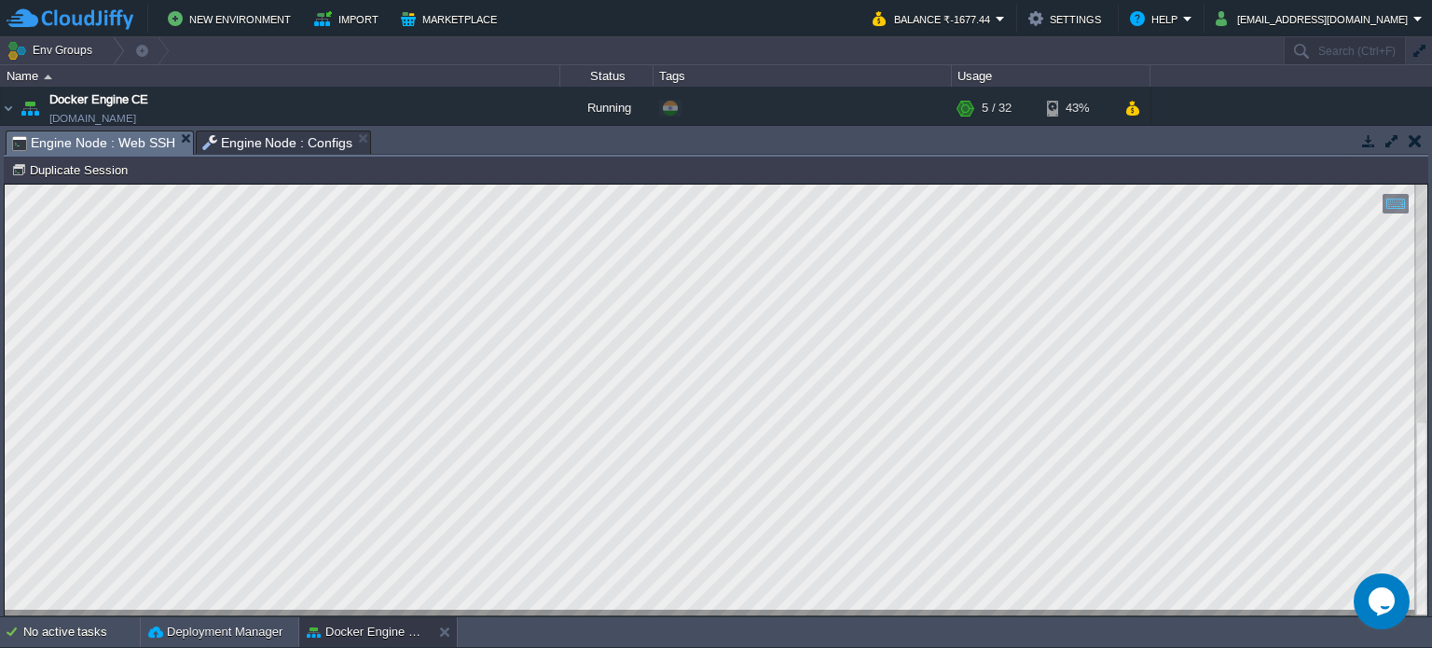
click at [263, 137] on span "Engine Node : Configs" at bounding box center [277, 142] width 151 height 22
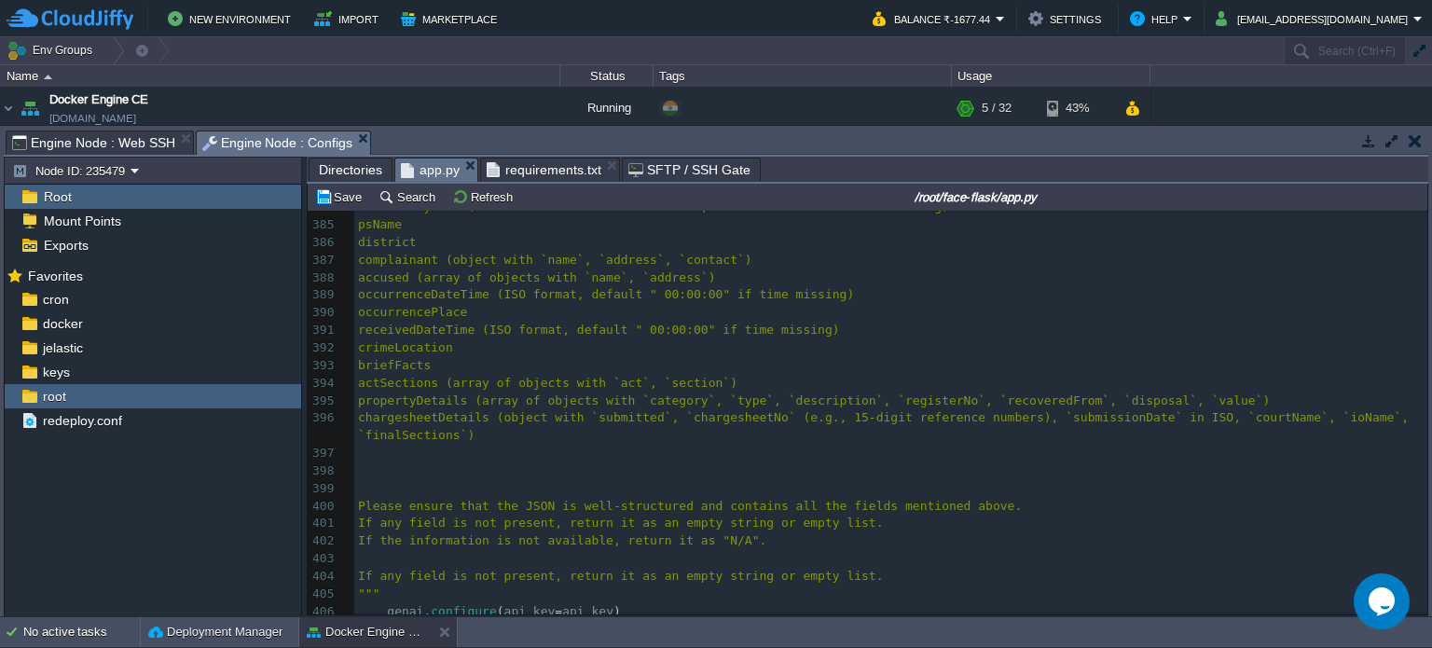
scroll to position [6794, 0]
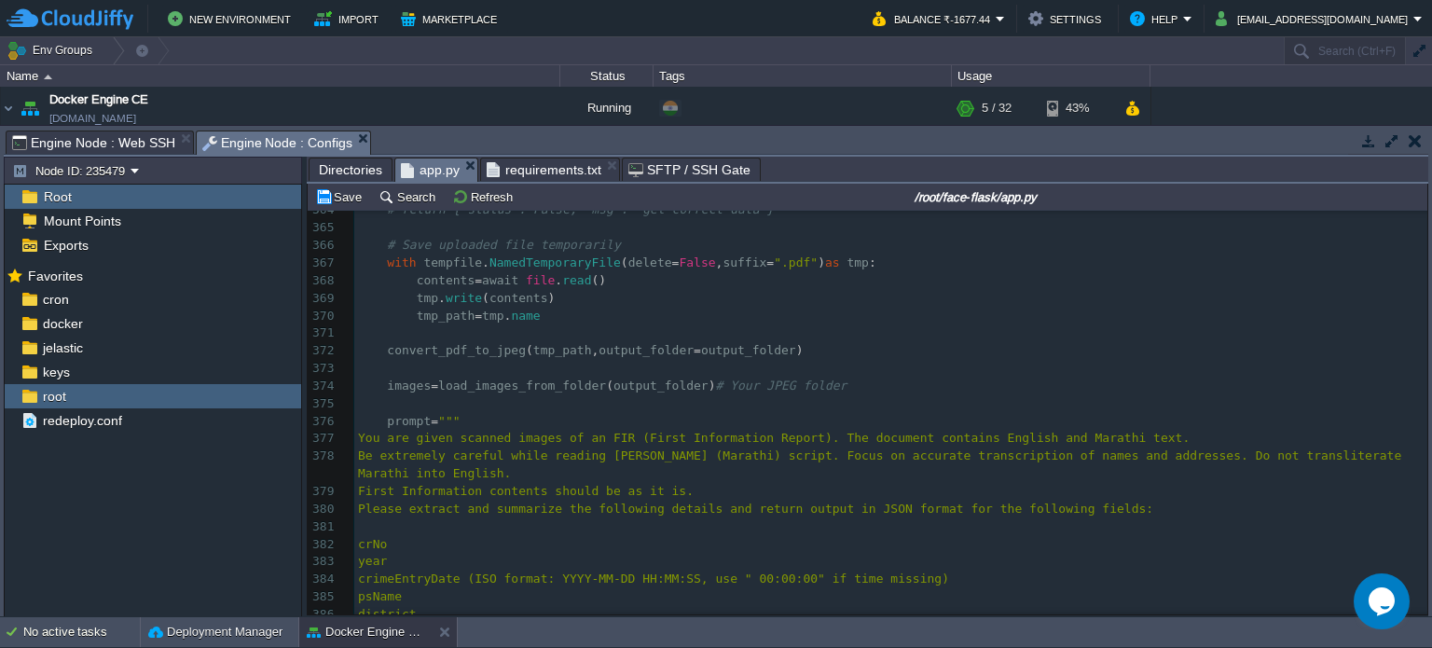
click at [548, 368] on pre "​" at bounding box center [890, 369] width 1073 height 18
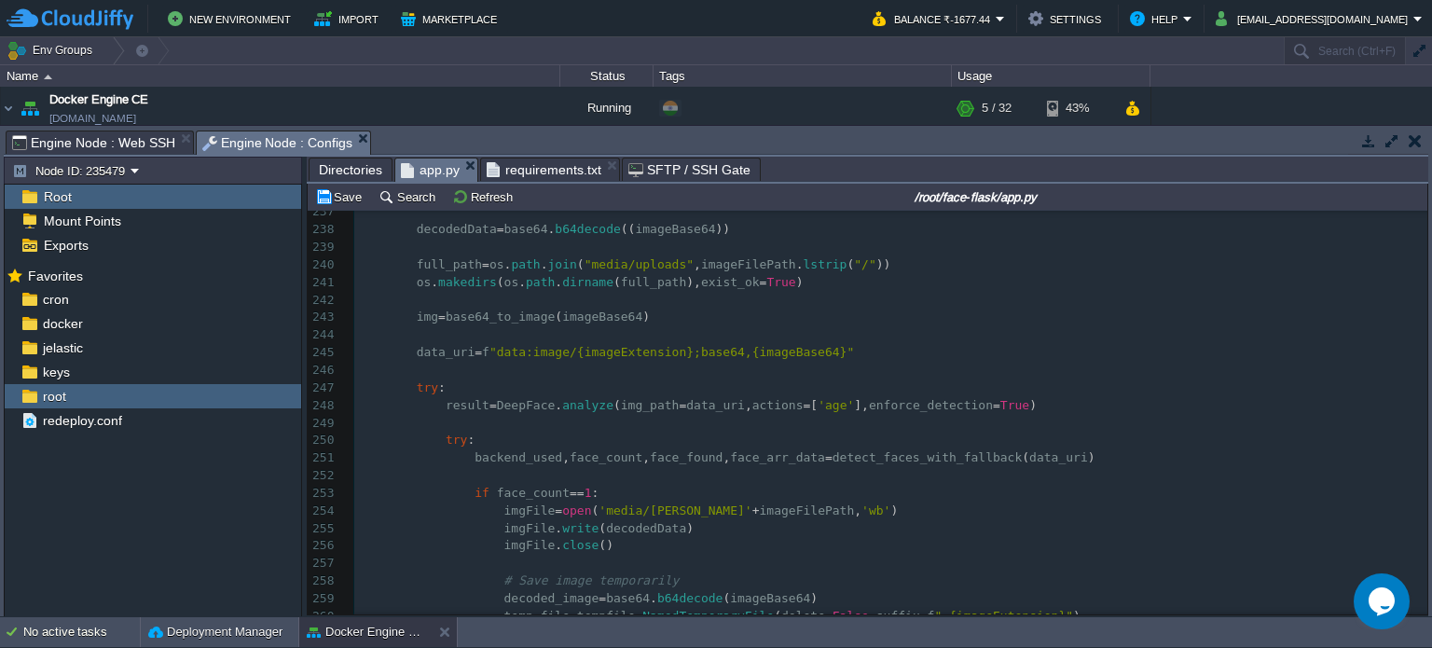
click at [440, 408] on div "x ​ 209 ​ 210 pil_img = Image . fromarray ( cv2 . cvtColor ( img_array , cv2 . …" at bounding box center [890, 230] width 1073 height 1036
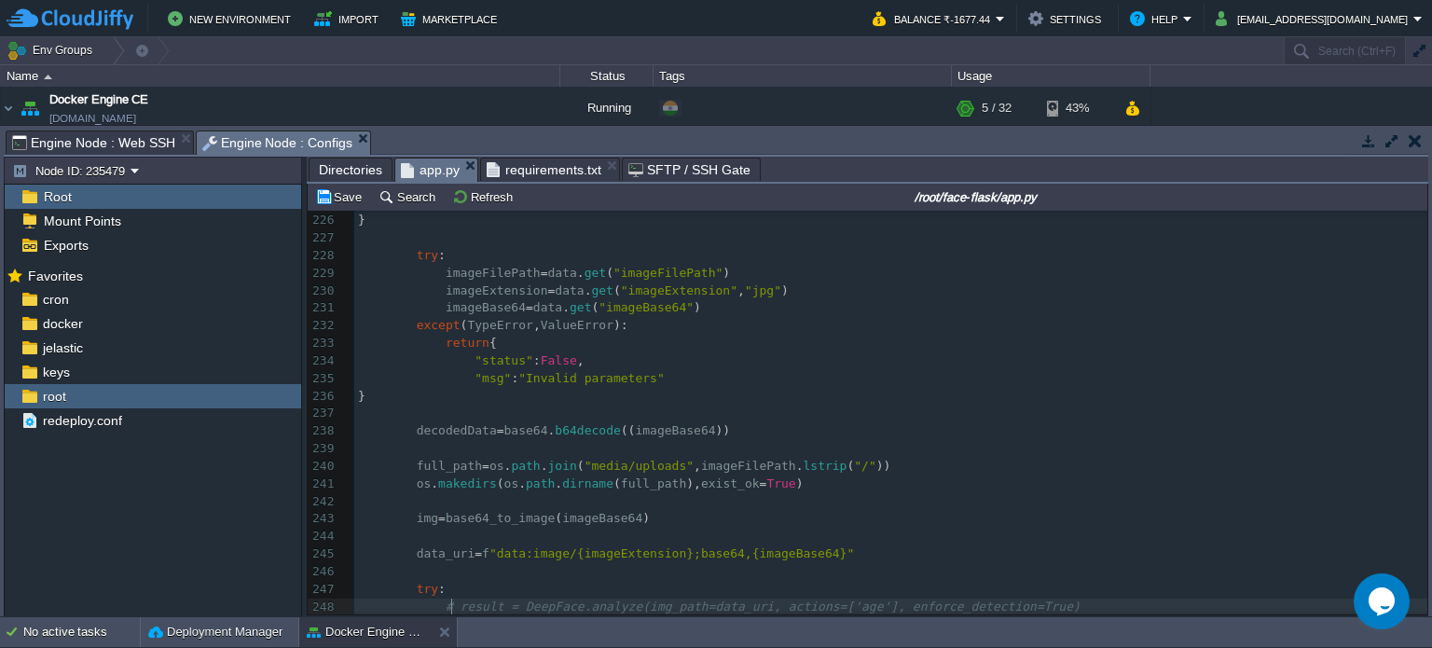
type textarea "#"
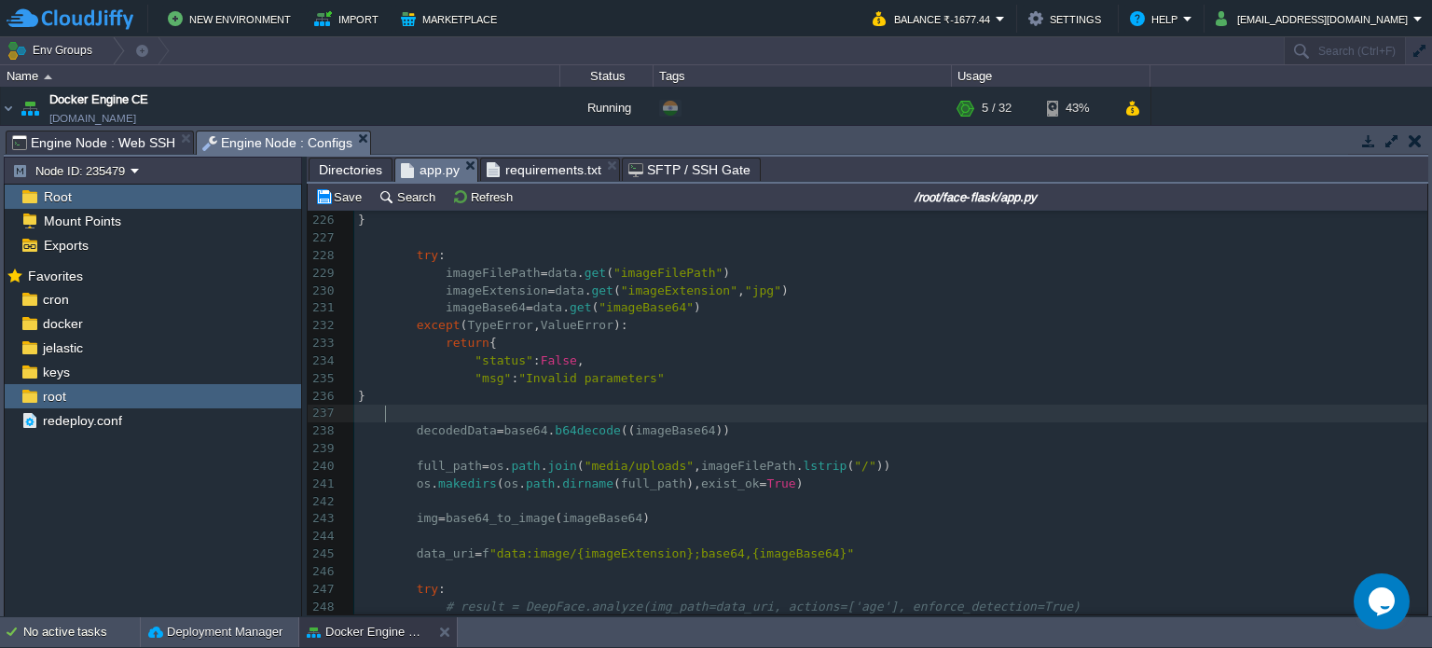
click at [545, 413] on pre at bounding box center [890, 414] width 1073 height 18
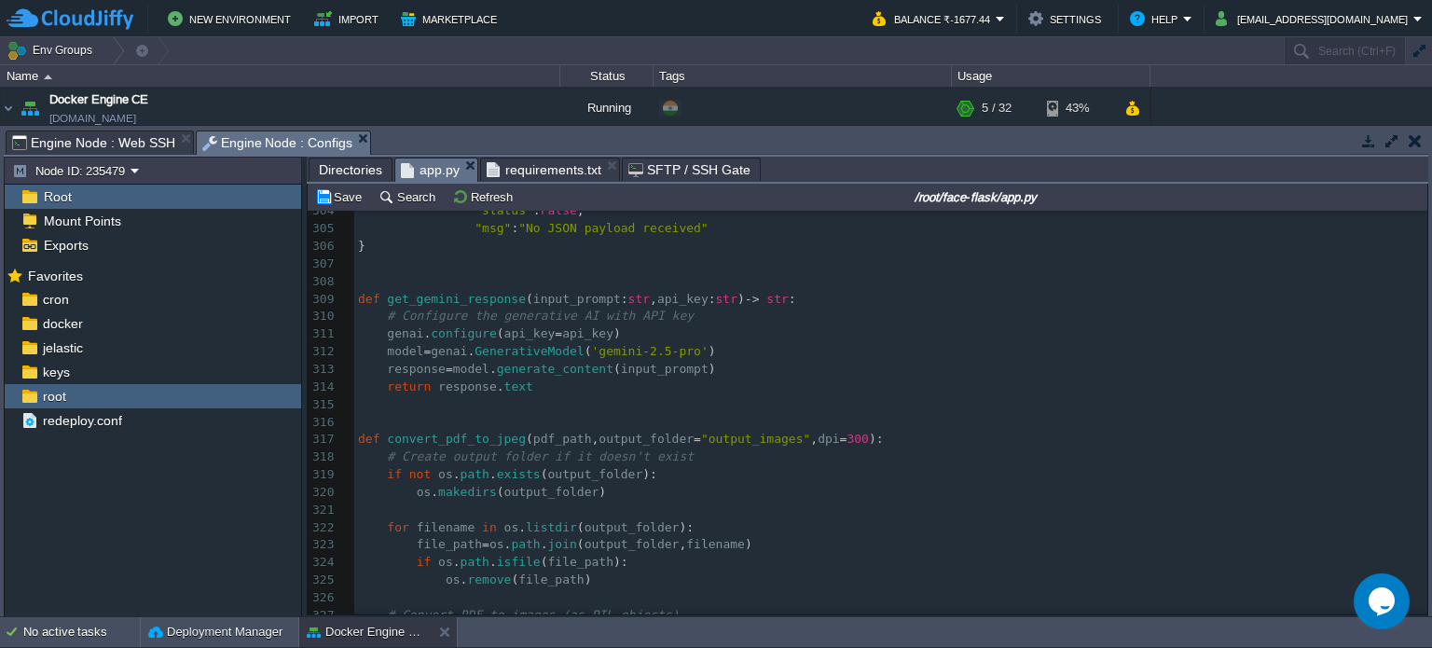
scroll to position [5336, 0]
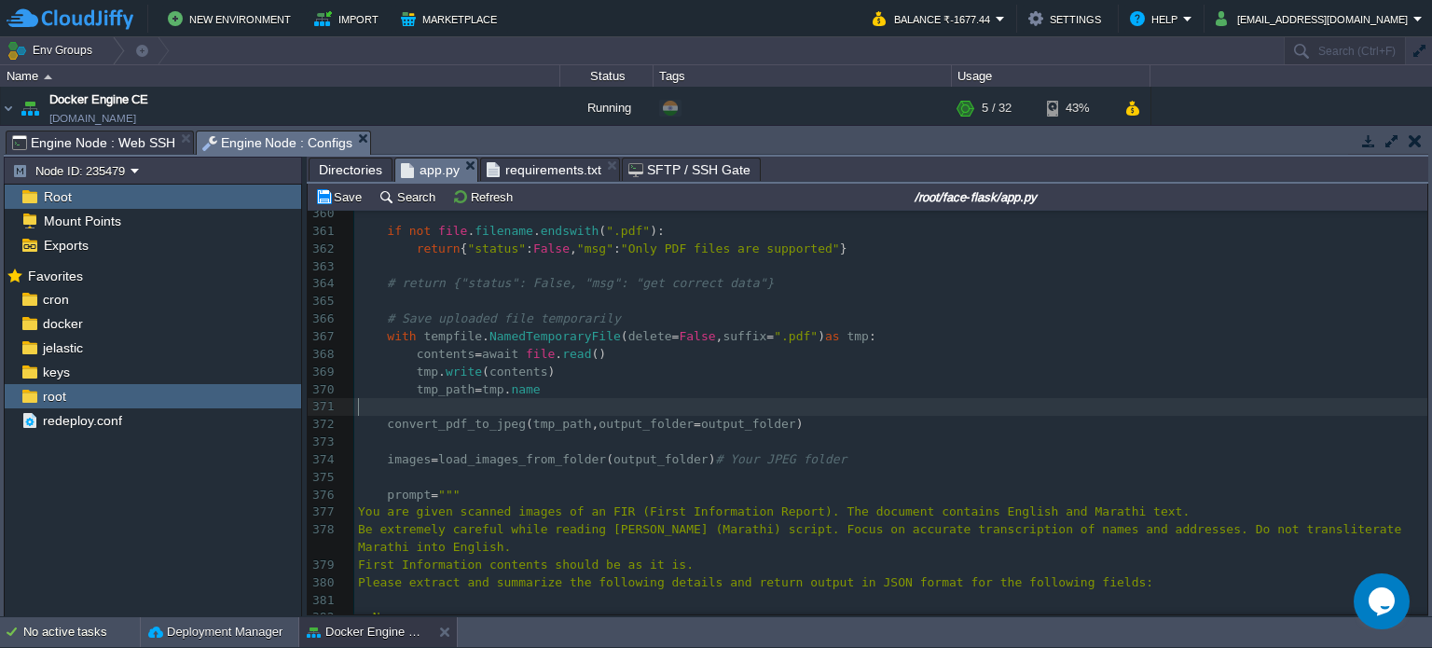
click at [418, 408] on pre "​" at bounding box center [890, 407] width 1073 height 18
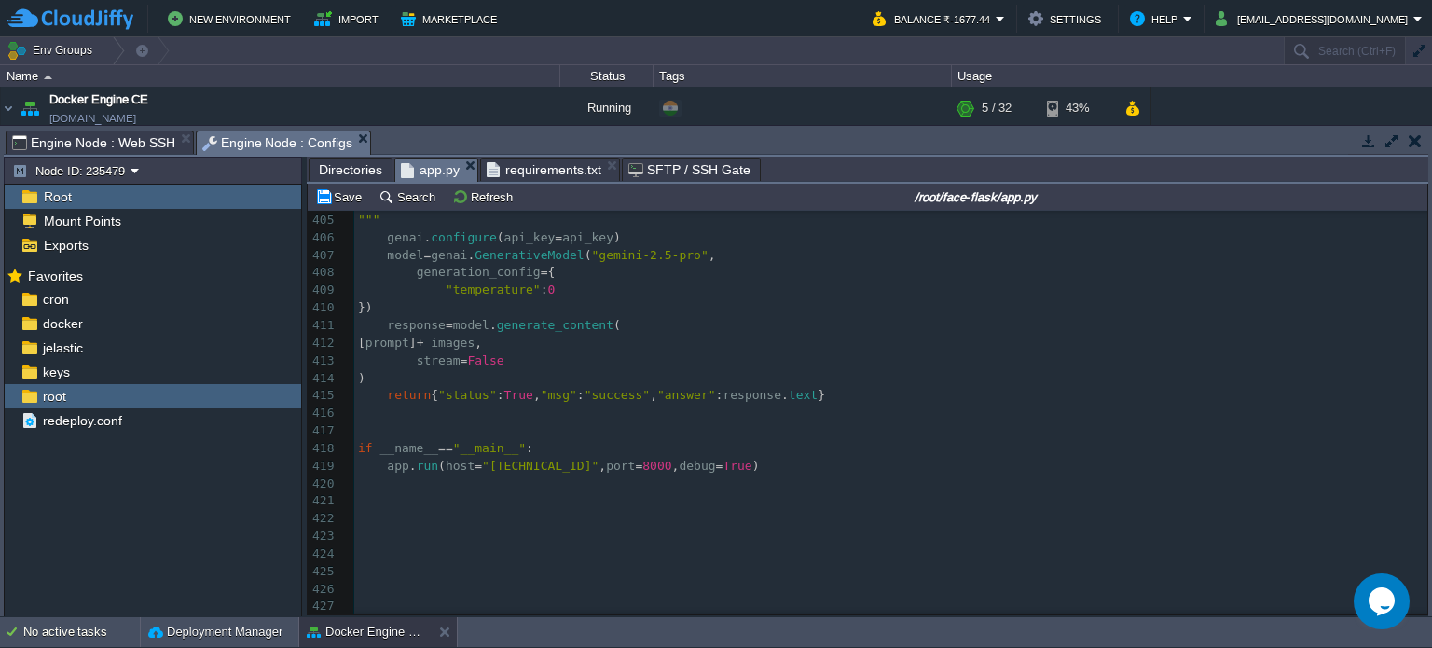
click at [535, 410] on pre "​" at bounding box center [890, 414] width 1073 height 18
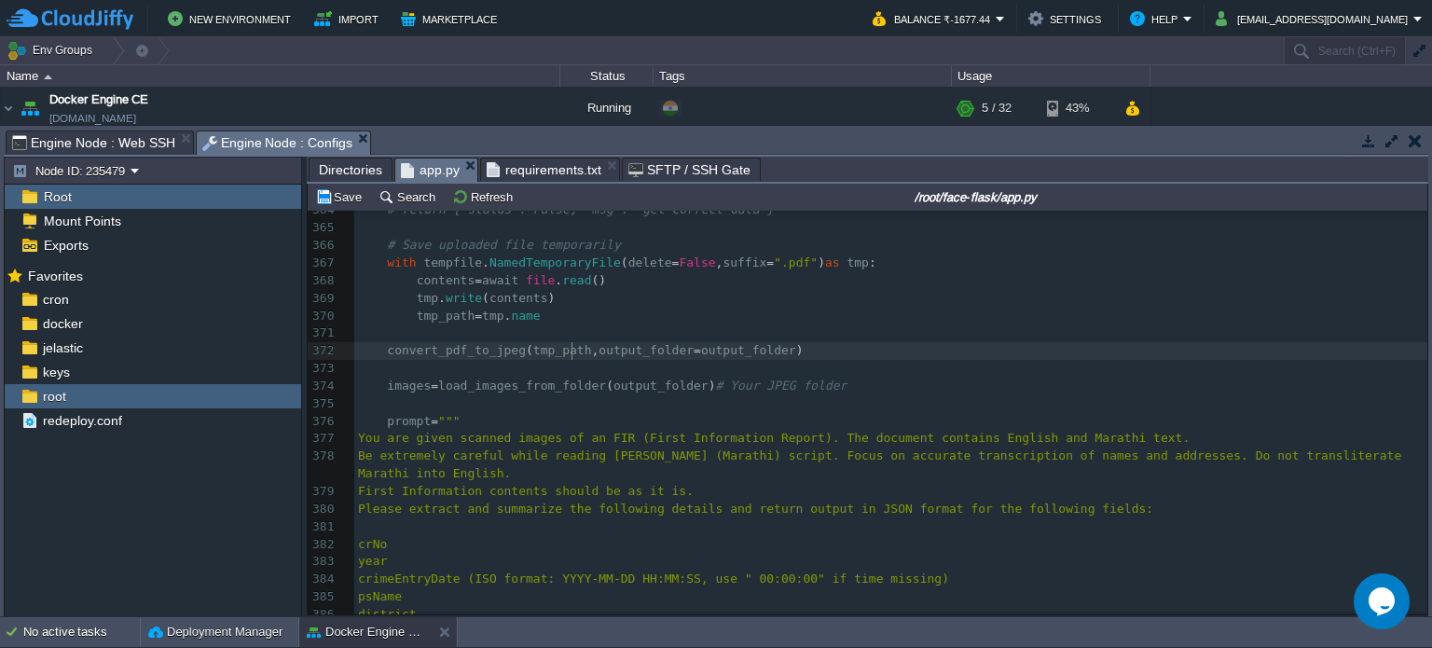
click at [574, 358] on div "x ​ 354 return { "status" : False , "msg" : "No file part in the request" } 355…" at bounding box center [890, 517] width 1073 height 983
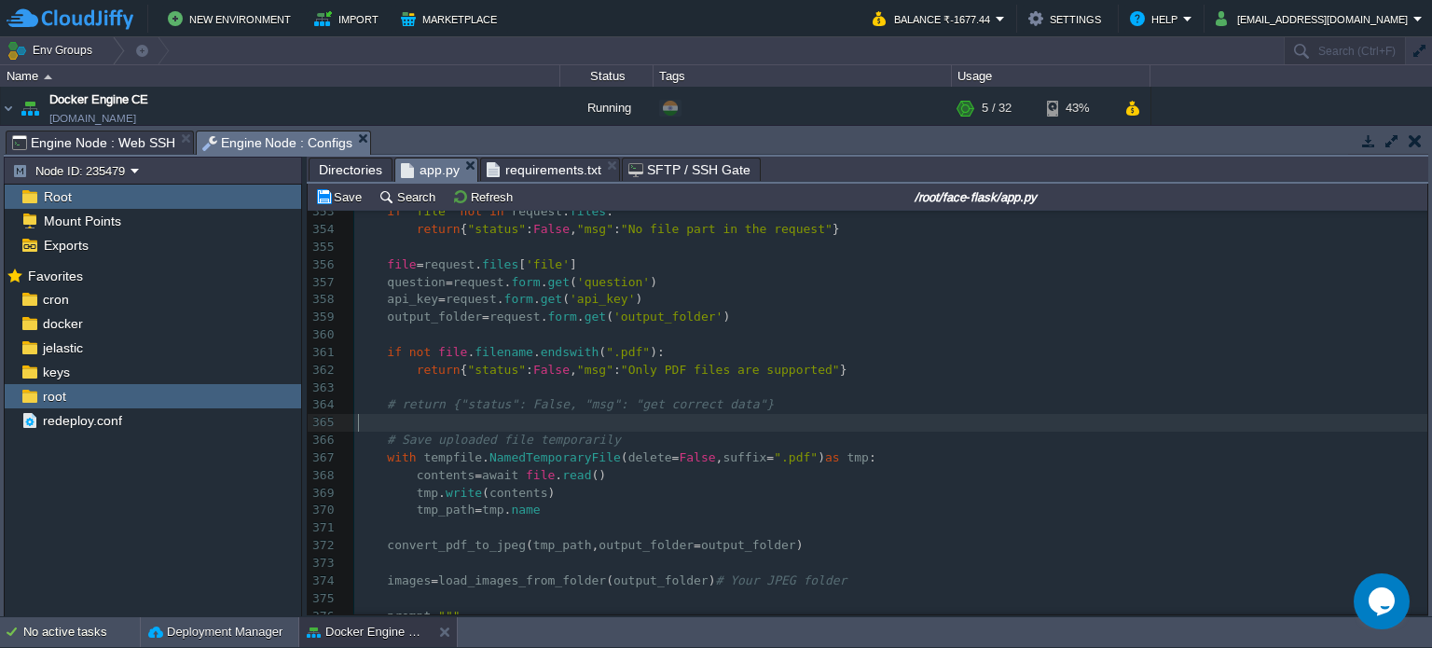
click at [571, 424] on pre "​" at bounding box center [890, 423] width 1073 height 18
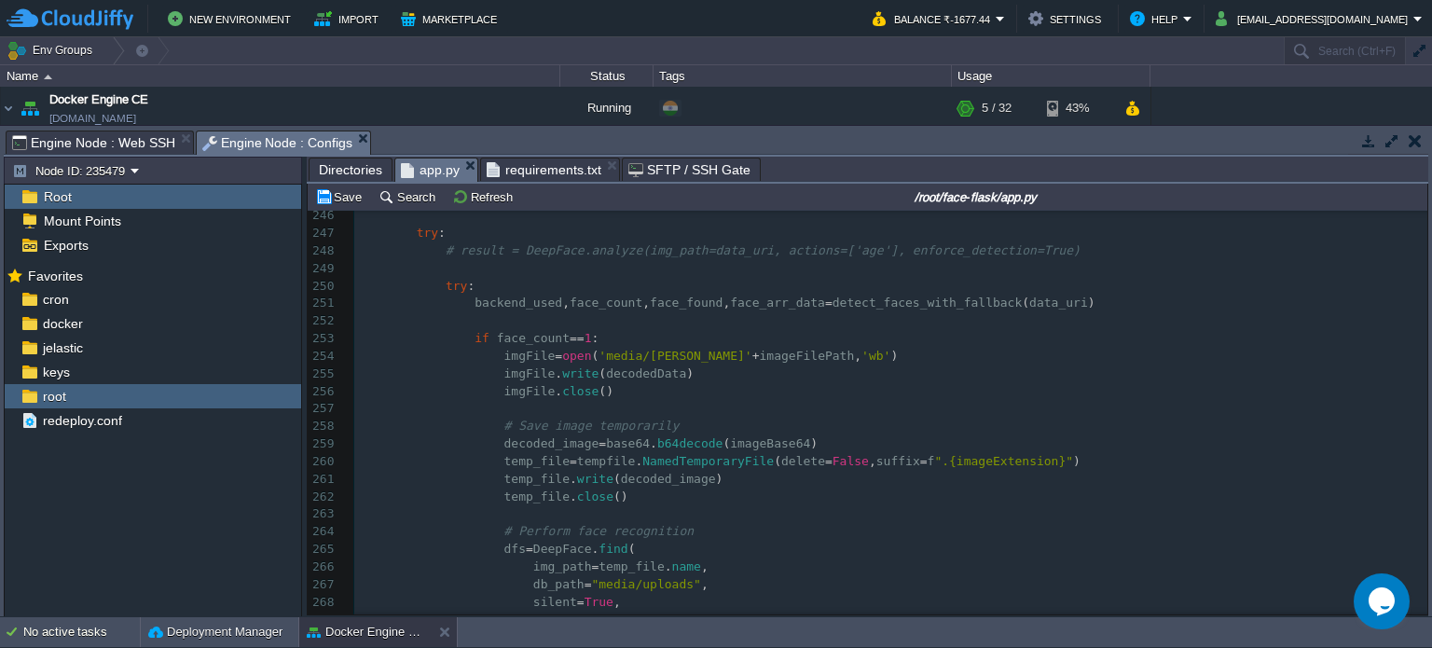
scroll to position [4316, 0]
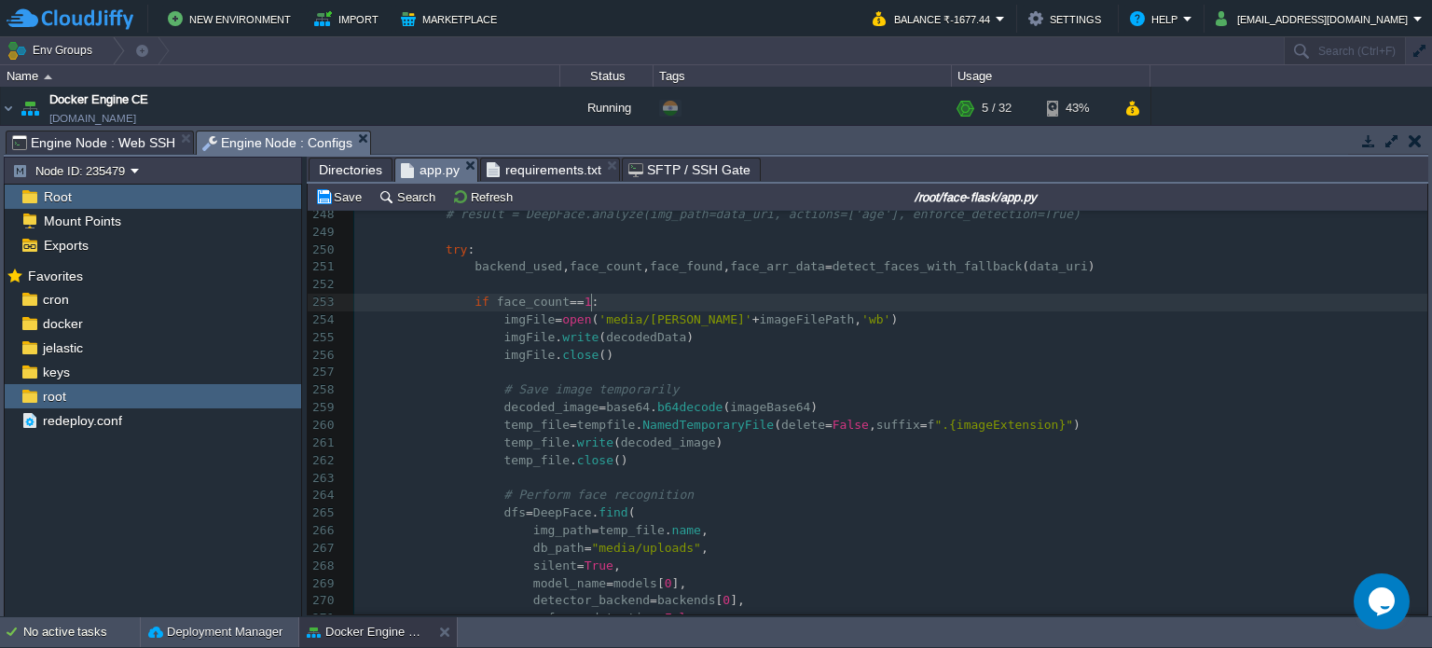
click at [601, 309] on pre "if face_count == 1 :" at bounding box center [890, 303] width 1073 height 18
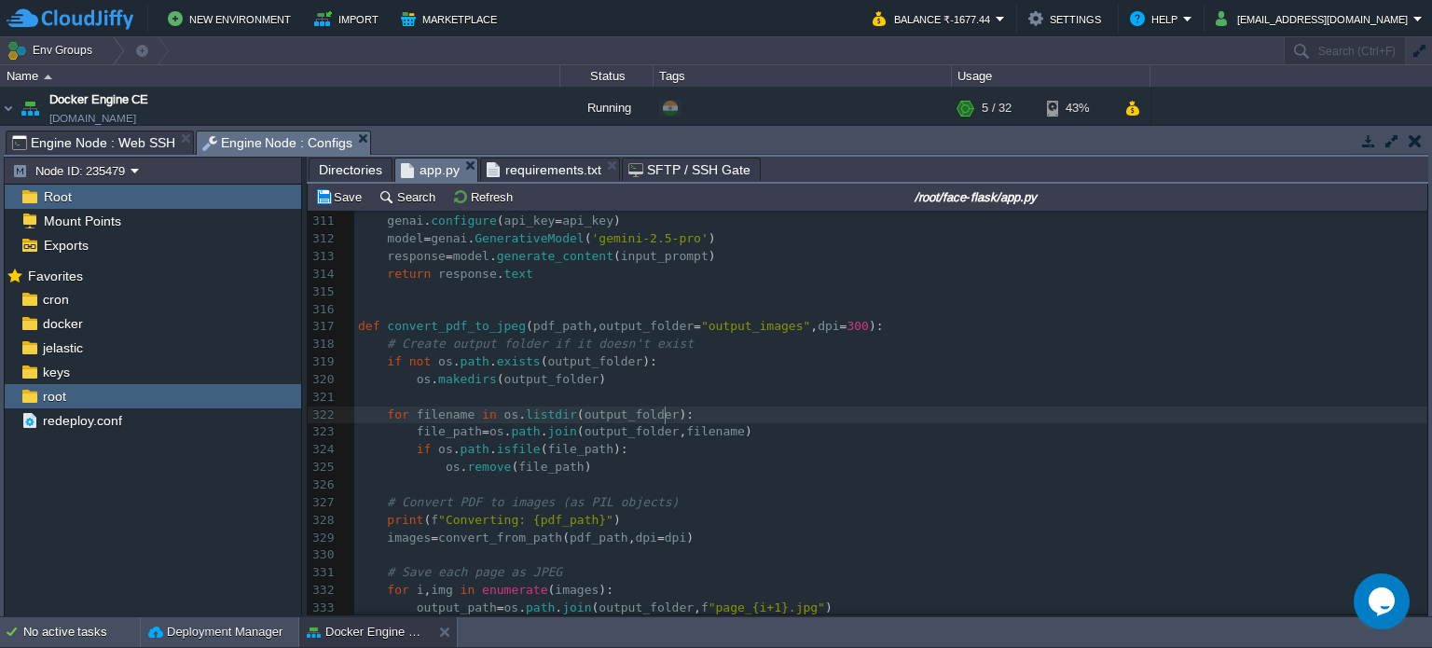
click at [670, 409] on div "x if face_count == 1 : 282 283 return { 284 "status" : face_found , 285 "backen…" at bounding box center [890, 239] width 1073 height 1071
click at [706, 403] on pre "​" at bounding box center [890, 398] width 1073 height 18
click at [734, 418] on pre "for filename in os . listdir ( output_folder ):" at bounding box center [890, 415] width 1073 height 18
click at [720, 456] on pre "if os . path . isfile ( file_path ):" at bounding box center [890, 450] width 1073 height 18
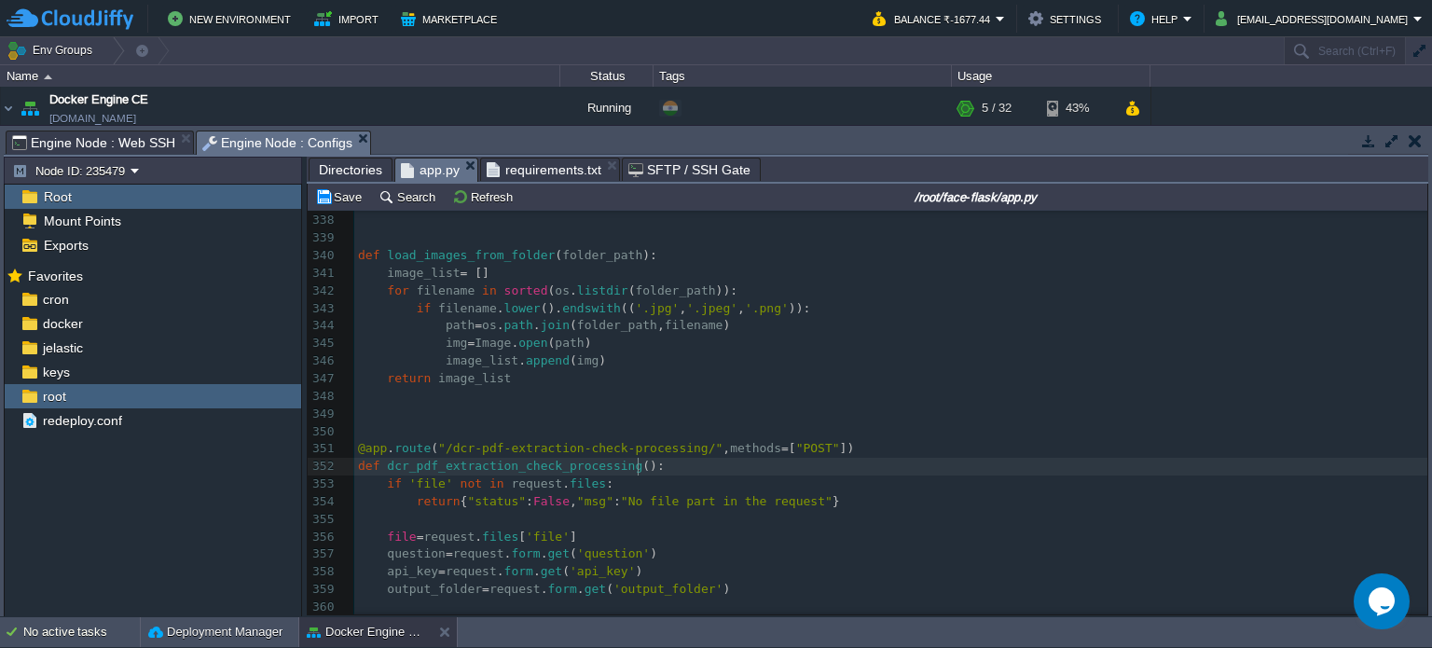
click at [699, 462] on pre "def dcr_pdf_extraction_check_processing ():" at bounding box center [890, 467] width 1073 height 18
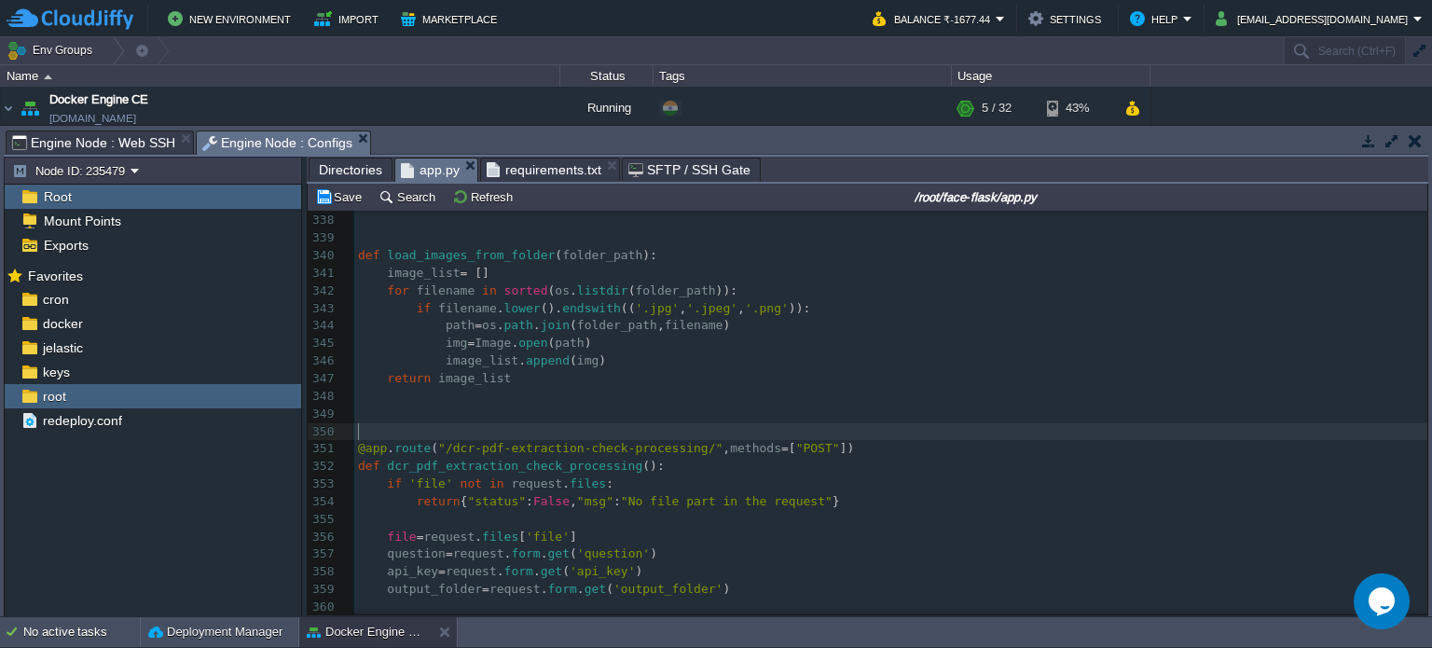
click at [571, 440] on pre "​" at bounding box center [890, 432] width 1073 height 18
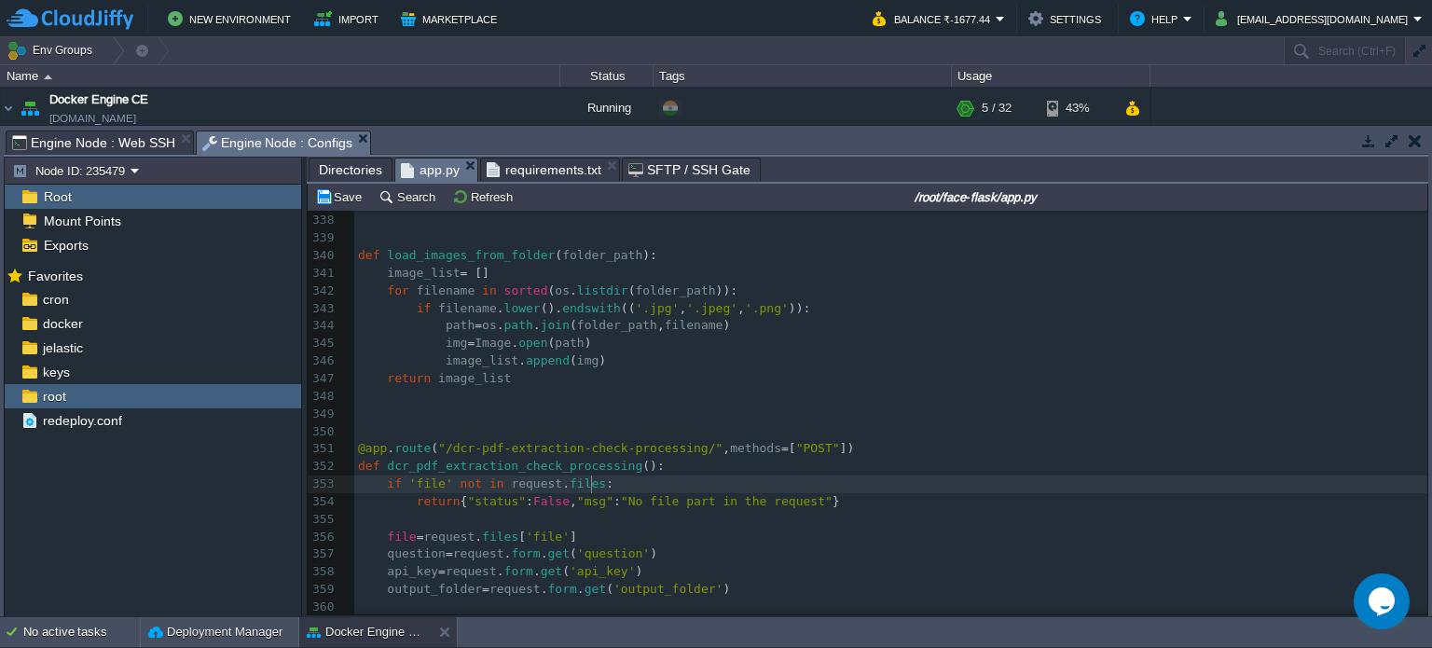
click at [600, 479] on pre "if 'file' not in request . files :" at bounding box center [890, 484] width 1073 height 18
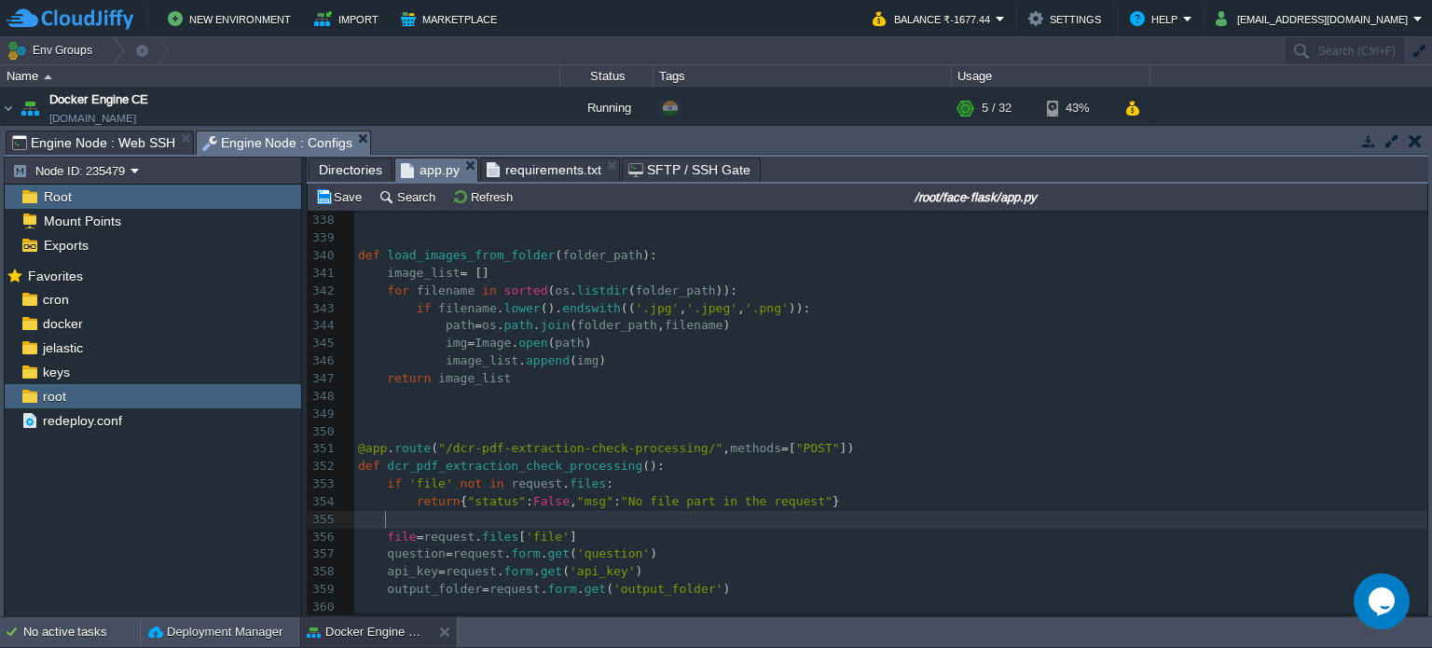
click at [626, 527] on pre at bounding box center [890, 520] width 1073 height 18
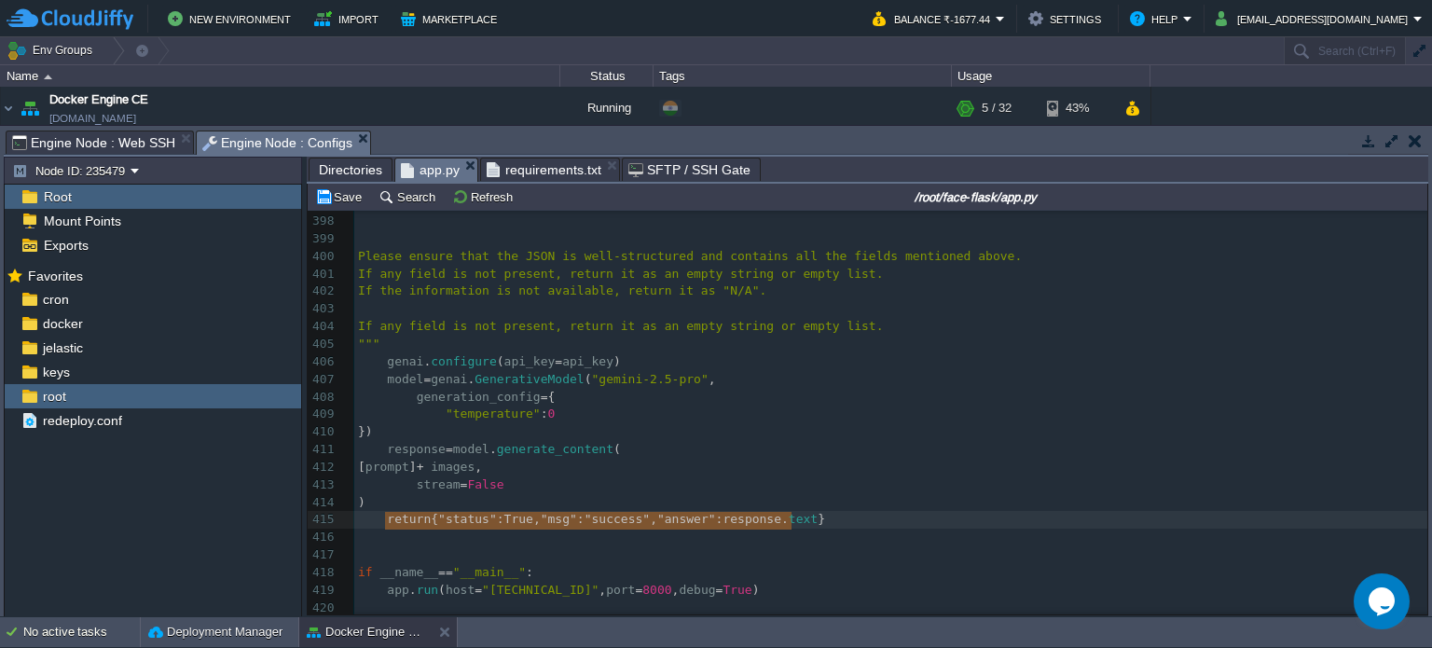
type textarea "return {"status": True, "msg": "success", "answer": response.text}"
drag, startPoint x: 384, startPoint y: 524, endPoint x: 826, endPoint y: 514, distance: 441.9
click at [534, 346] on pre """"" at bounding box center [890, 345] width 1073 height 18
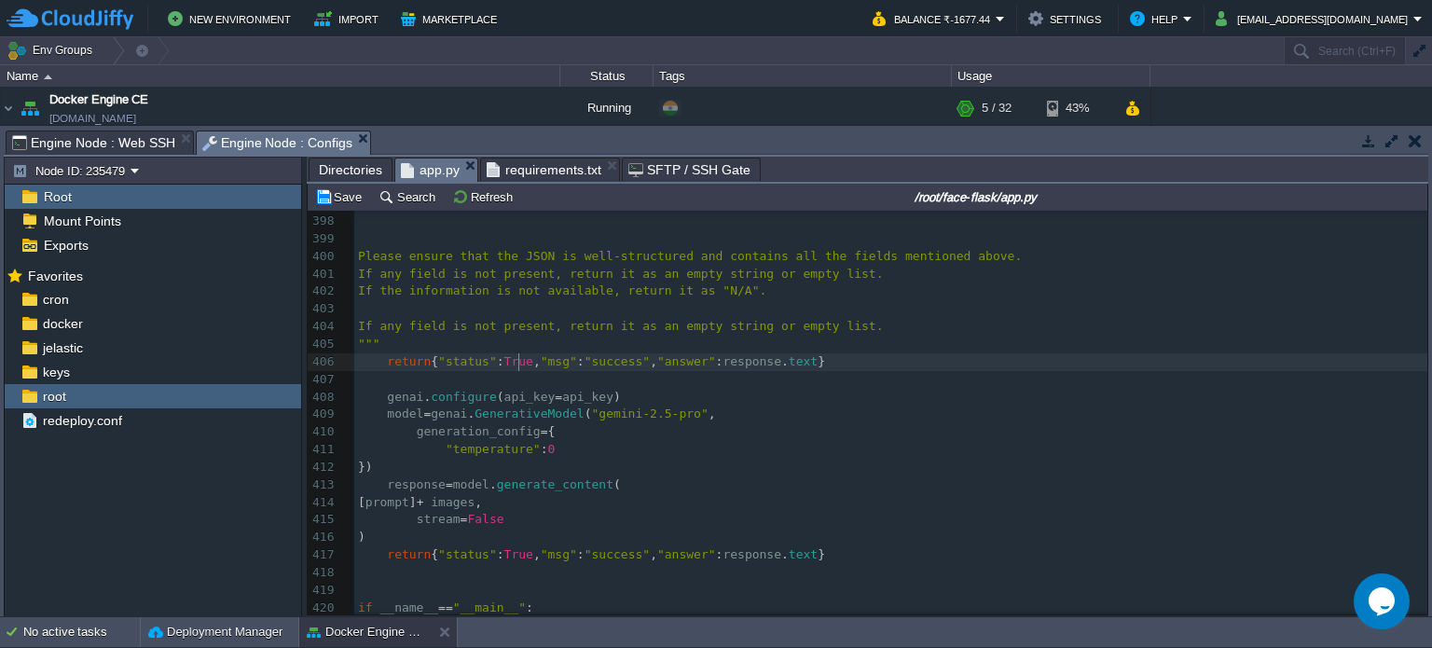
click at [514, 358] on span "True" at bounding box center [518, 361] width 29 height 14
type textarea "False"
click at [447, 508] on div "x 387 complainant (object with `name`, `address`, `contact`) 388 accused (array…" at bounding box center [890, 388] width 1073 height 773
type textarea "prompt"
click at [759, 368] on div "x 387 complainant (object with `name`, `address`, `contact`) 388 accused (array…" at bounding box center [890, 388] width 1073 height 773
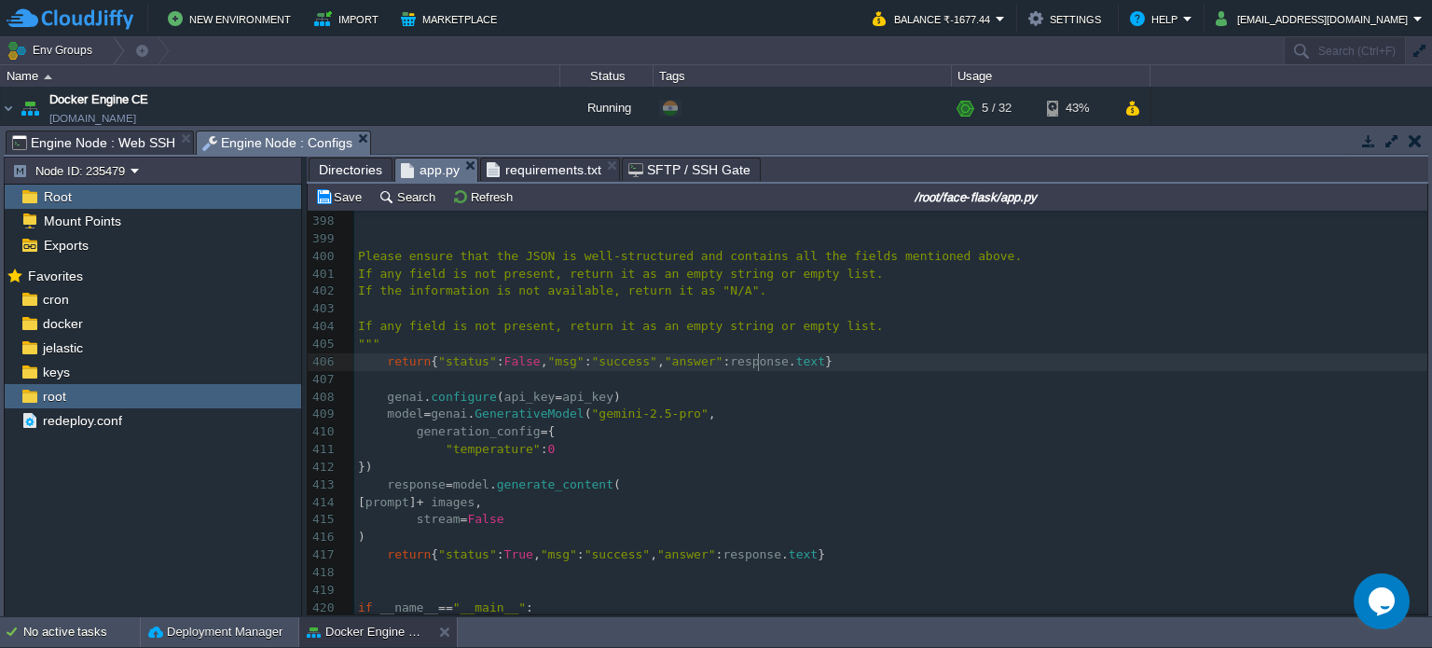
type textarea "response"
paste textarea
click at [791, 366] on div "x 387 complainant (object with `name`, `address`, `contact`) 388 accused (array…" at bounding box center [890, 388] width 1073 height 773
type textarea "text"
click at [666, 389] on pre "​" at bounding box center [890, 380] width 1073 height 18
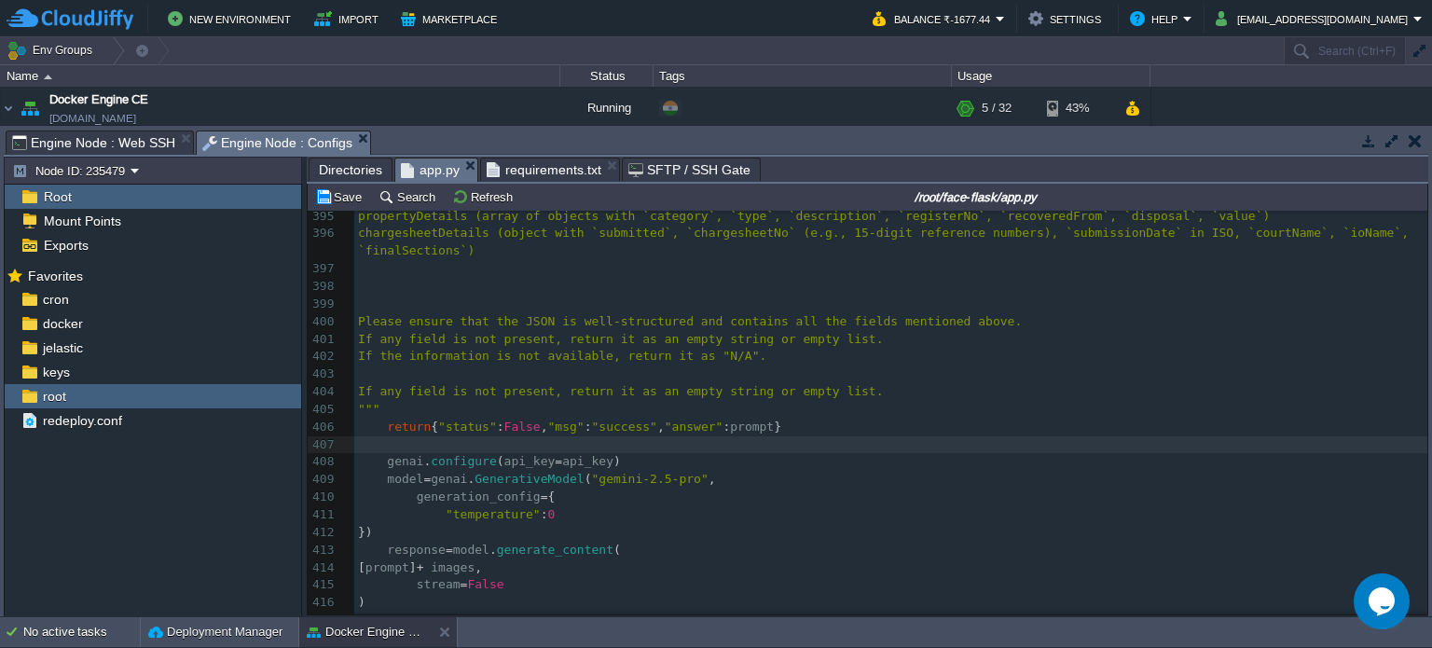
click at [616, 433] on span ""success"" at bounding box center [624, 426] width 65 height 14
type textarea "success", "answer"
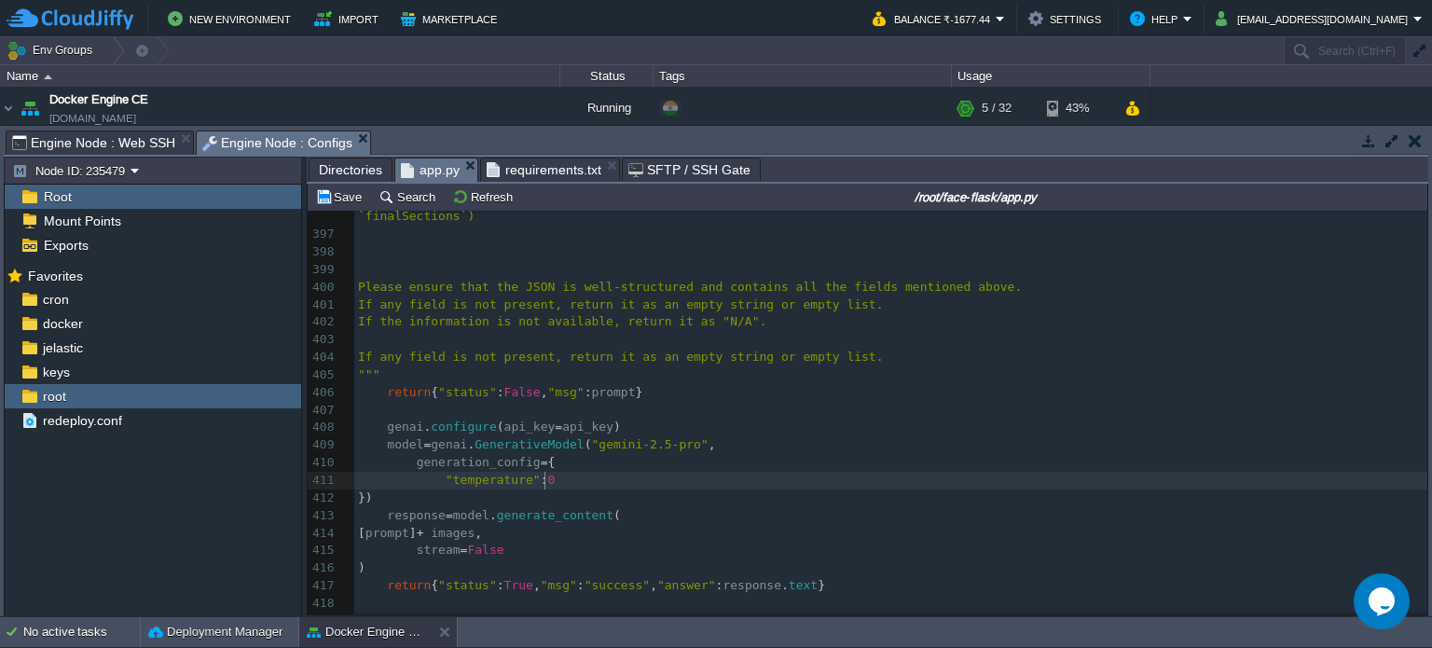
click at [621, 478] on pre ""temperature" : 0" at bounding box center [890, 481] width 1073 height 18
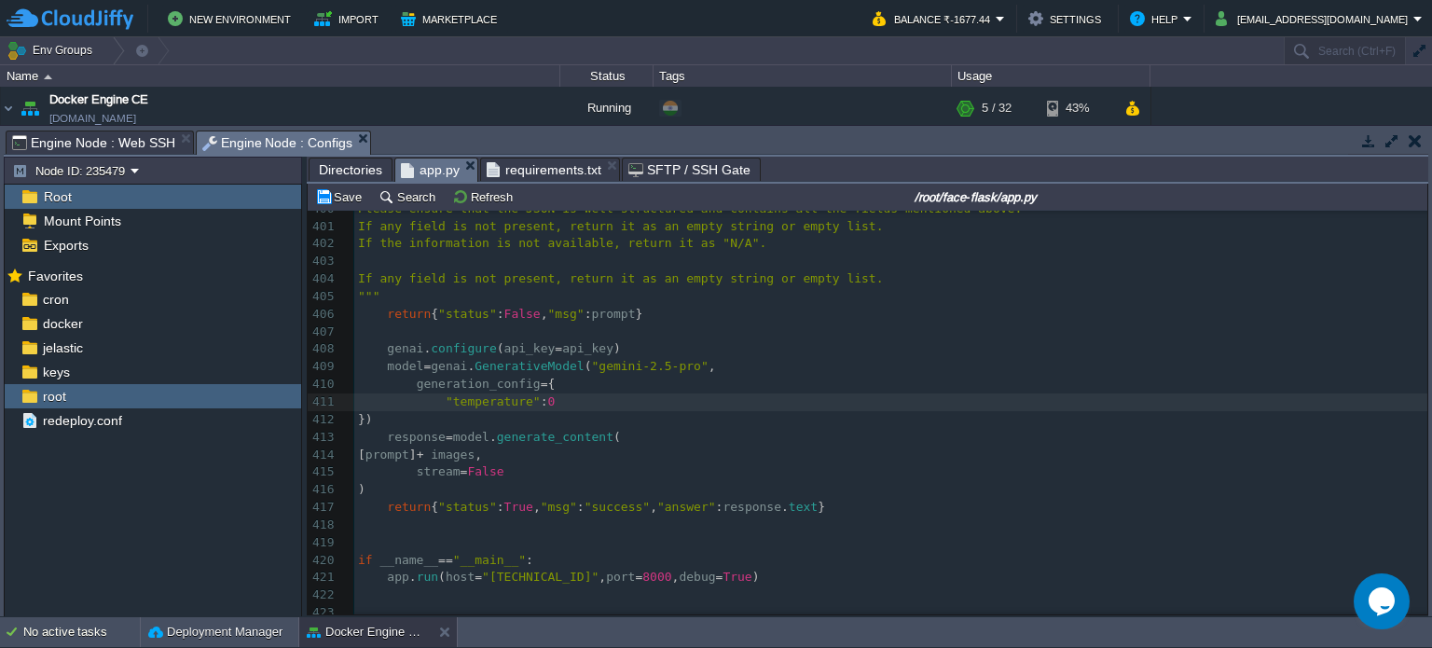
scroll to position [7058, 0]
click at [343, 200] on button "Save" at bounding box center [341, 196] width 52 height 17
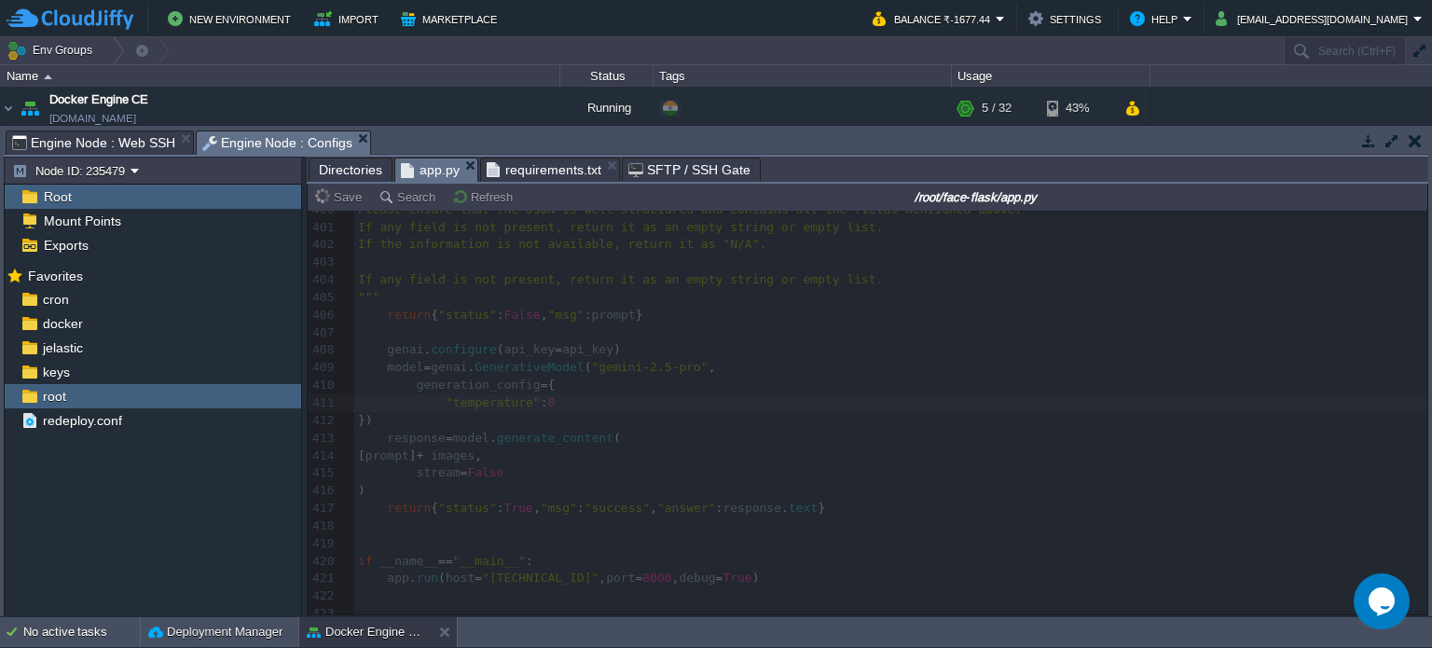
click at [530, 171] on span "requirements.txt" at bounding box center [544, 169] width 115 height 22
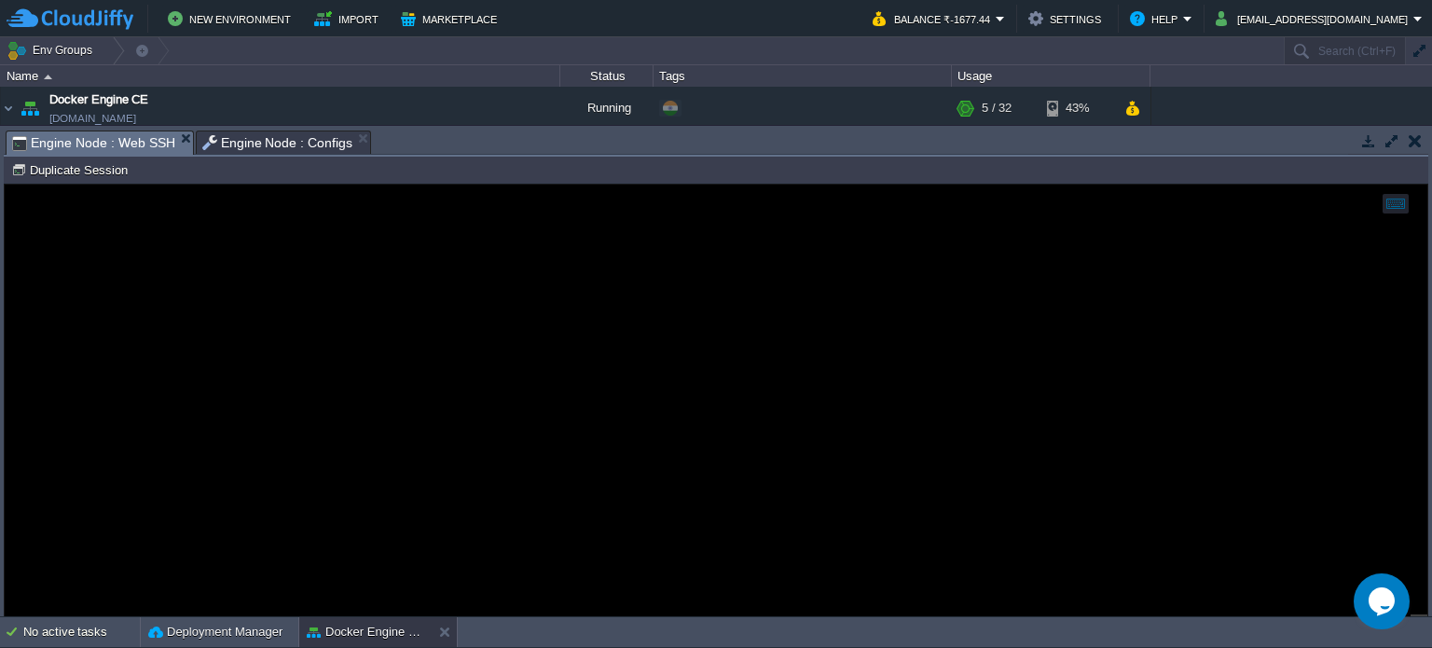
click at [131, 141] on span "Engine Node : Web SSH" at bounding box center [93, 142] width 163 height 23
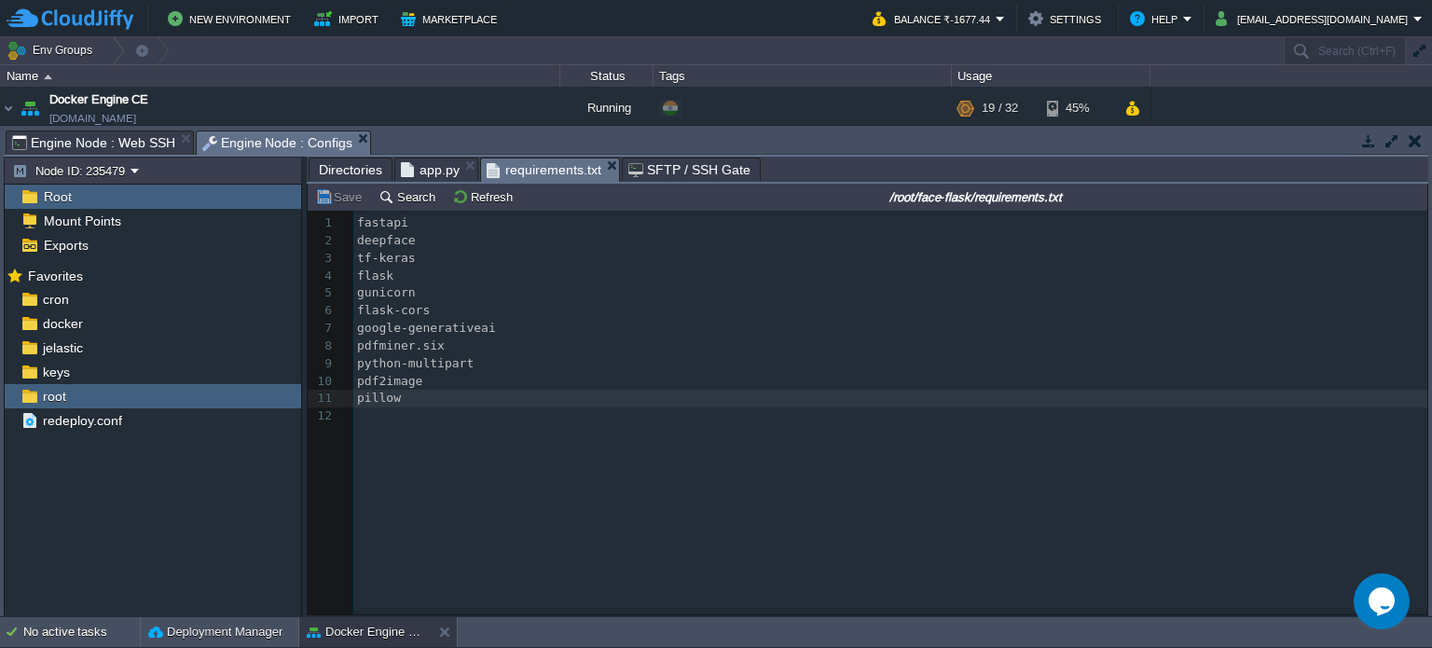
click at [231, 144] on span "Engine Node : Configs" at bounding box center [277, 142] width 151 height 23
click at [563, 442] on div "xxxxxxxxxx 9 10 9 10 1 fastapi 2 deepface 3 tf-keras 4 flask 5 gunicorn 6 flask…" at bounding box center [881, 427] width 1147 height 432
click at [492, 398] on pre "pillow" at bounding box center [892, 399] width 1079 height 18
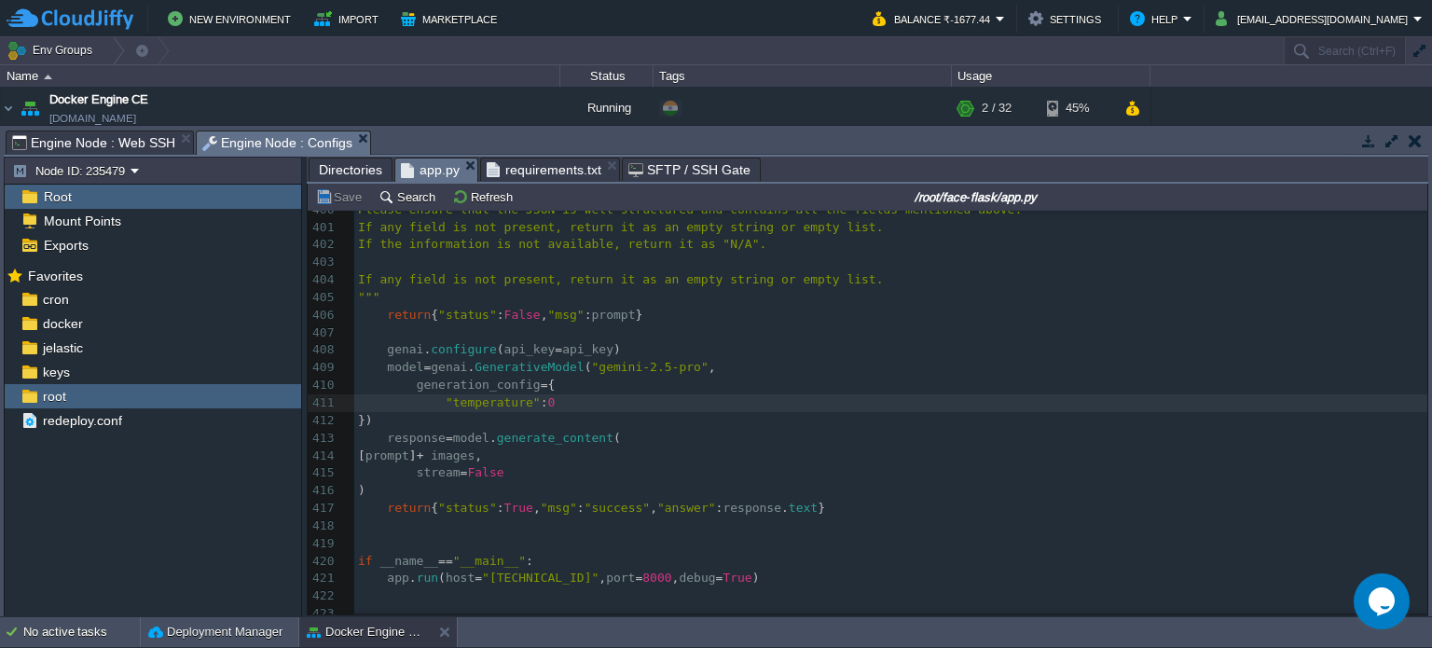
click at [418, 171] on span "app.py" at bounding box center [430, 169] width 59 height 23
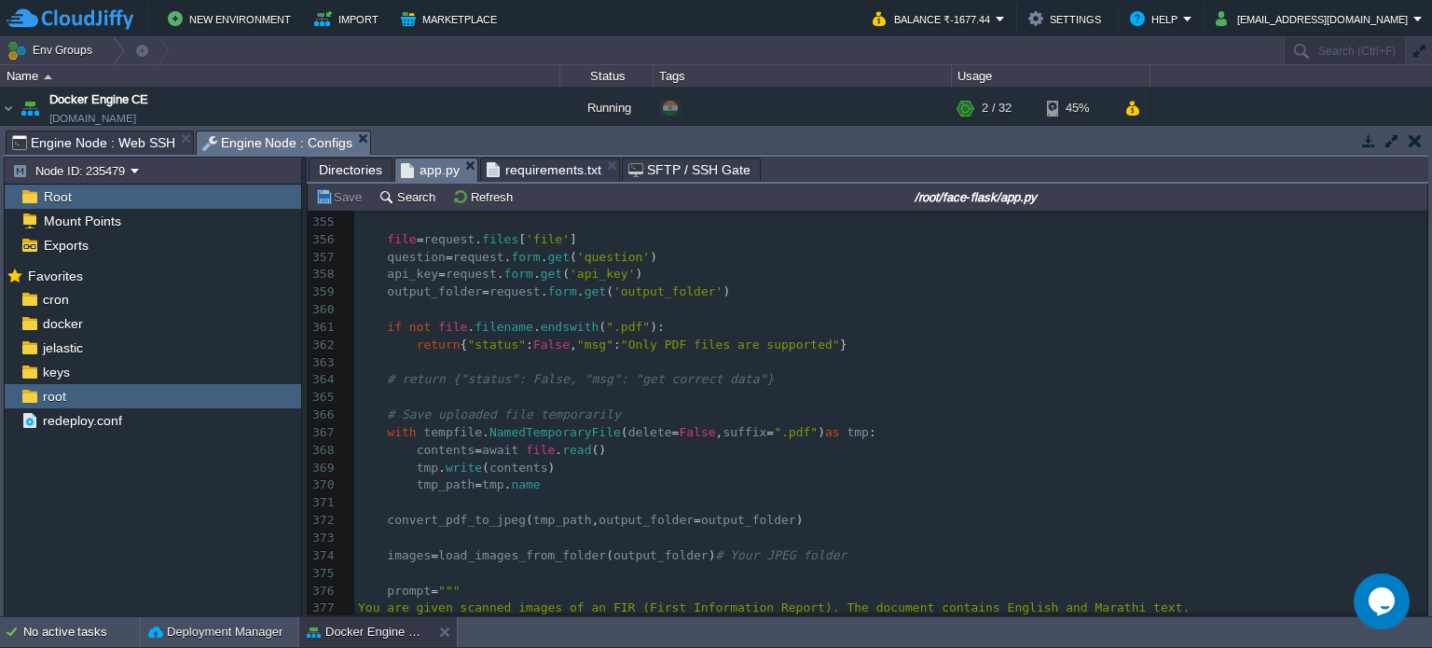
scroll to position [6219, 0]
click at [504, 454] on div "x "temperature" : 0 344 path = os . path . join ( folder_path , filename ) 345 …" at bounding box center [890, 531] width 1073 height 1019
type textarea "await"
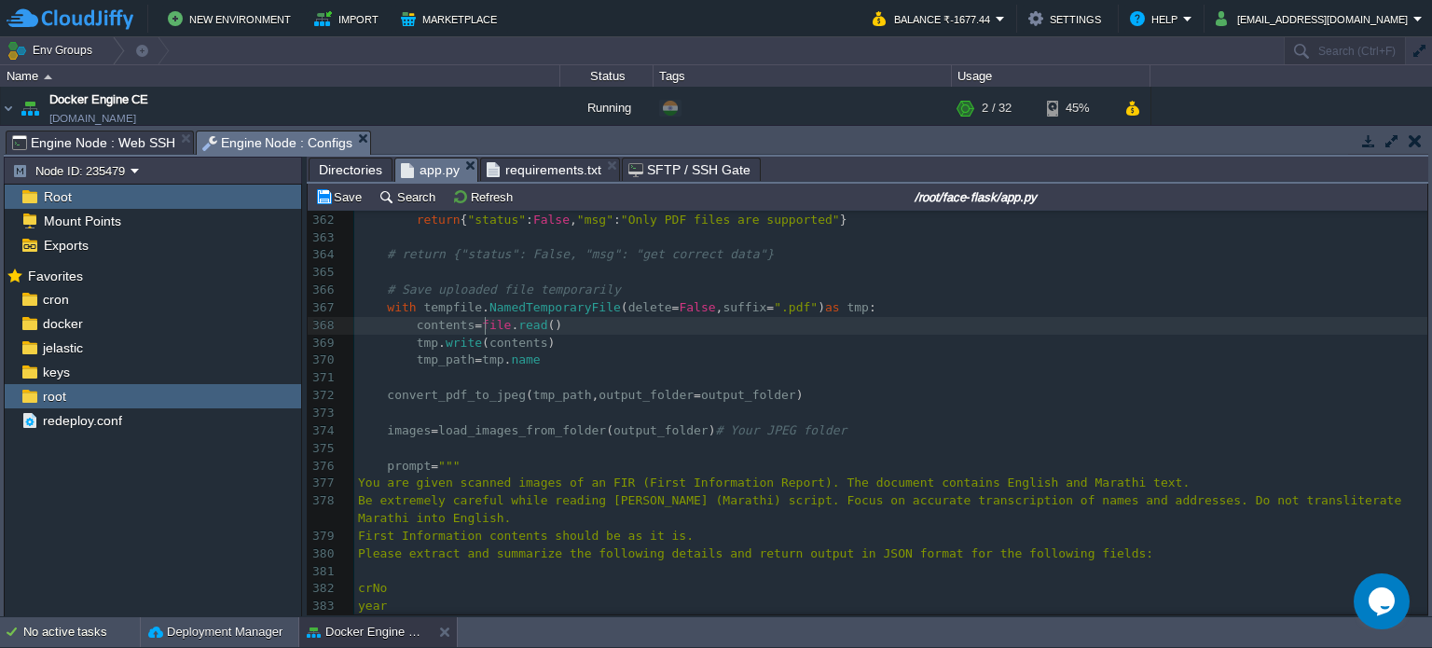
scroll to position [6374, 0]
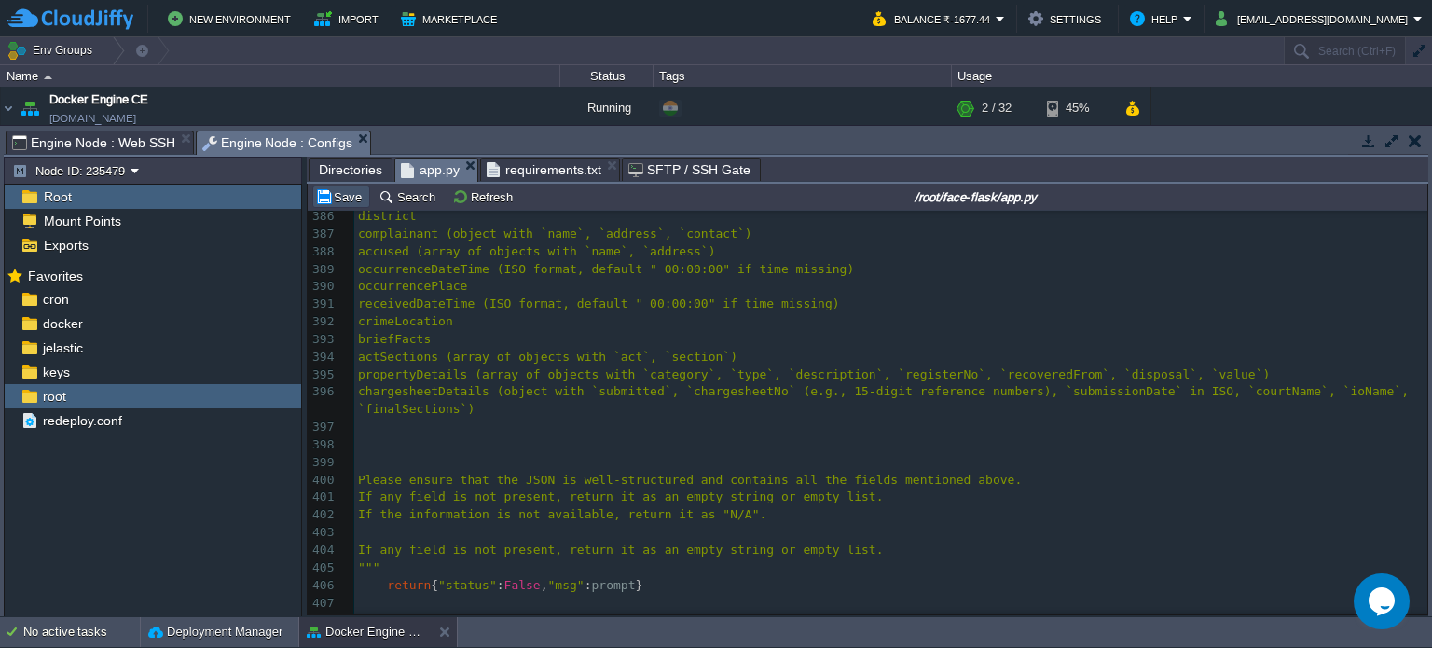
click at [328, 205] on button "Save" at bounding box center [341, 196] width 52 height 17
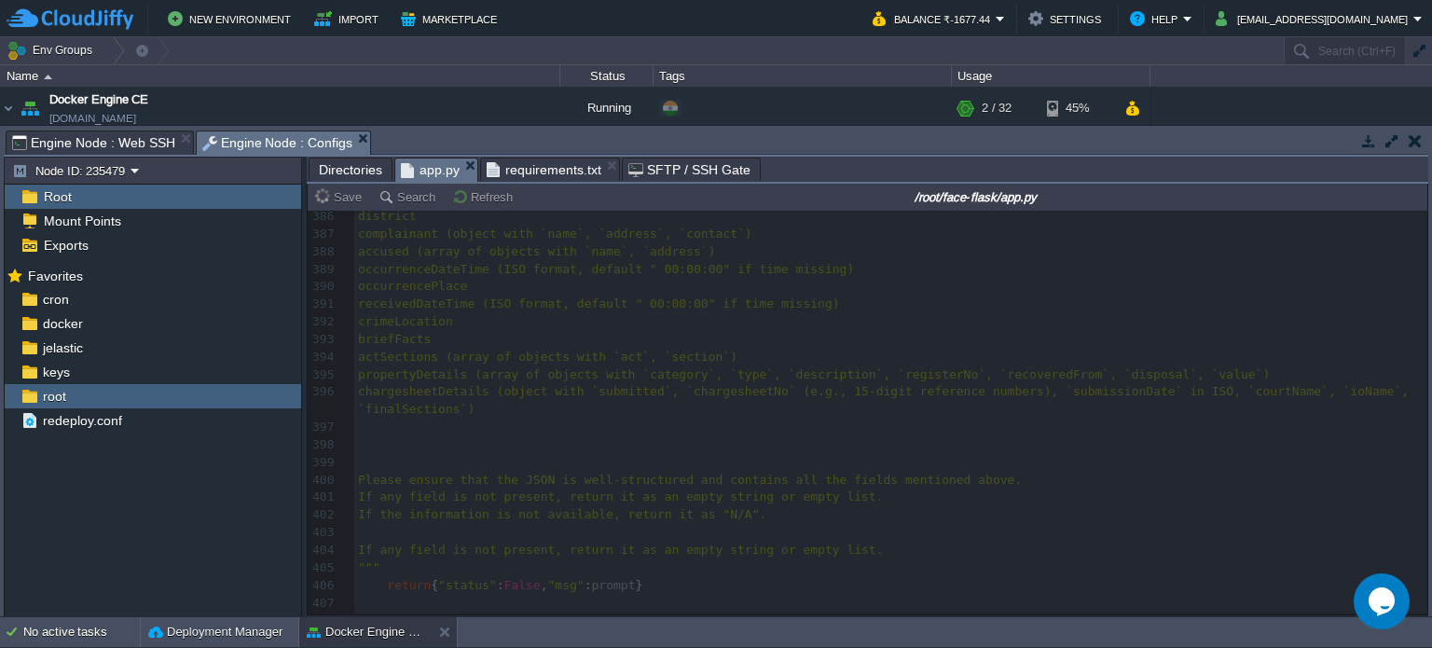
click at [91, 144] on span "Engine Node : Web SSH" at bounding box center [93, 142] width 163 height 22
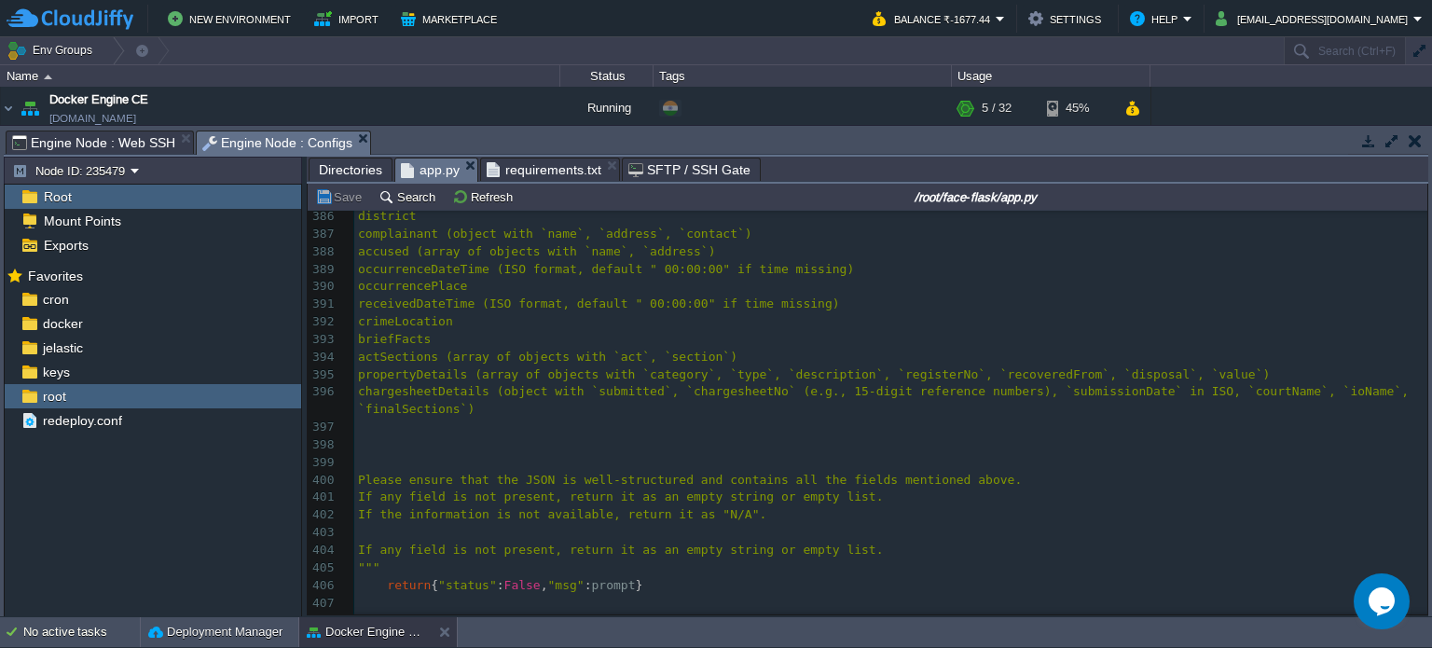
click at [221, 132] on span "Engine Node : Configs" at bounding box center [277, 142] width 151 height 23
click at [606, 438] on pre at bounding box center [890, 445] width 1073 height 18
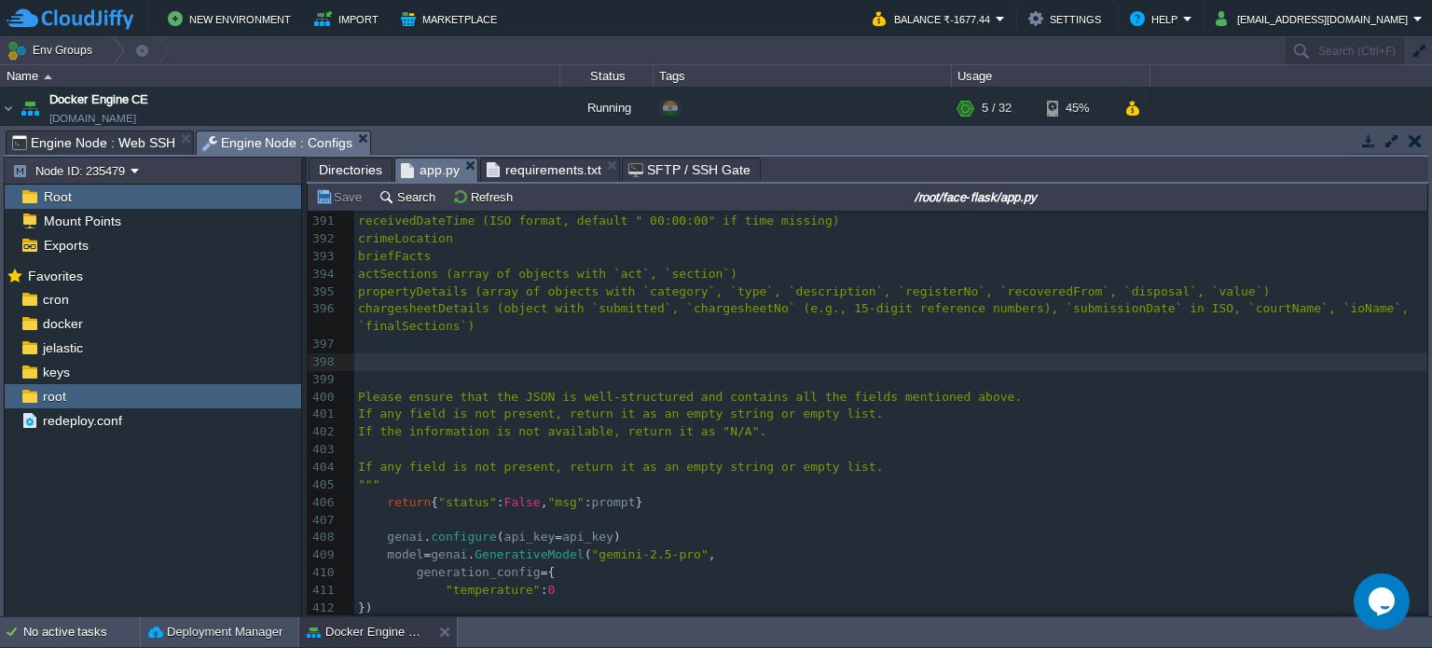
scroll to position [6929, 0]
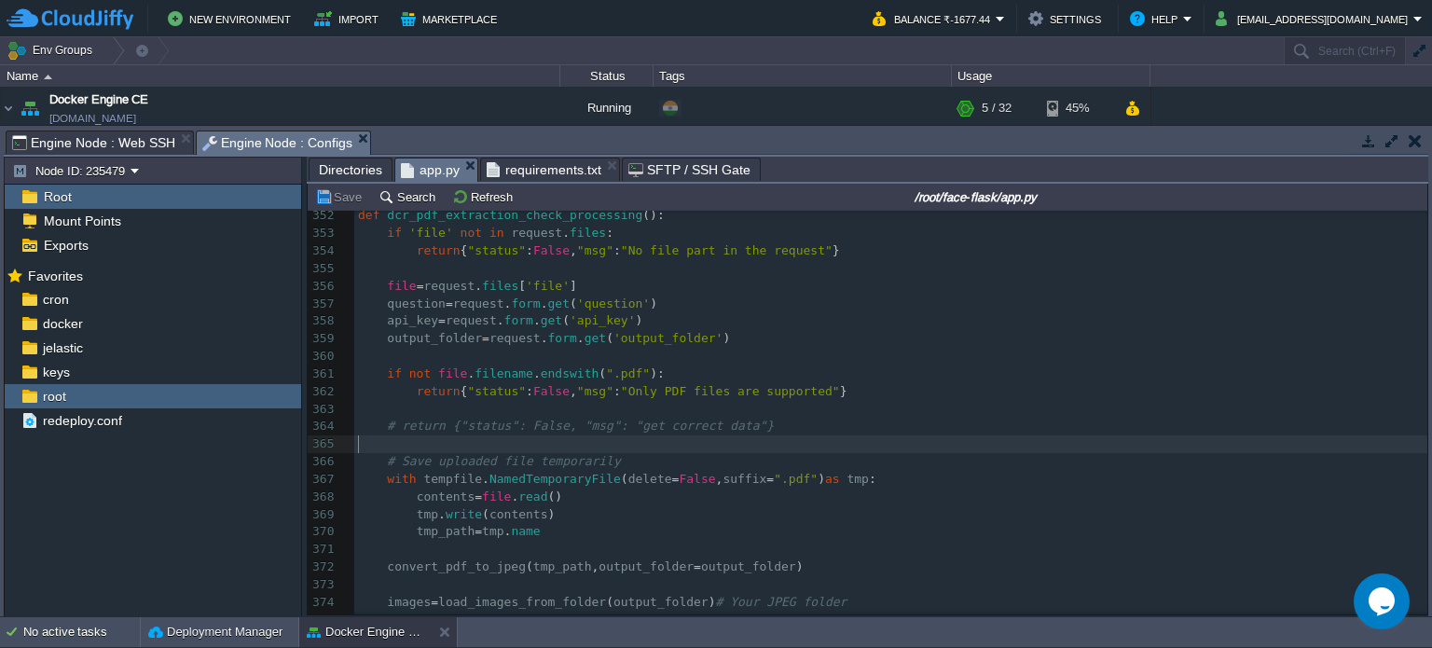
click at [606, 438] on pre "​" at bounding box center [890, 444] width 1073 height 18
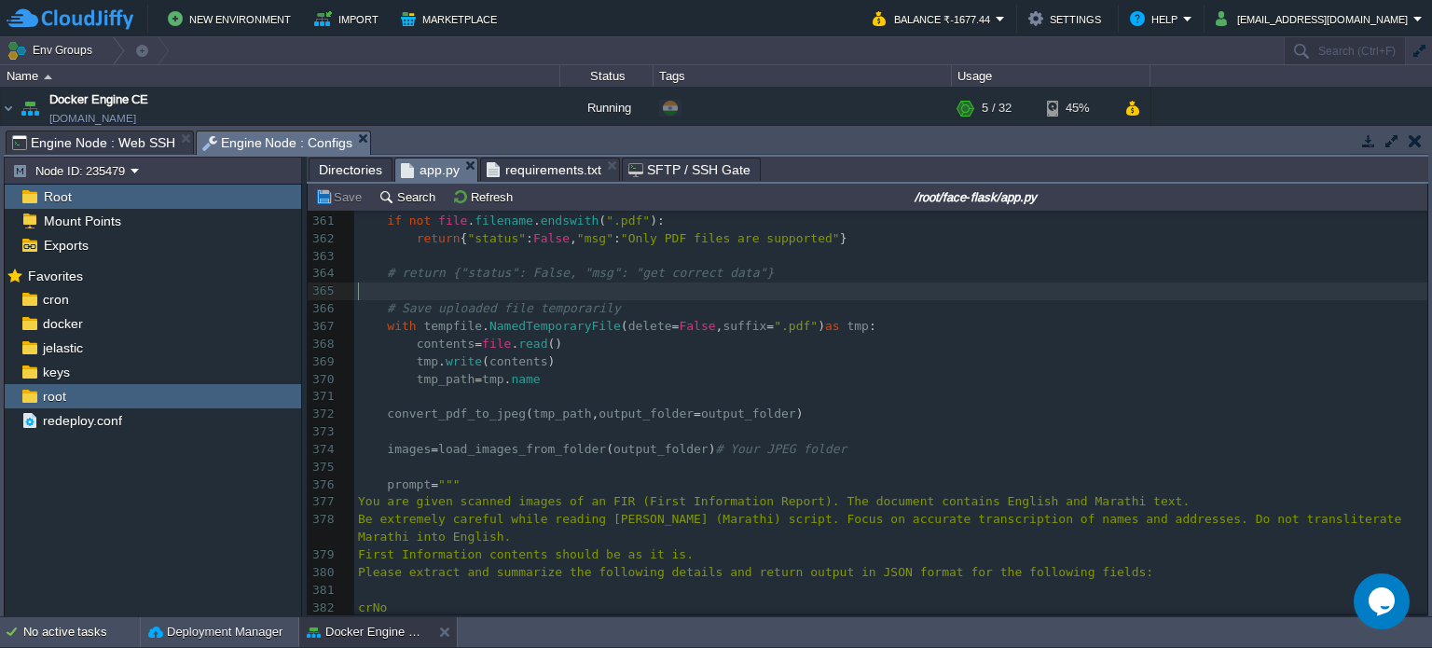
click at [108, 139] on span "Engine Node : Web SSH" at bounding box center [93, 142] width 163 height 22
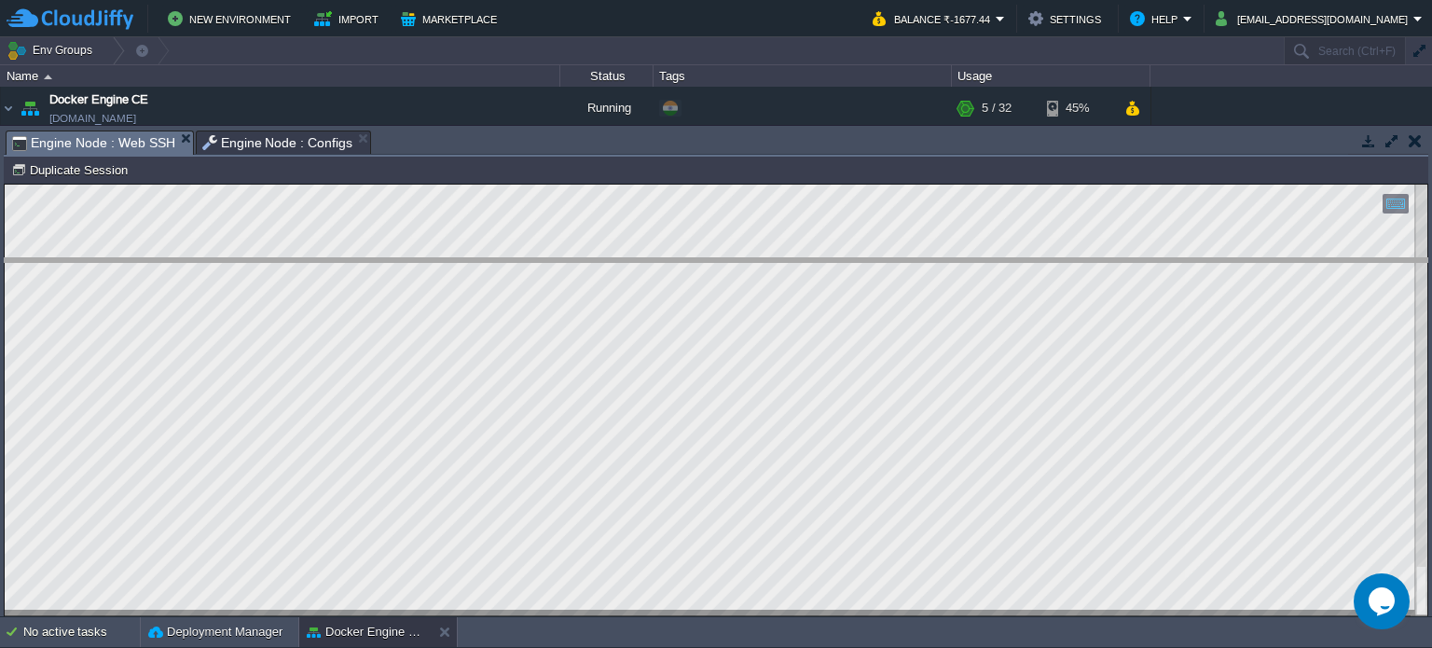
drag, startPoint x: 761, startPoint y: 136, endPoint x: 761, endPoint y: 269, distance: 133.3
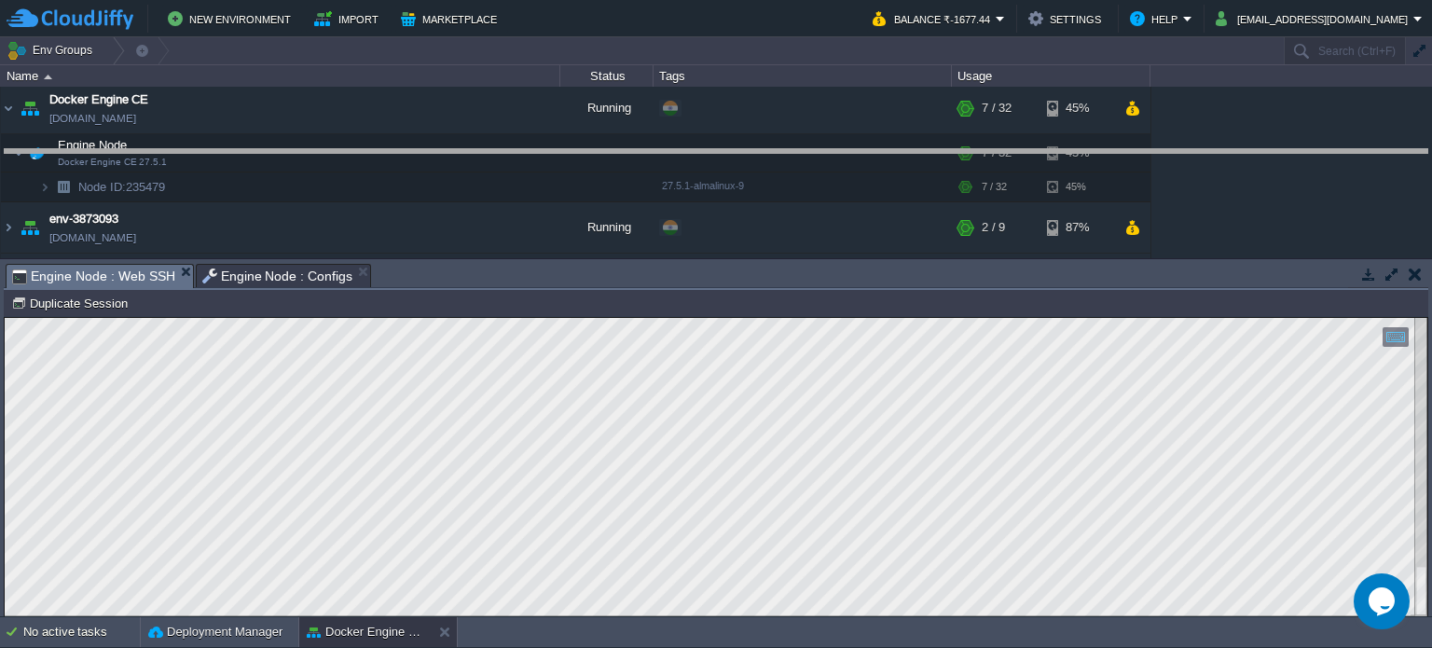
drag, startPoint x: 769, startPoint y: 279, endPoint x: 747, endPoint y: 162, distance: 118.6
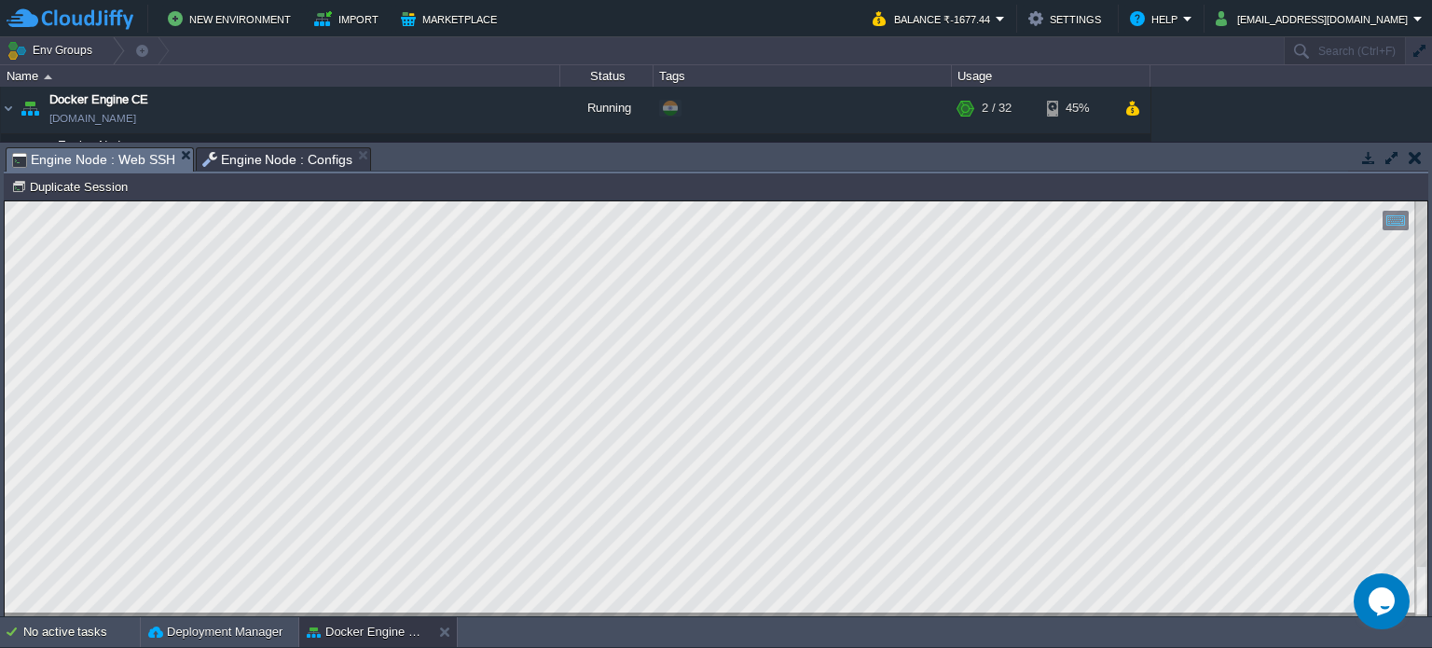
click at [433, 614] on div at bounding box center [716, 408] width 1422 height 415
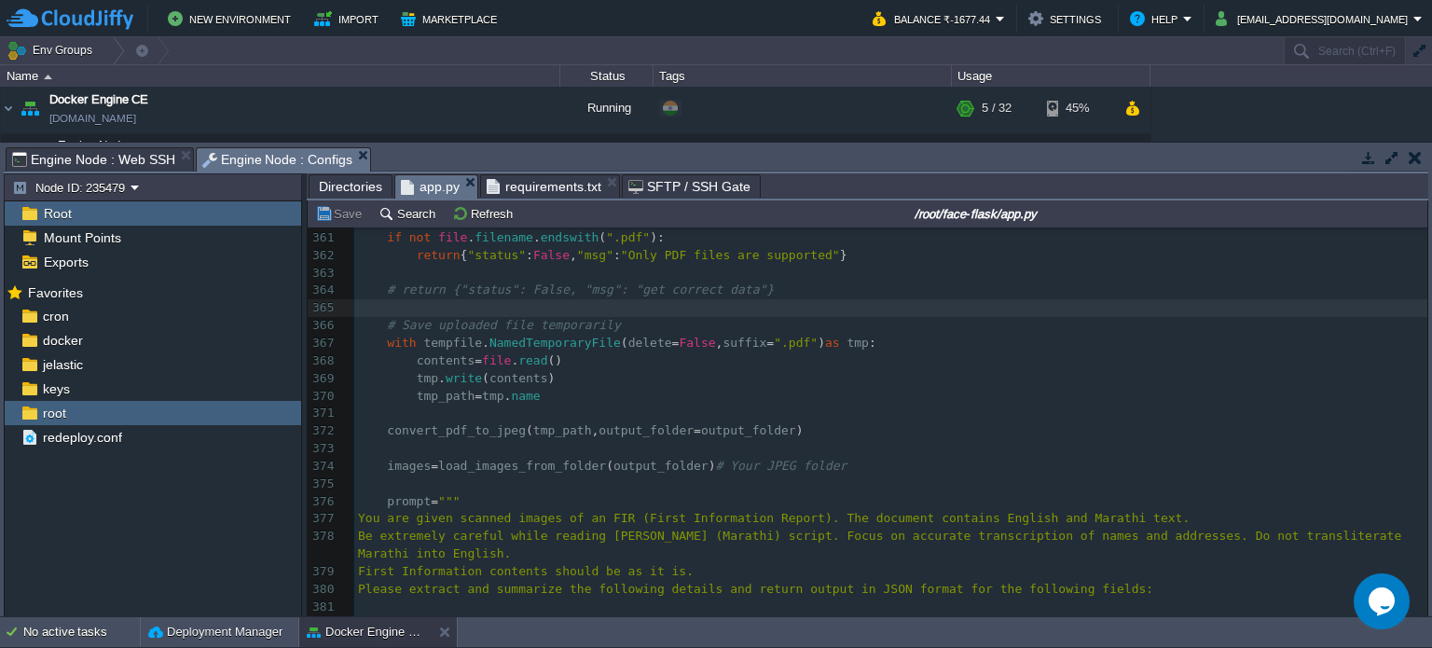
click at [283, 169] on span "Engine Node : Configs" at bounding box center [277, 159] width 151 height 23
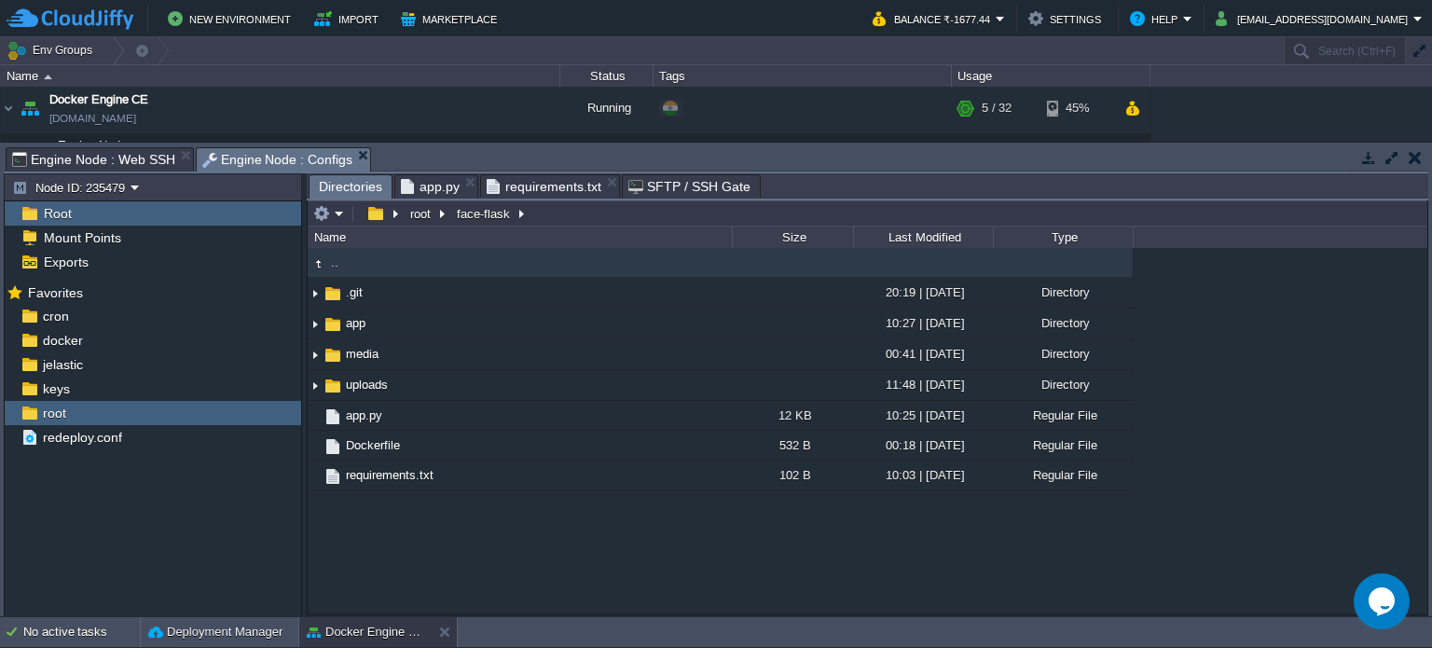
click at [335, 181] on span "Directories" at bounding box center [350, 186] width 63 height 23
click at [142, 159] on span "Engine Node : Web SSH" at bounding box center [93, 159] width 163 height 22
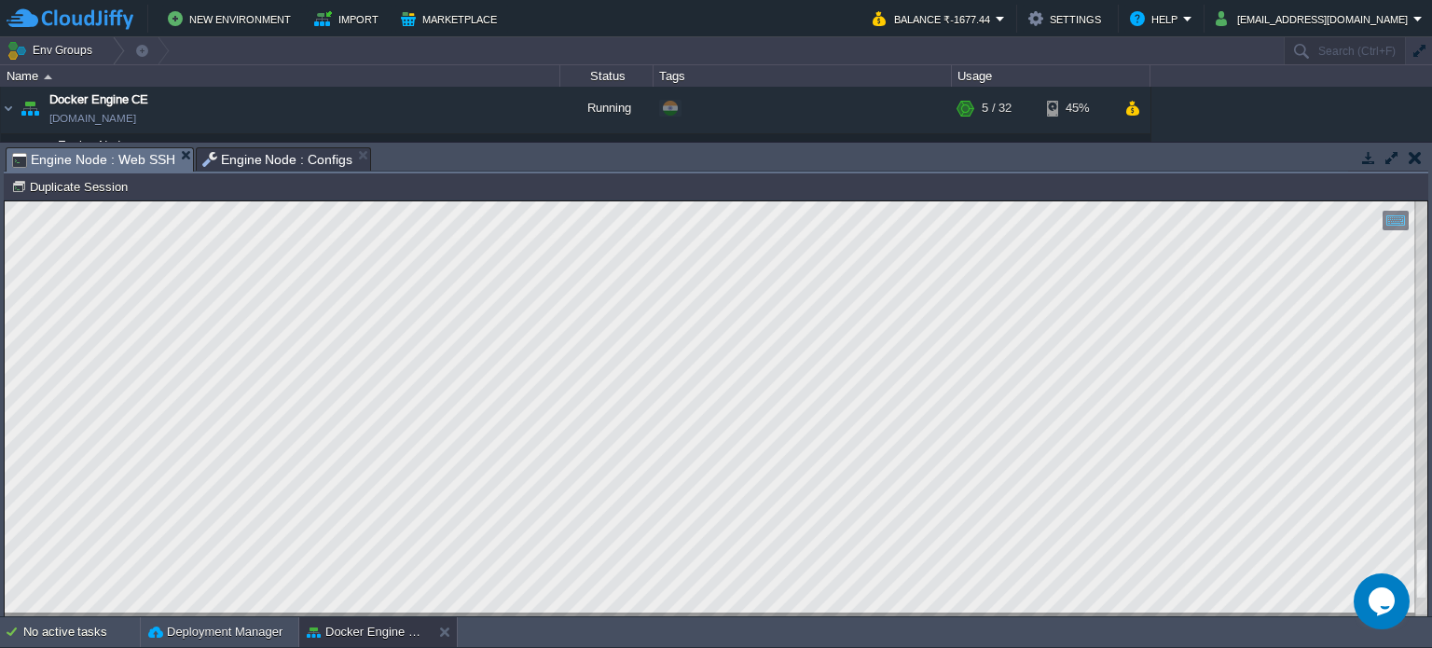
click at [278, 201] on html "Copy: Ctrl + Shift + C Paste: Ctrl + V Settings: Ctrl + Shift + Alt 0" at bounding box center [716, 201] width 1422 height 0
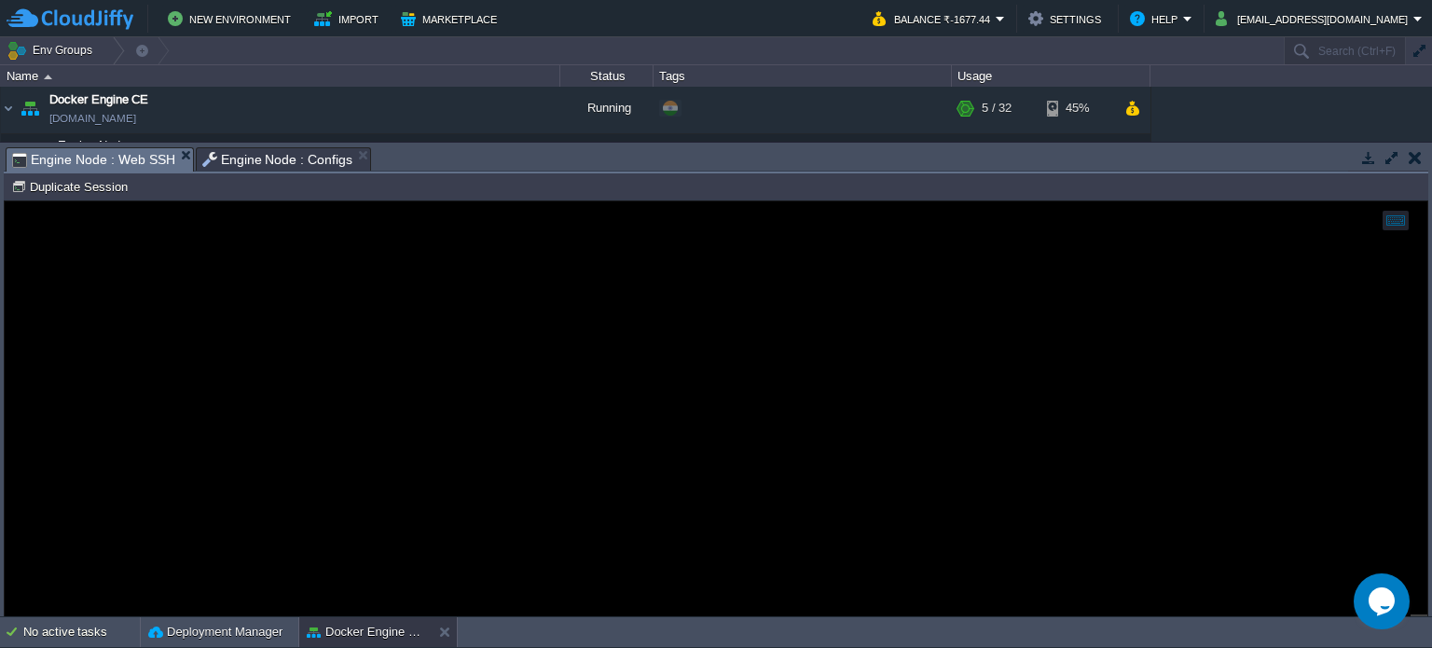
click at [251, 165] on span "Engine Node : Configs" at bounding box center [277, 159] width 151 height 22
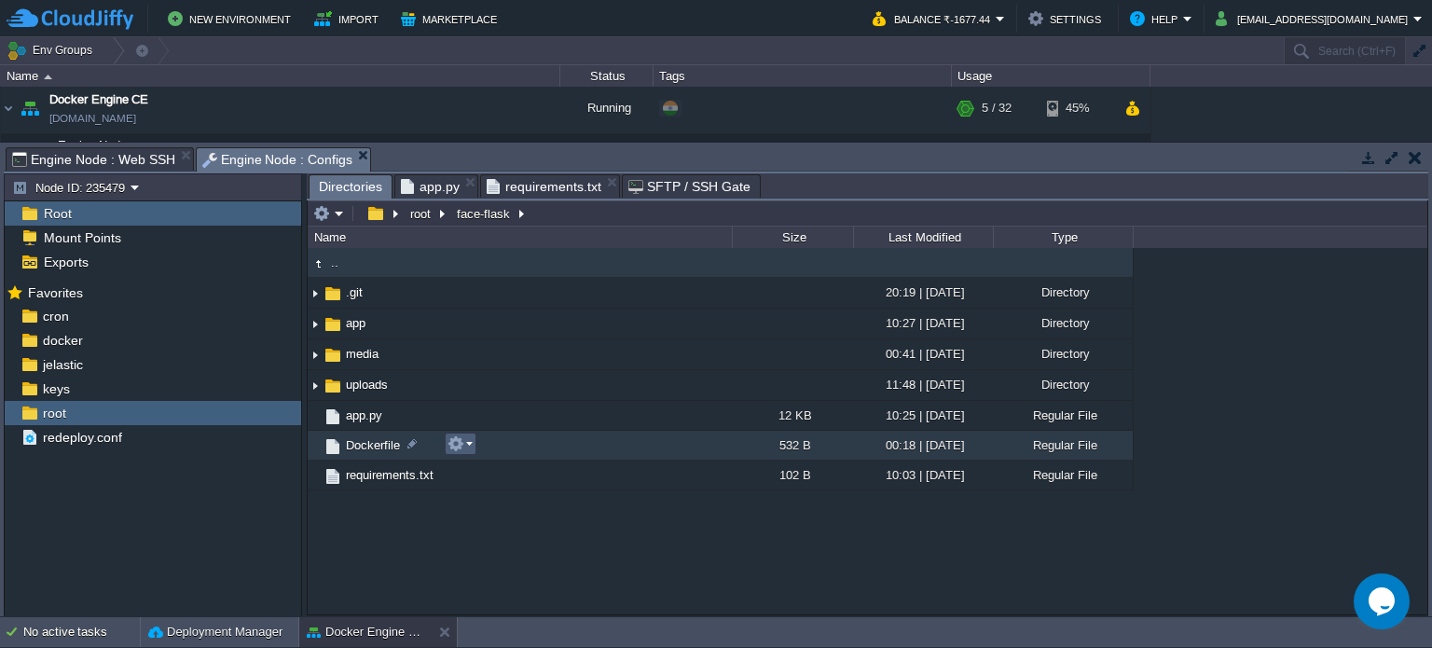
click at [455, 439] on button "button" at bounding box center [455, 443] width 17 height 17
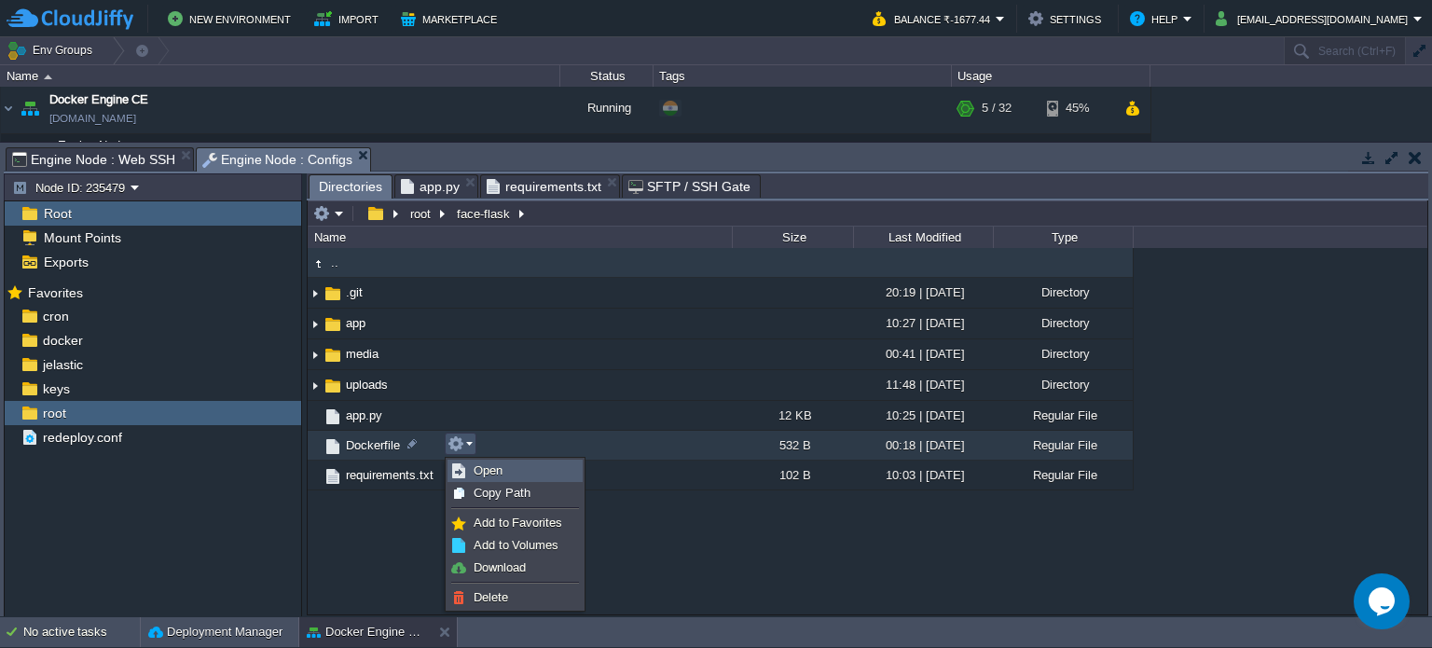
click at [486, 468] on span "Open" at bounding box center [487, 470] width 29 height 14
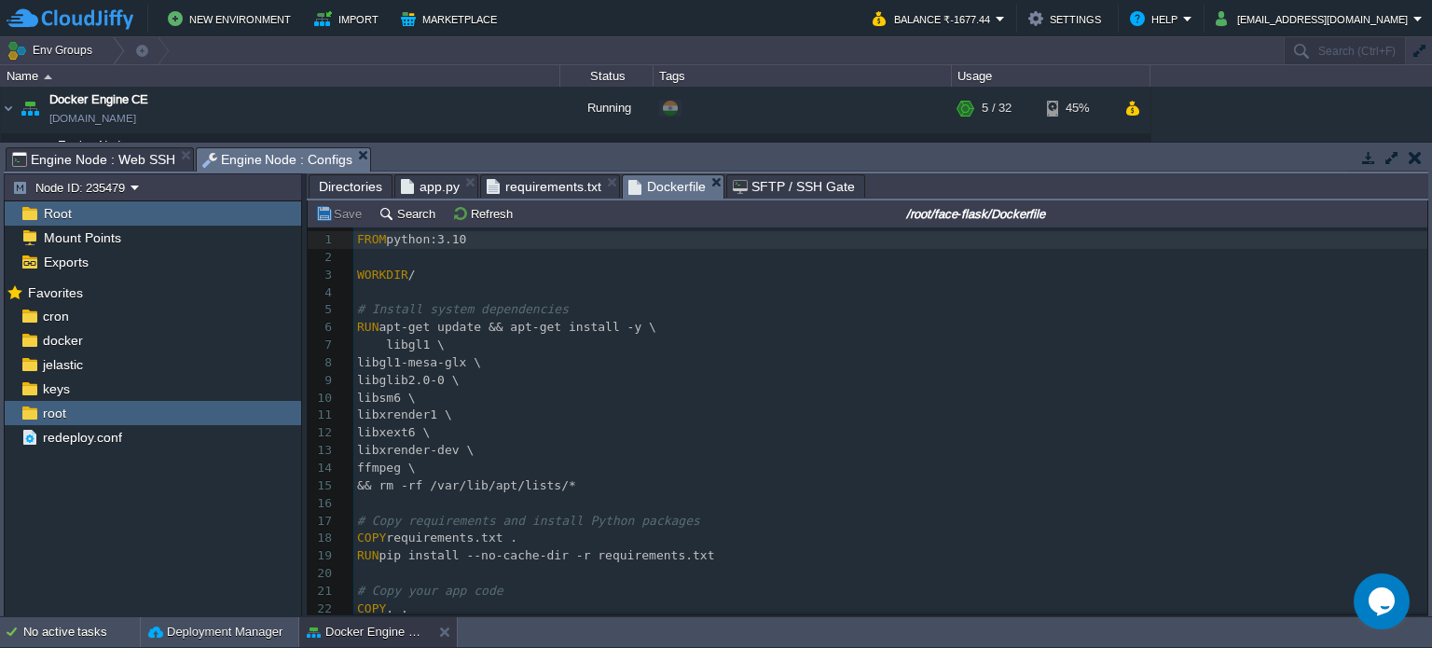
scroll to position [6, 0]
click at [568, 463] on pre "ffmpeg \" at bounding box center [890, 468] width 1074 height 18
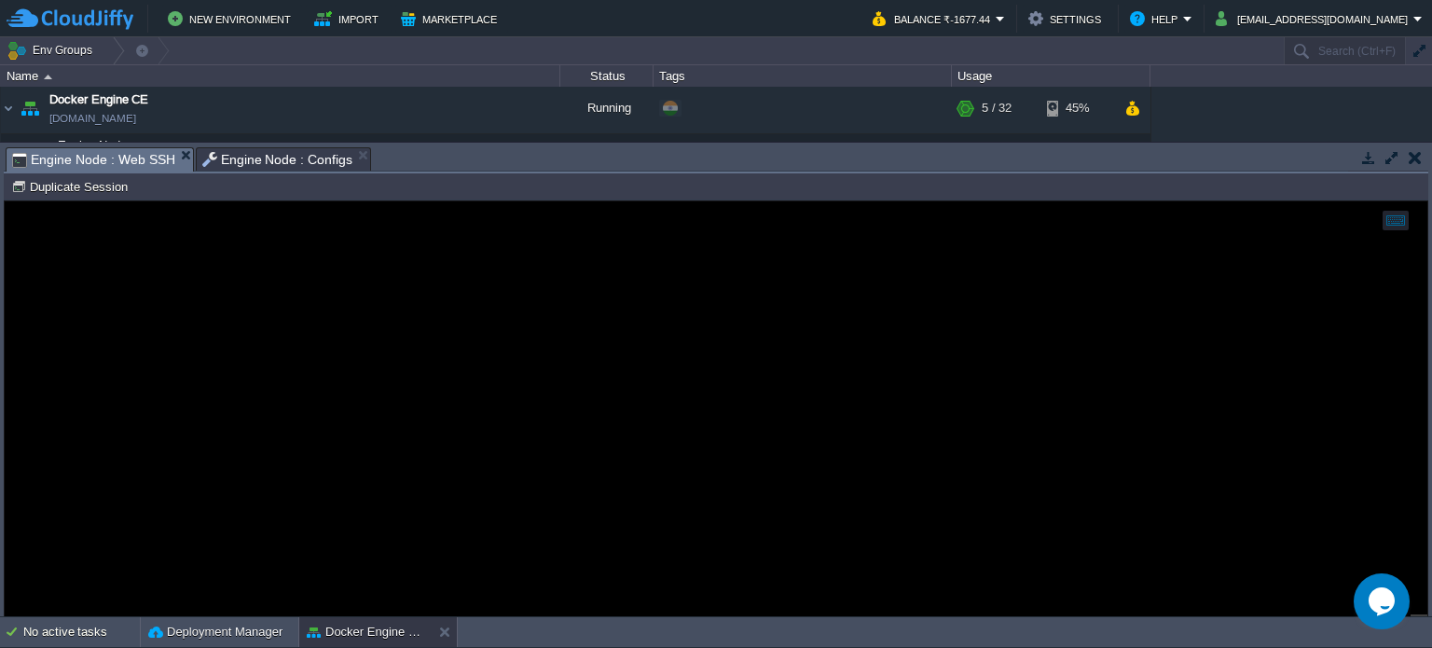
click at [98, 155] on span "Engine Node : Web SSH" at bounding box center [93, 159] width 163 height 23
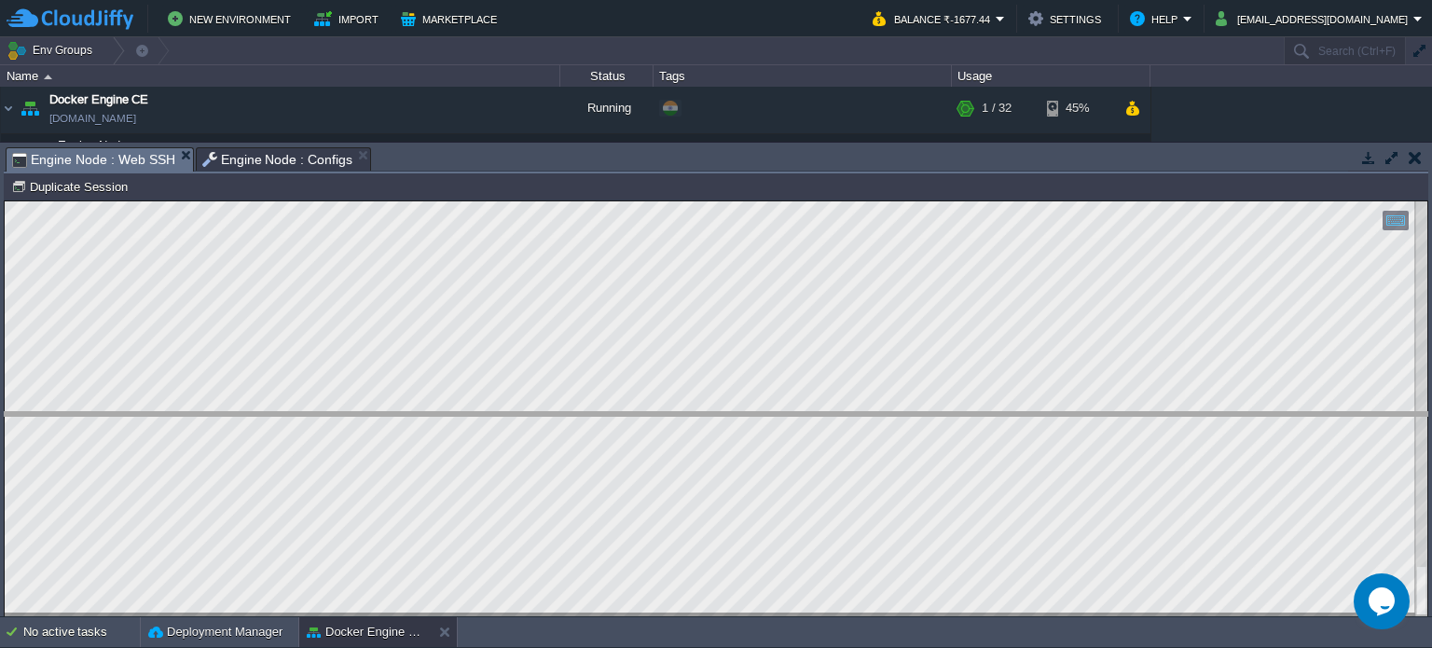
drag, startPoint x: 488, startPoint y: 163, endPoint x: 492, endPoint y: 429, distance: 265.7
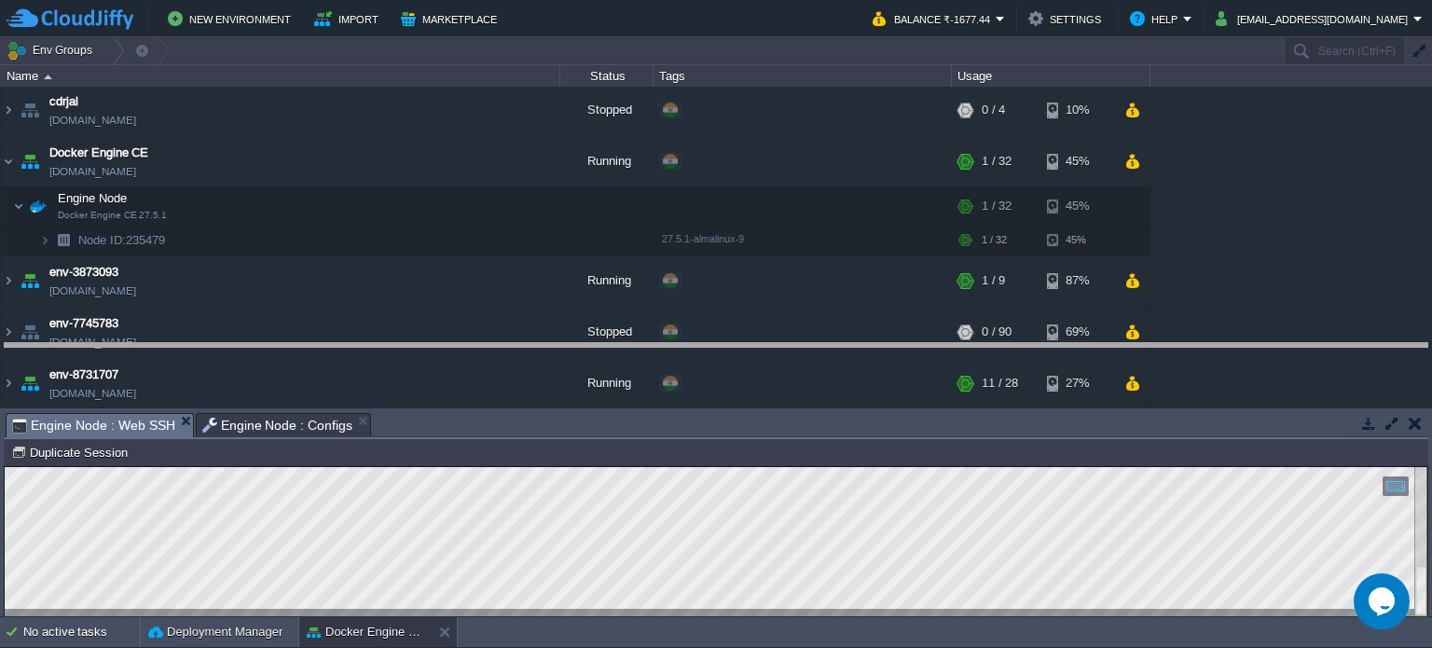
drag, startPoint x: 640, startPoint y: 418, endPoint x: 622, endPoint y: 353, distance: 67.0
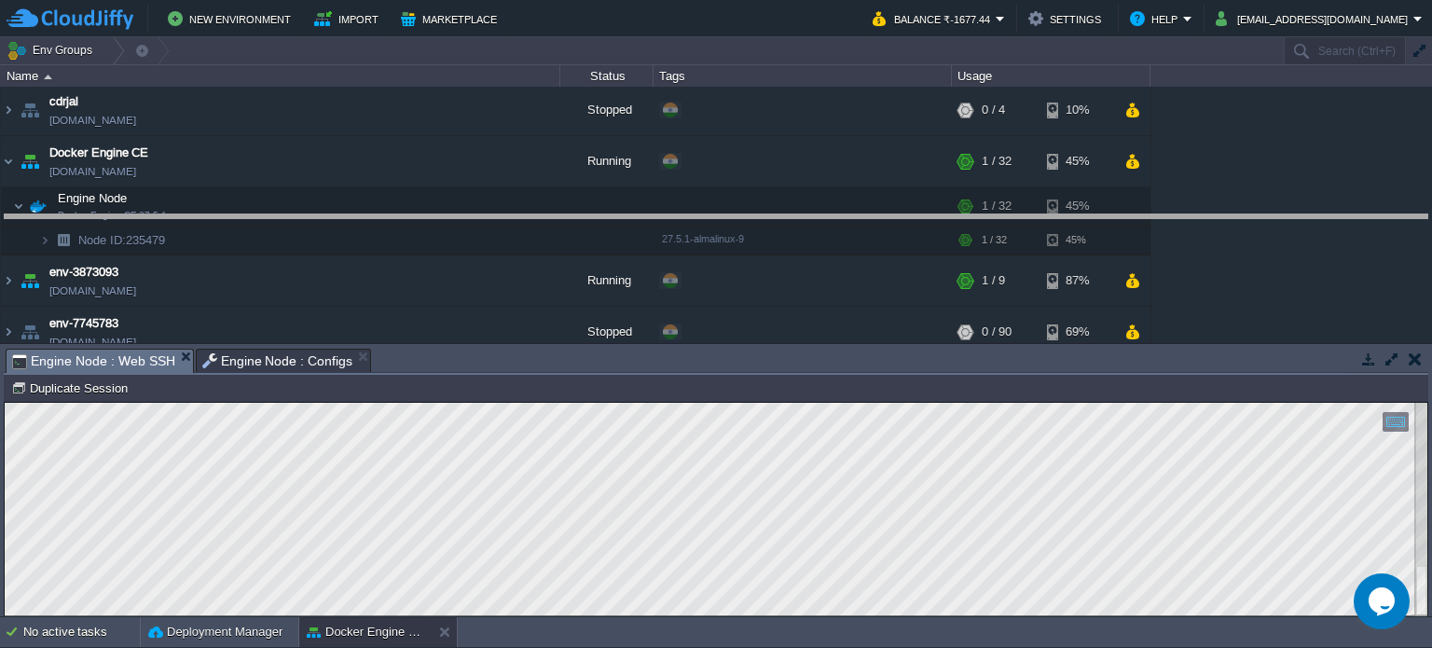
drag, startPoint x: 749, startPoint y: 358, endPoint x: 732, endPoint y: 224, distance: 135.4
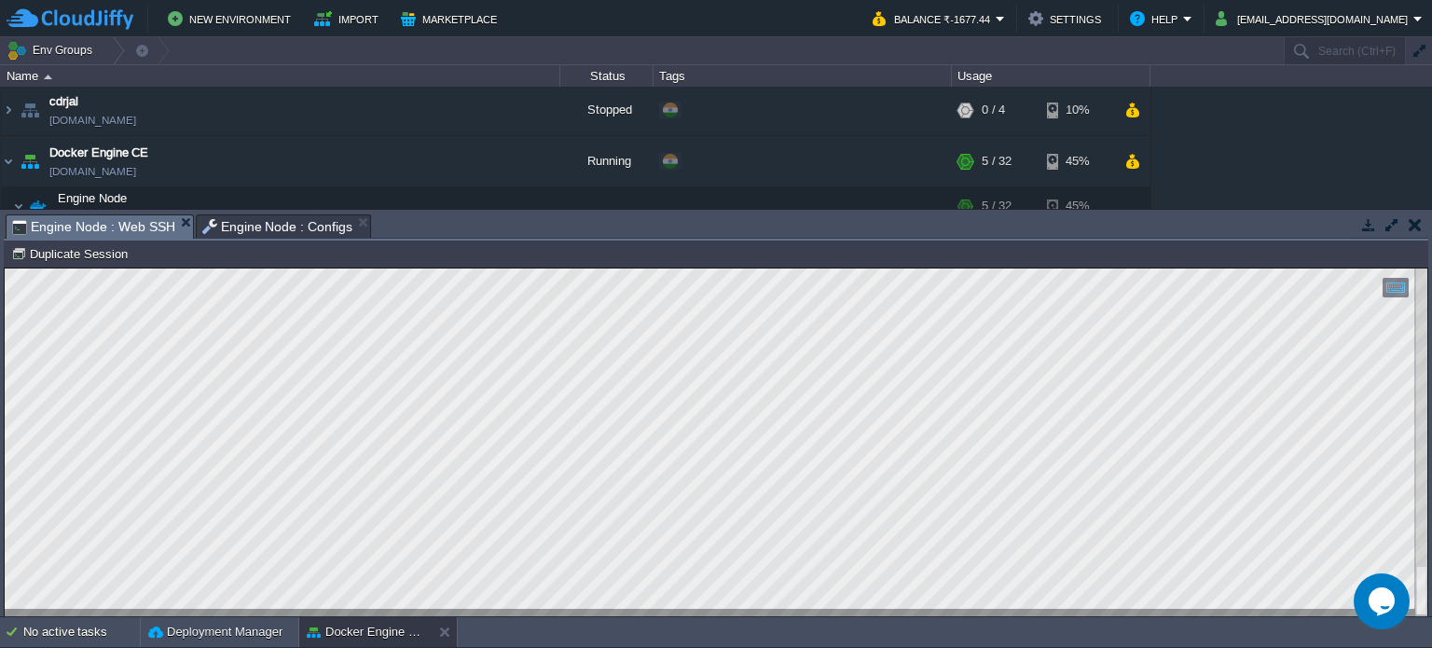
click at [5, 268] on html "Copy: Ctrl + Shift + C Paste: Ctrl + V Settings: Ctrl + Shift + Alt 0" at bounding box center [716, 268] width 1422 height 0
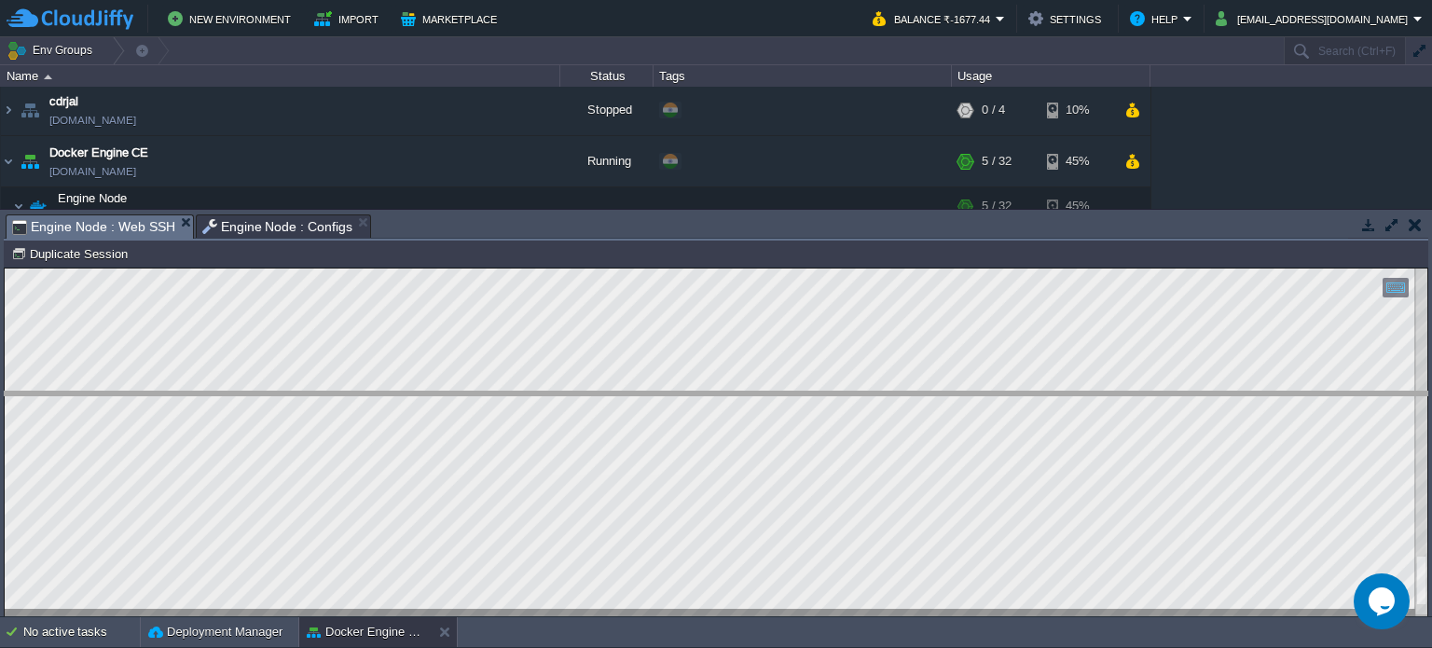
drag, startPoint x: 684, startPoint y: 222, endPoint x: 679, endPoint y: 399, distance: 177.2
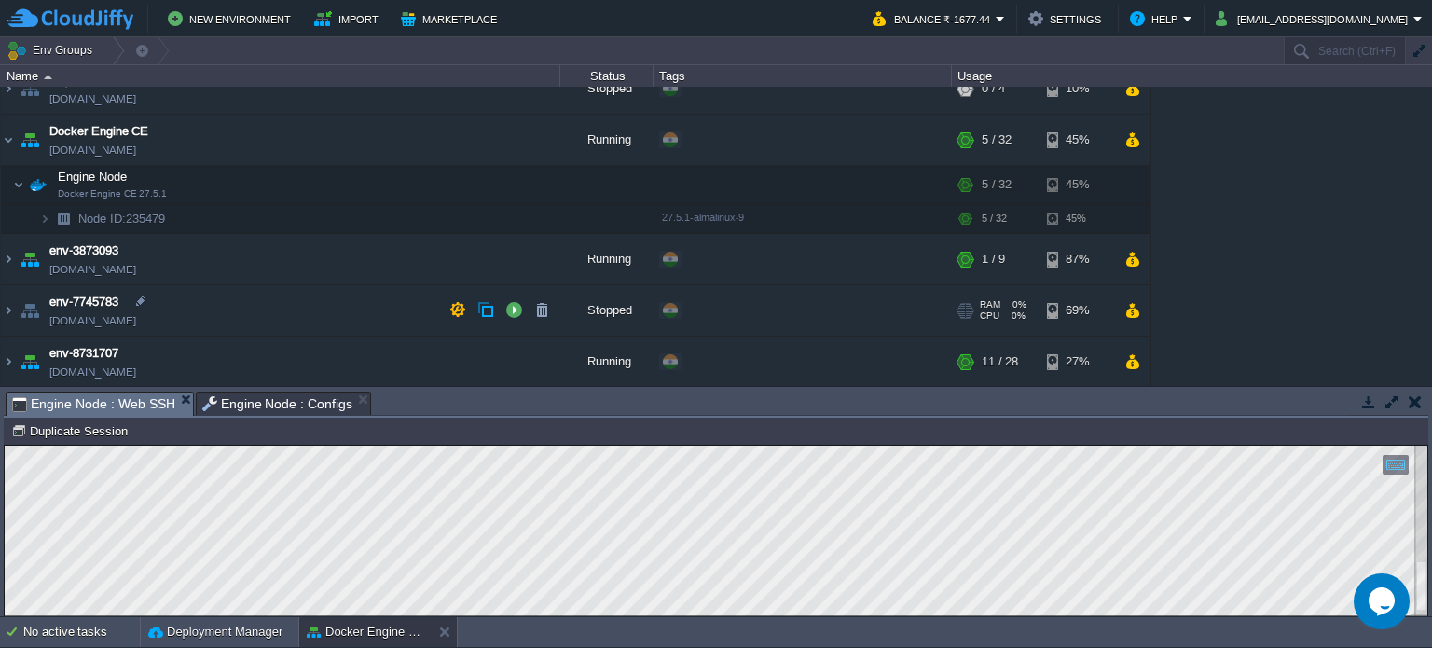
scroll to position [74, 0]
click at [1, 264] on img at bounding box center [8, 260] width 15 height 50
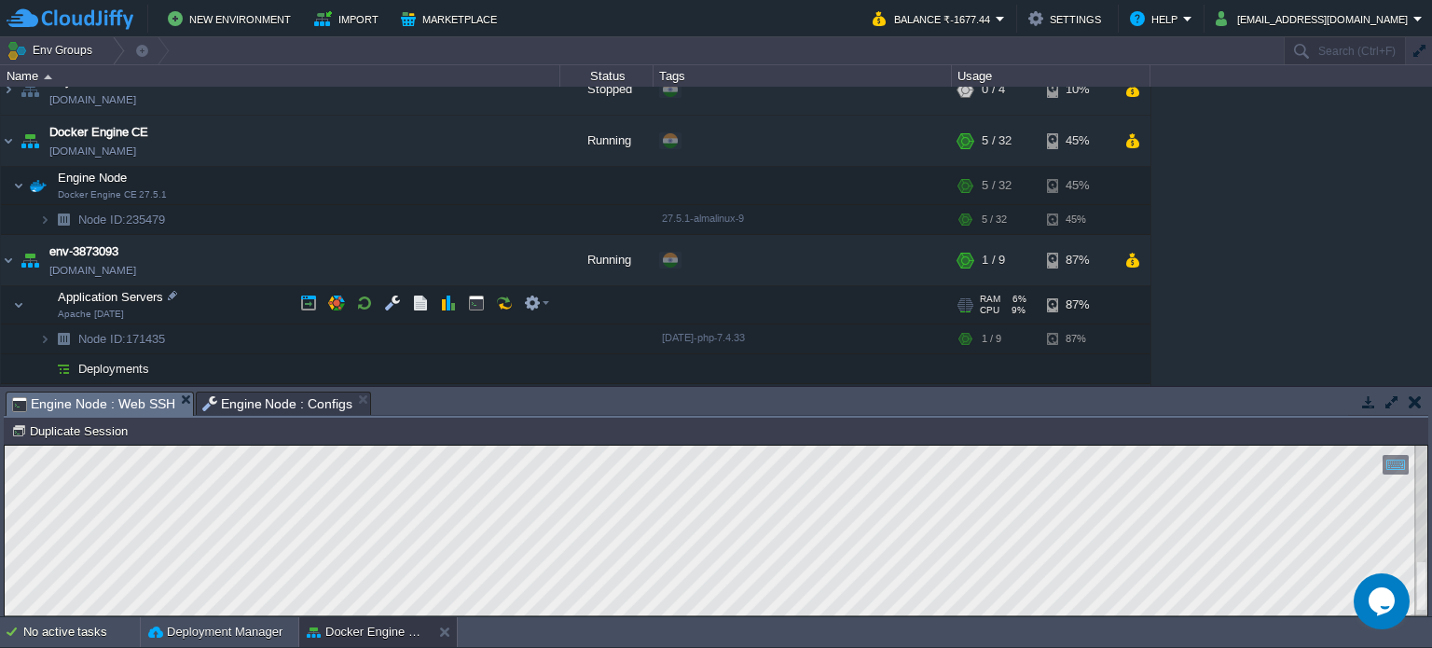
scroll to position [148, 0]
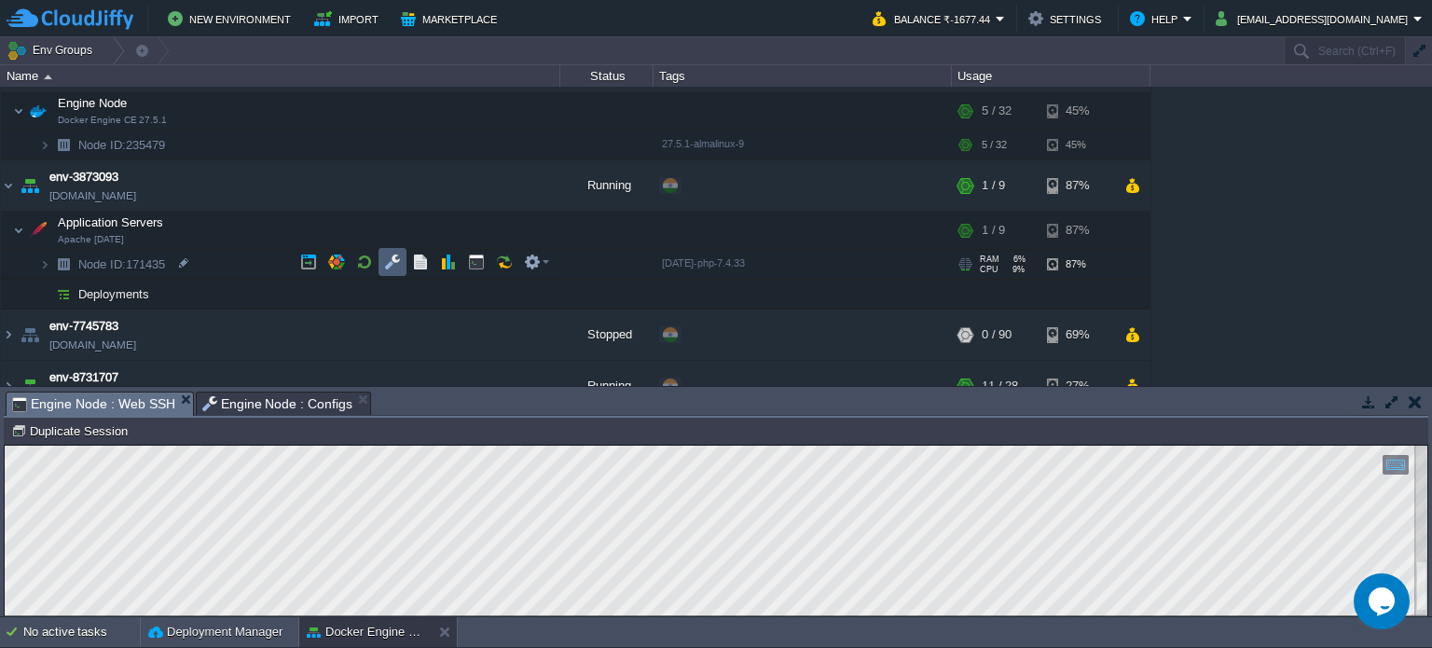
click at [391, 271] on td at bounding box center [392, 262] width 28 height 28
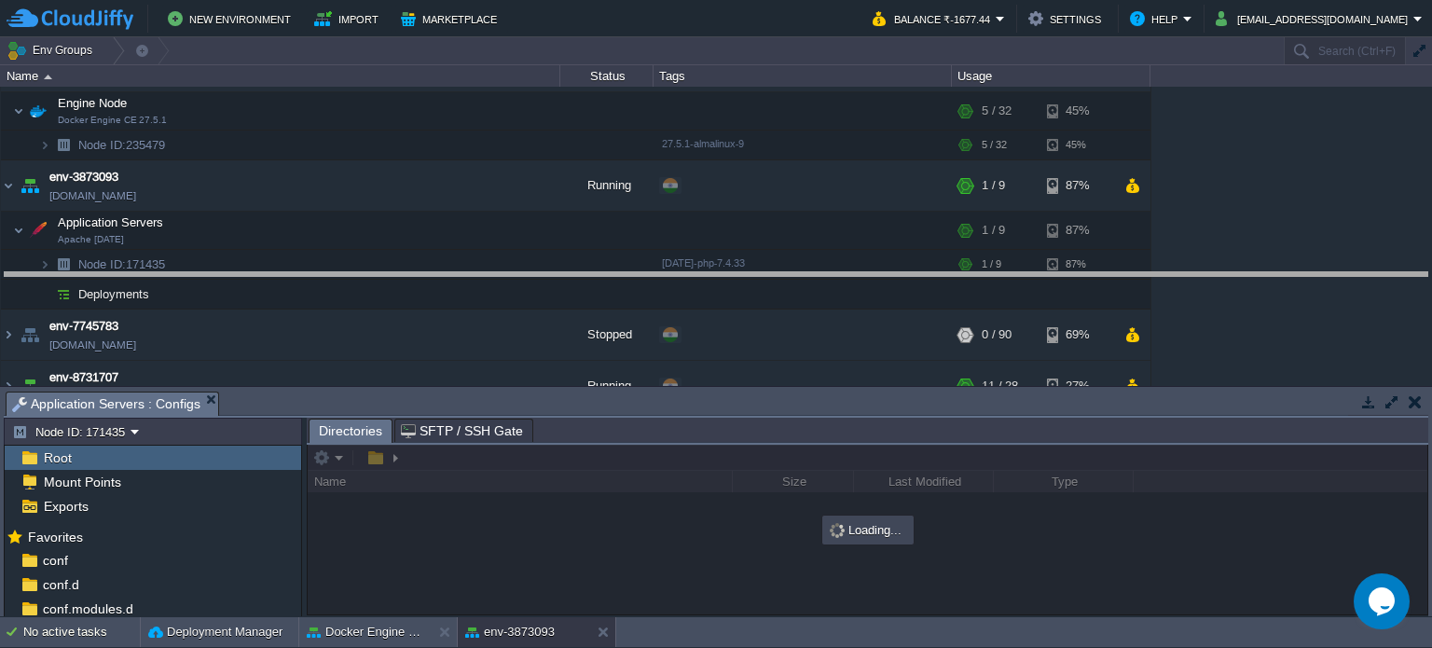
drag, startPoint x: 606, startPoint y: 402, endPoint x: 584, endPoint y: 279, distance: 124.9
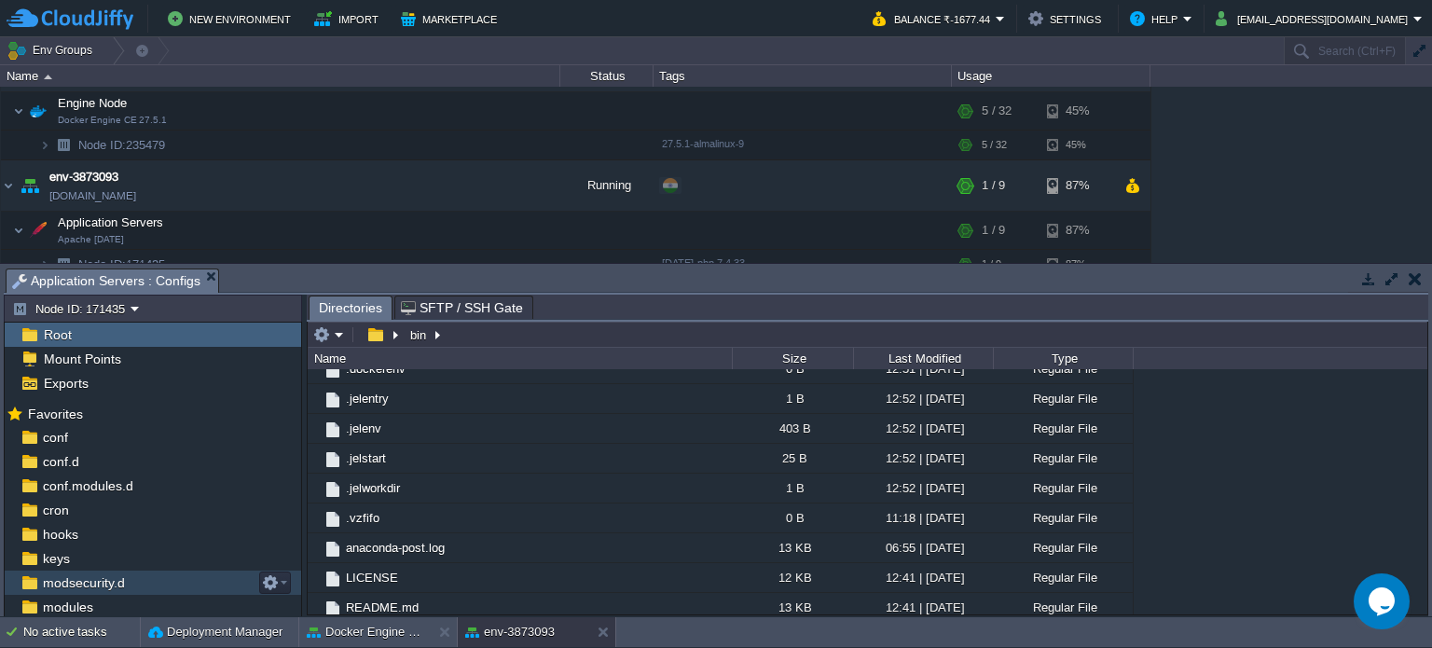
scroll to position [119, 0]
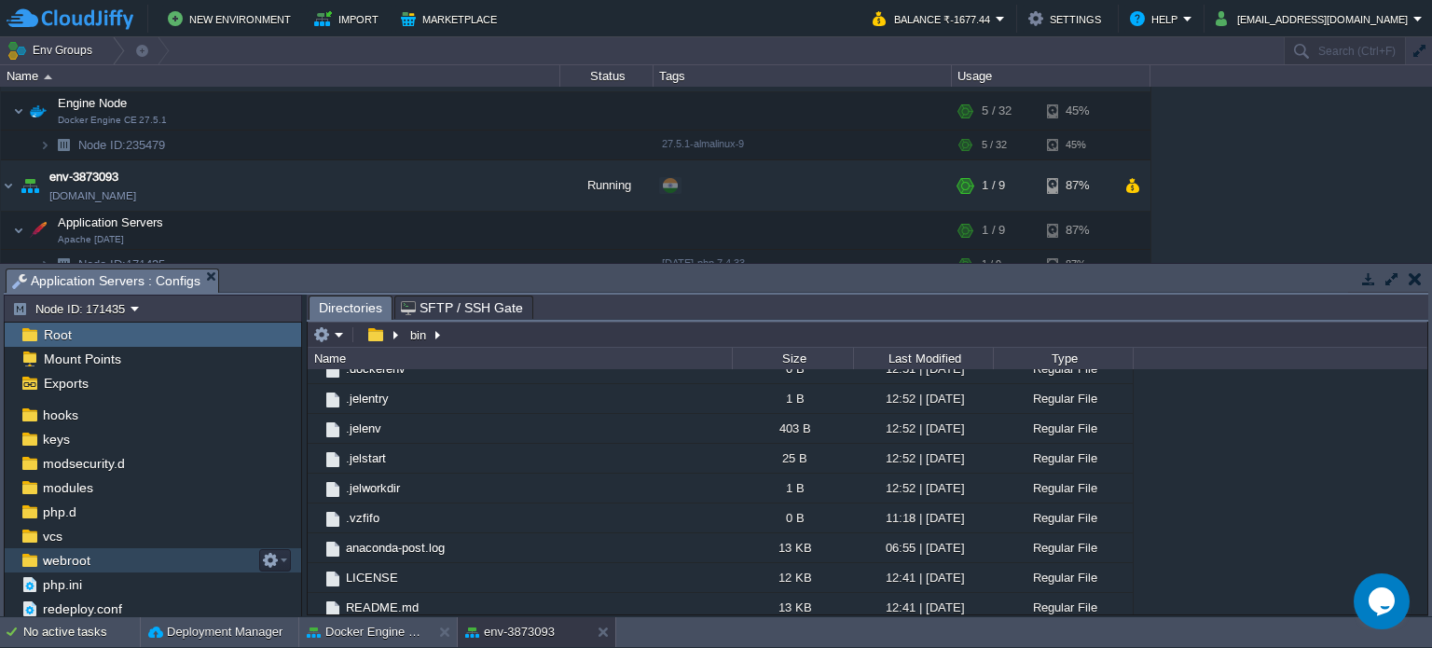
click at [55, 559] on span "webroot" at bounding box center [66, 560] width 54 height 17
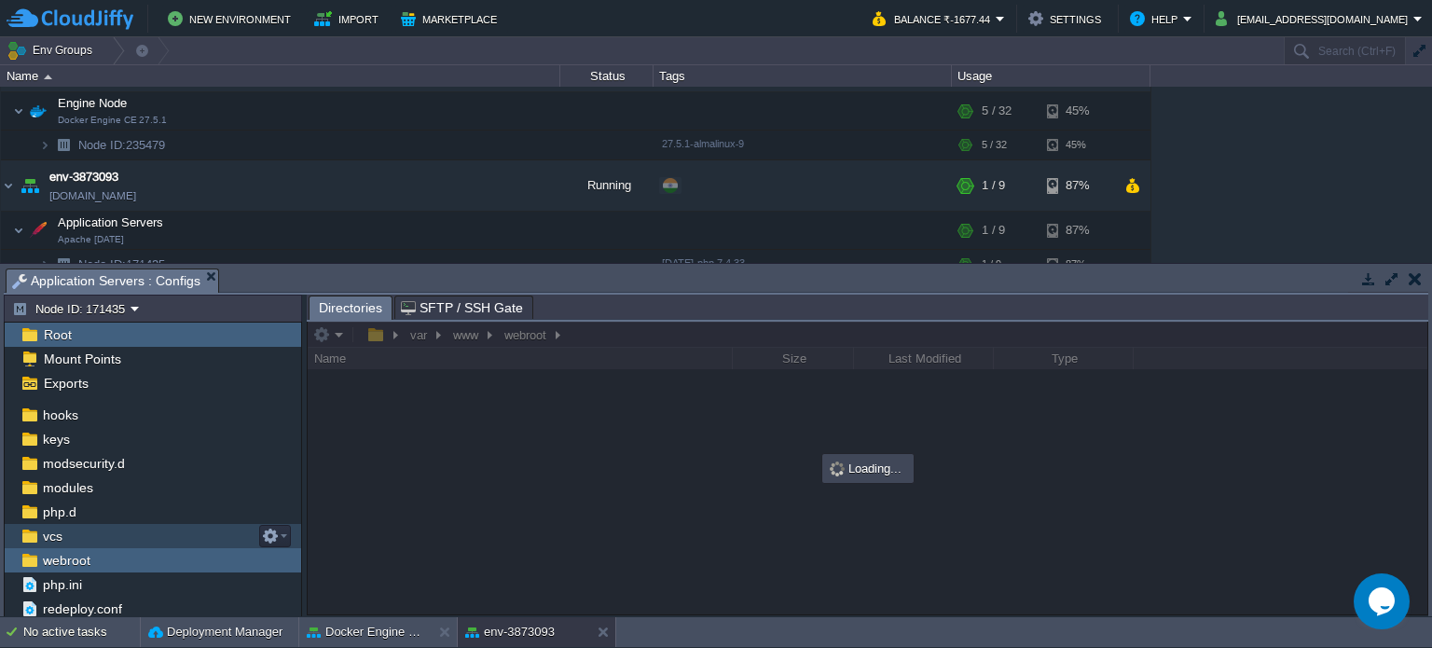
scroll to position [0, 0]
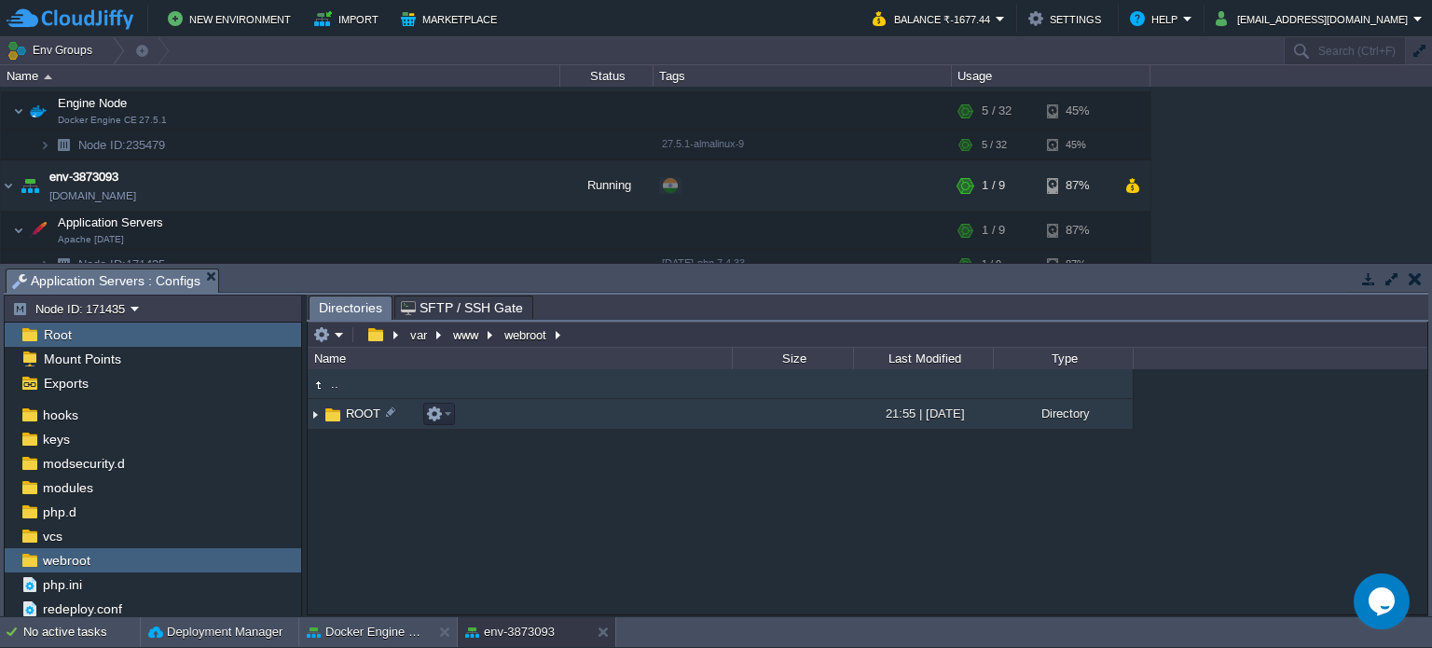
click at [350, 407] on span "ROOT" at bounding box center [363, 413] width 40 height 16
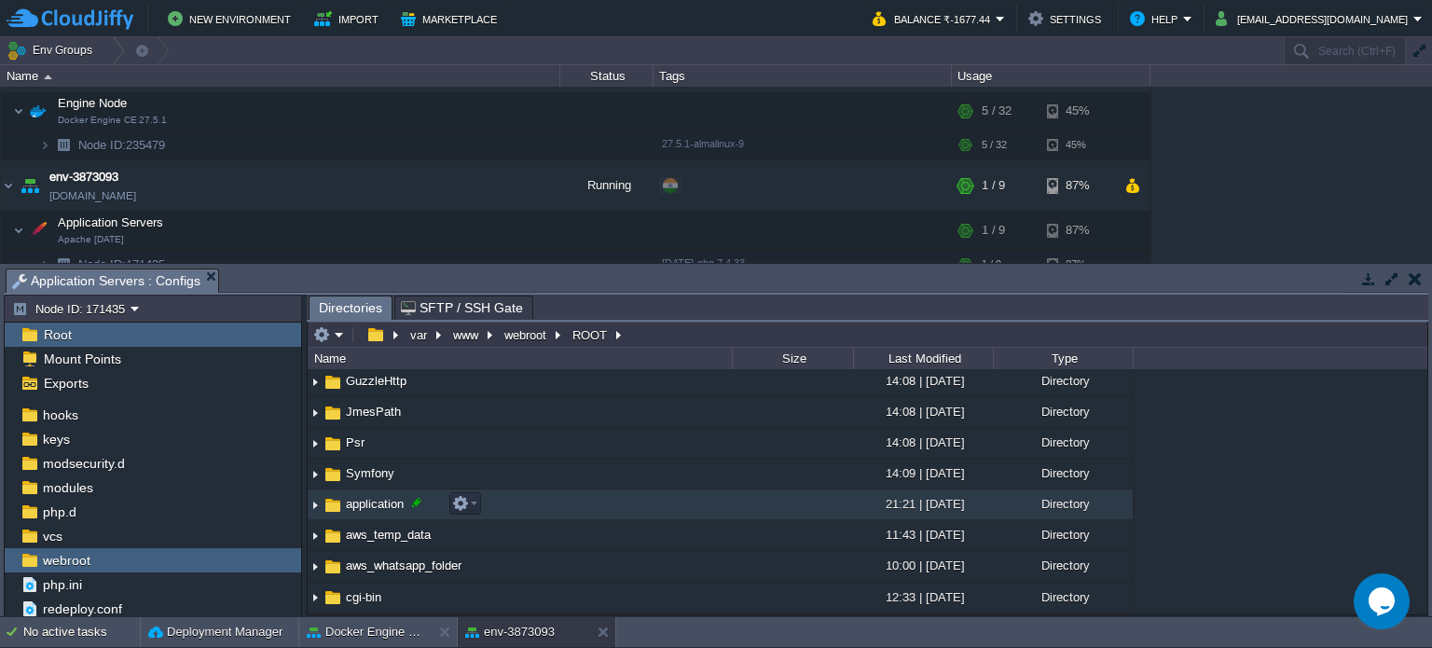
scroll to position [66, 0]
click at [359, 497] on span "application" at bounding box center [374, 501] width 63 height 16
click at [359, 499] on span "application" at bounding box center [374, 501] width 63 height 16
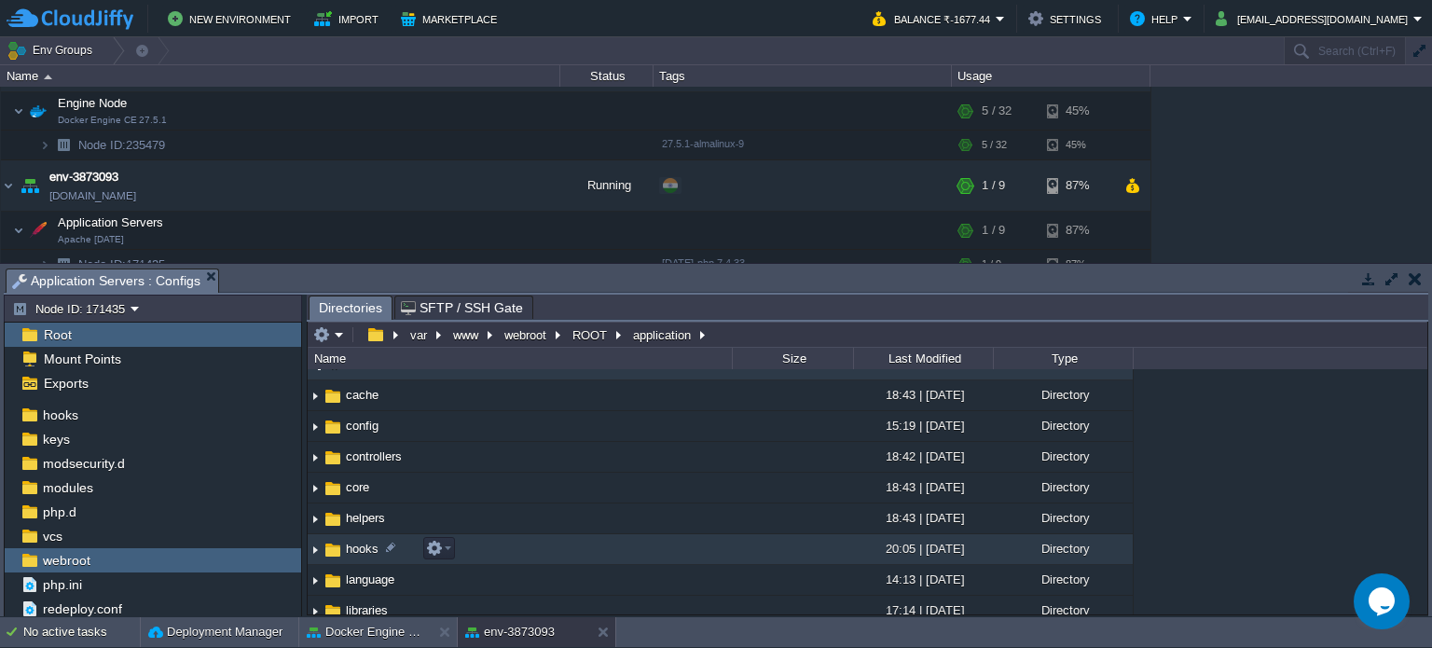
scroll to position [0, 0]
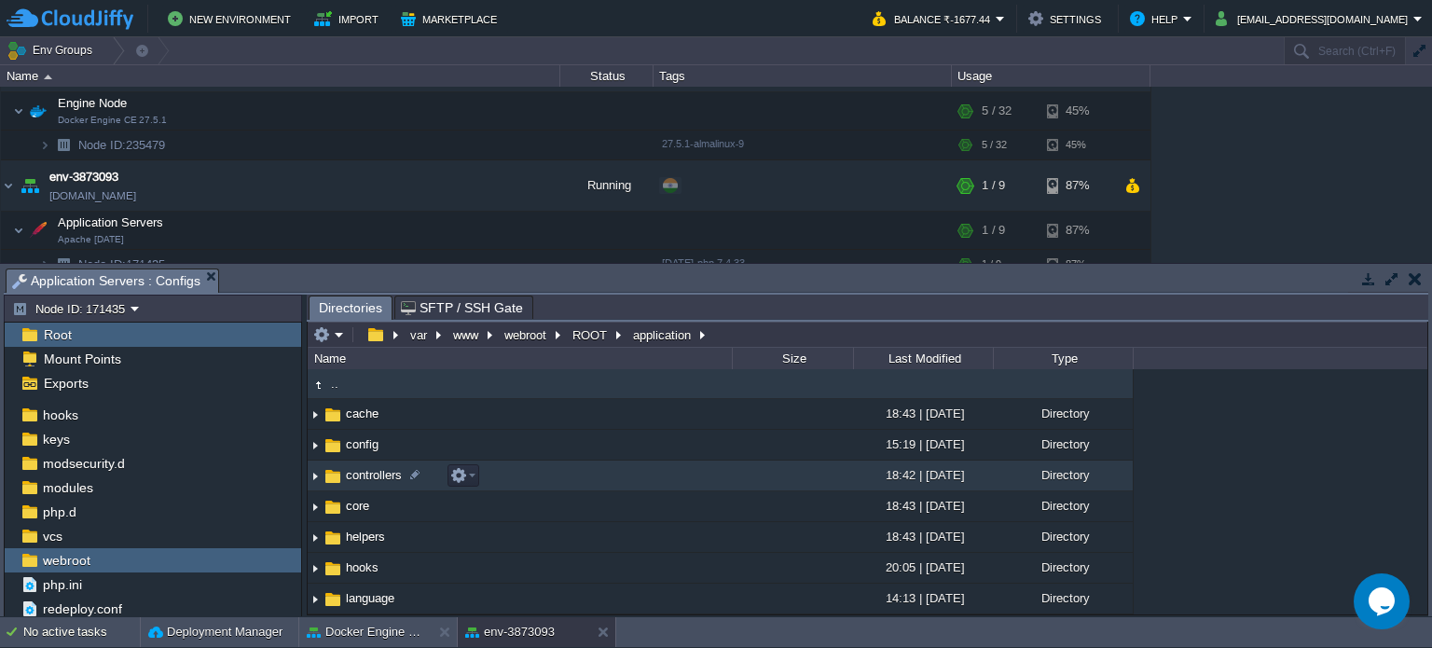
click at [362, 480] on span "controllers" at bounding box center [374, 475] width 62 height 16
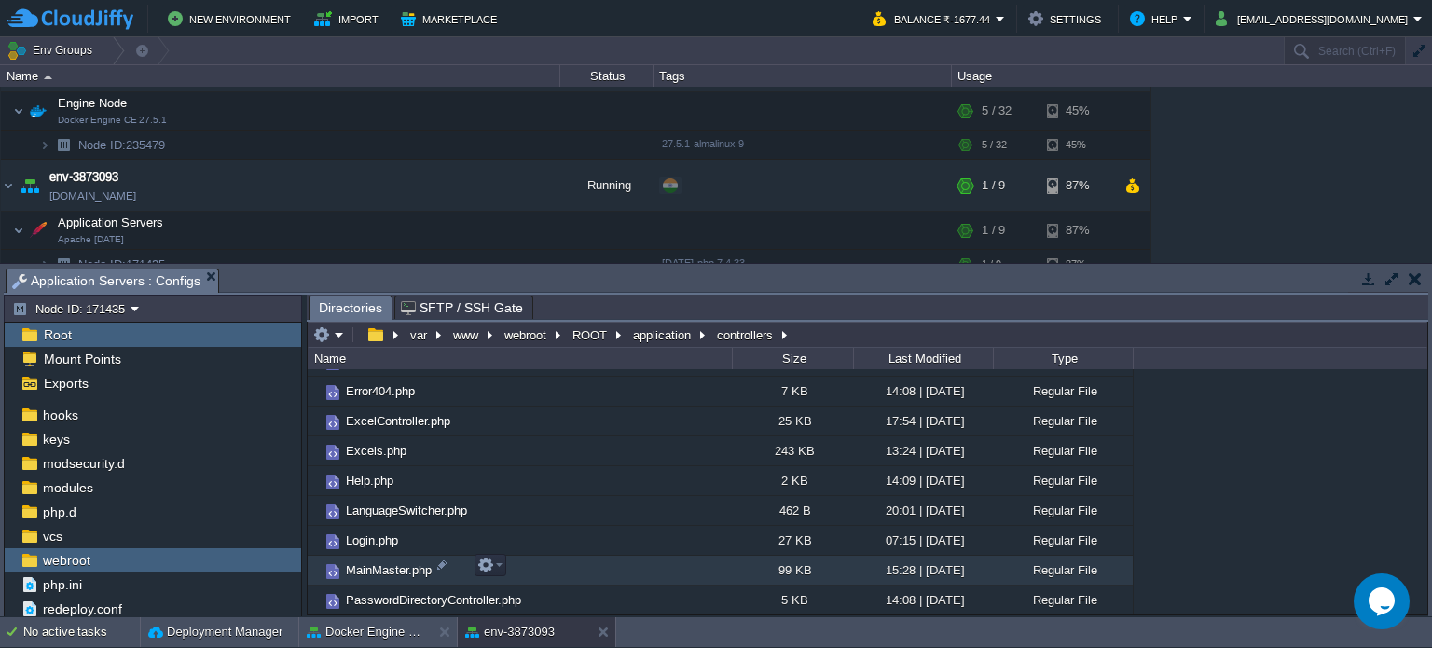
scroll to position [555, 0]
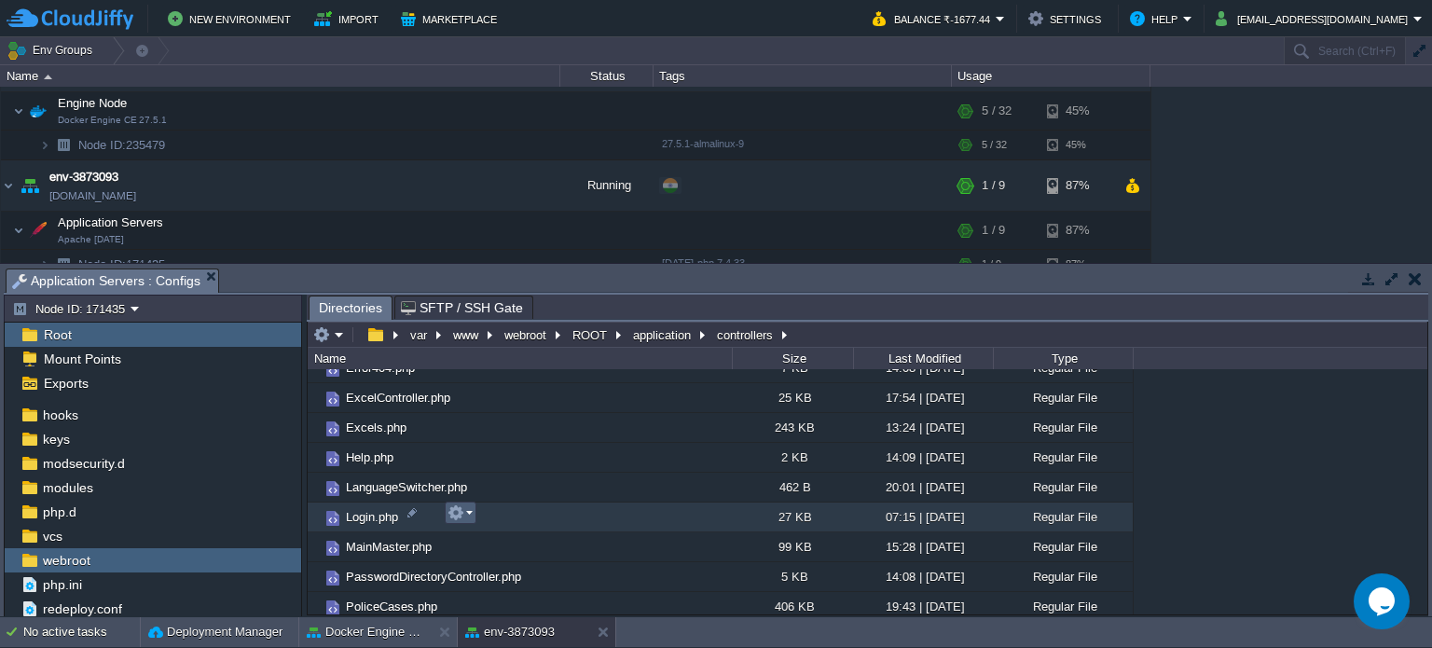
click at [462, 514] on button "button" at bounding box center [455, 512] width 17 height 17
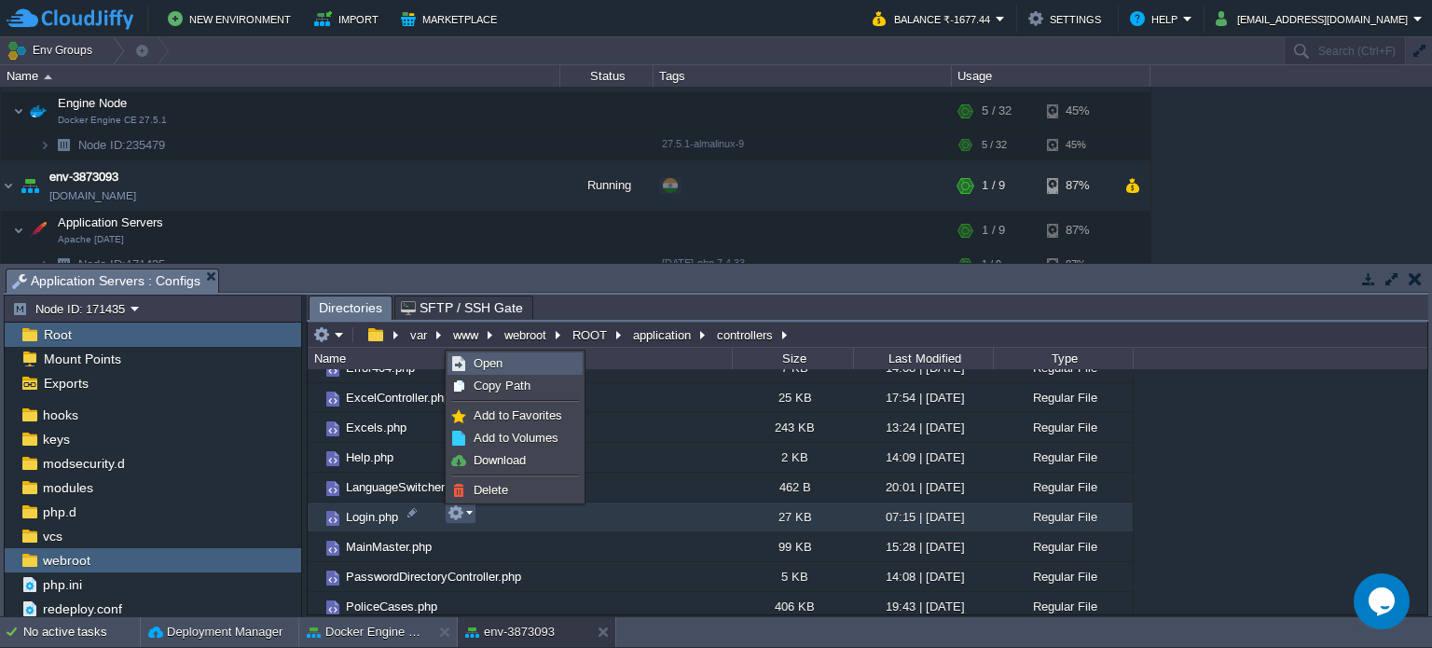
click at [486, 359] on span "Open" at bounding box center [487, 363] width 29 height 14
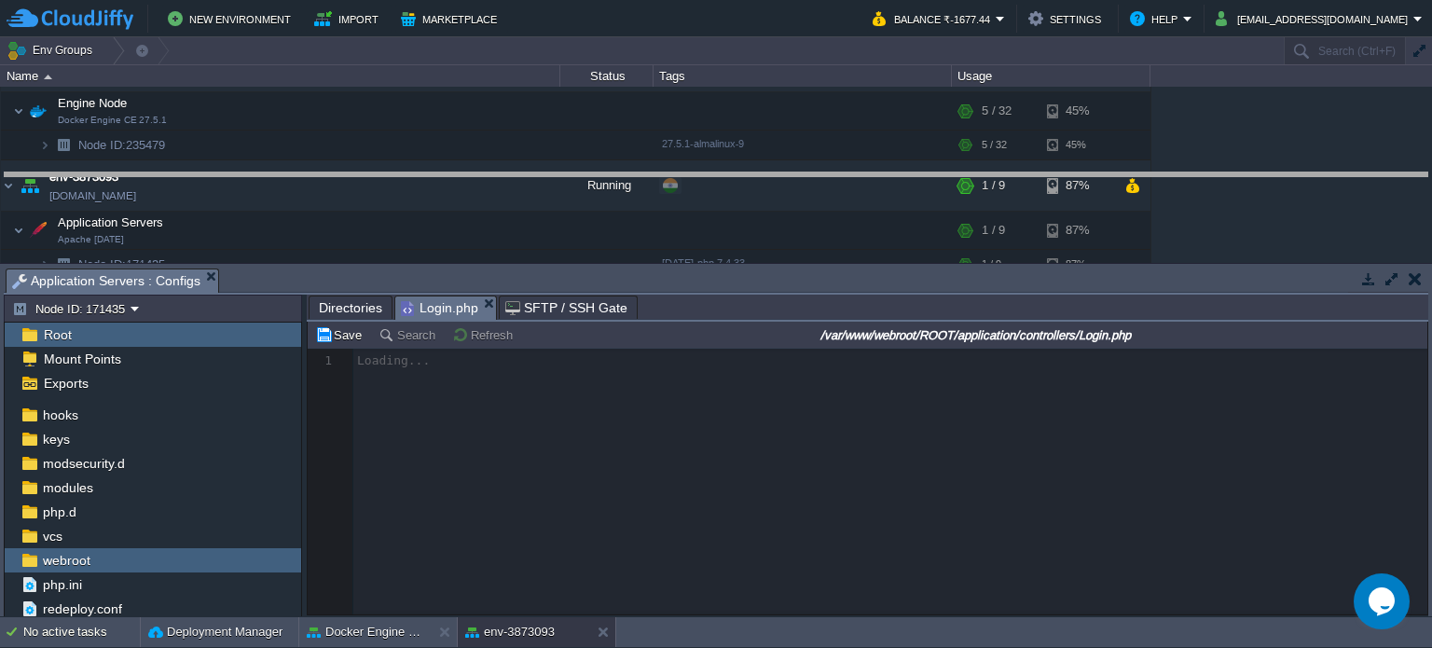
drag, startPoint x: 822, startPoint y: 274, endPoint x: 816, endPoint y: 138, distance: 136.2
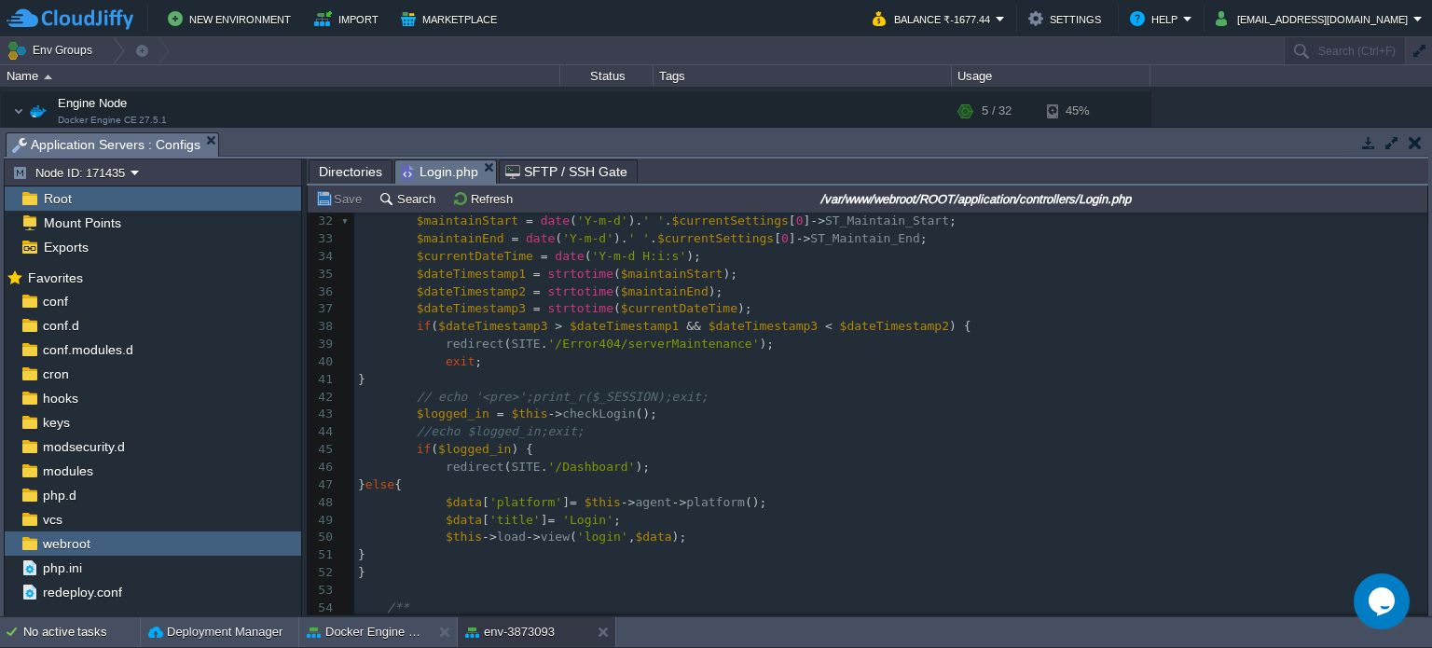
scroll to position [567, 0]
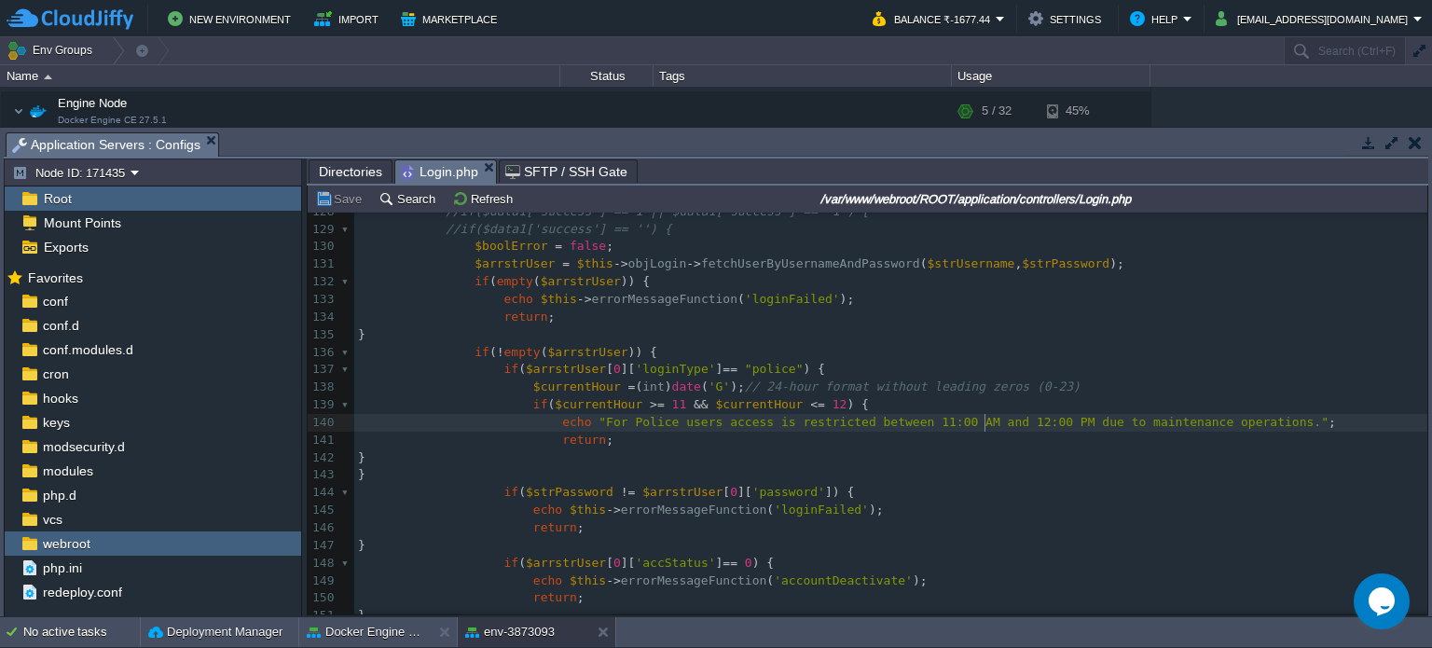
click at [986, 428] on div "620 <?php defined ( 'BASEPATH' ) OR exit ( 'No direct script access allowed' );…" at bounding box center [890, 273] width 1073 height 1089
type textarea "-"
type textarea "0"
click at [341, 206] on button "Save" at bounding box center [341, 198] width 52 height 17
click at [686, 437] on pre "return ;" at bounding box center [890, 441] width 1073 height 18
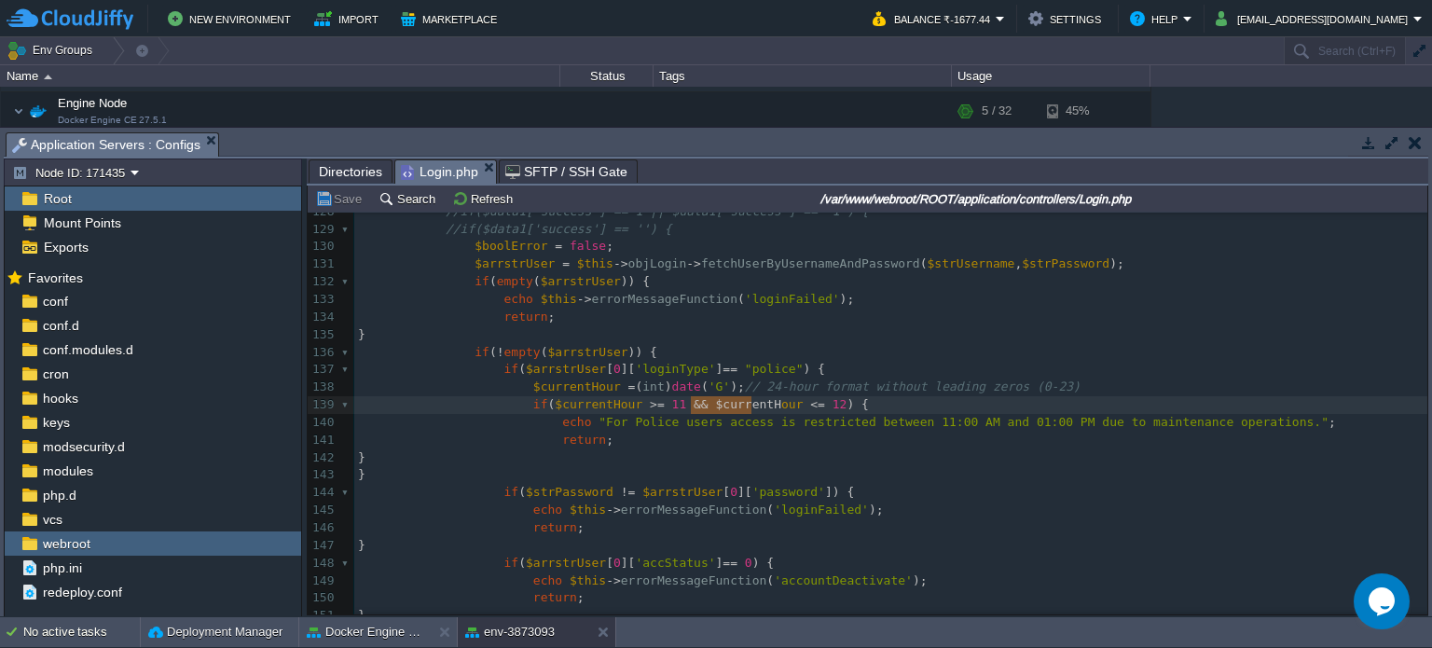
type textarea "$currentHour"
drag, startPoint x: 690, startPoint y: 409, endPoint x: 756, endPoint y: 408, distance: 66.2
click at [578, 421] on div "x <?php defined ( 'BASEPATH' ) OR exit ( 'No direct script access allowed' ); 1…" at bounding box center [890, 273] width 1073 height 1089
paste textarea "."
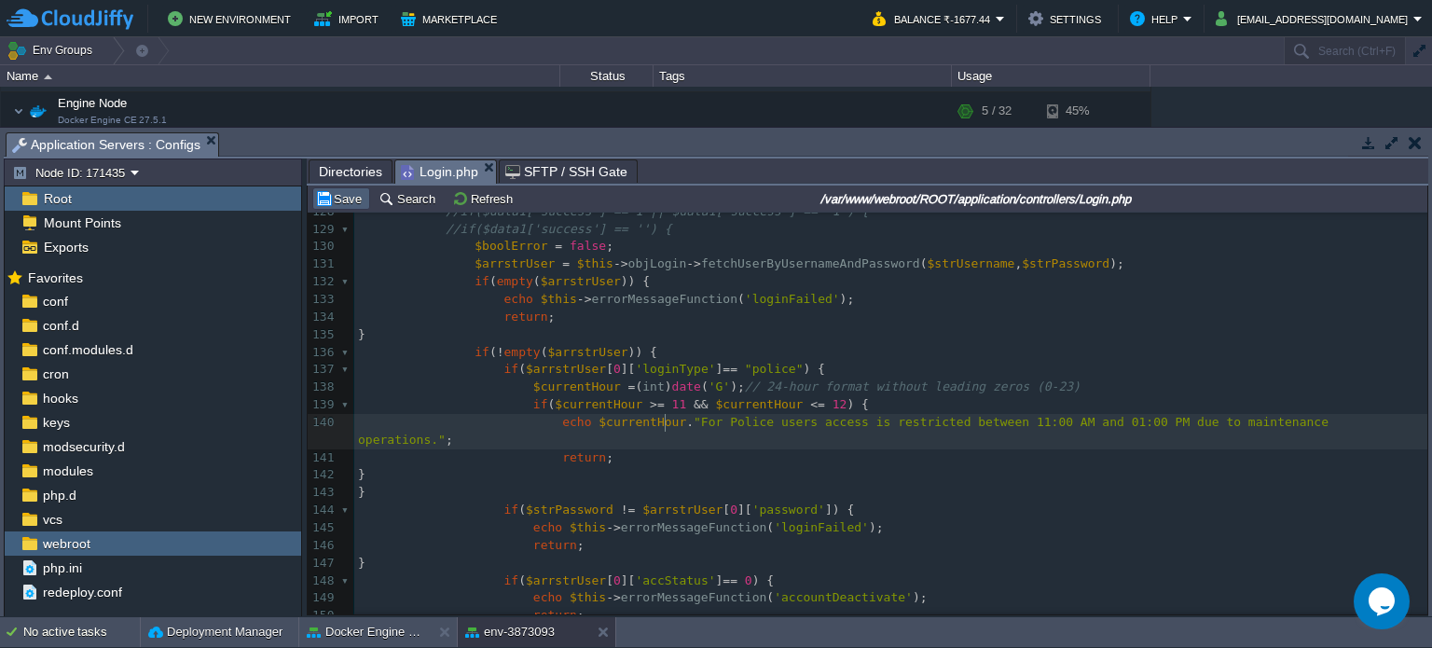
type textarea "."
click at [321, 196] on button "Save" at bounding box center [341, 198] width 52 height 17
click at [806, 406] on div "x <?php defined ( 'BASEPATH' ) OR exit ( 'No direct script access allowed' ); 1…" at bounding box center [890, 282] width 1073 height 1106
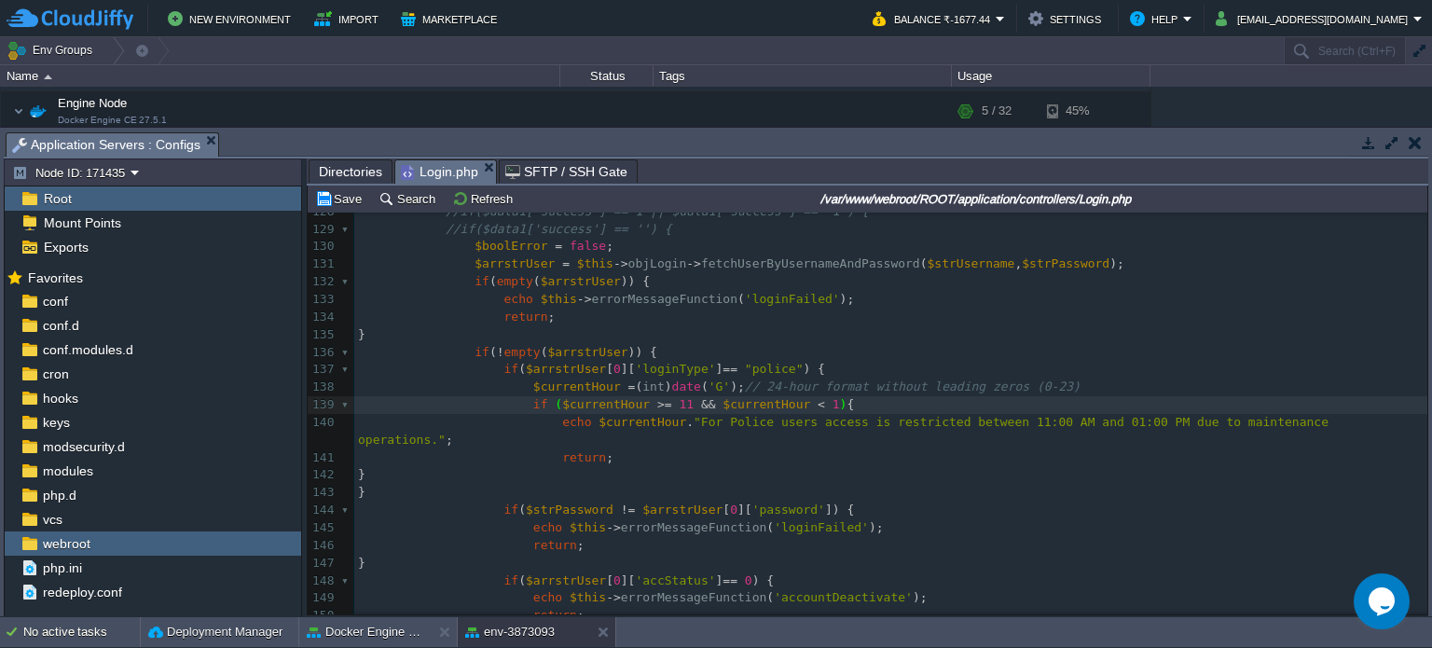
scroll to position [6, 19]
type textarea "13"
click at [336, 202] on button "Save" at bounding box center [341, 198] width 52 height 17
click at [691, 432] on div "x <?php defined ( 'BASEPATH' ) OR exit ( 'No direct script access allowed' ); 1…" at bounding box center [890, 282] width 1073 height 1106
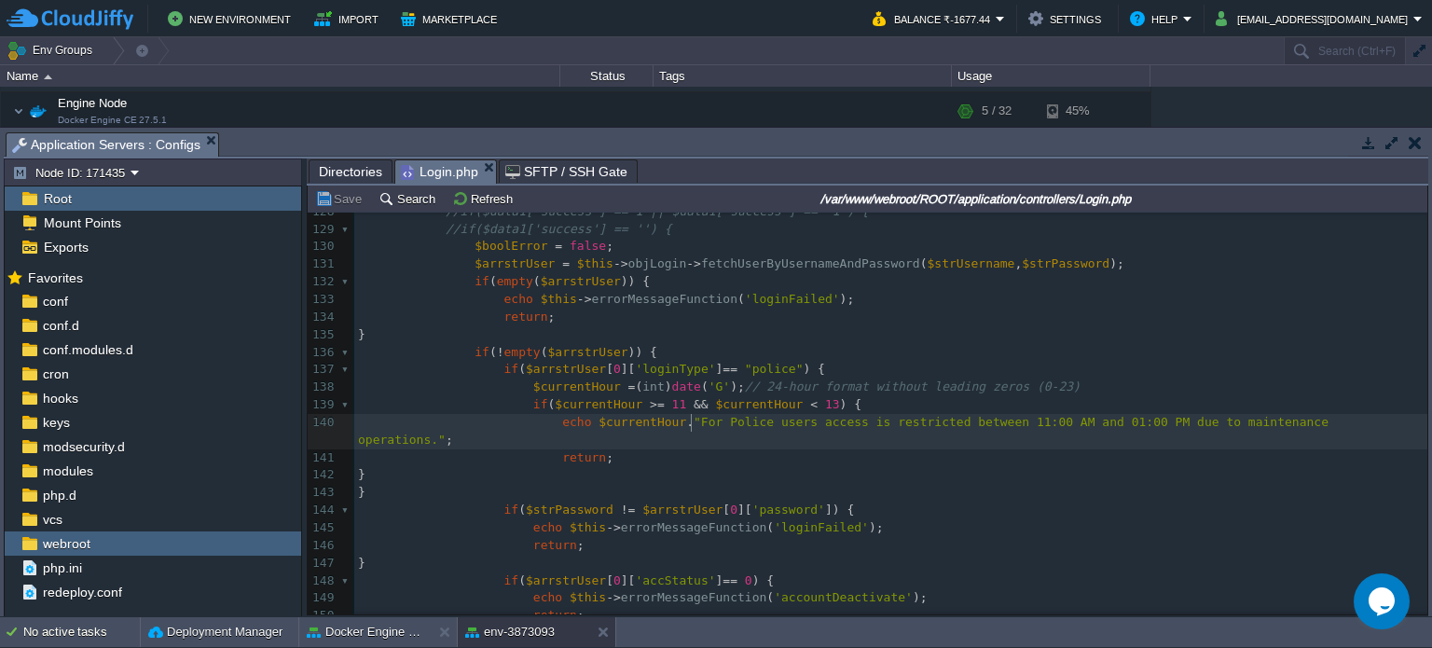
click at [656, 449] on pre "return ;" at bounding box center [890, 458] width 1073 height 18
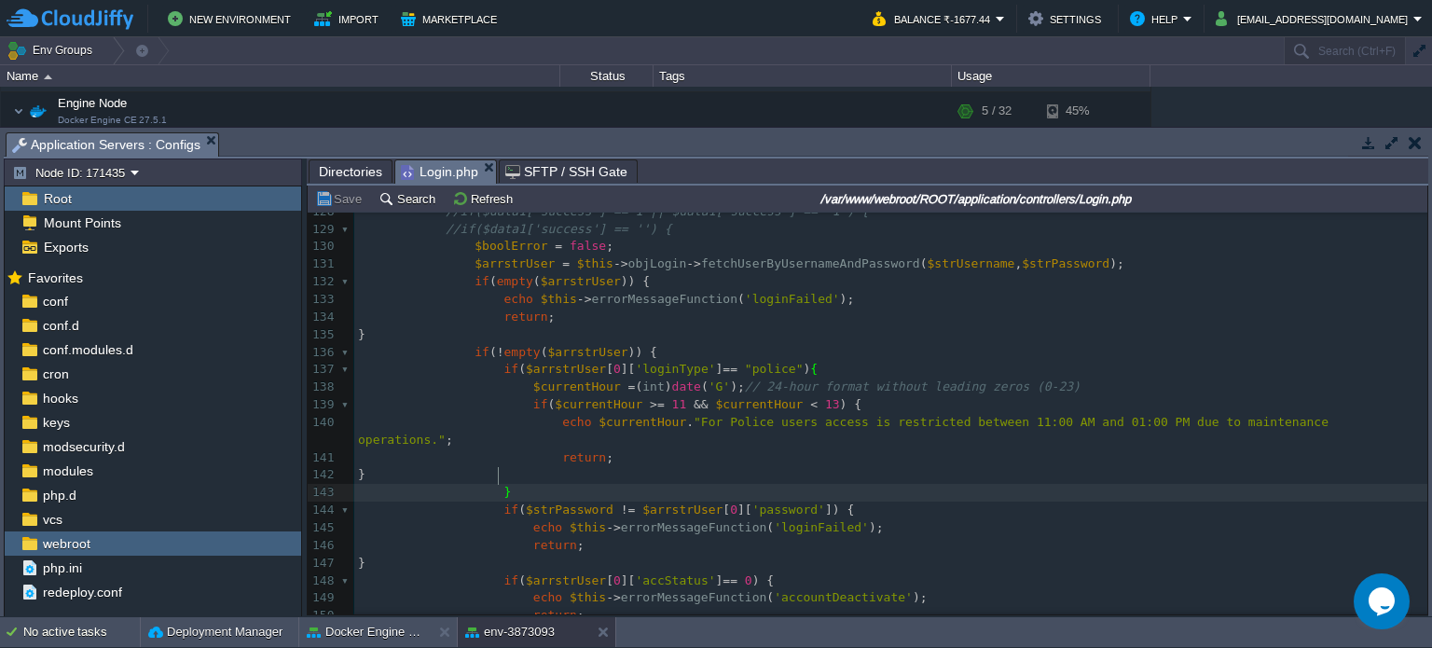
click at [586, 399] on div "x <?php defined ( 'BASEPATH' ) OR exit ( 'No direct script access allowed' ); 1…" at bounding box center [890, 282] width 1073 height 1106
type textarea "$currentHour"
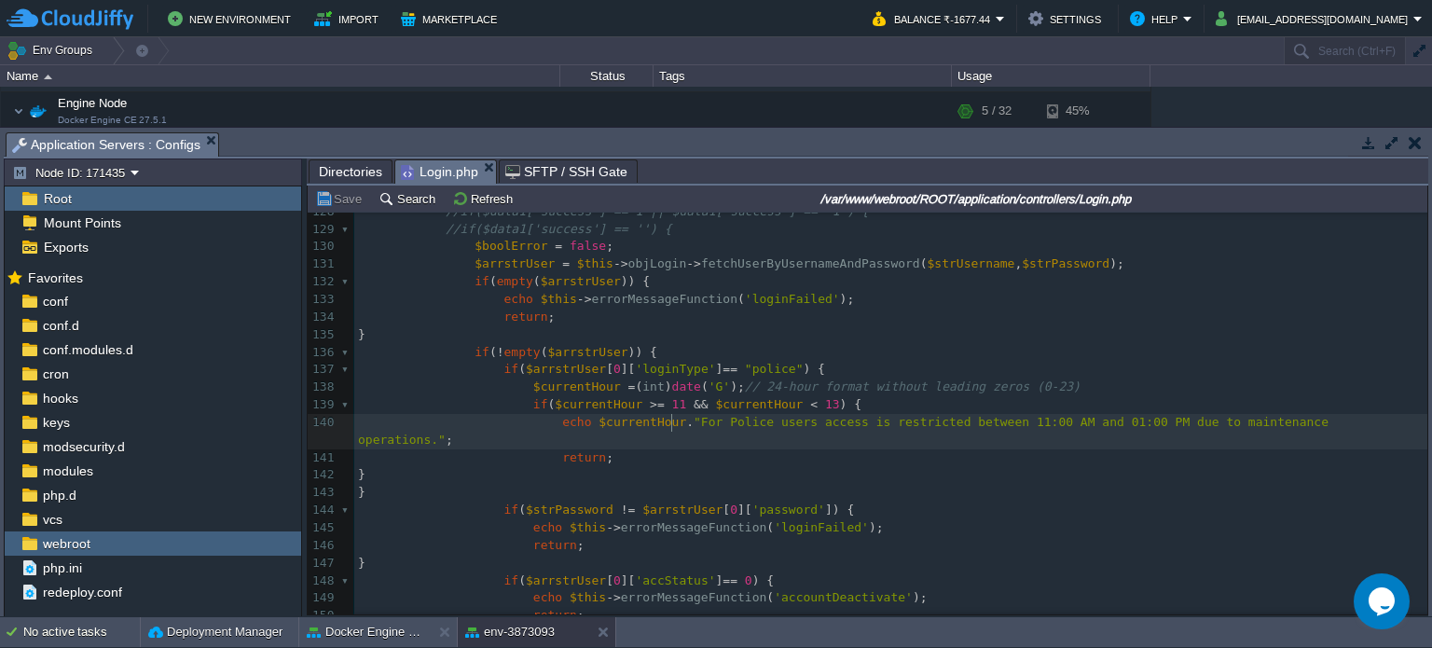
click at [669, 424] on span ""For Police users access is restricted between 11:00 AM and 01:00 PM due to mai…" at bounding box center [847, 431] width 978 height 32
click at [332, 198] on button "Save" at bounding box center [341, 198] width 52 height 17
click at [610, 413] on div "x <?php defined ( 'BASEPATH' ) OR exit ( 'No direct script access allowed' ); 1…" at bounding box center [890, 282] width 1073 height 1106
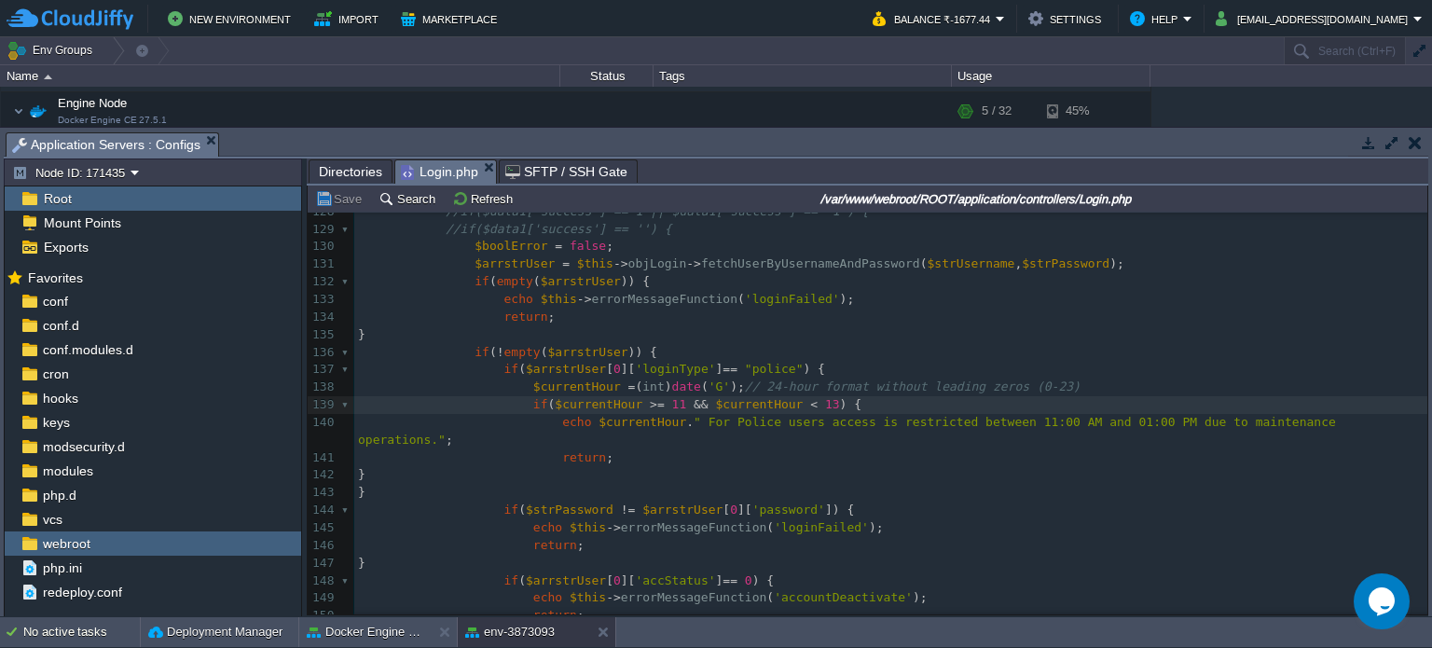
click at [615, 424] on span "$currentHour" at bounding box center [642, 422] width 88 height 14
type textarea "$currentHour"
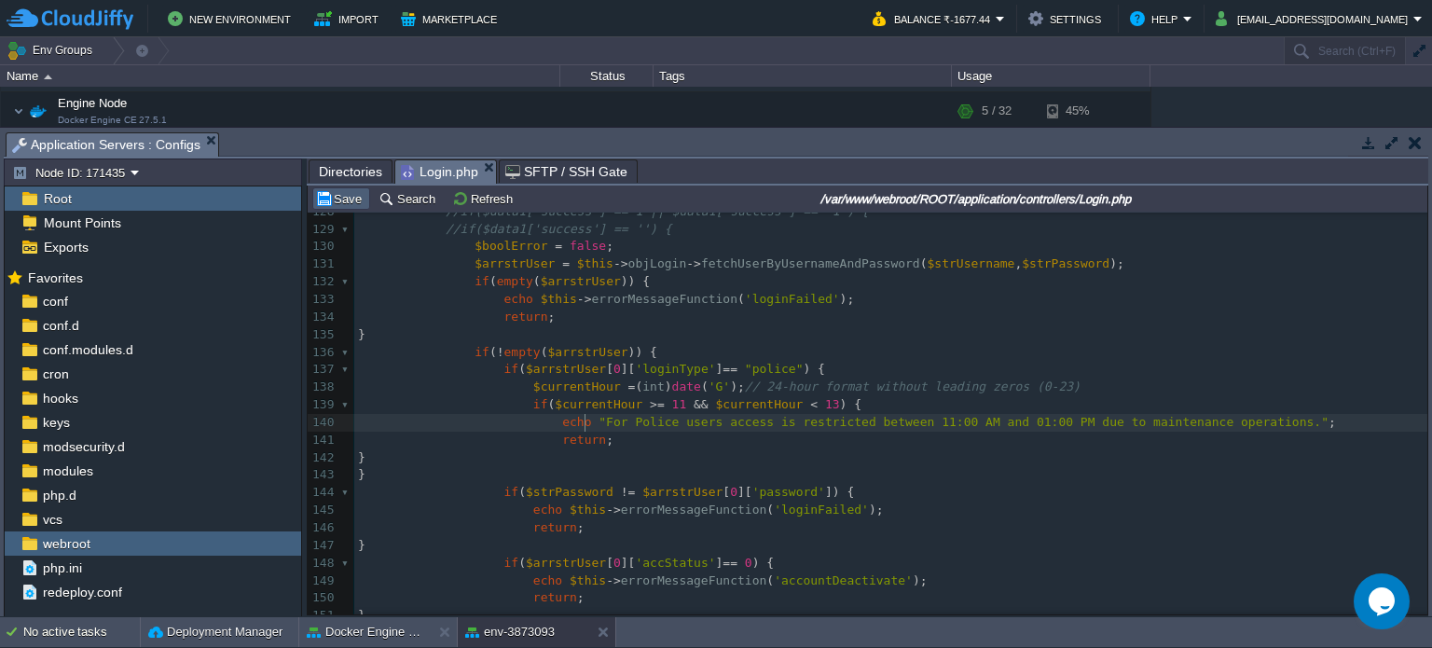
type textarea """
click at [341, 198] on button "Save" at bounding box center [341, 198] width 52 height 17
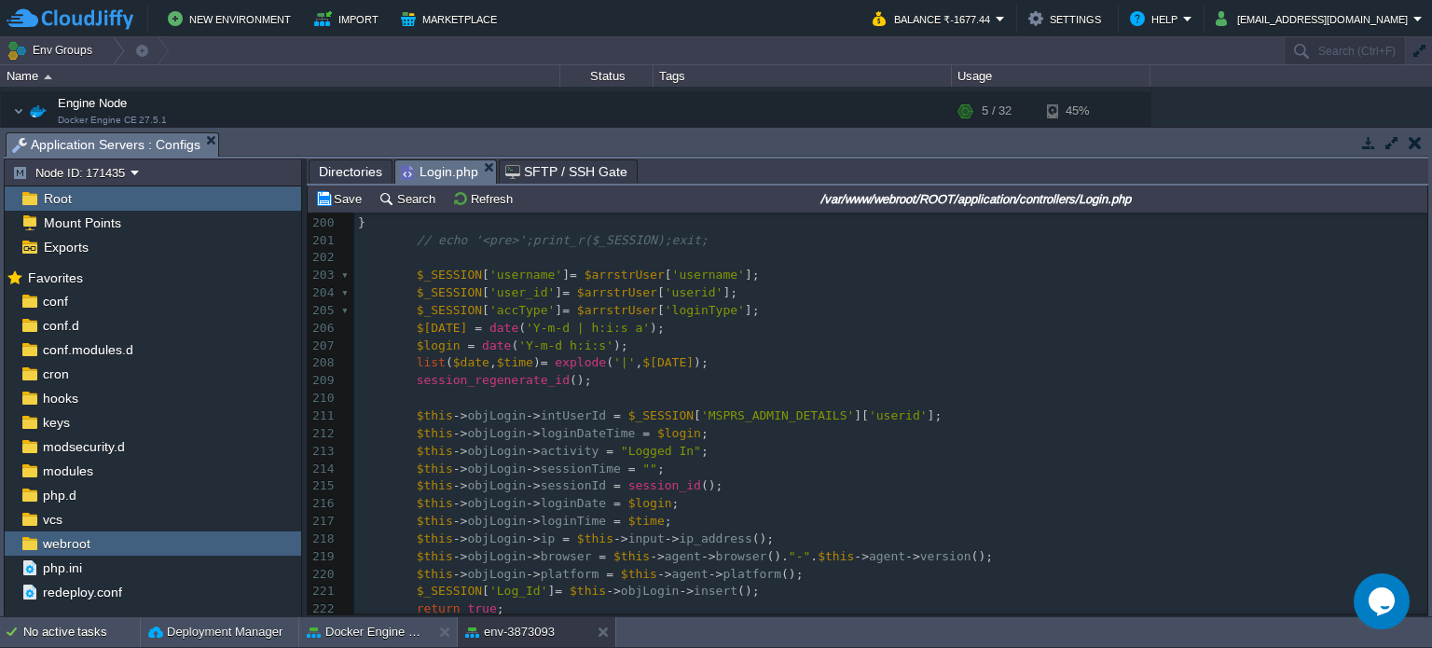
scroll to position [3538, 0]
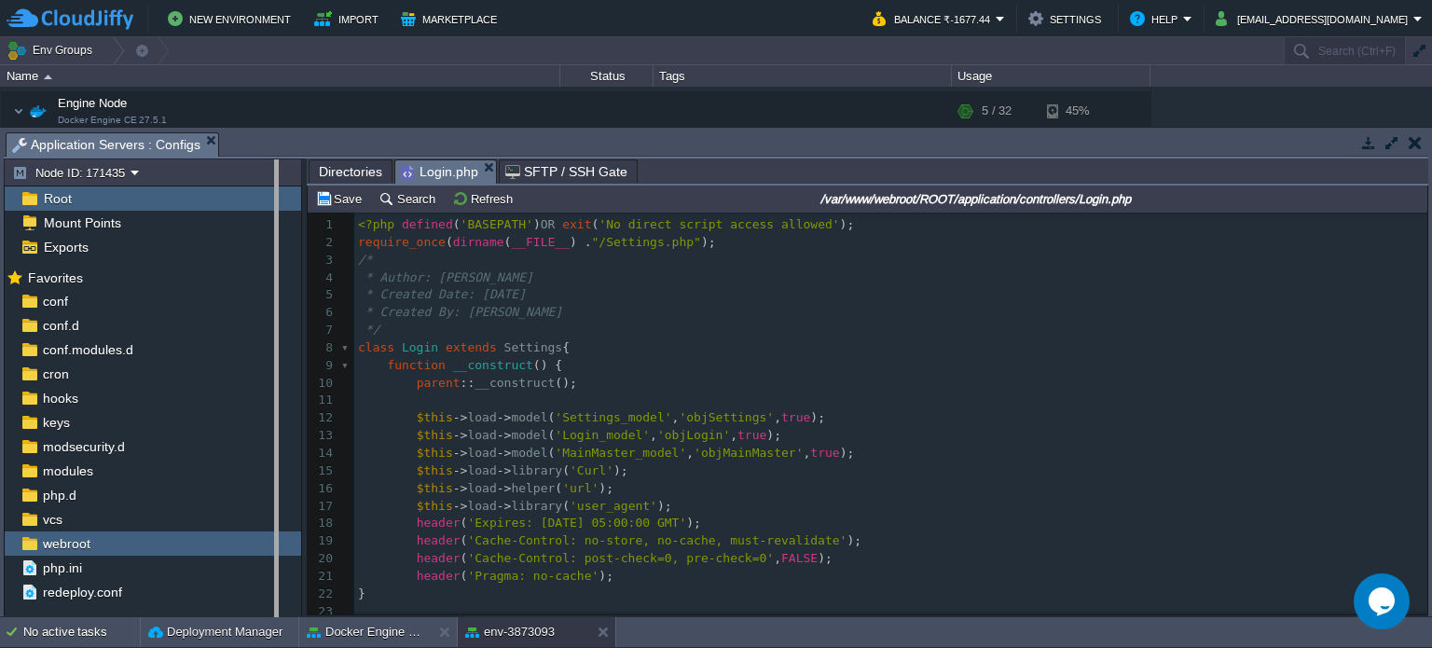
drag, startPoint x: 302, startPoint y: 379, endPoint x: 274, endPoint y: 379, distance: 28.0
click at [274, 379] on body "New Environment Import Marketplace Bonus ₹0.00 Upgrade Account Balance ₹-1677.4…" at bounding box center [716, 324] width 1432 height 648
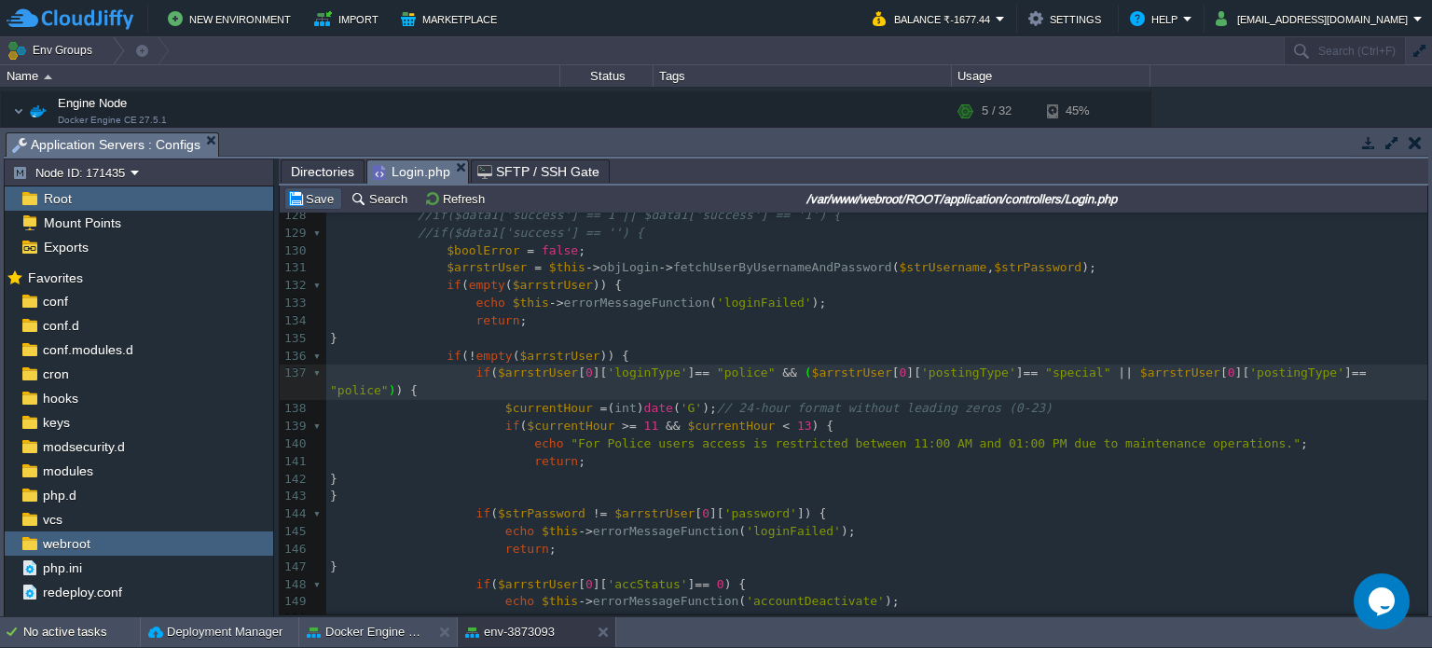
click at [313, 199] on button "Save" at bounding box center [313, 198] width 52 height 17
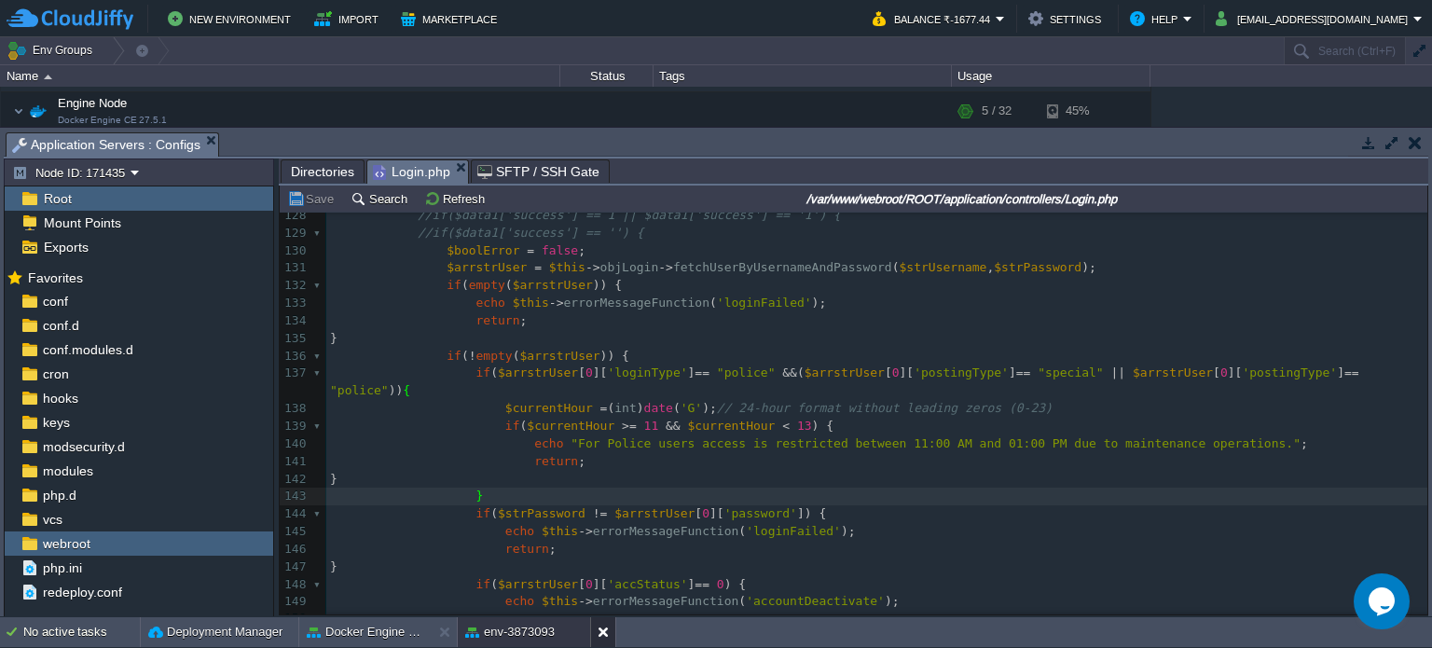
click at [596, 636] on div at bounding box center [602, 632] width 25 height 30
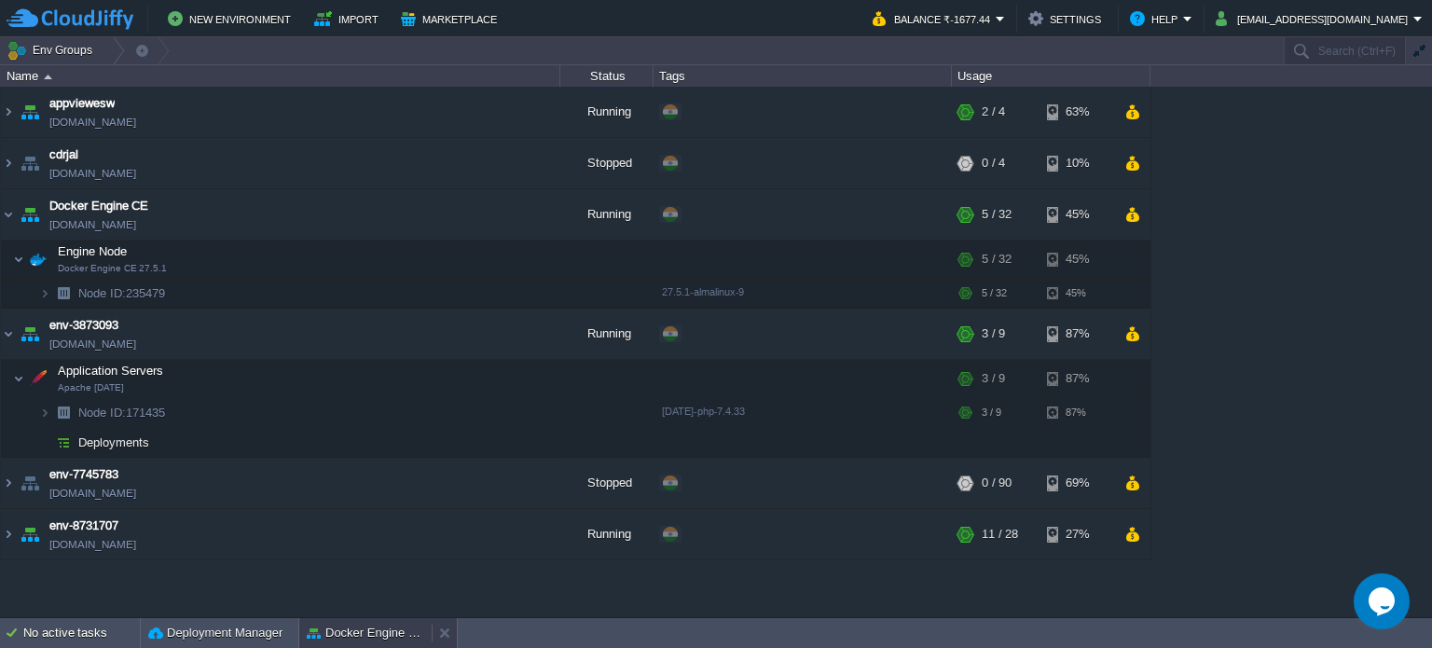
click at [340, 637] on button "Docker Engine CE" at bounding box center [365, 633] width 117 height 19
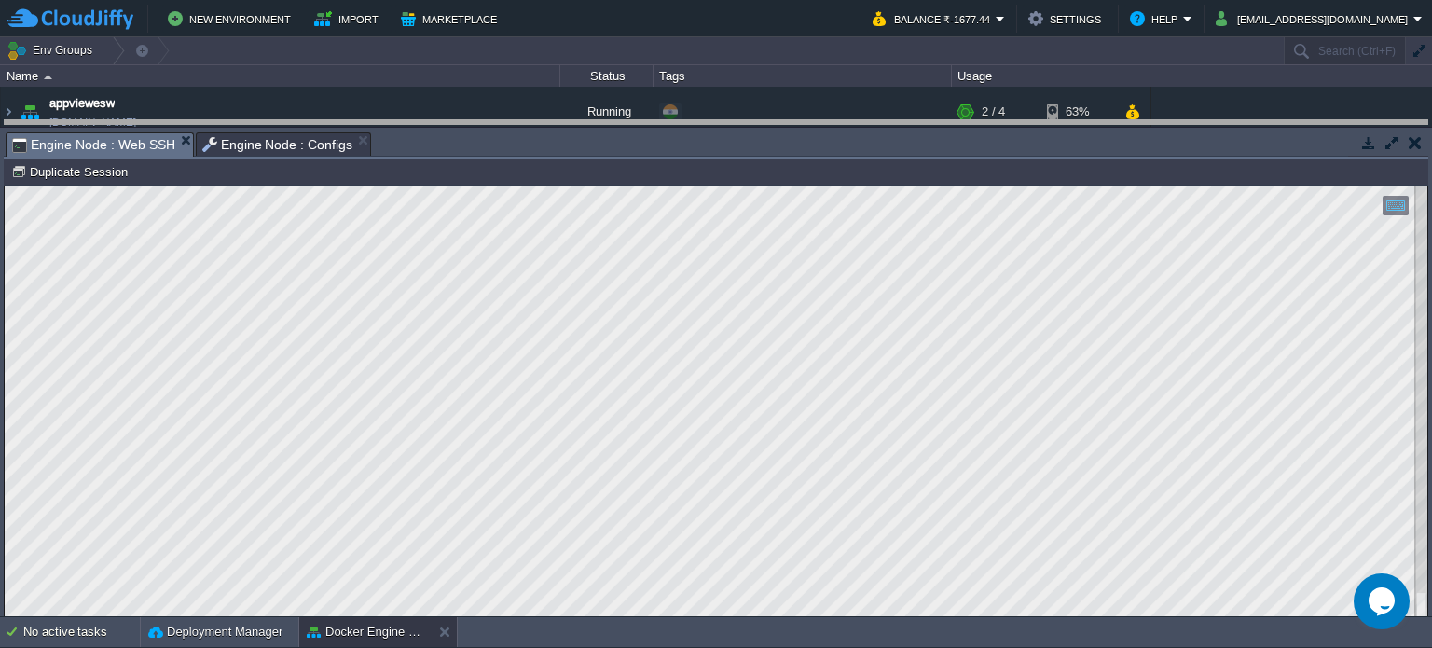
drag, startPoint x: 728, startPoint y: 158, endPoint x: 726, endPoint y: 146, distance: 12.3
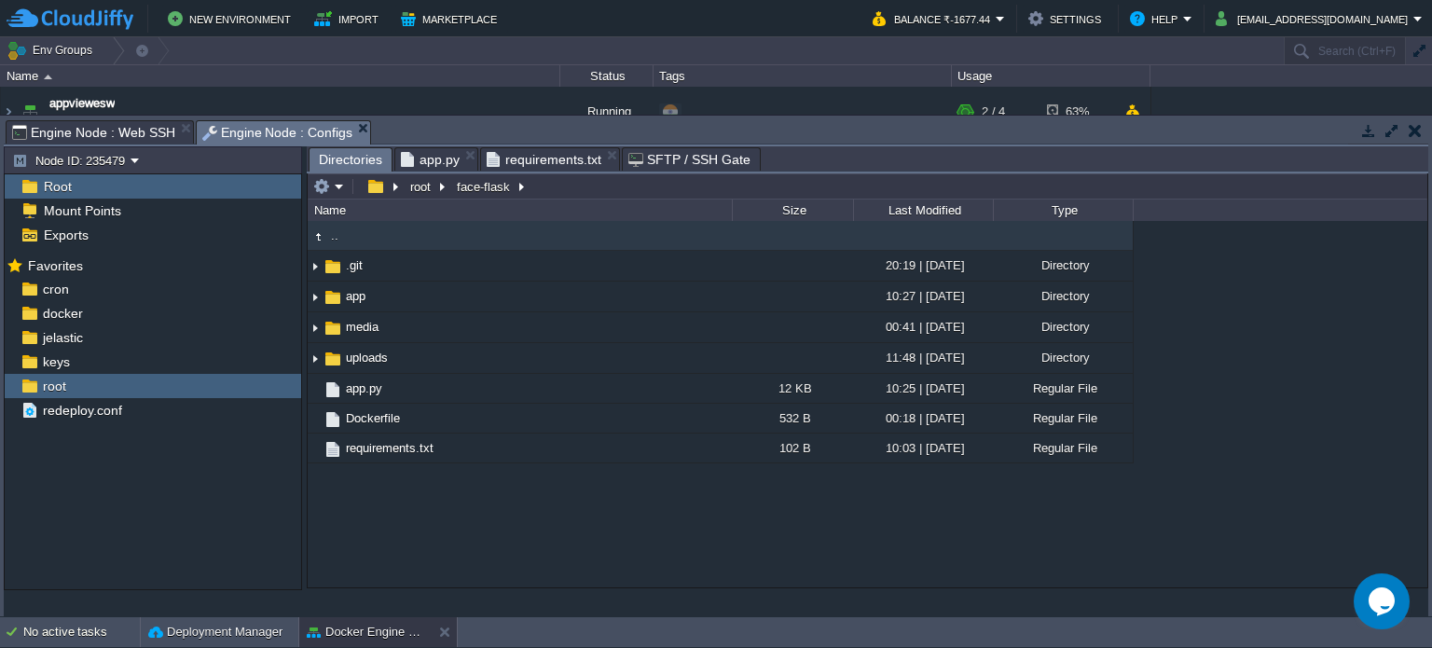
click at [253, 132] on span "Engine Node : Configs" at bounding box center [277, 132] width 151 height 23
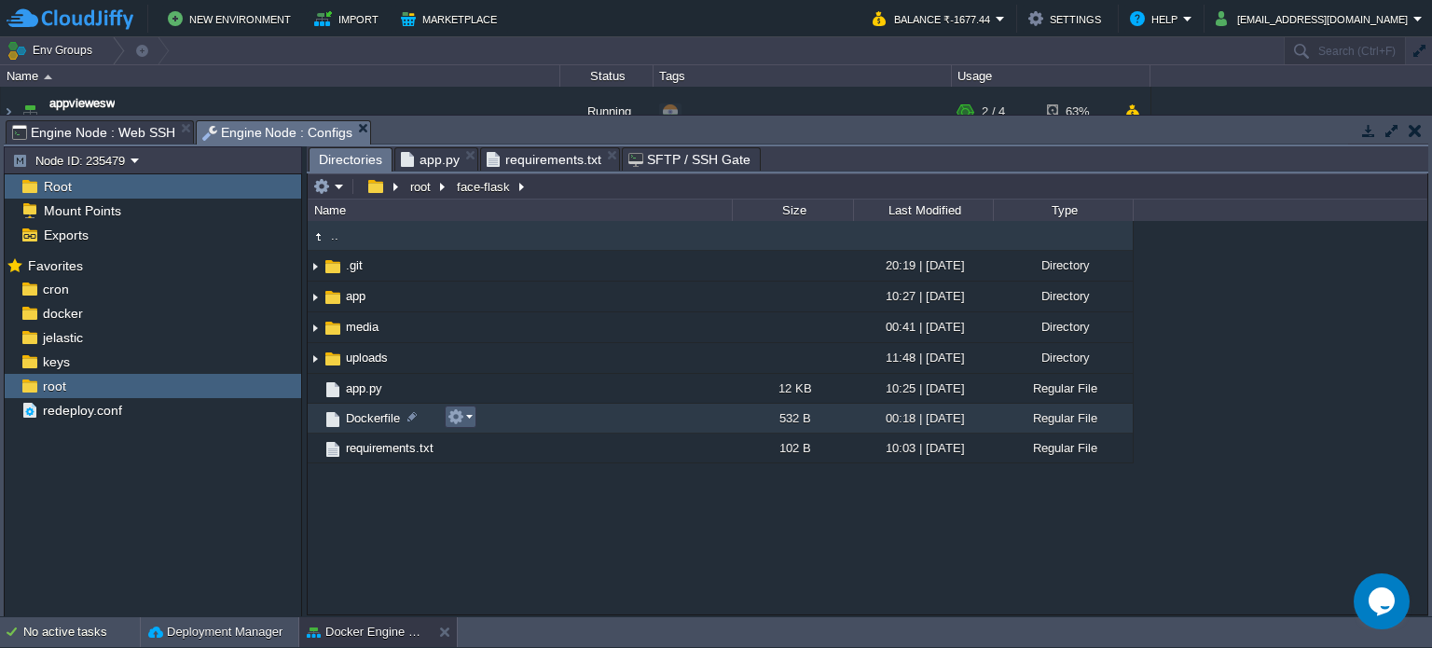
click at [460, 418] on button "button" at bounding box center [455, 416] width 17 height 17
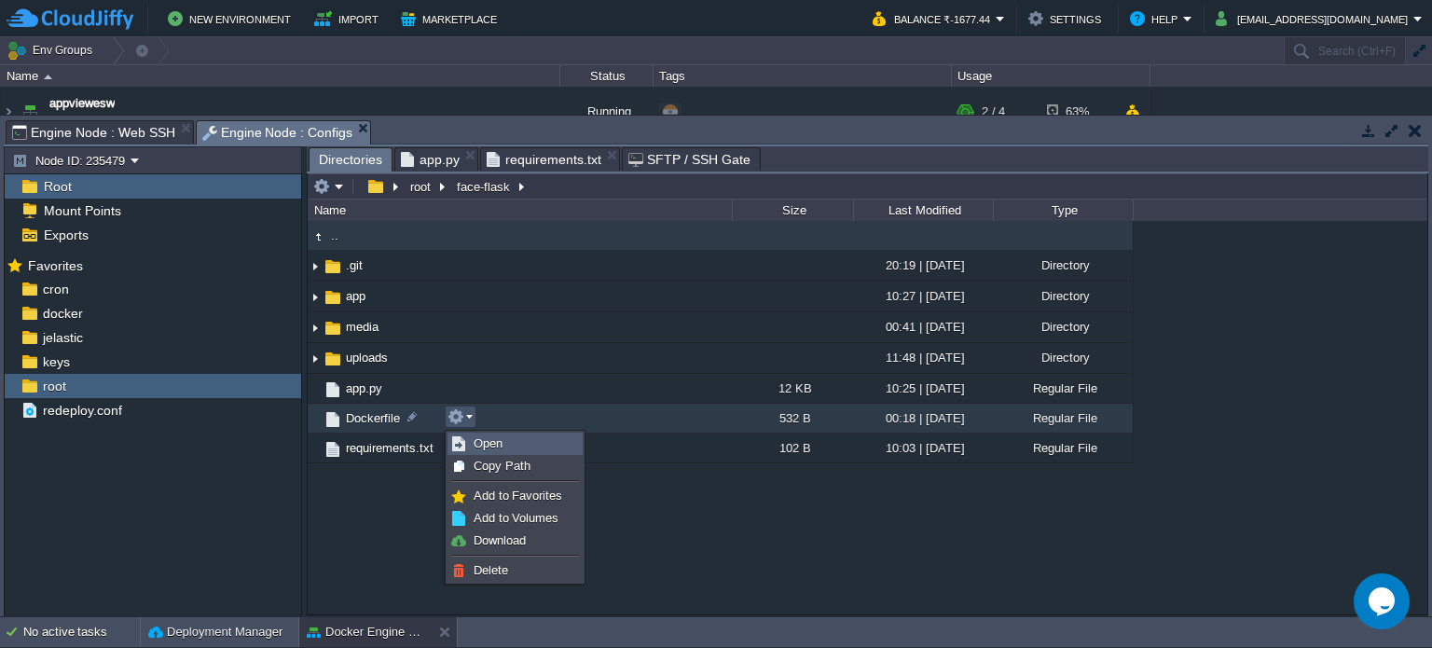
click at [491, 440] on span "Open" at bounding box center [487, 443] width 29 height 14
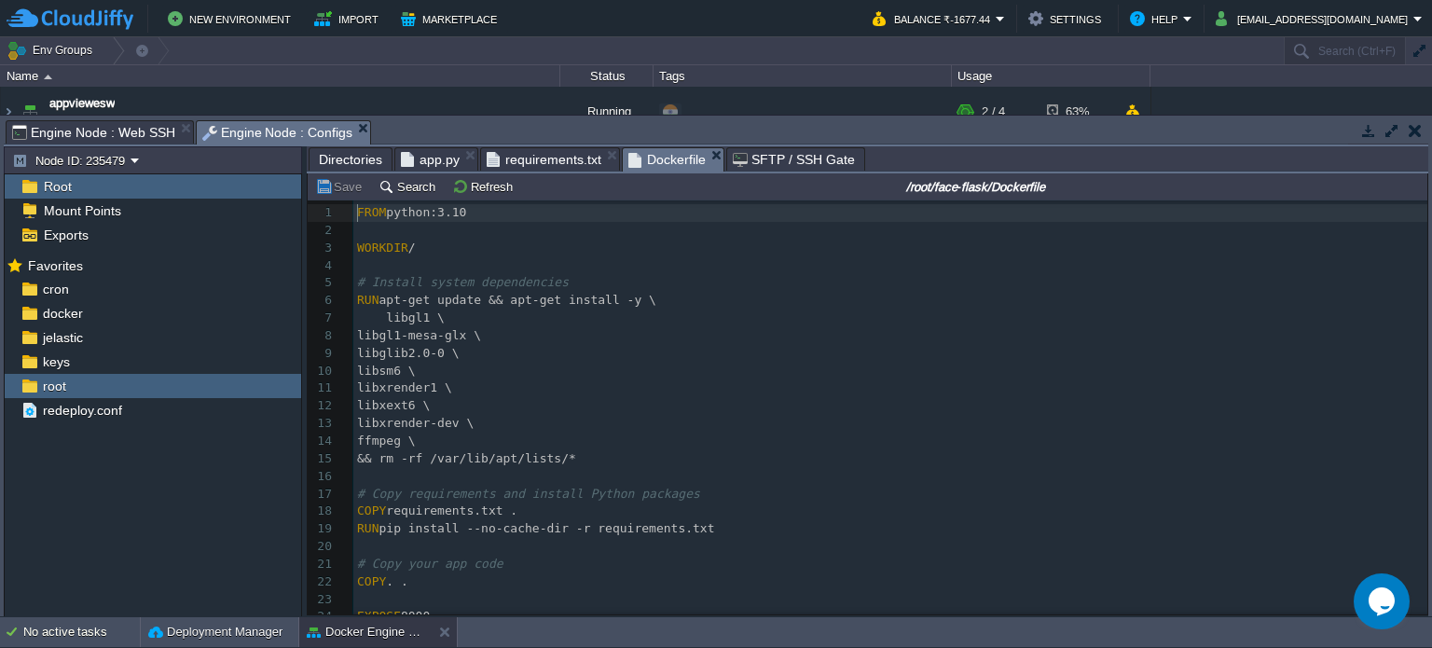
scroll to position [6, 0]
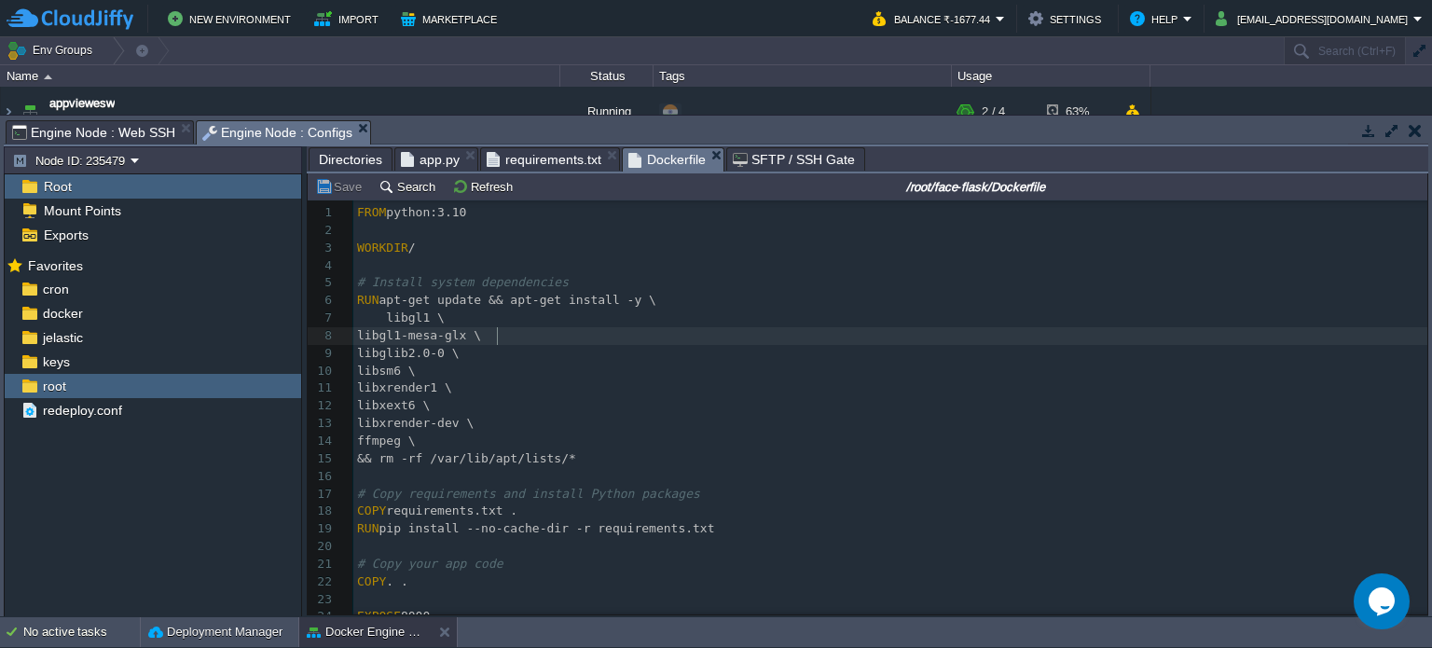
click at [540, 334] on pre "libgl1-mesa-glx \" at bounding box center [890, 336] width 1074 height 18
type textarea "FROM python:3.10 WORKDIR / # Install system dependencies RUN apt-get update && …"
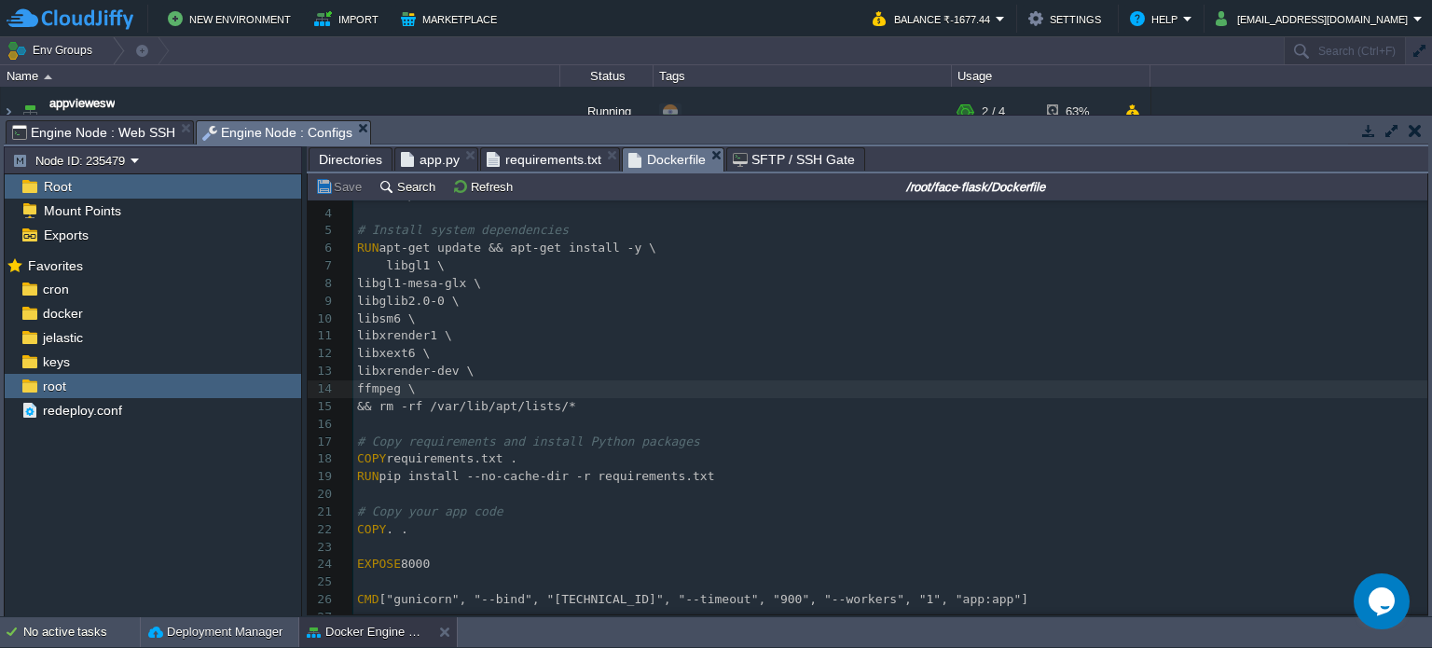
scroll to position [52, 0]
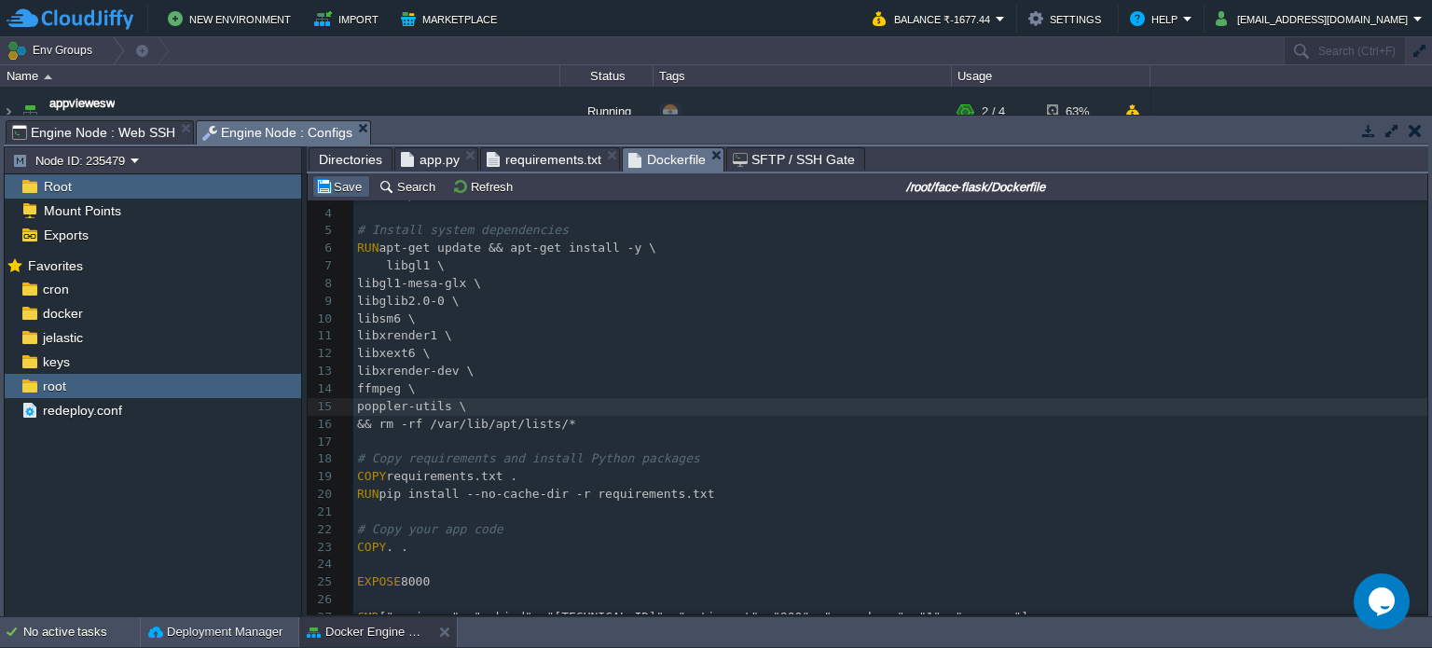
click at [326, 187] on button "Save" at bounding box center [341, 186] width 52 height 17
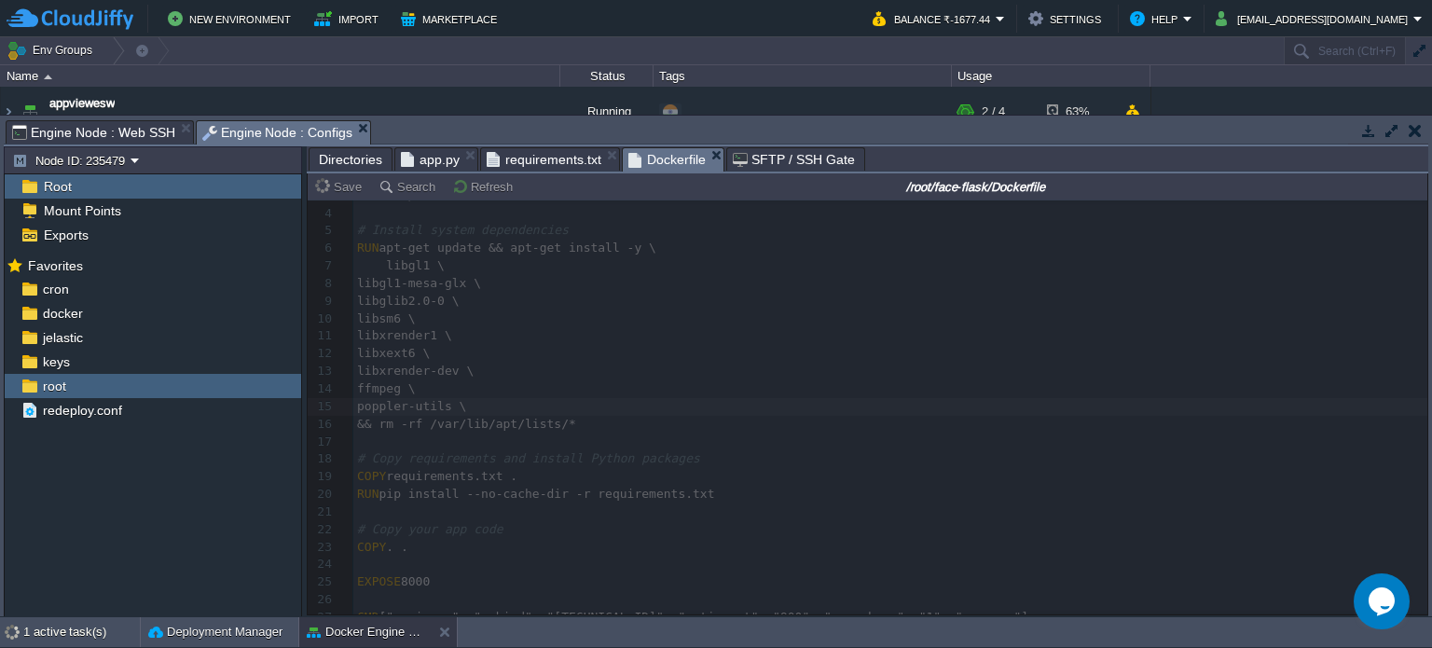
click at [410, 156] on span "app.py" at bounding box center [430, 159] width 59 height 22
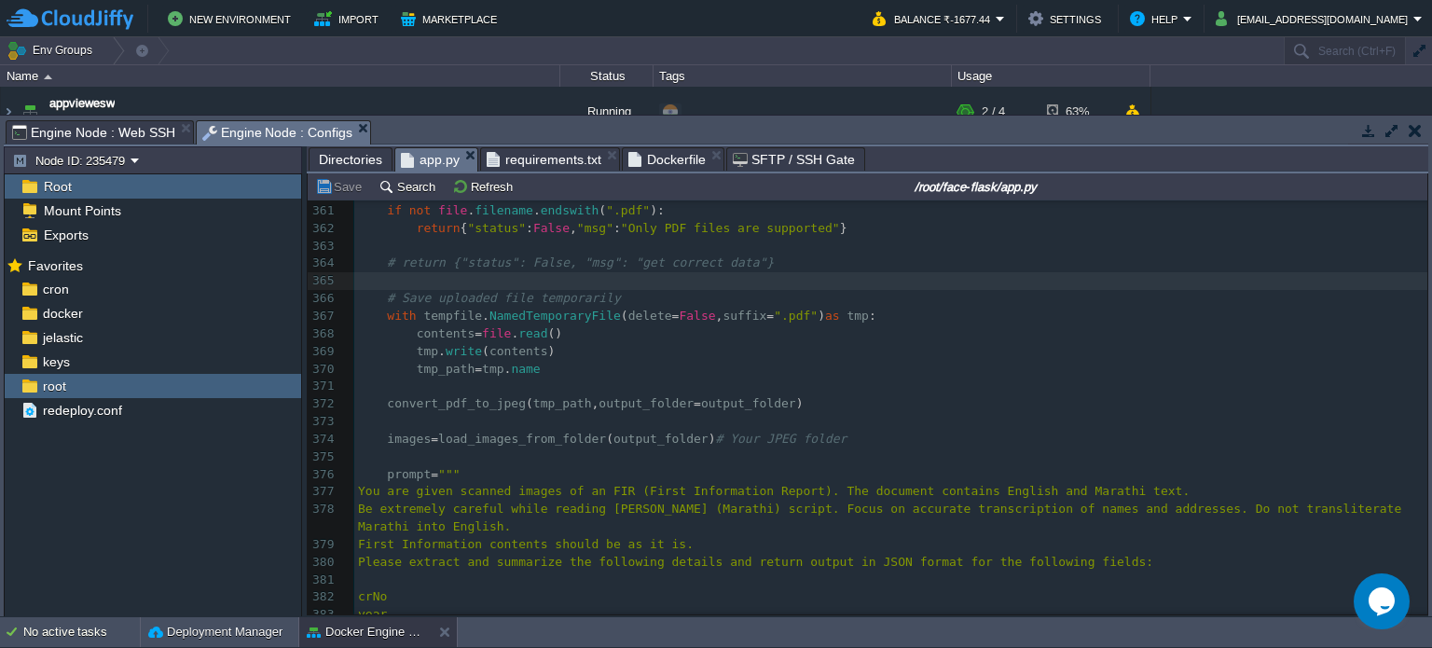
click at [110, 141] on span "Engine Node : Web SSH" at bounding box center [93, 132] width 163 height 22
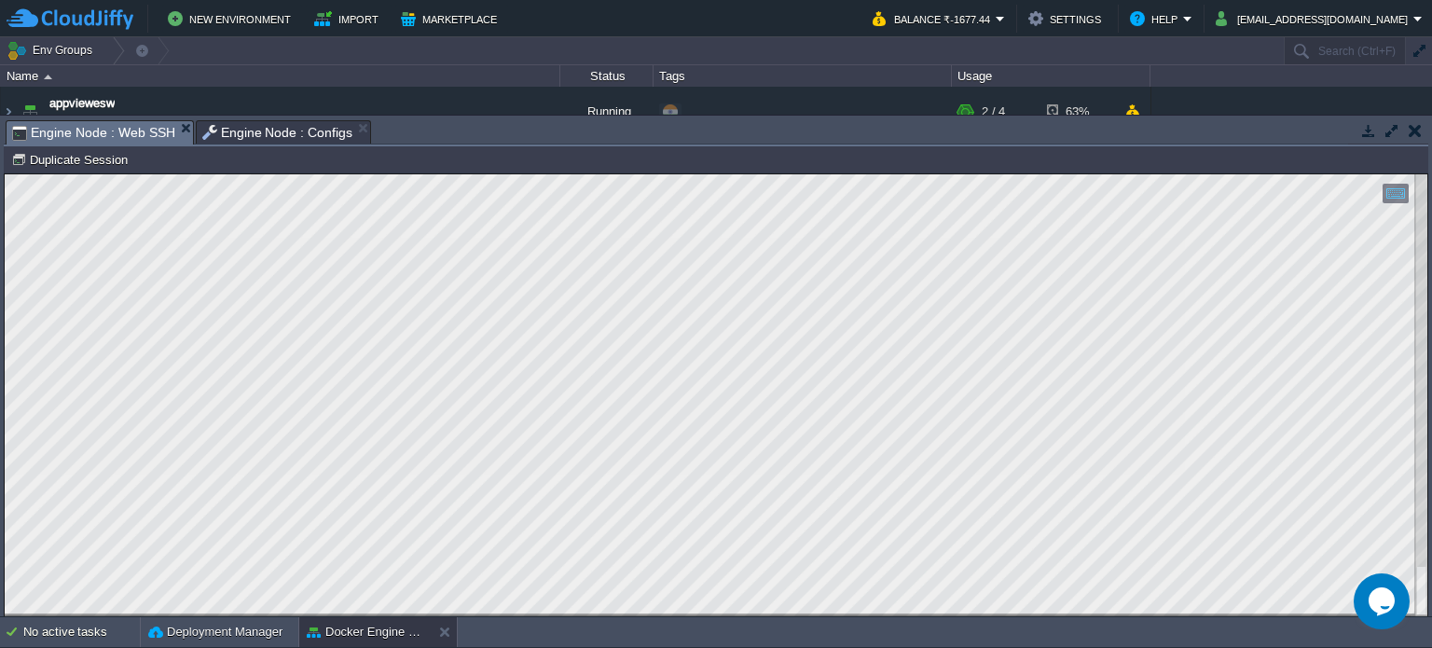
click at [260, 130] on span "Engine Node : Configs" at bounding box center [277, 132] width 151 height 22
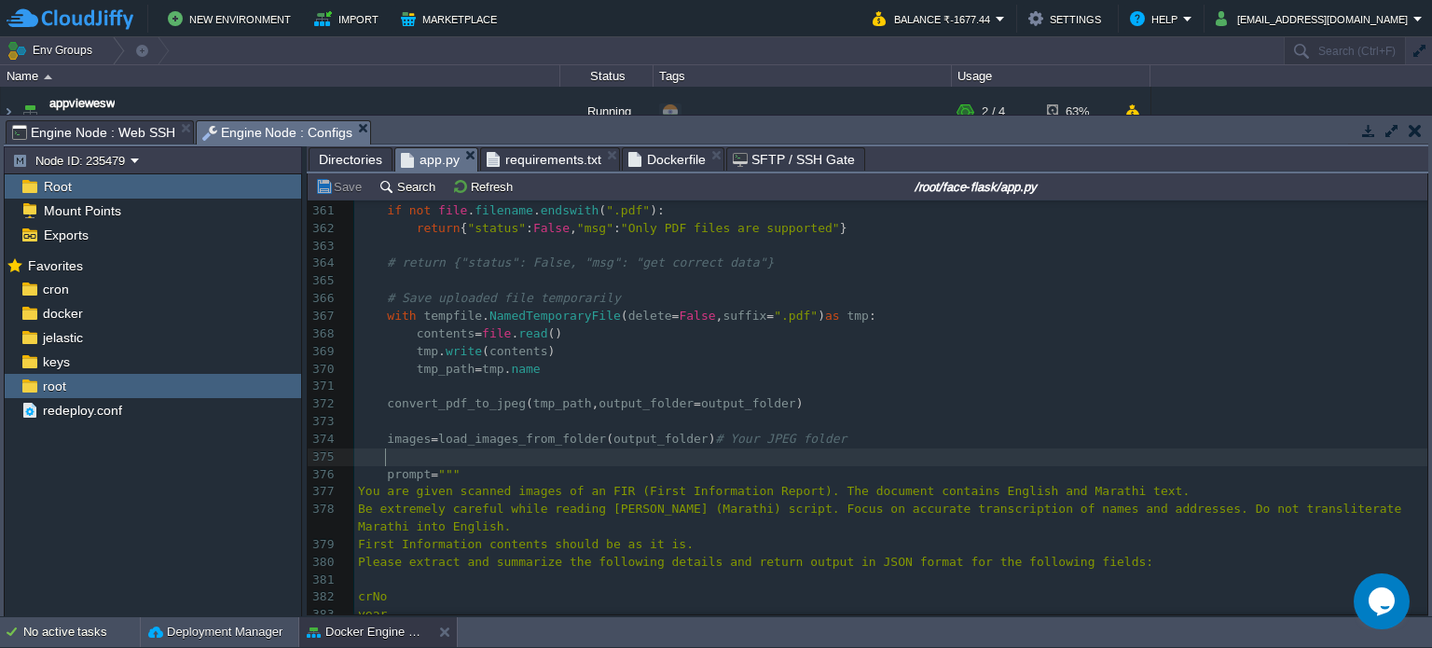
click at [496, 460] on pre at bounding box center [890, 457] width 1073 height 18
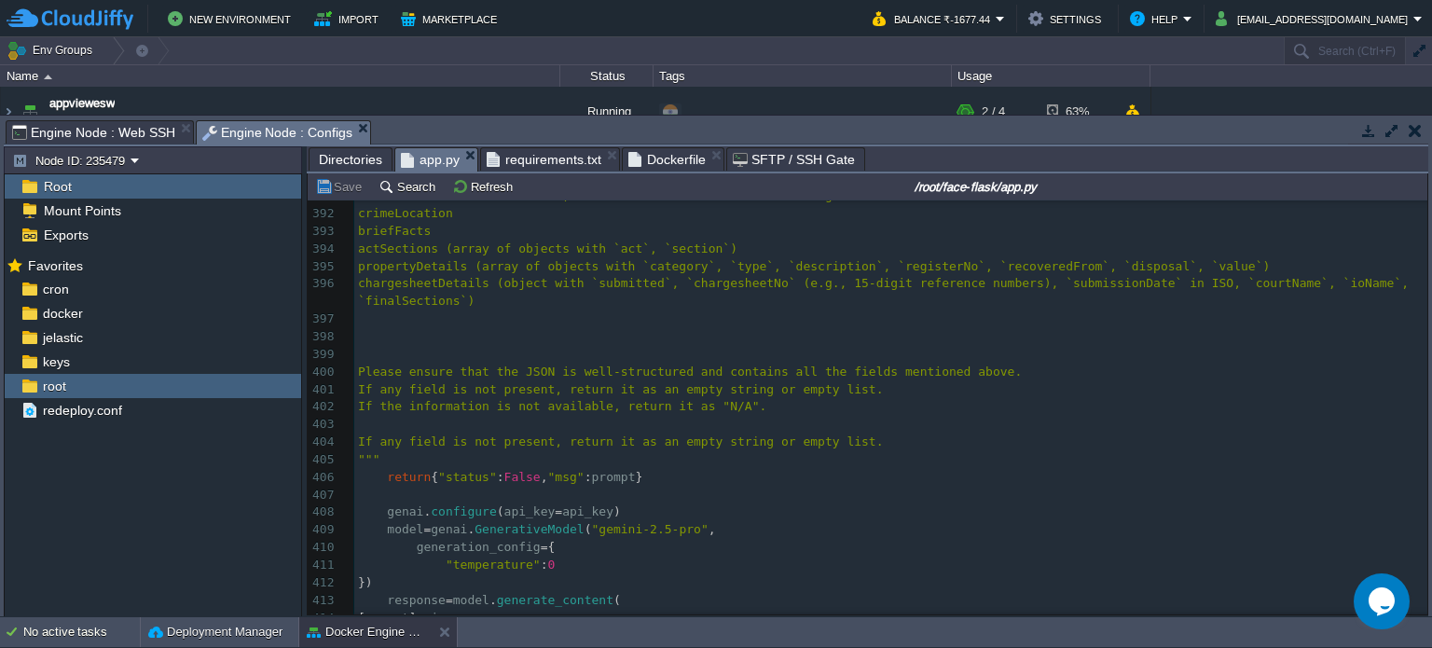
scroll to position [6885, 0]
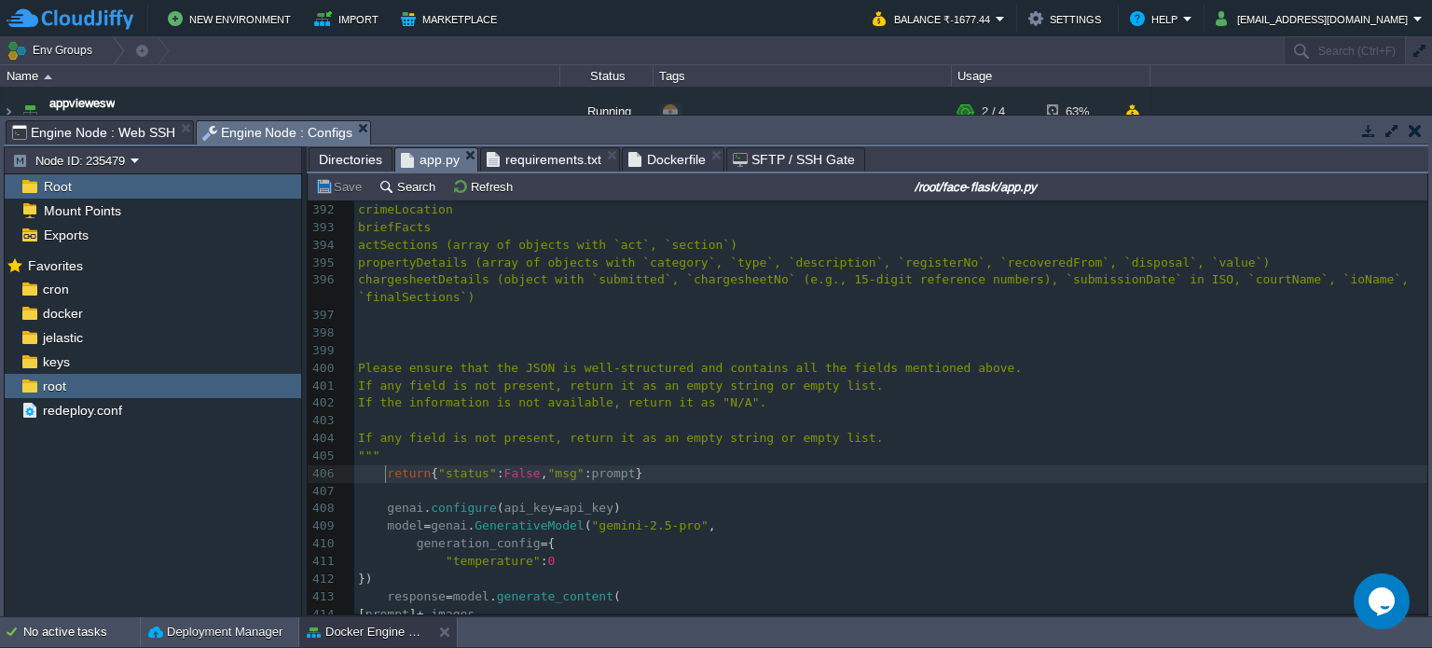
click at [385, 475] on div "x 376 prompt = """ 377 You are given scanned images of an FIR (First Informatio…" at bounding box center [890, 342] width 1073 height 878
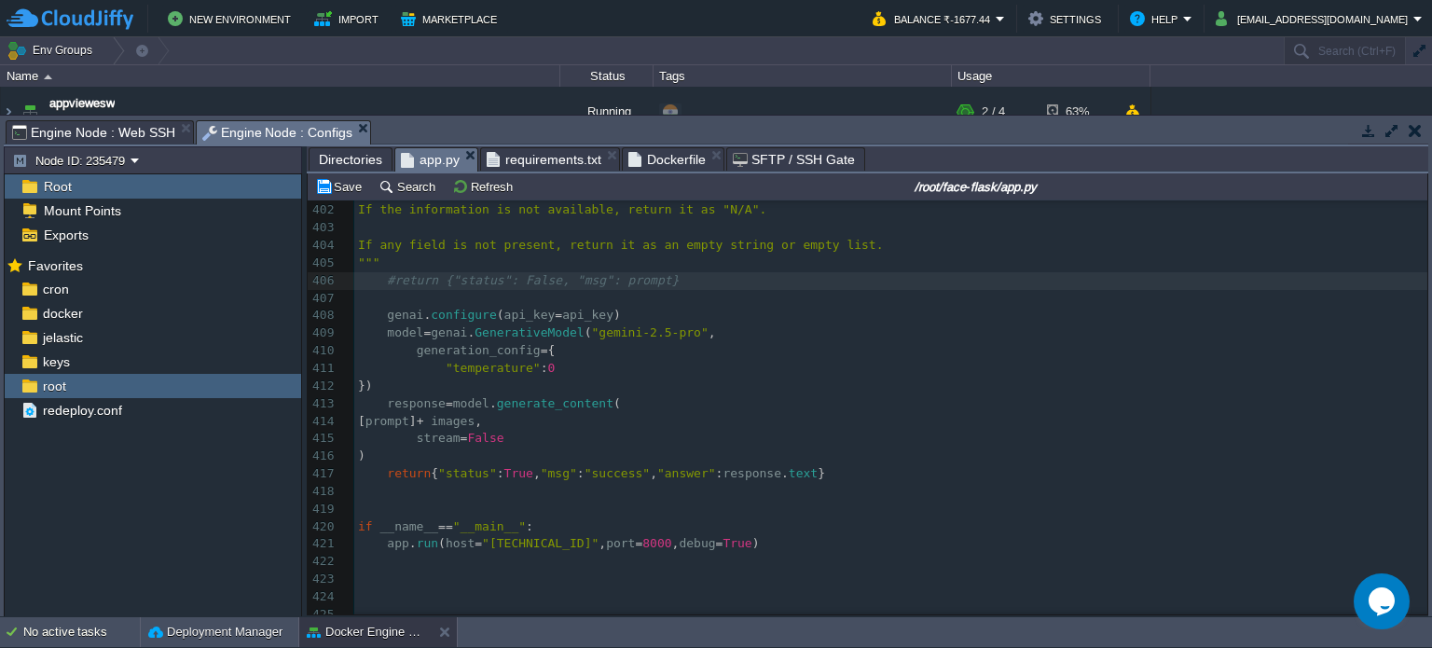
scroll to position [7166, 0]
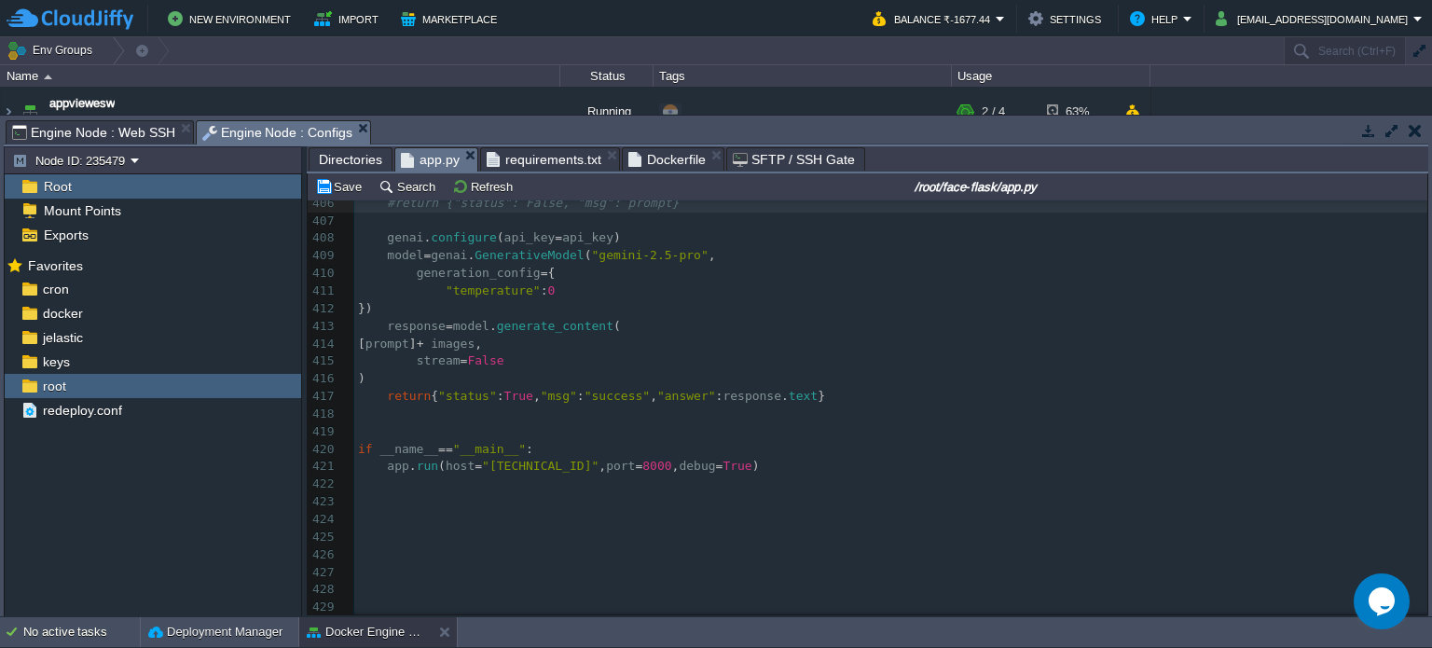
type textarea "#"
click at [339, 191] on button "Save" at bounding box center [341, 186] width 52 height 17
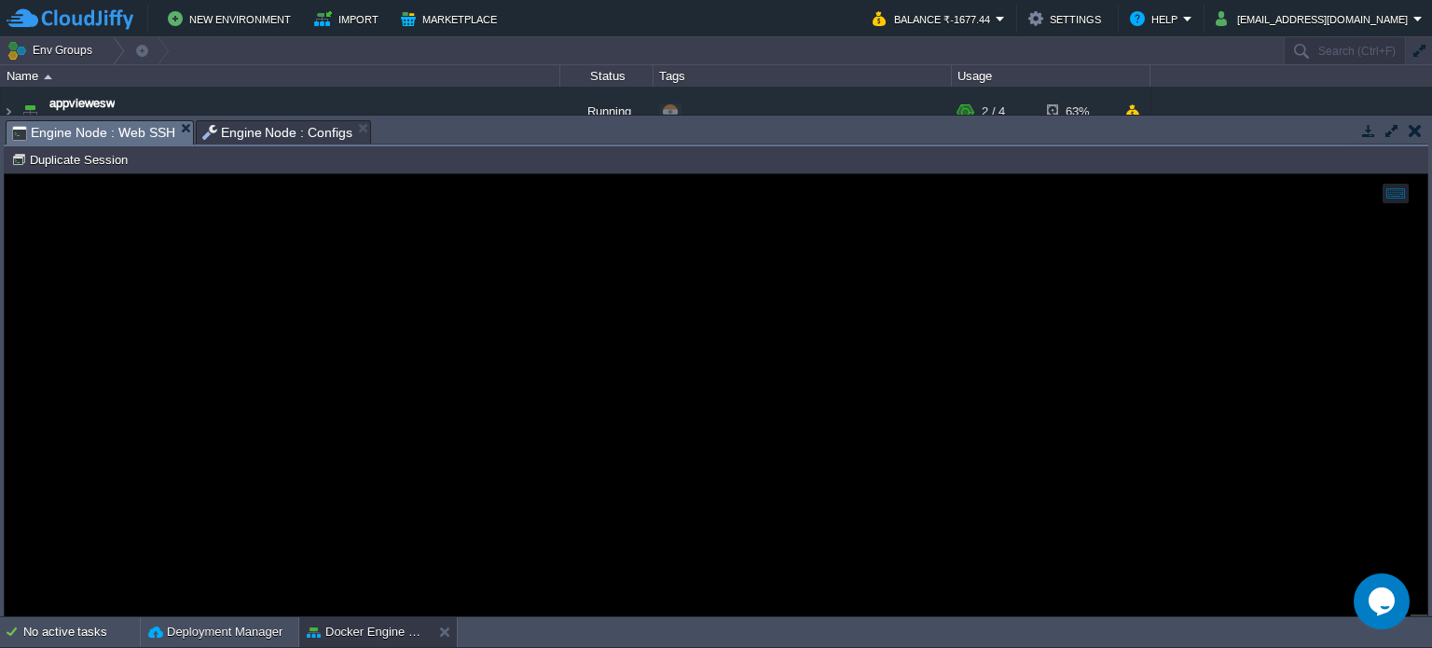
click at [115, 128] on span "Engine Node : Web SSH" at bounding box center [93, 132] width 163 height 23
